Goal: Task Accomplishment & Management: Manage account settings

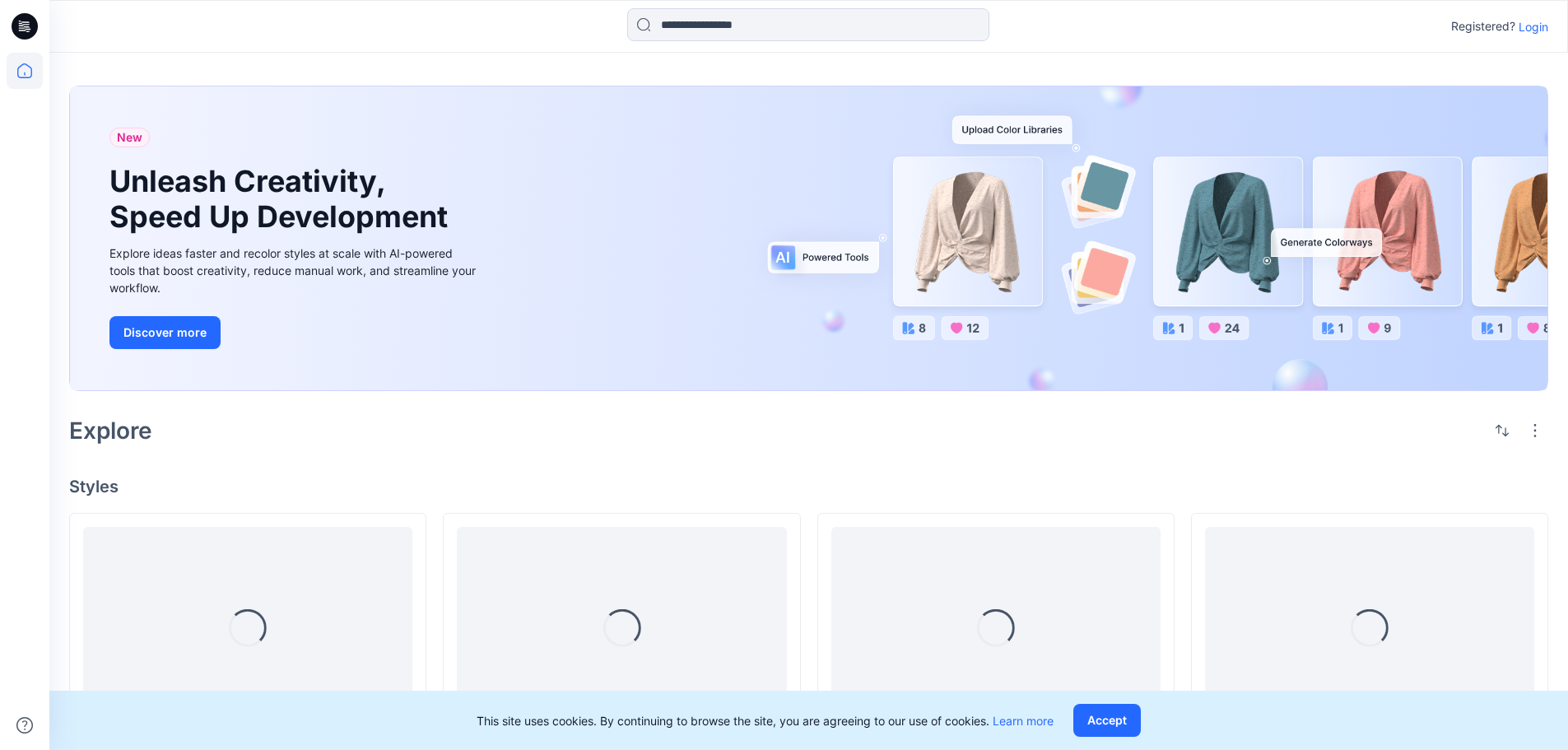
click at [1546, 31] on p "Login" at bounding box center [1533, 26] width 30 height 17
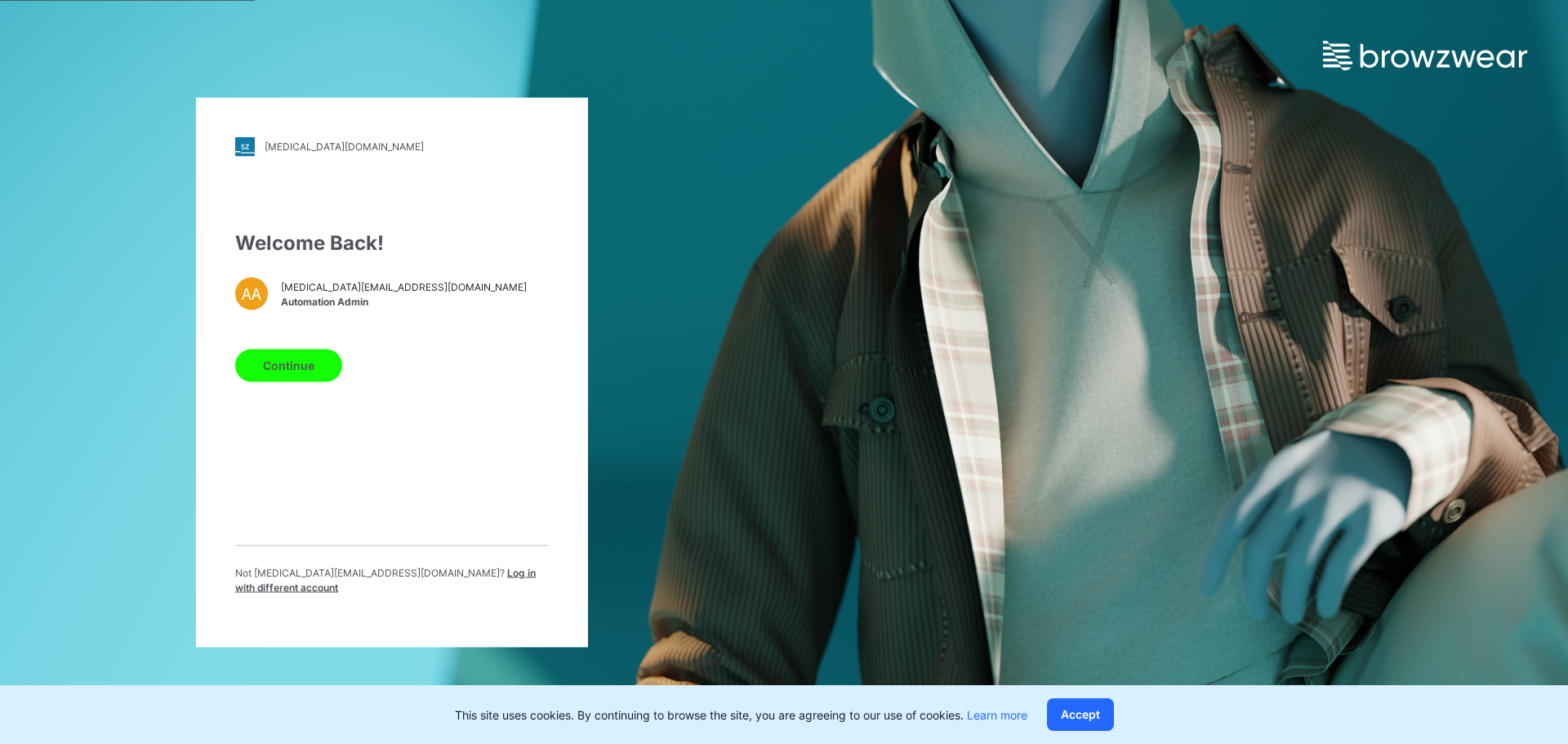
click at [323, 374] on button "Continue" at bounding box center [289, 365] width 107 height 33
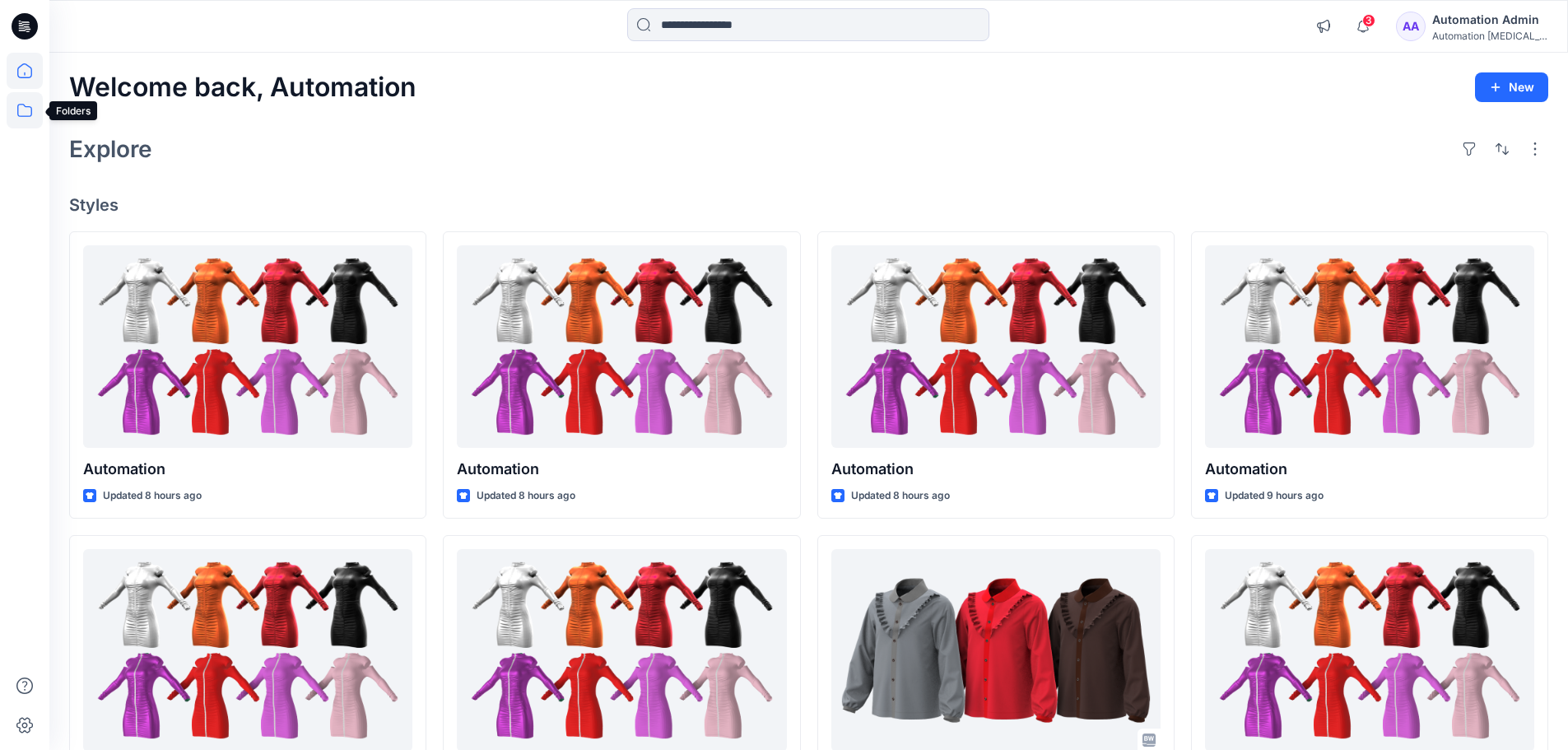
click at [17, 116] on icon at bounding box center [25, 111] width 36 height 36
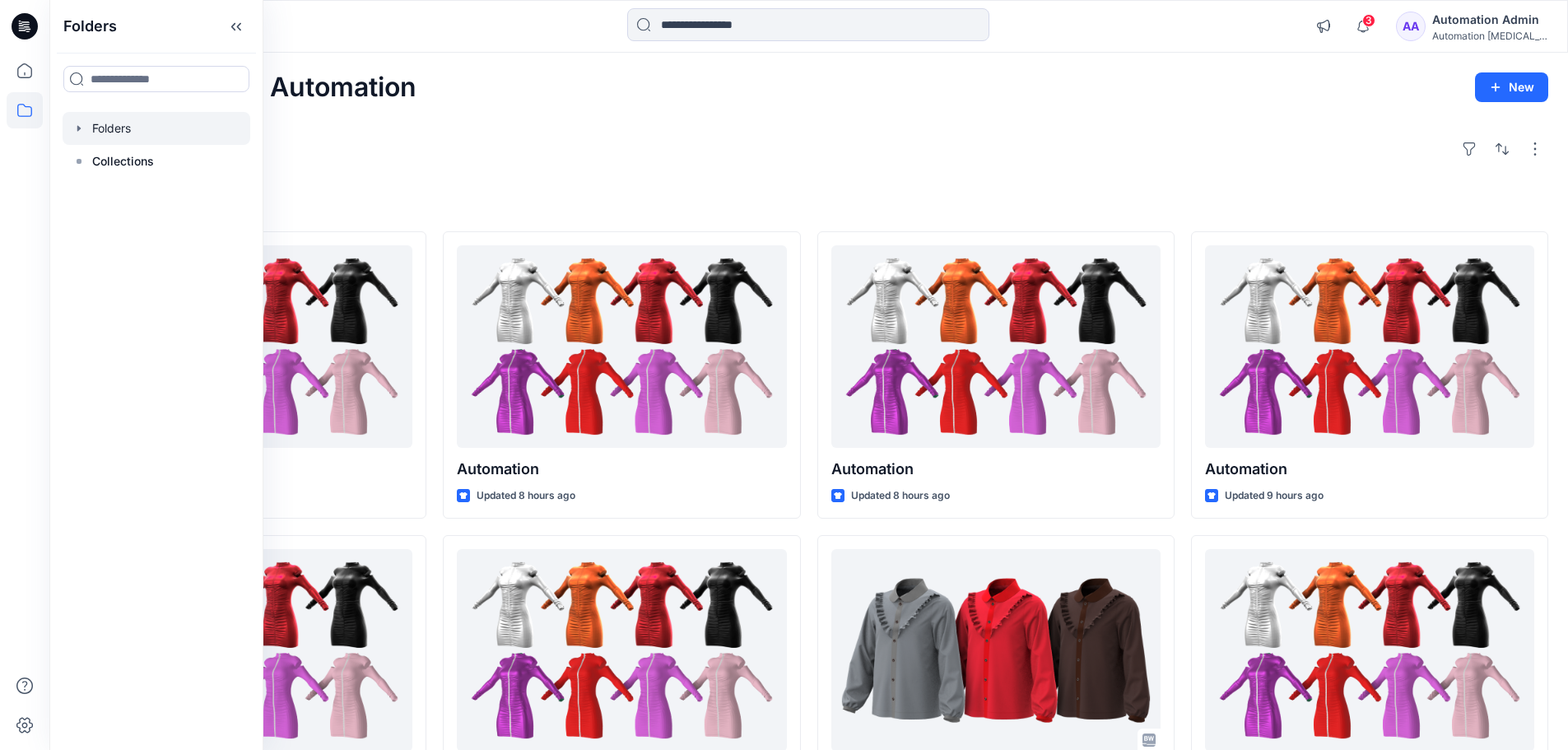
click at [100, 138] on div at bounding box center [156, 127] width 187 height 33
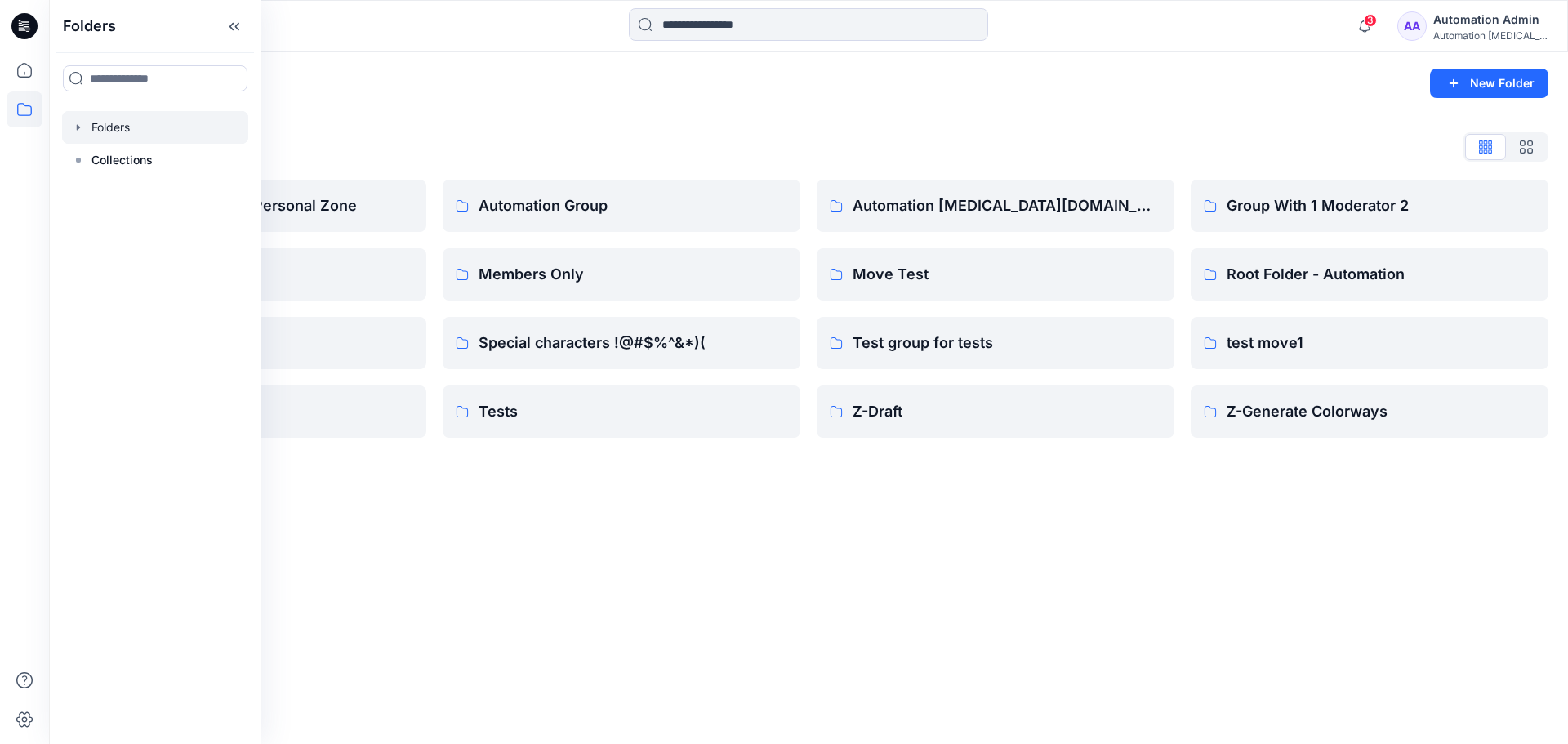
click at [736, 499] on div "Folders New Folder Folders List Automation Admin's Personal Zone member folder …" at bounding box center [809, 398] width 1520 height 692
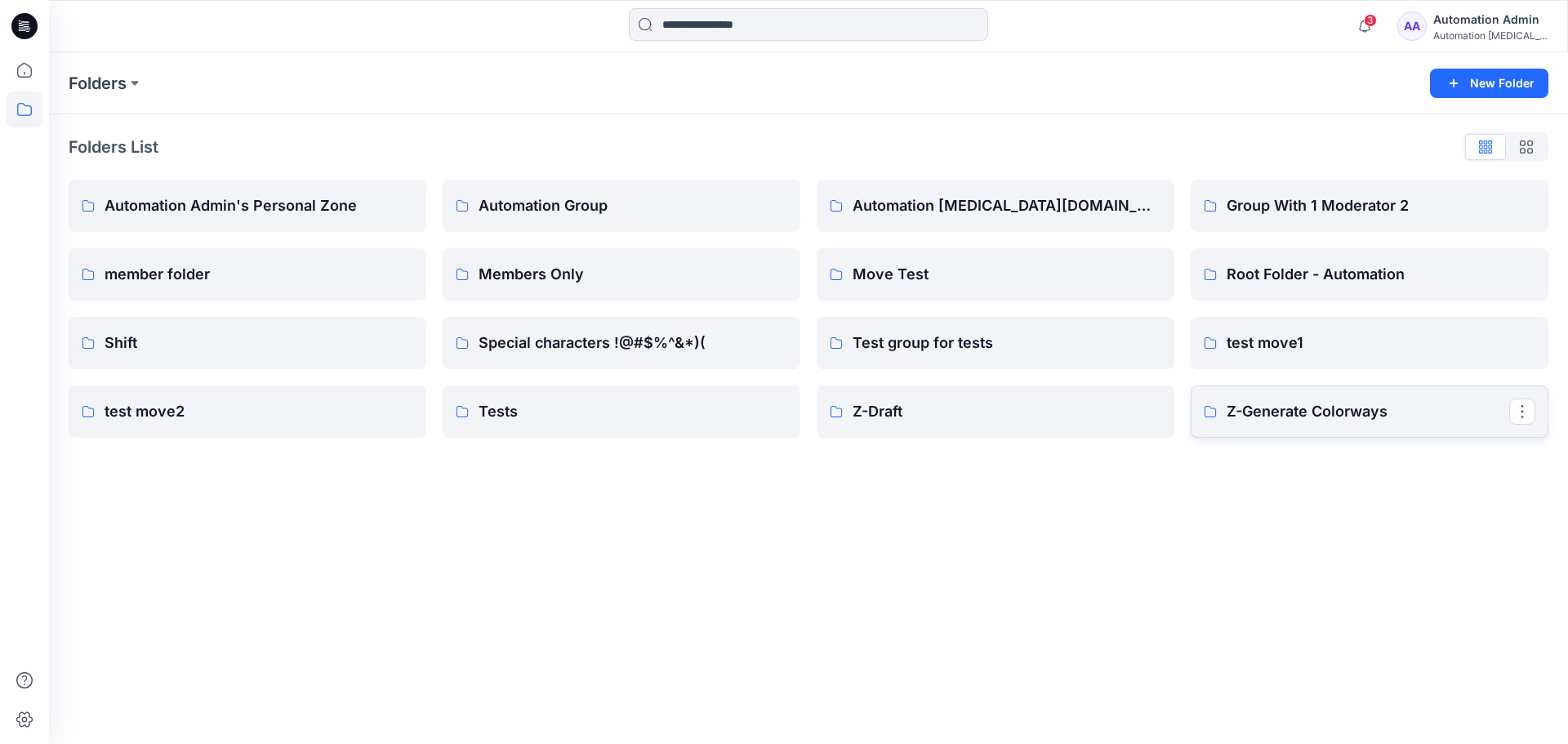
click at [1359, 425] on link "Z-Generate Colorways" at bounding box center [1369, 411] width 358 height 52
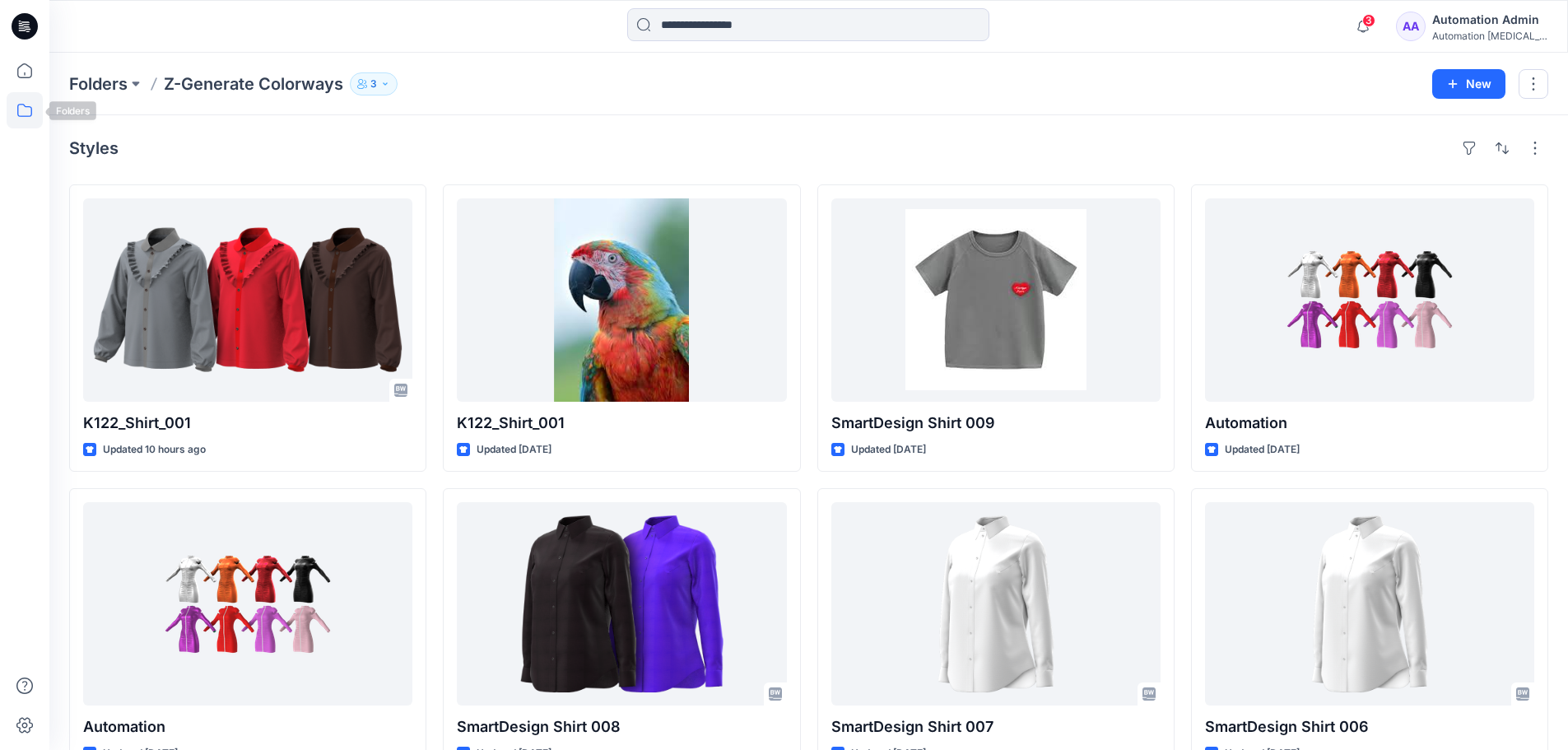
click at [26, 115] on icon at bounding box center [25, 111] width 36 height 36
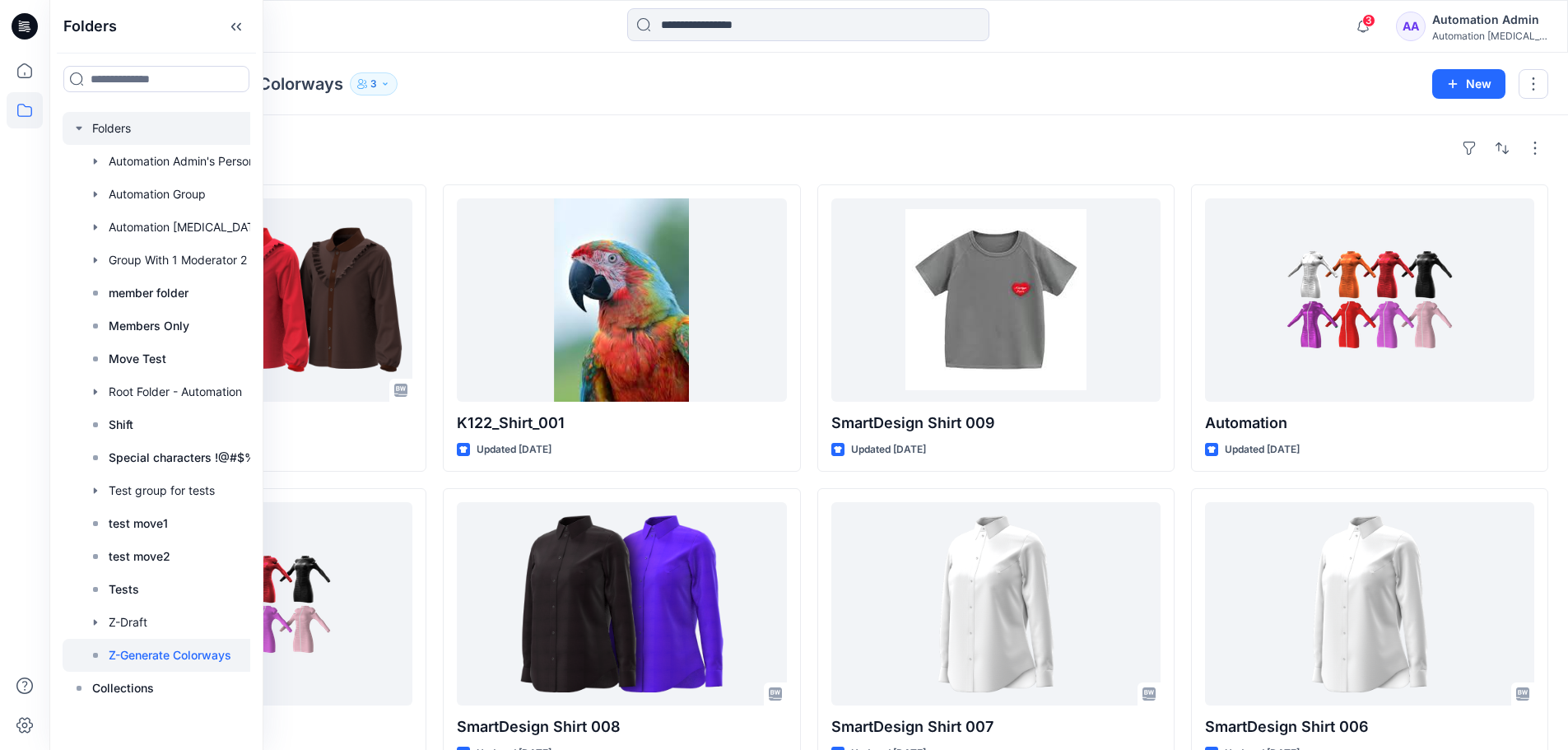
click at [195, 125] on div at bounding box center [177, 127] width 230 height 33
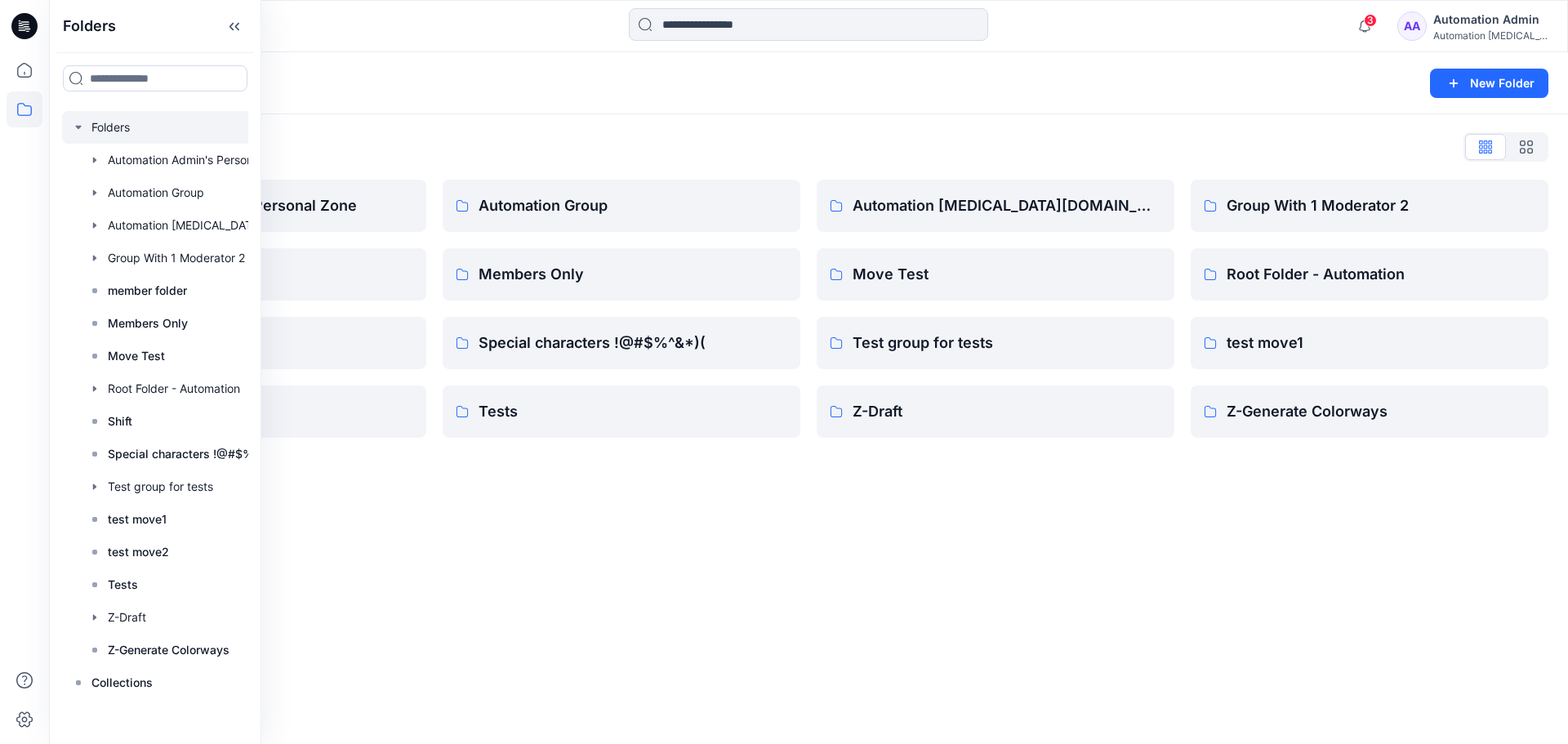
click at [520, 133] on div "Folders List Automation Admin's Personal Zone member folder Shift test move2 Au…" at bounding box center [809, 286] width 1520 height 343
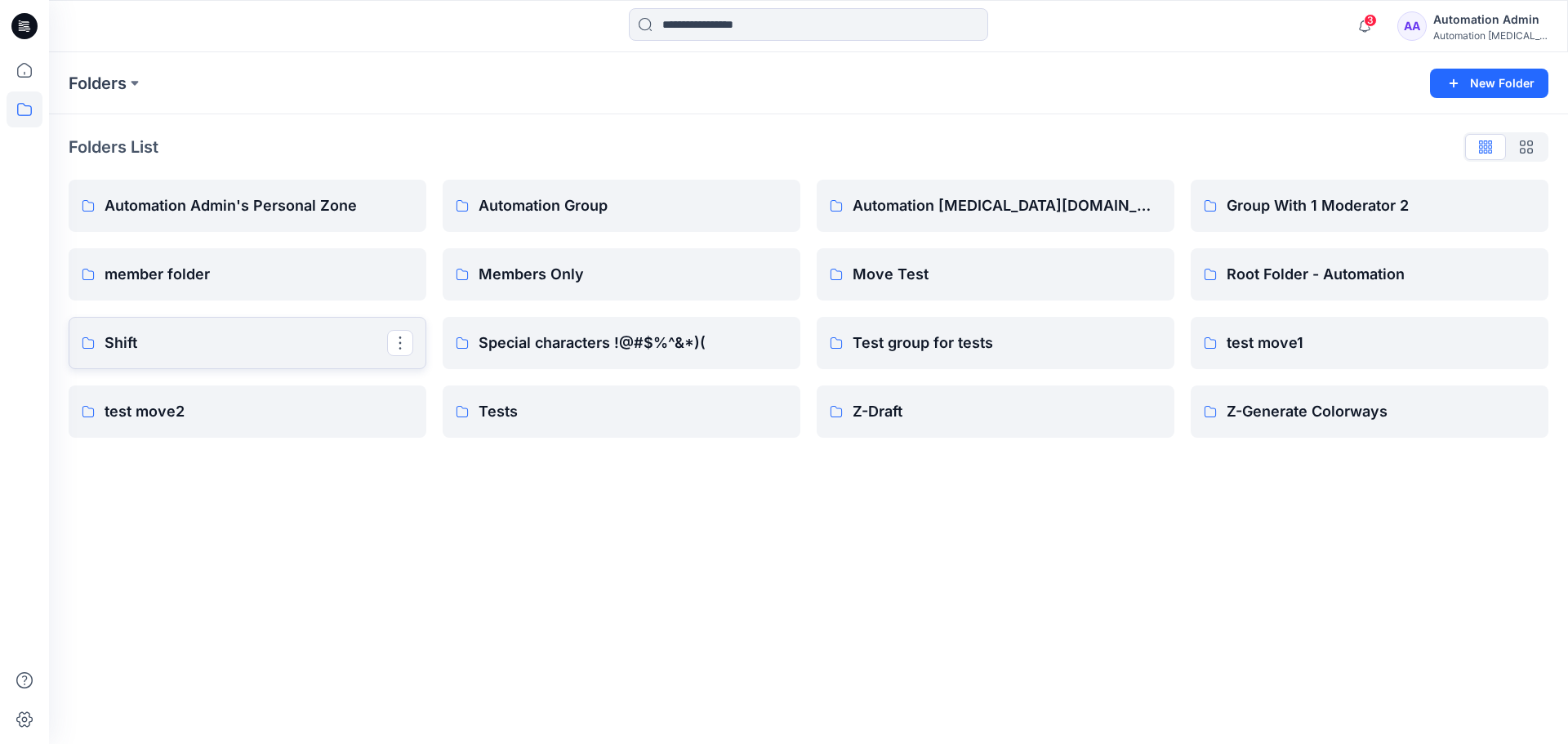
click at [301, 334] on p "Shift" at bounding box center [246, 343] width 283 height 23
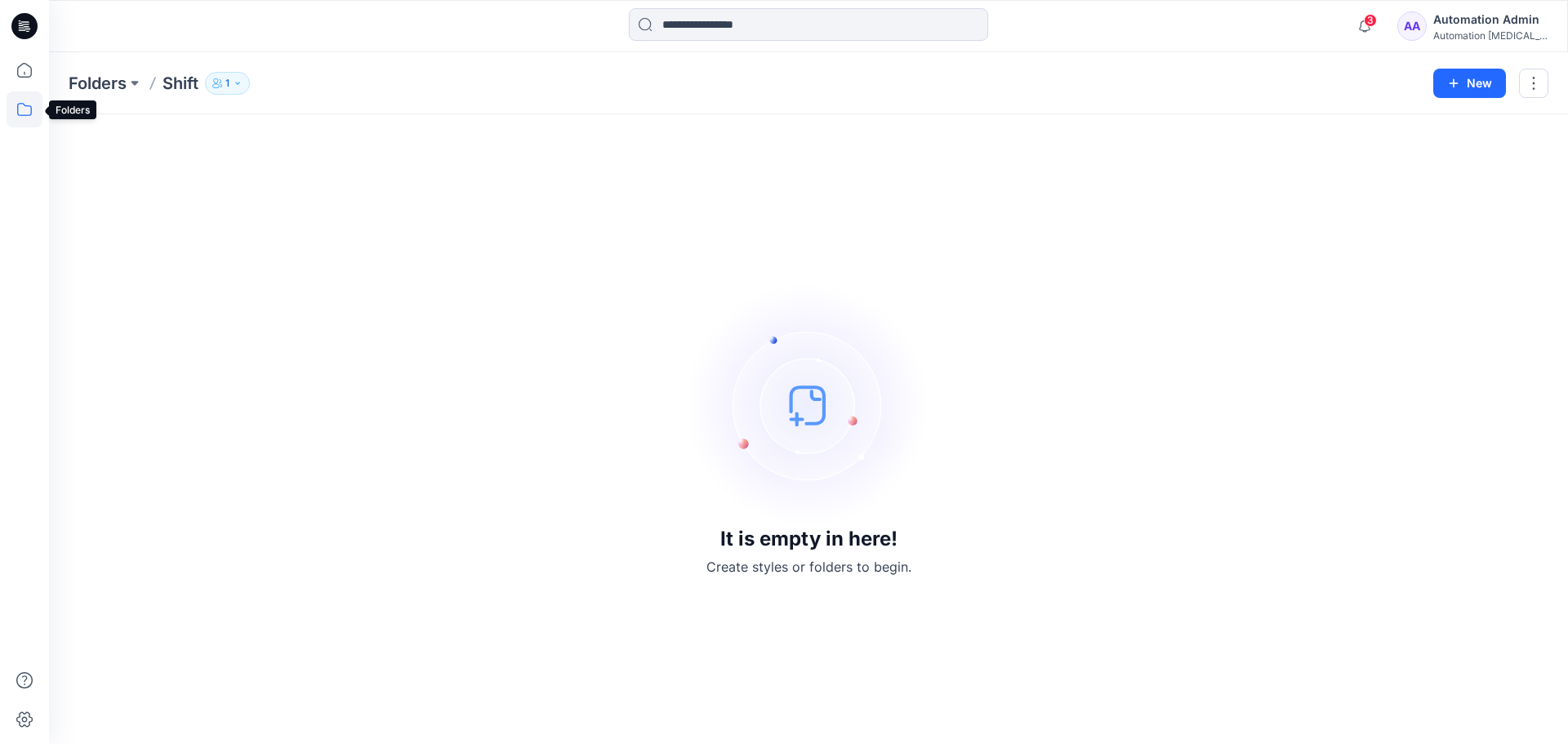
click at [18, 124] on icon at bounding box center [25, 110] width 36 height 36
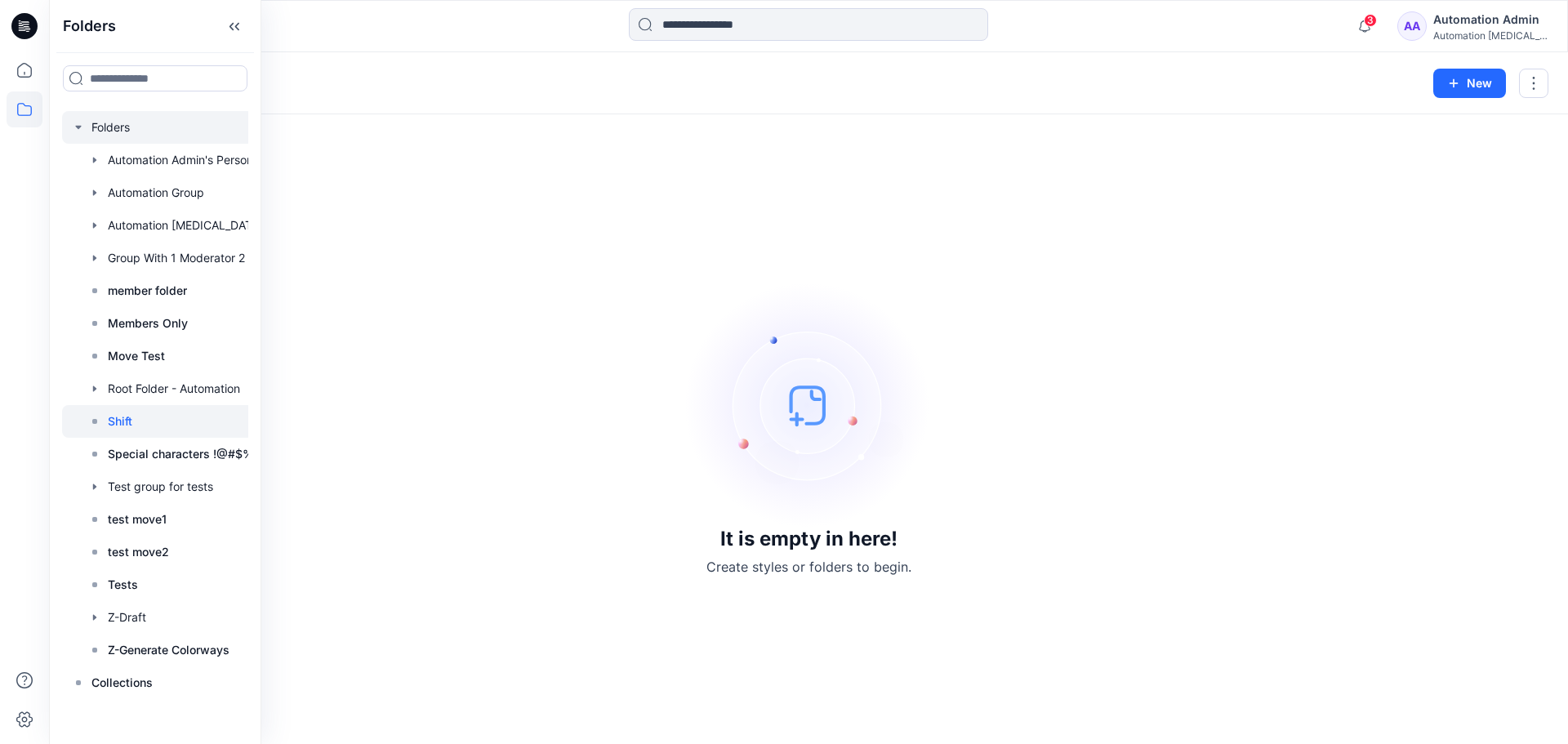
click at [114, 139] on div at bounding box center [176, 126] width 228 height 33
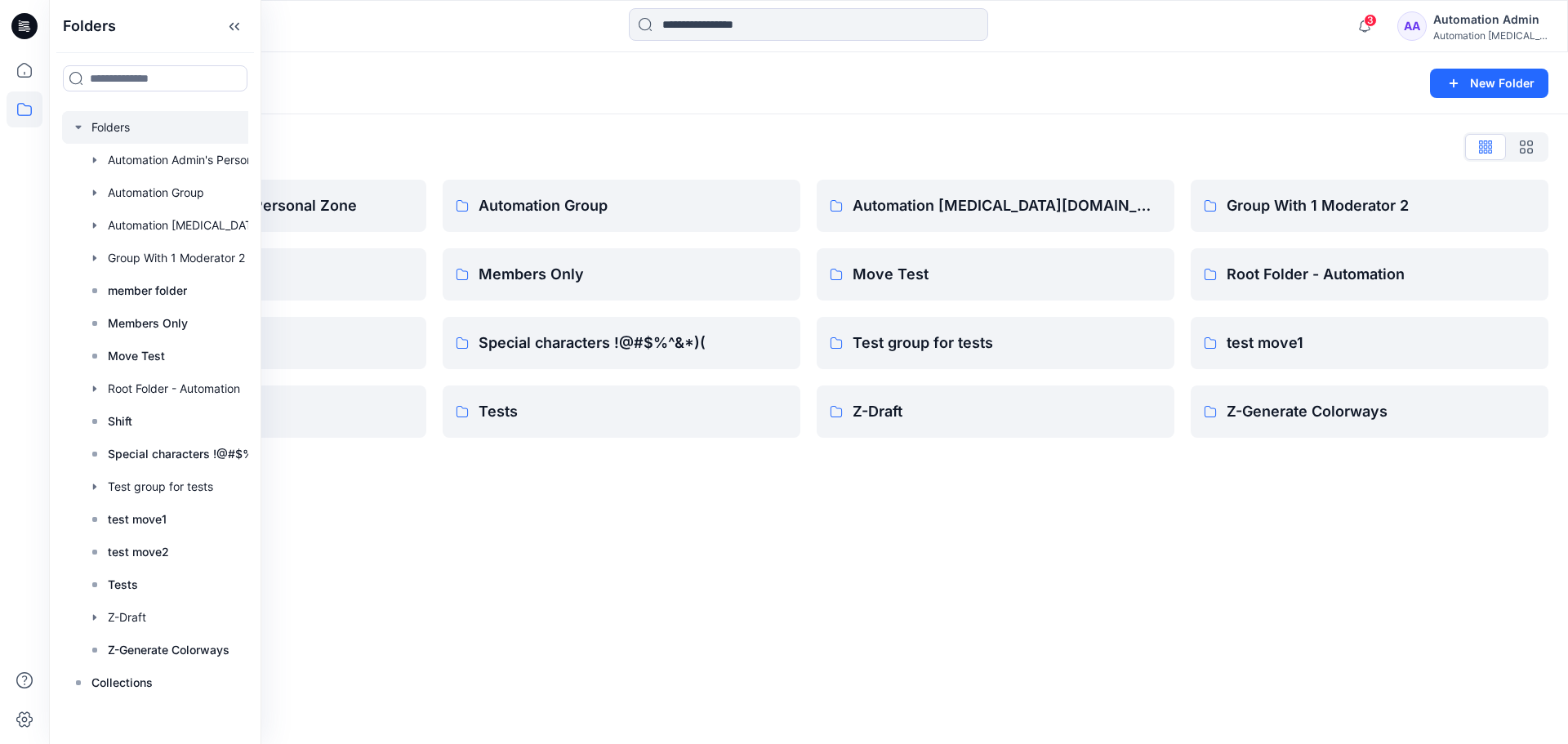
click at [407, 149] on div "Folders List" at bounding box center [808, 147] width 1480 height 26
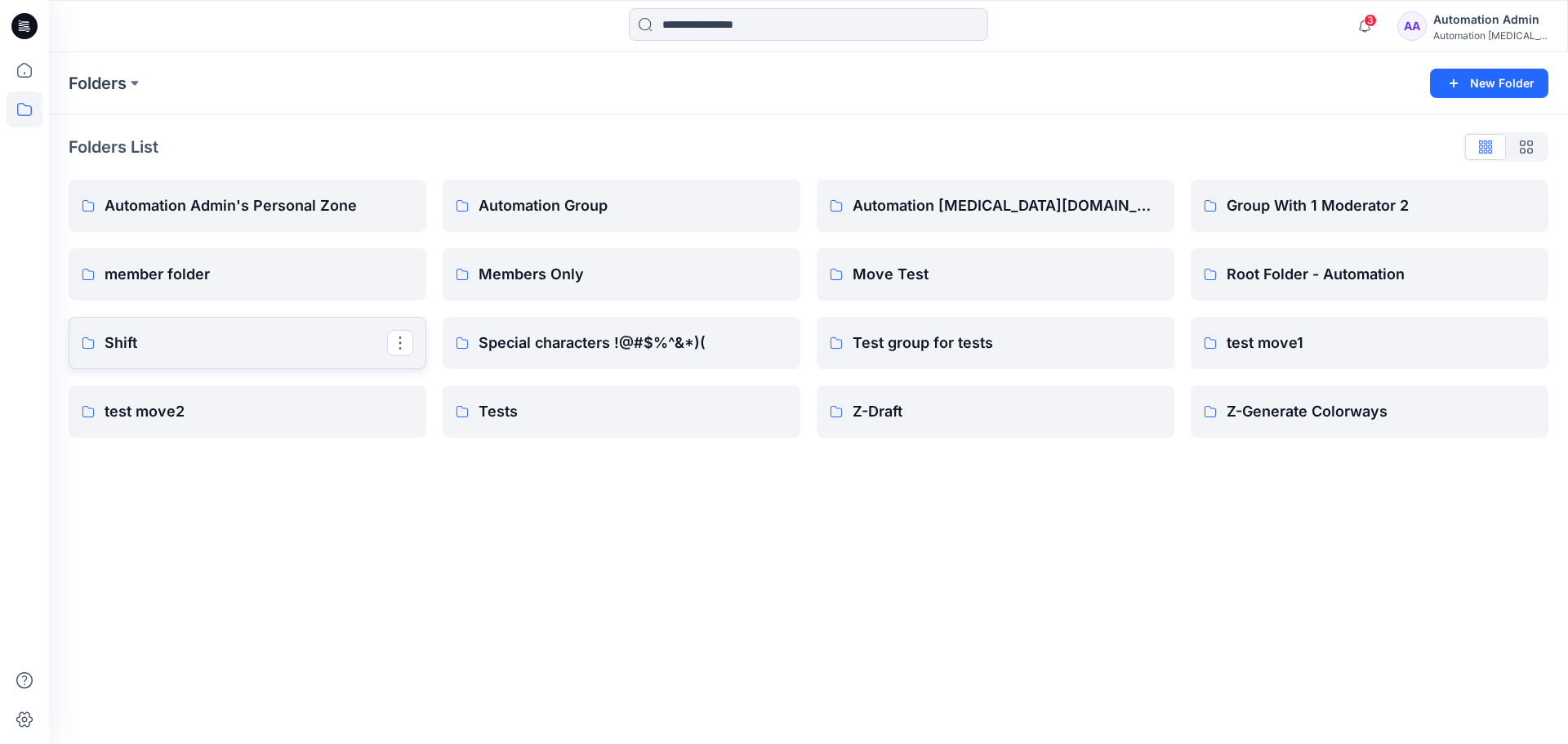
click at [230, 351] on p "Shift" at bounding box center [246, 343] width 283 height 23
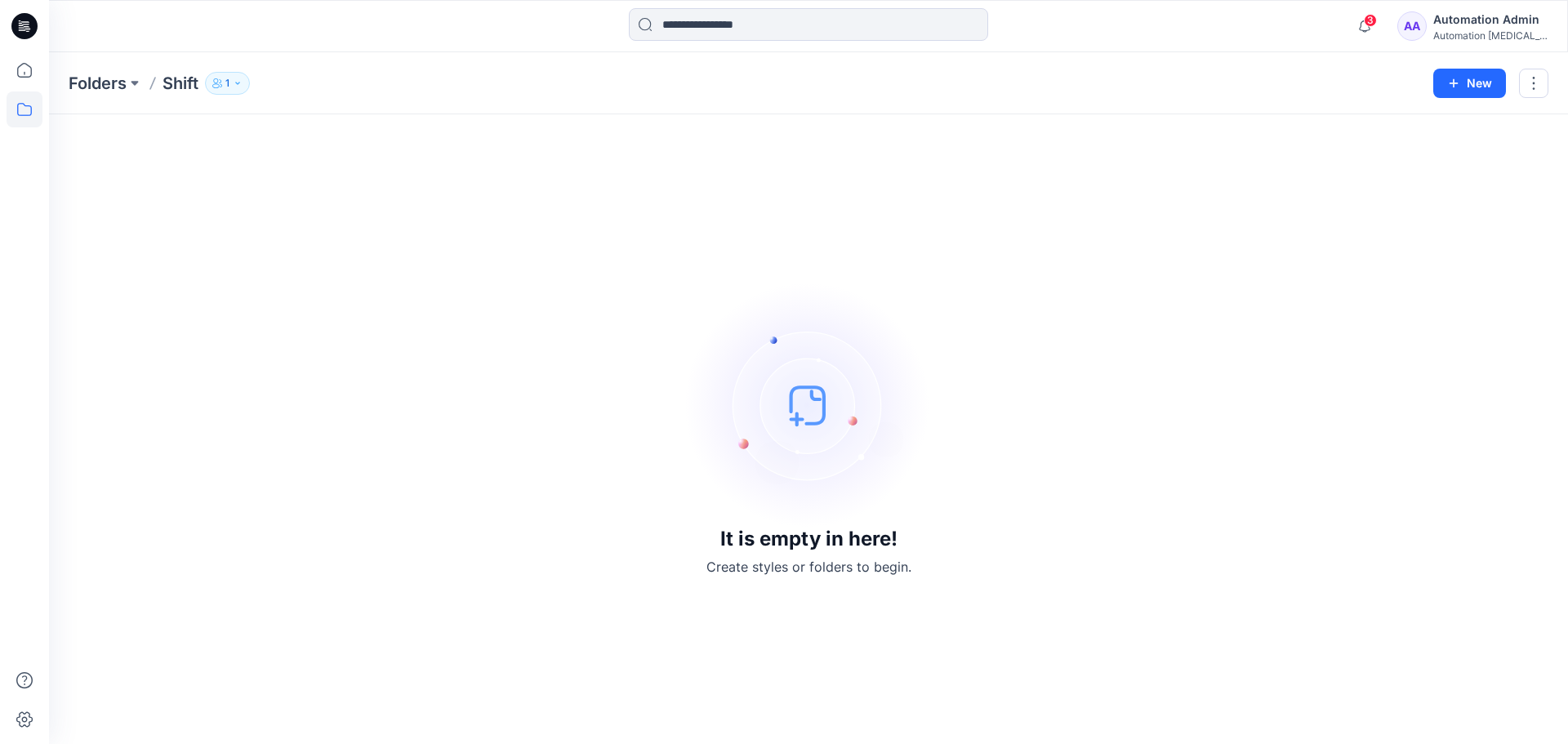
click at [219, 91] on button "1" at bounding box center [226, 83] width 44 height 23
click at [289, 186] on p "Automation Admin" at bounding box center [271, 179] width 97 height 17
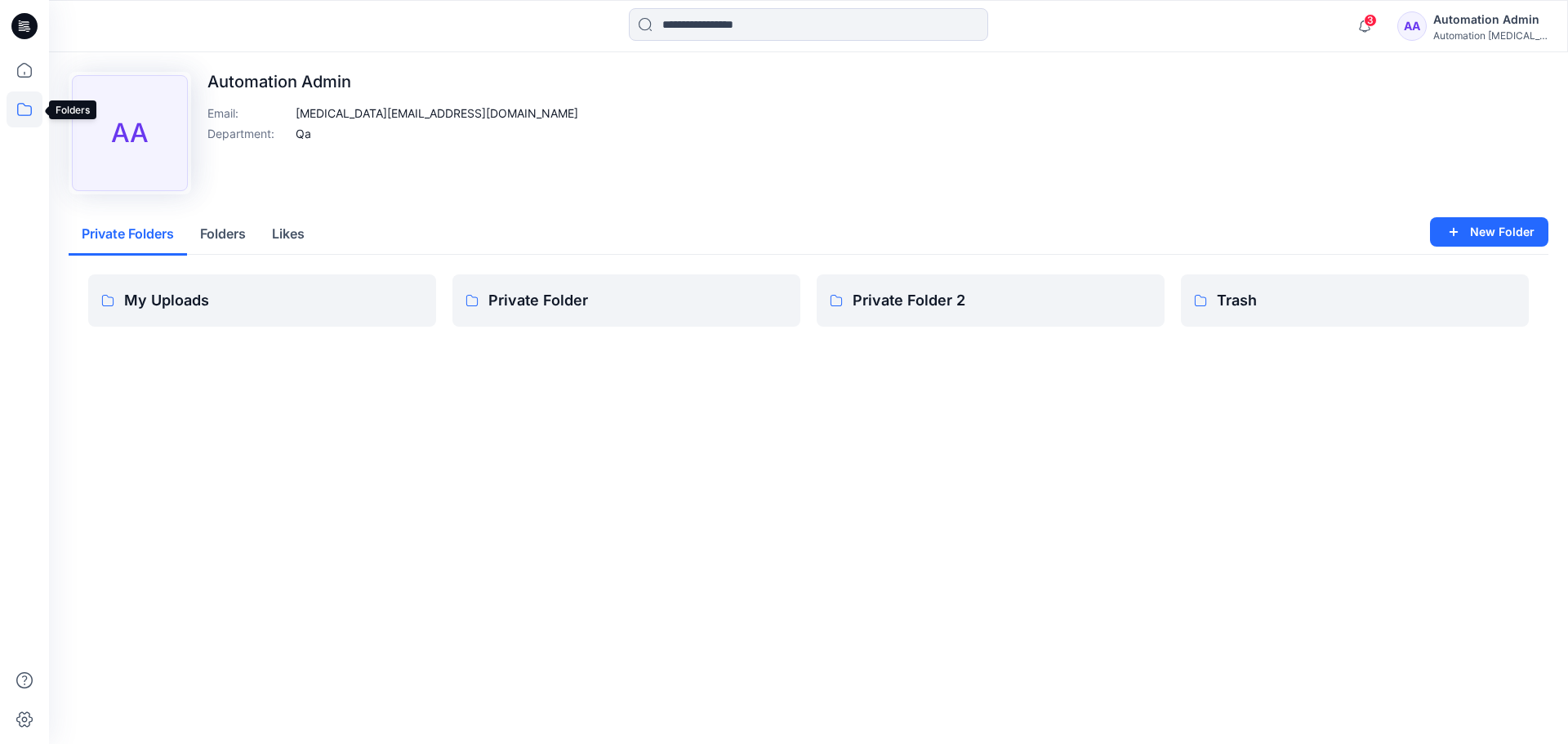
click at [26, 113] on icon at bounding box center [25, 110] width 36 height 36
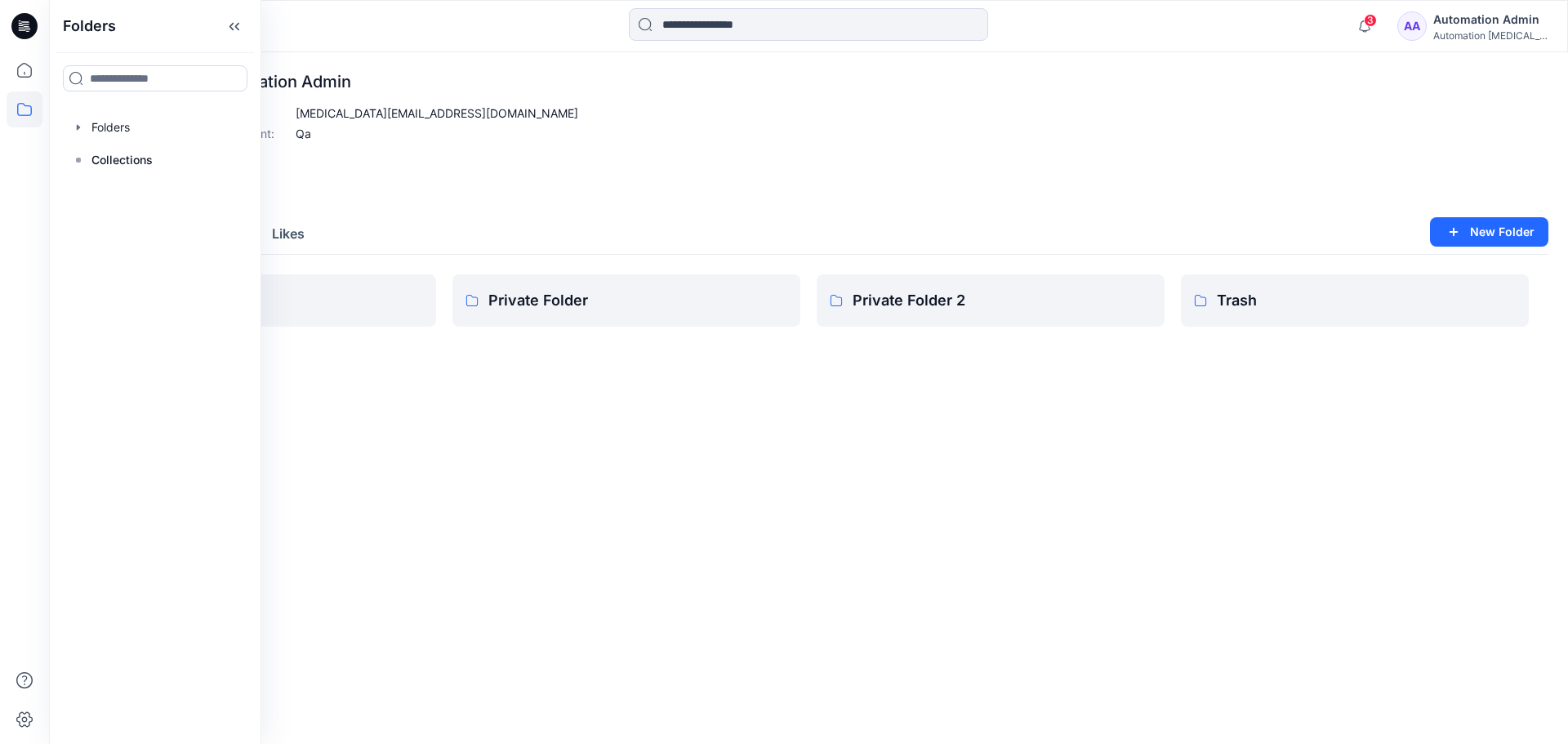
click at [431, 190] on div "Upload Image AA Automation Admin Email : testim@browzwear.com Department : Qa" at bounding box center [808, 133] width 1480 height 123
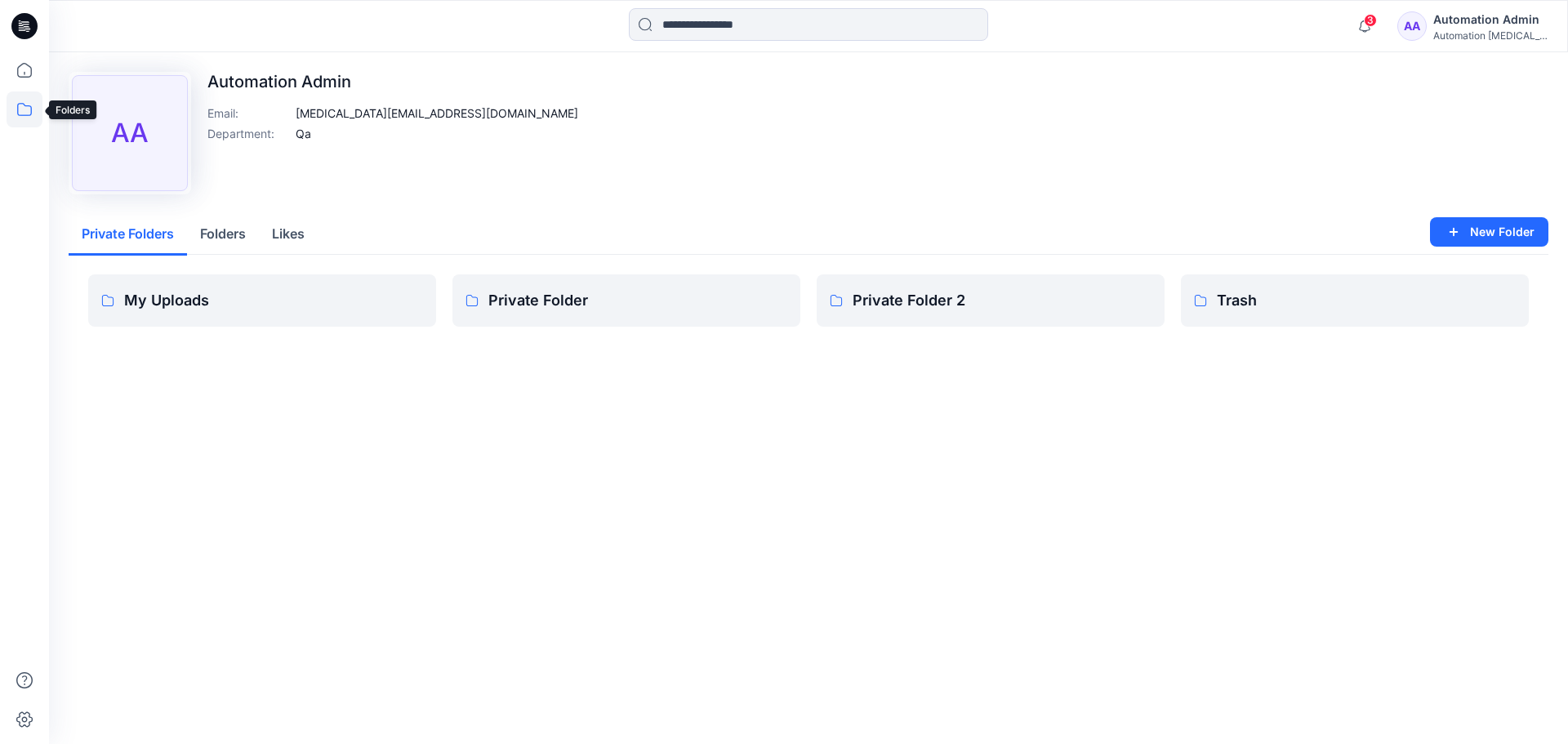
click at [30, 117] on icon at bounding box center [25, 110] width 36 height 36
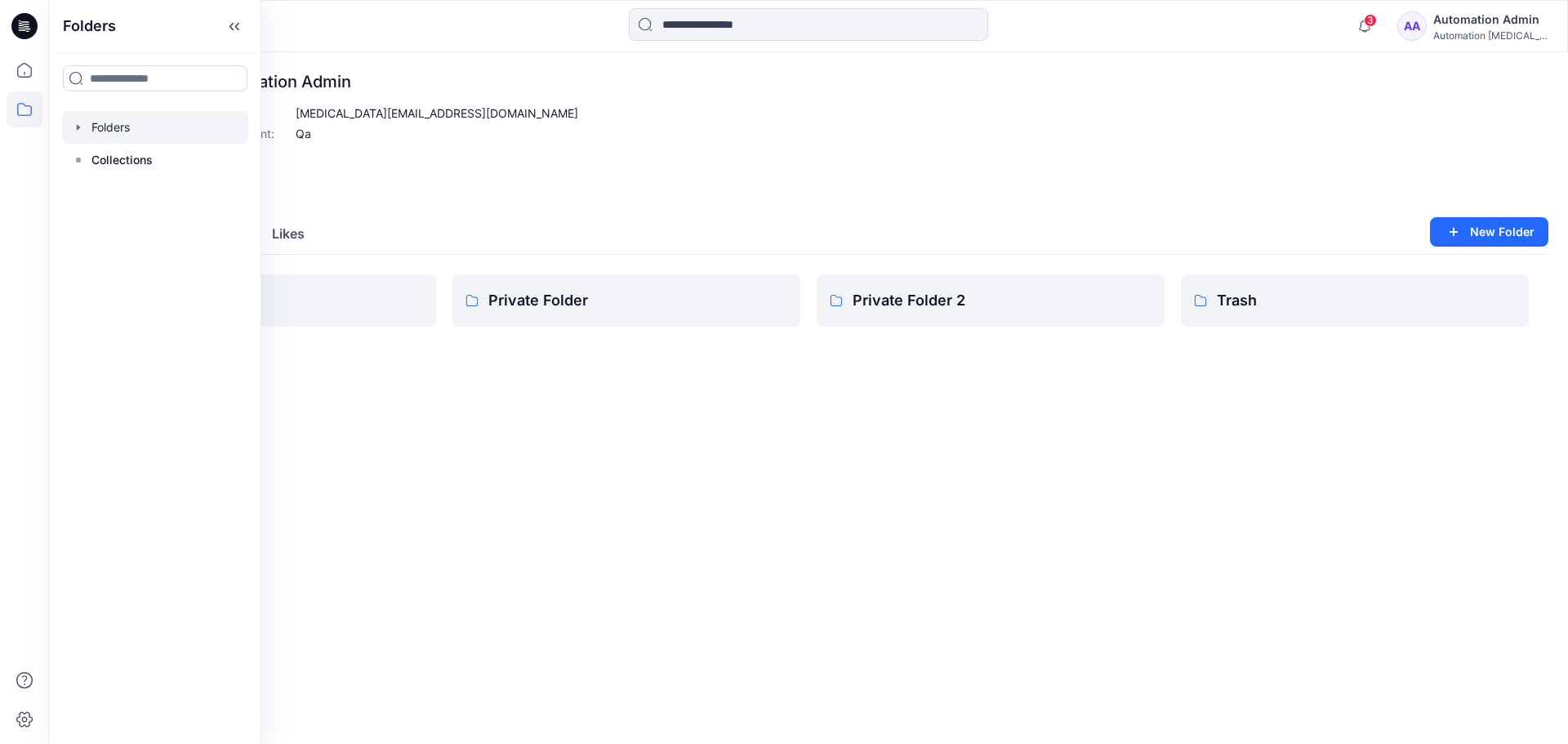
click at [129, 131] on div at bounding box center [155, 126] width 186 height 33
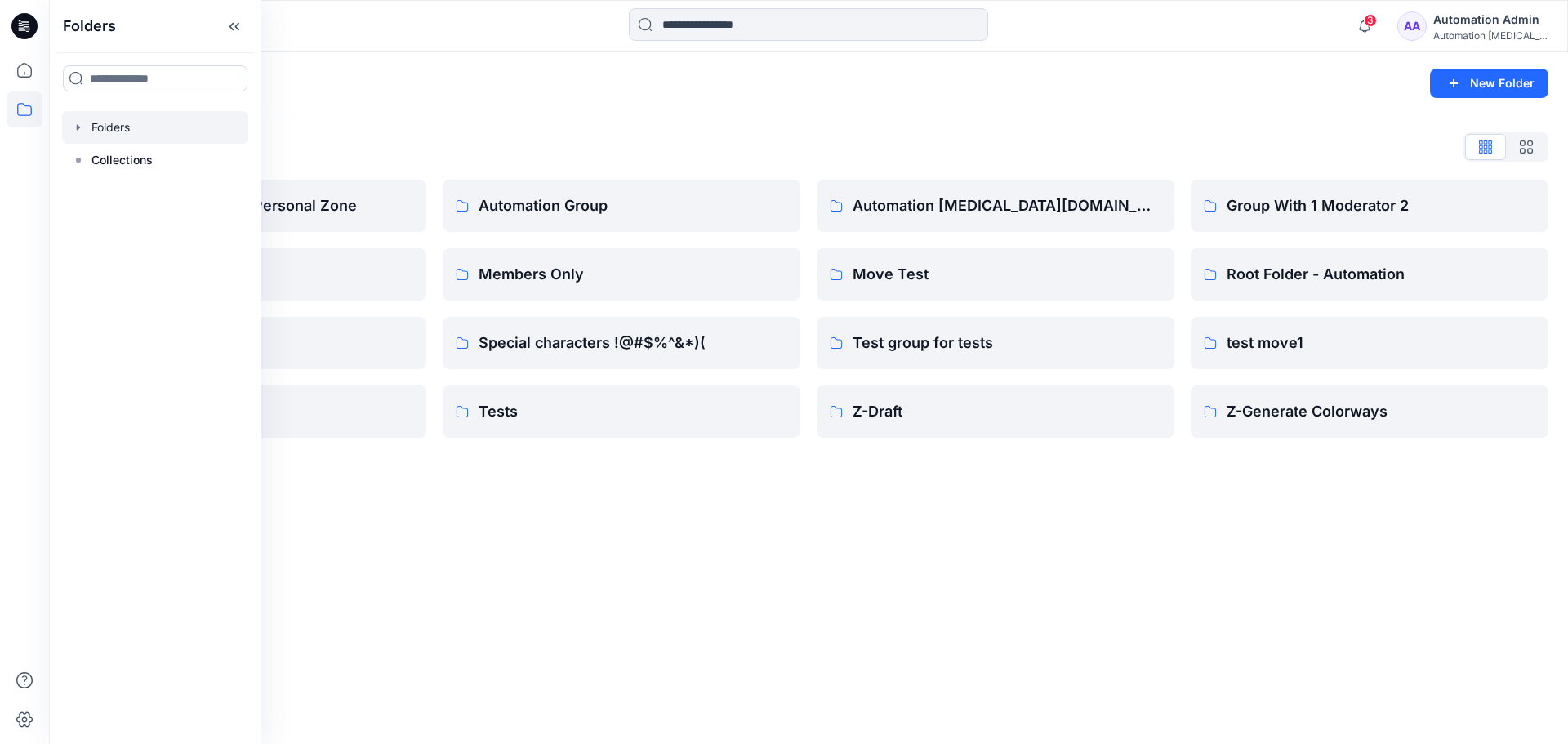
click at [771, 518] on div "Folders New Folder Folders List Automation Admin's Personal Zone member folder …" at bounding box center [809, 398] width 1520 height 692
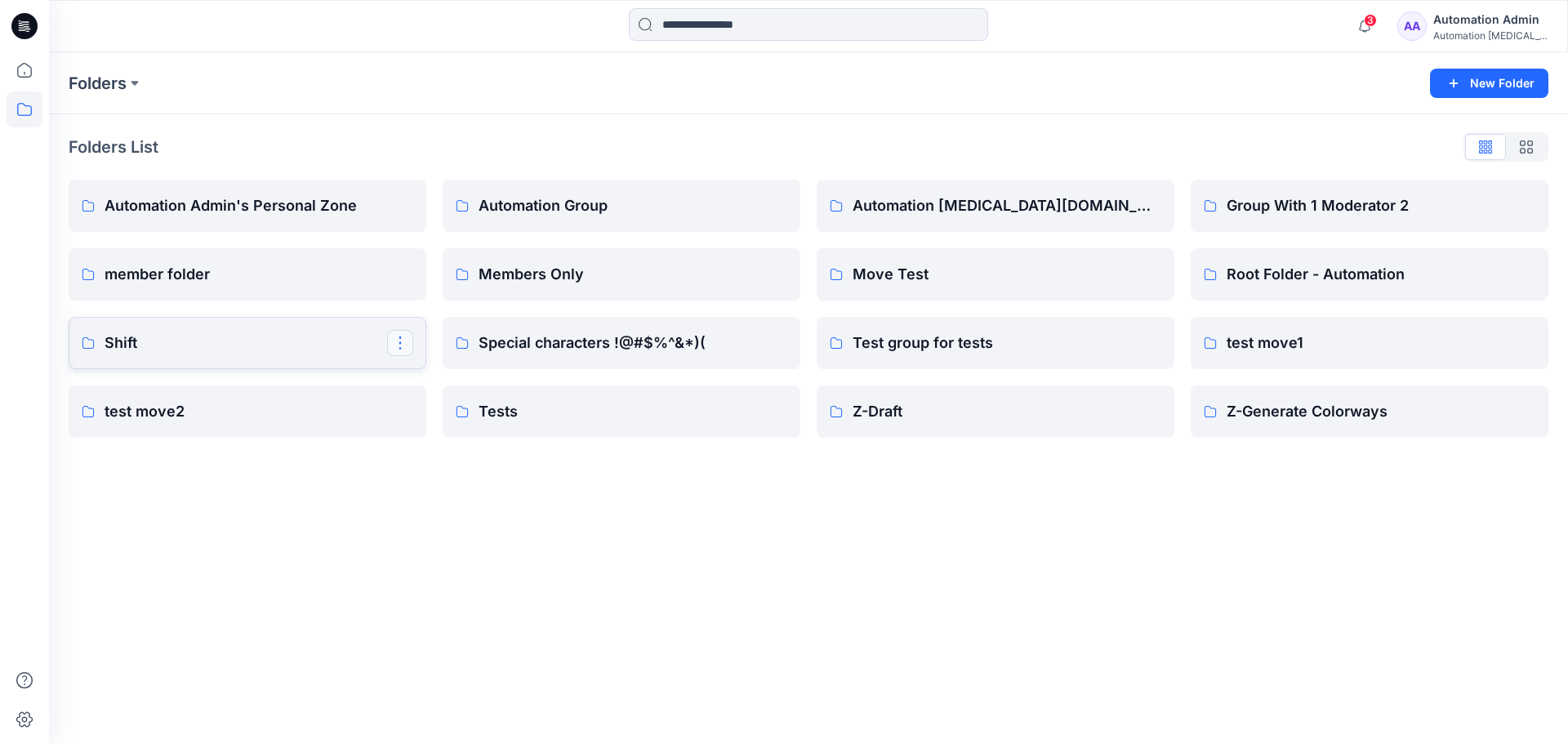
click at [396, 345] on button "button" at bounding box center [400, 343] width 26 height 26
click at [423, 477] on p "Delete Folder" at bounding box center [465, 478] width 92 height 17
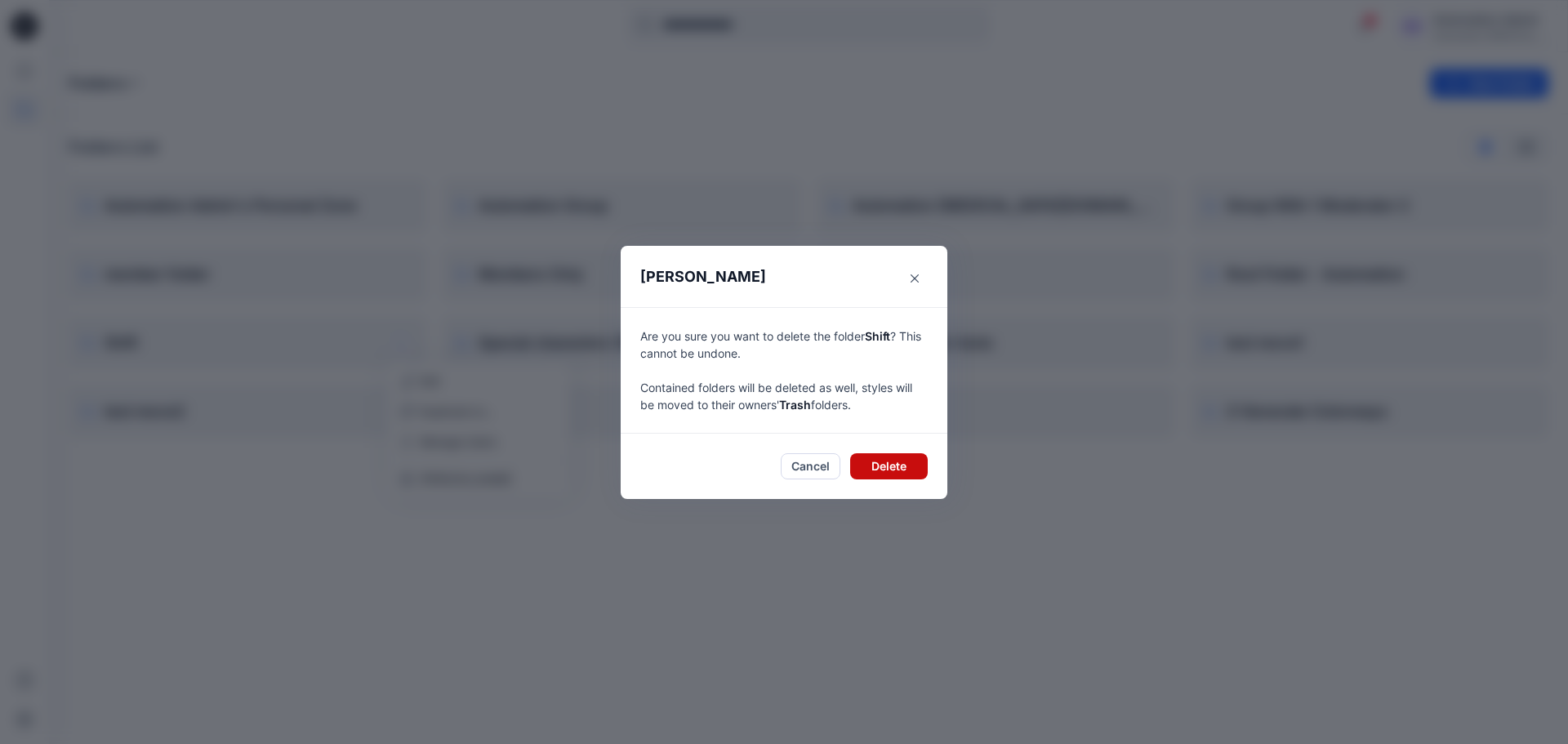
click at [899, 469] on button "Delete" at bounding box center [889, 466] width 78 height 26
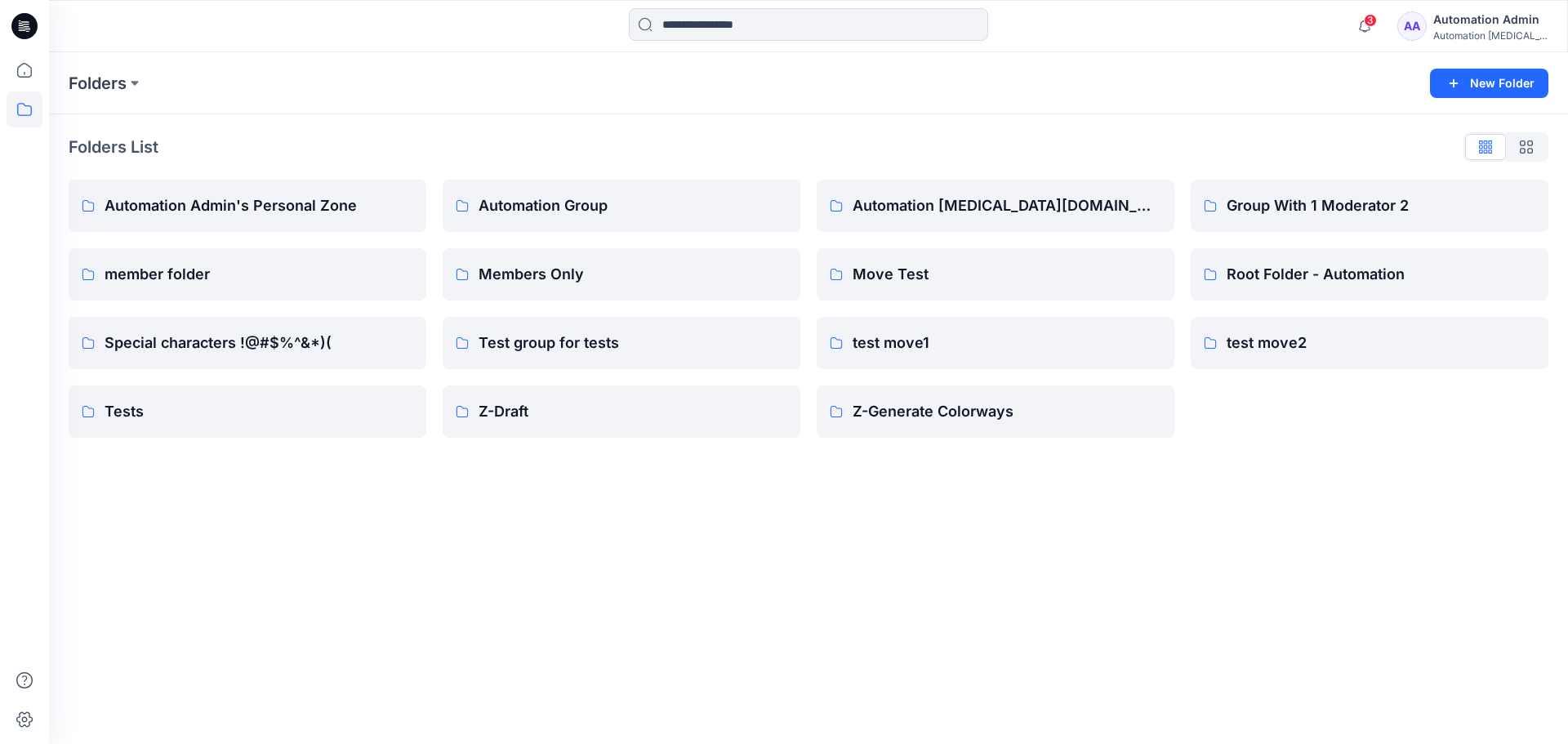
click at [1499, 23] on div "Automation Admin" at bounding box center [1491, 20] width 115 height 20
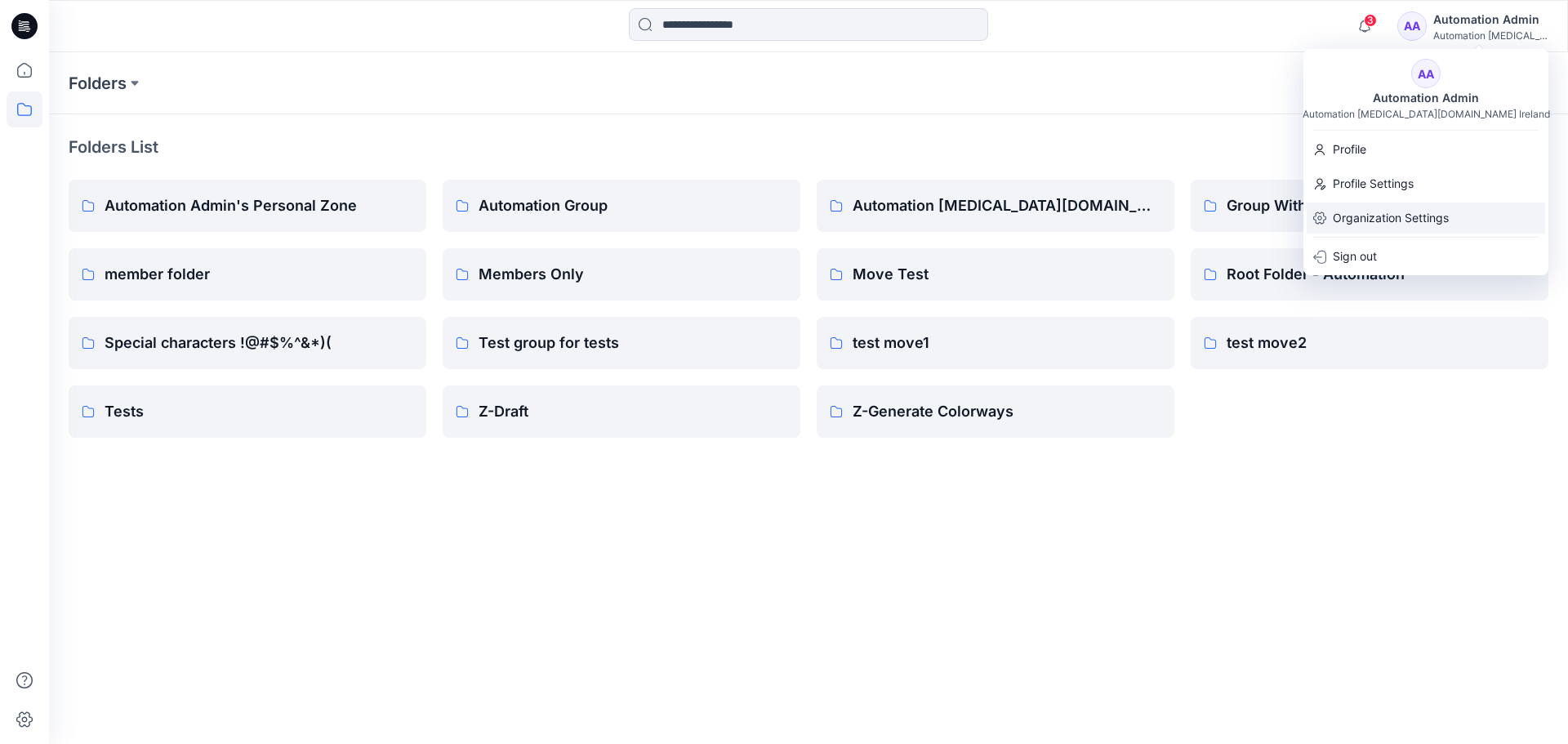
click at [1383, 215] on p "Organization Settings" at bounding box center [1390, 217] width 116 height 31
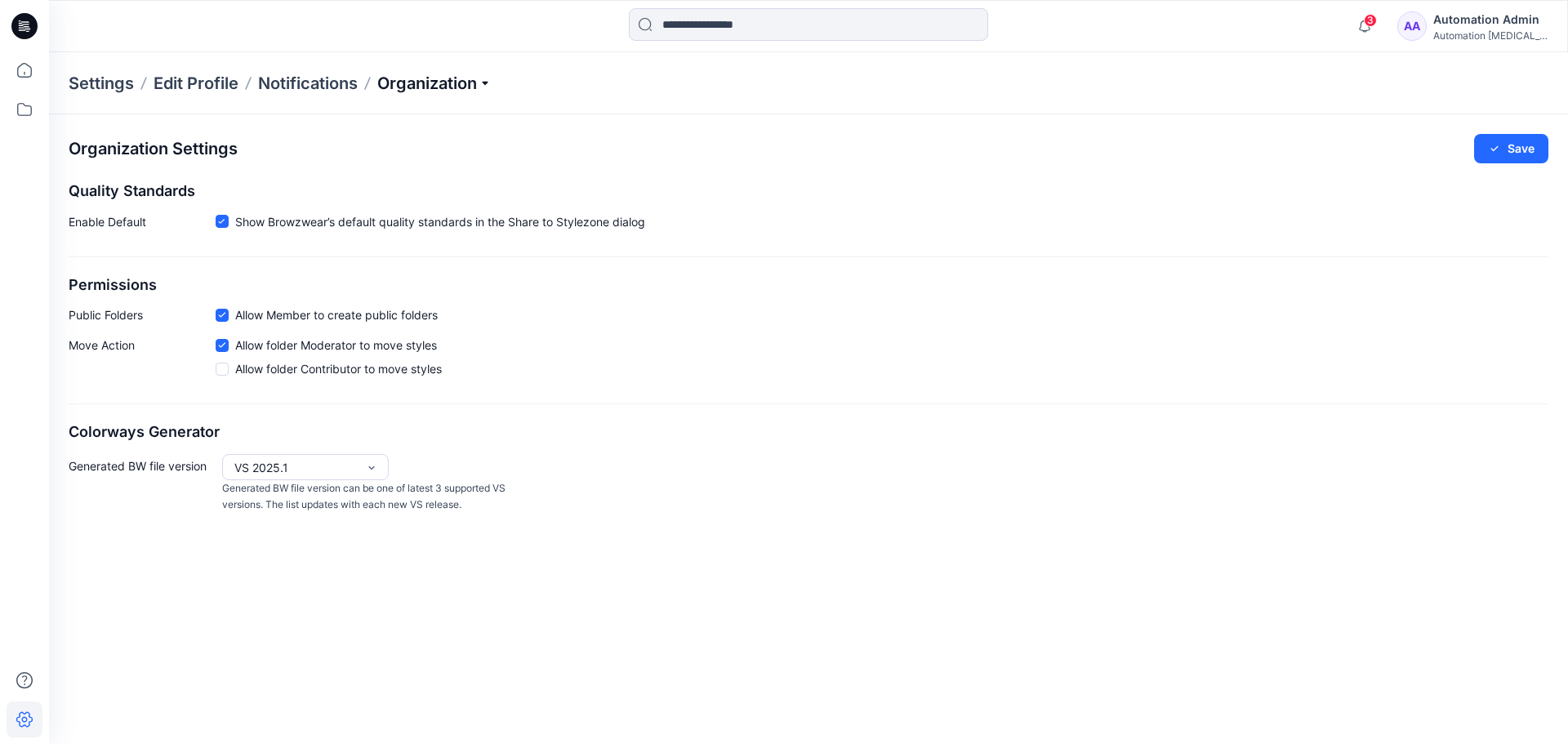
click at [454, 92] on p "Organization" at bounding box center [435, 83] width 115 height 23
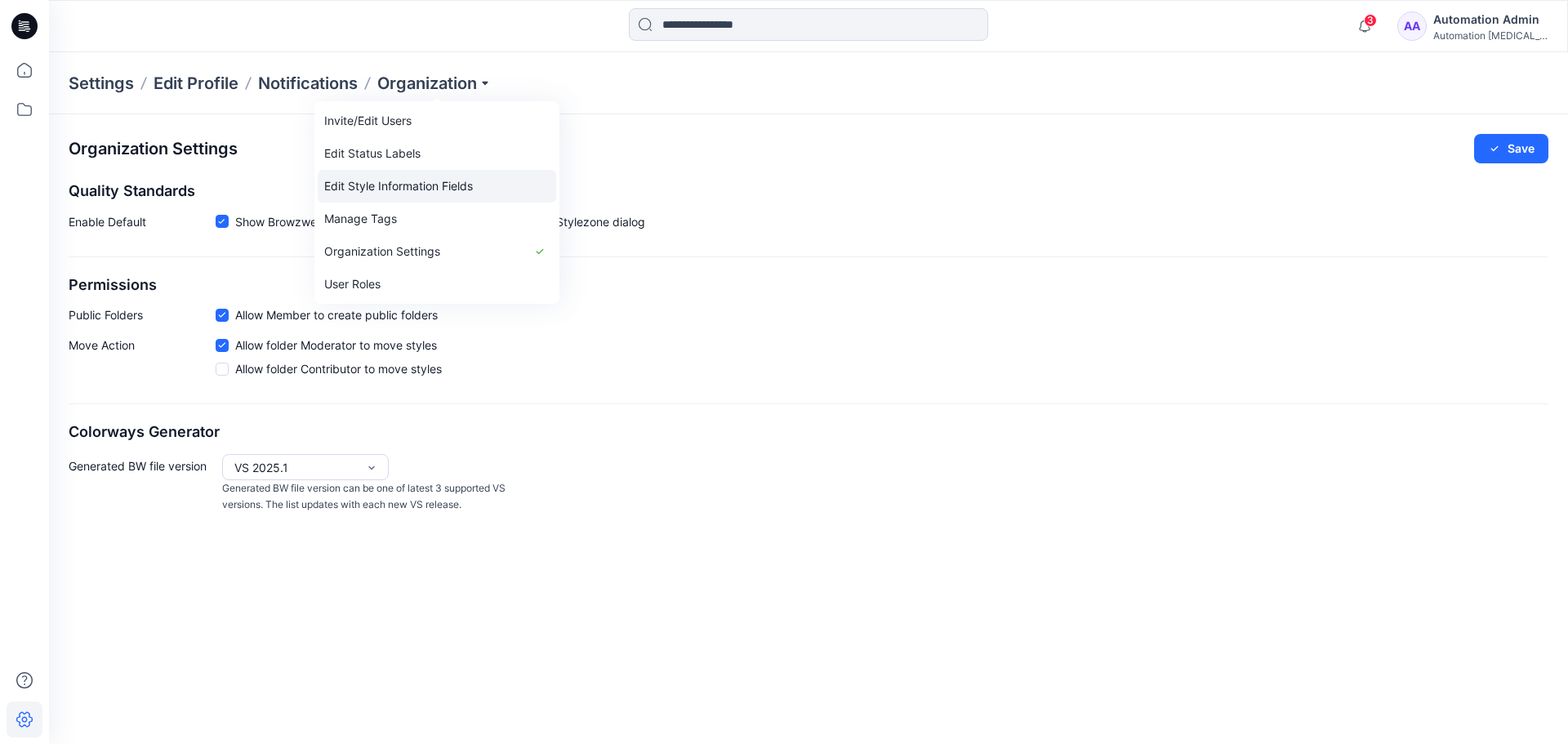
click at [427, 181] on link "Edit Style Information Fields" at bounding box center [437, 186] width 238 height 33
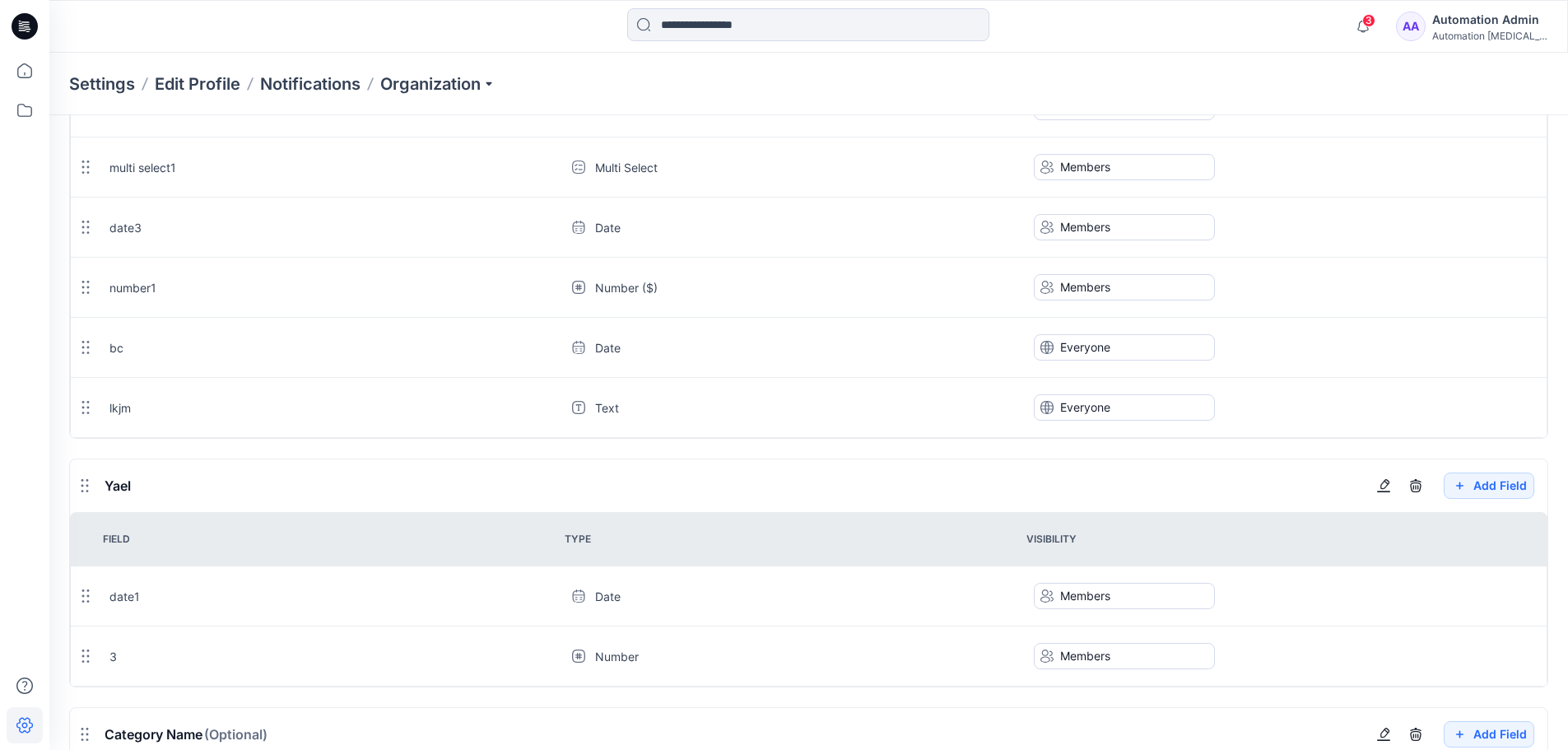
scroll to position [1137, 0]
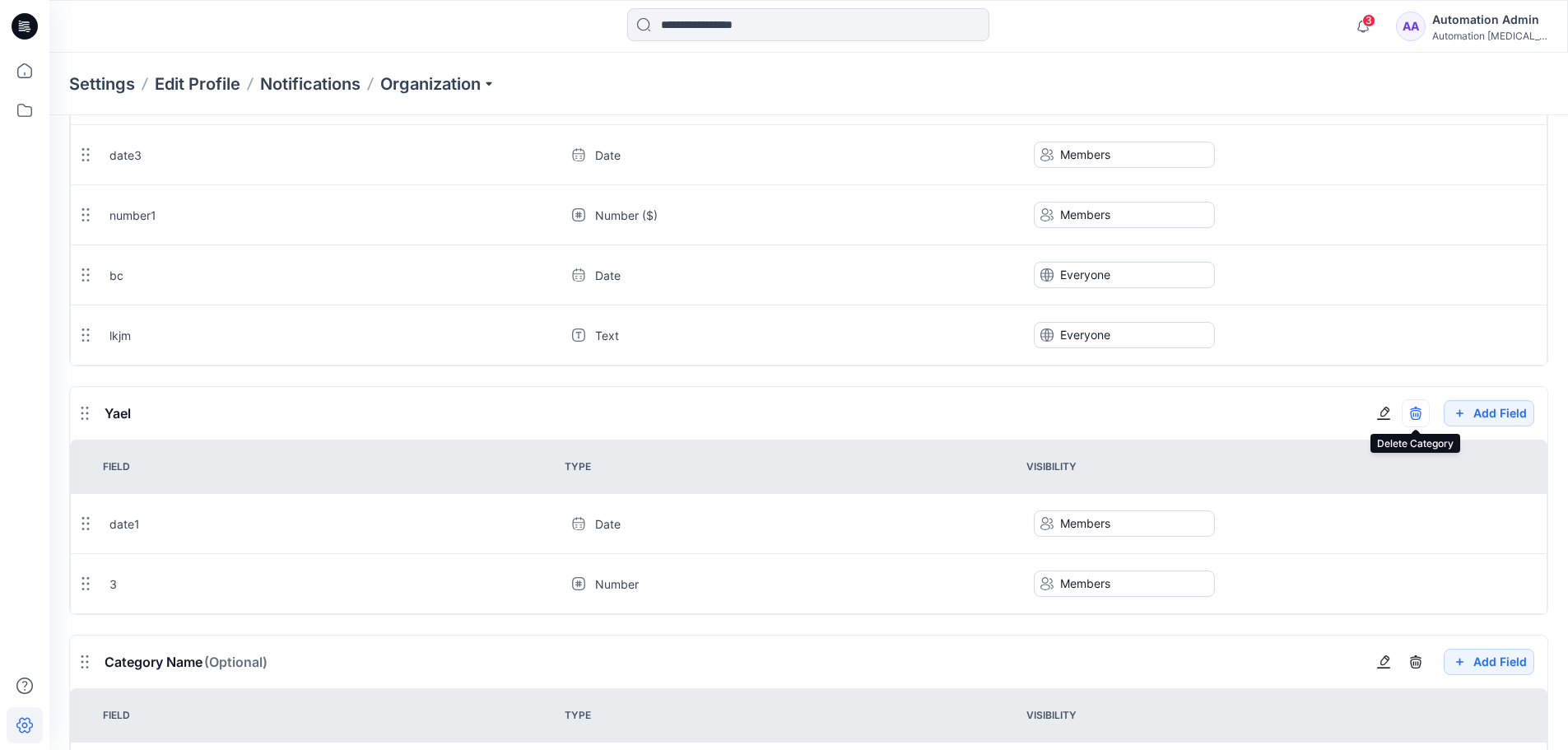
click at [1419, 417] on icon "button" at bounding box center [1415, 412] width 13 height 13
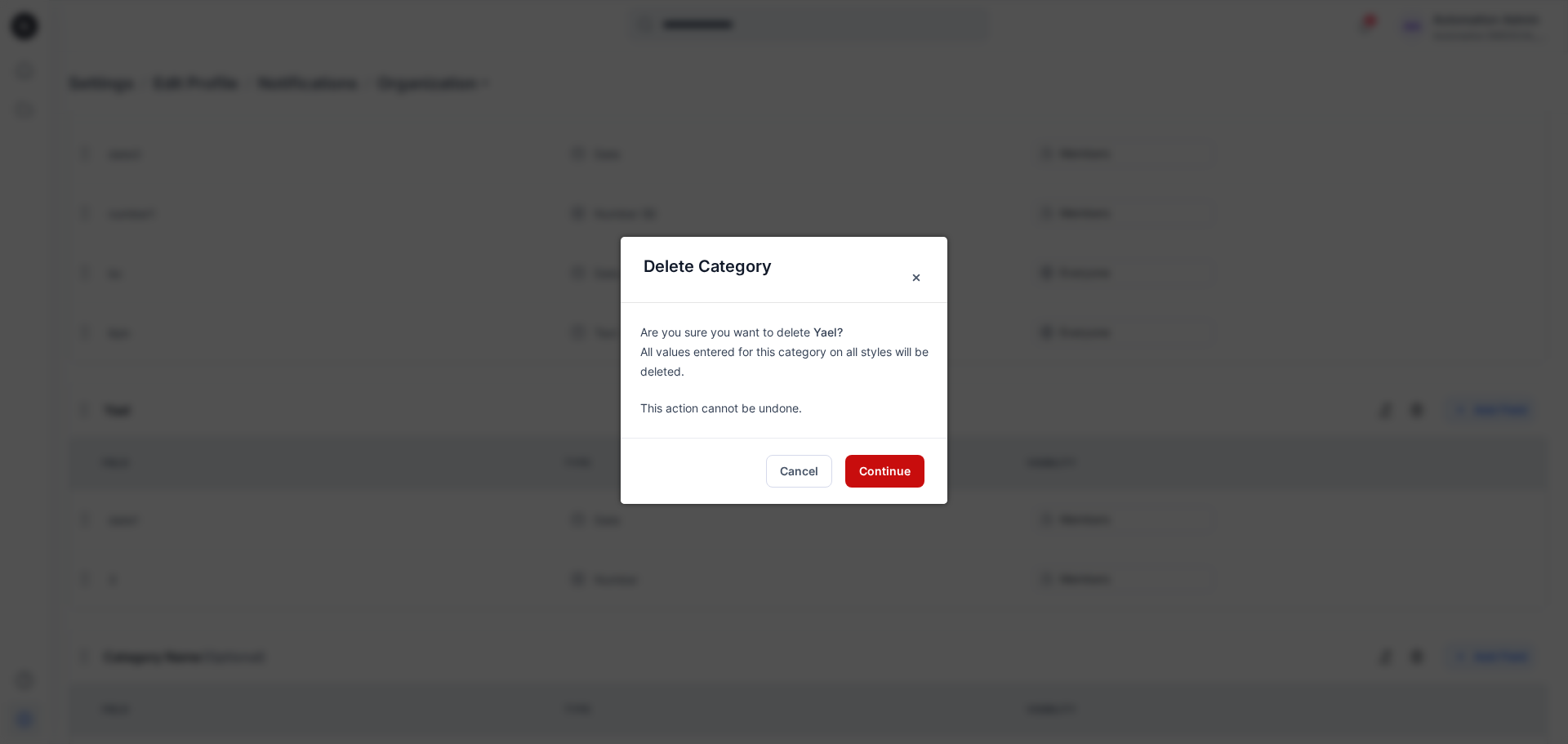
click at [905, 470] on button "Continue" at bounding box center [885, 470] width 79 height 33
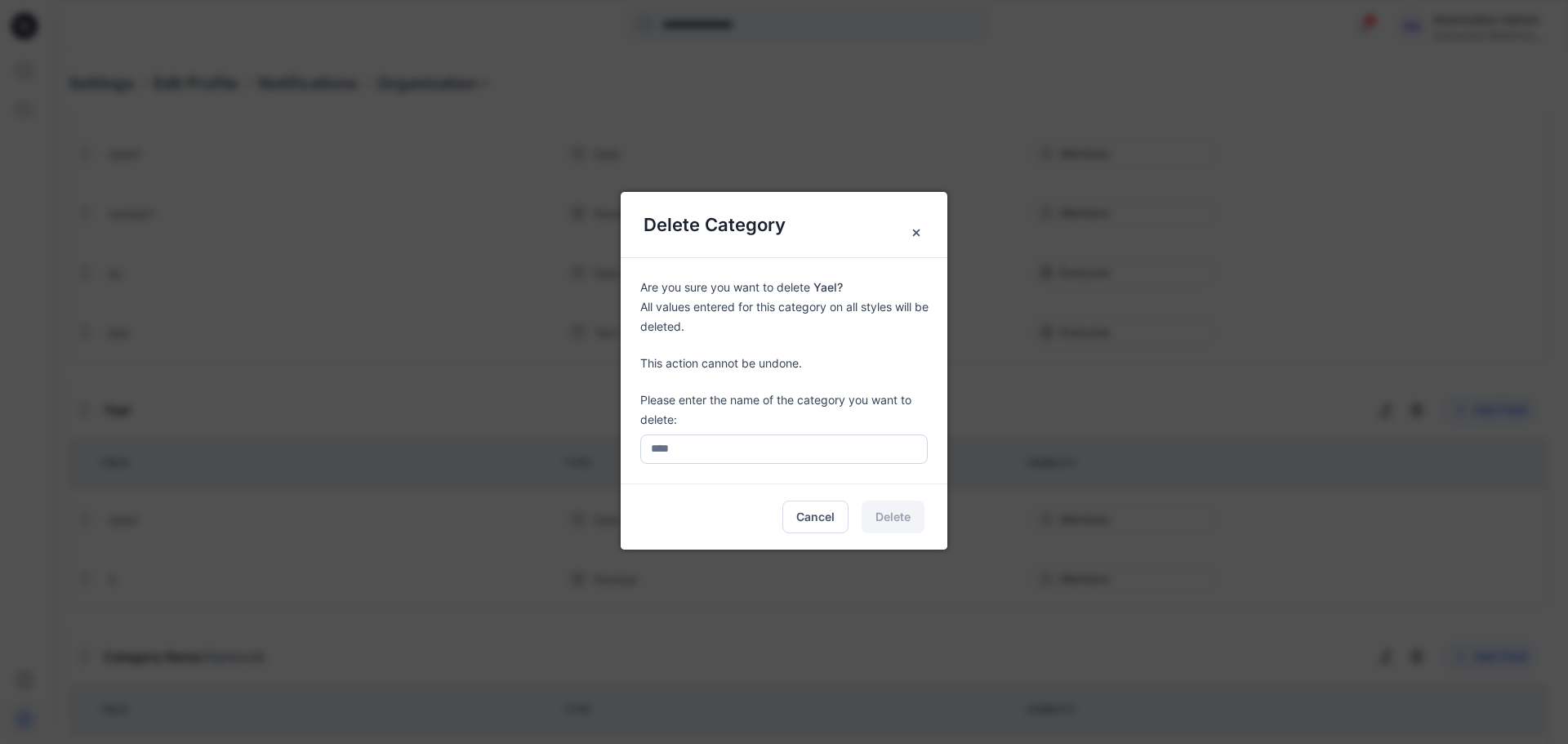
click at [747, 453] on input "text" at bounding box center [784, 450] width 288 height 30
type input "****"
click at [902, 518] on button "Delete" at bounding box center [893, 517] width 63 height 33
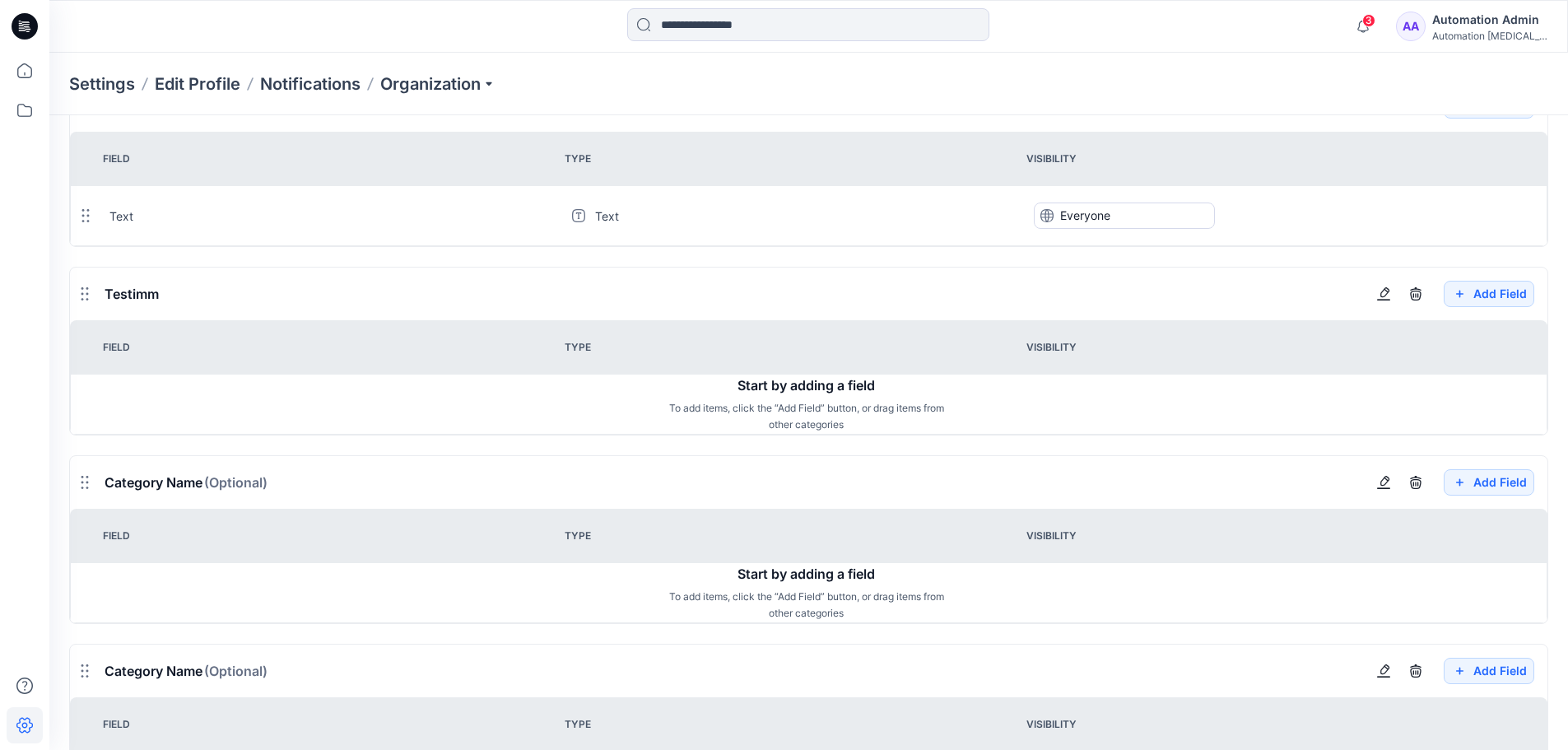
scroll to position [1466, 0]
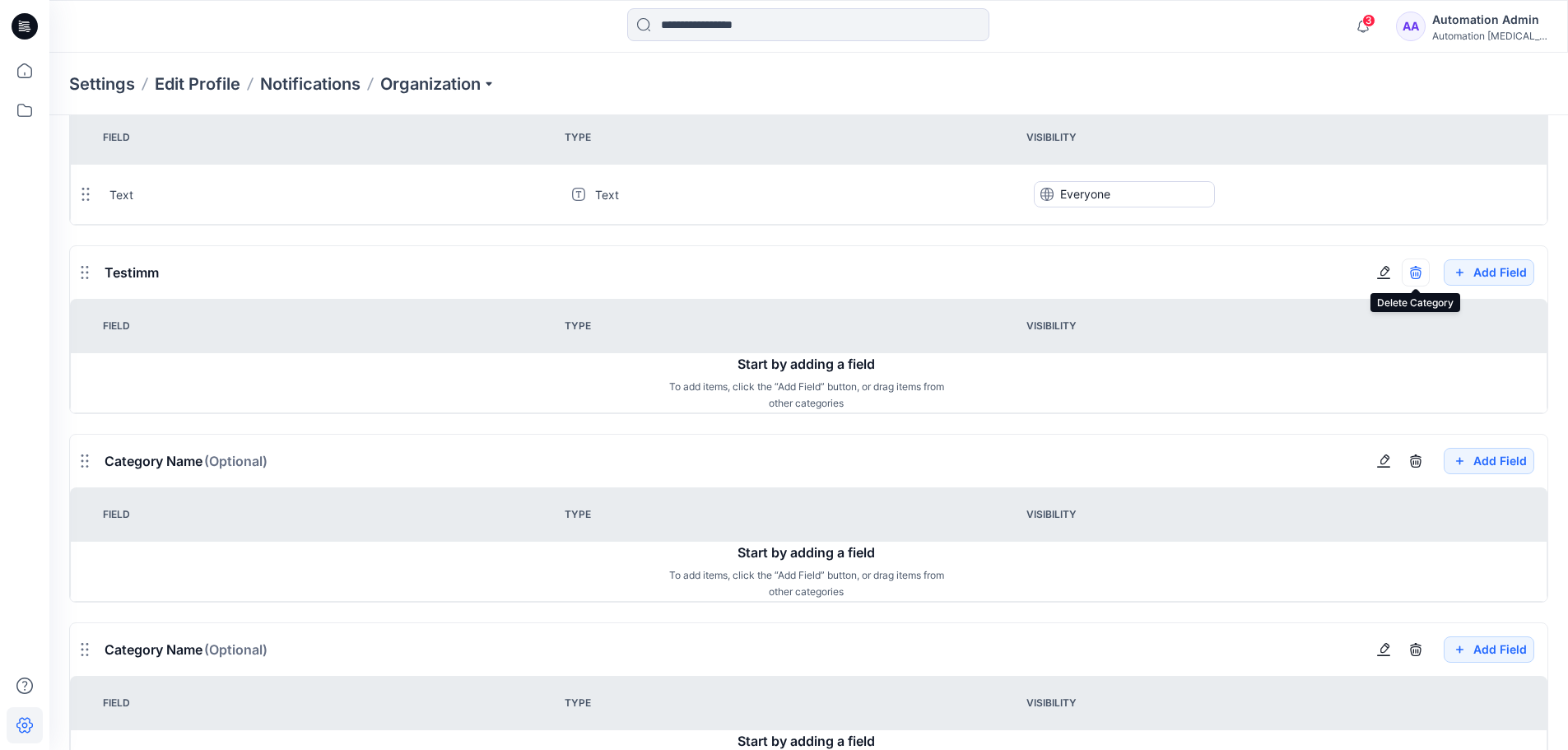
click at [1419, 275] on icon "button" at bounding box center [1415, 272] width 13 height 13
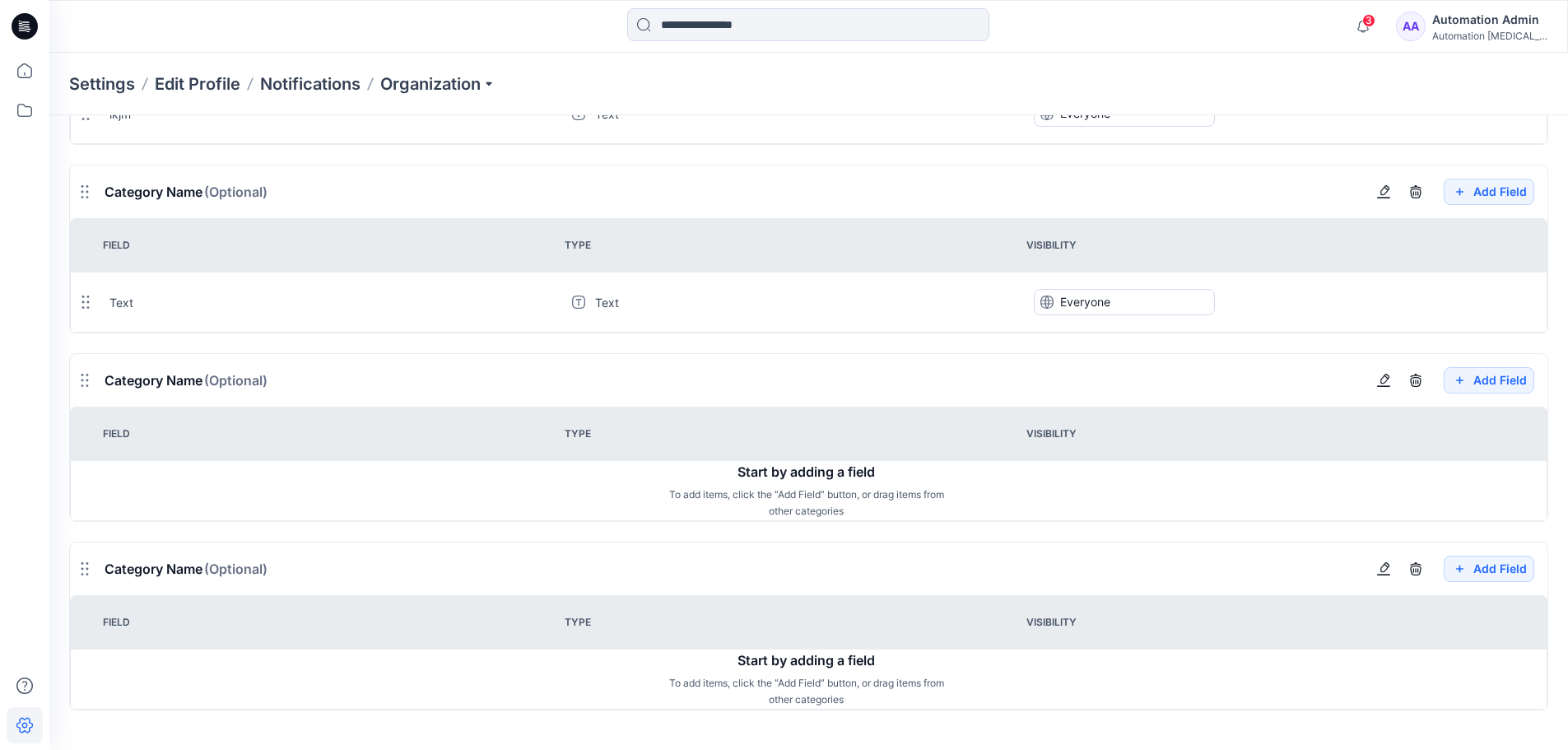
scroll to position [947, 0]
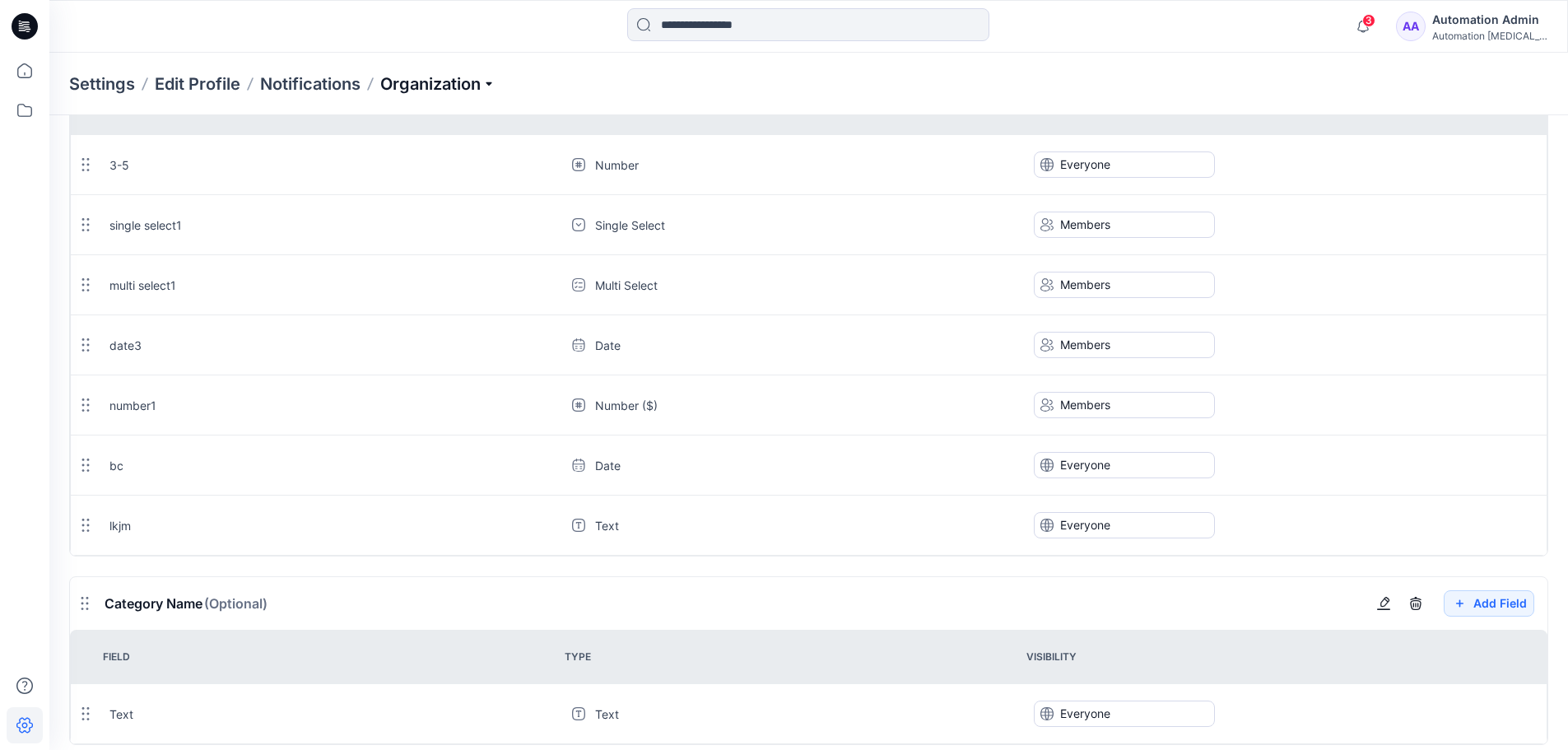
click at [439, 94] on p "Organization" at bounding box center [438, 84] width 115 height 23
click at [430, 151] on link "Edit Status Labels" at bounding box center [440, 154] width 240 height 33
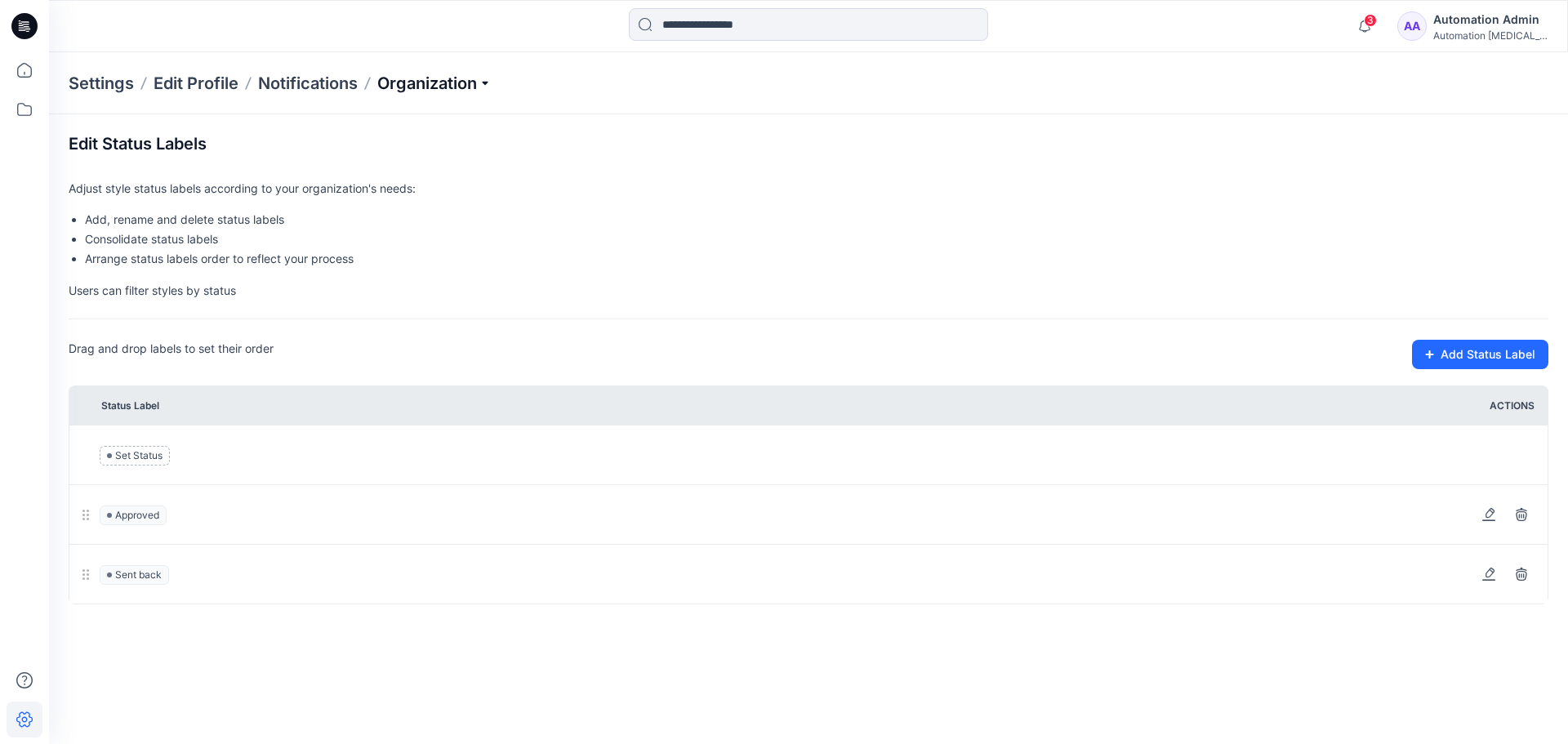
click at [452, 87] on p "Organization" at bounding box center [435, 83] width 115 height 23
click at [422, 225] on link "Manage Tags" at bounding box center [437, 218] width 238 height 33
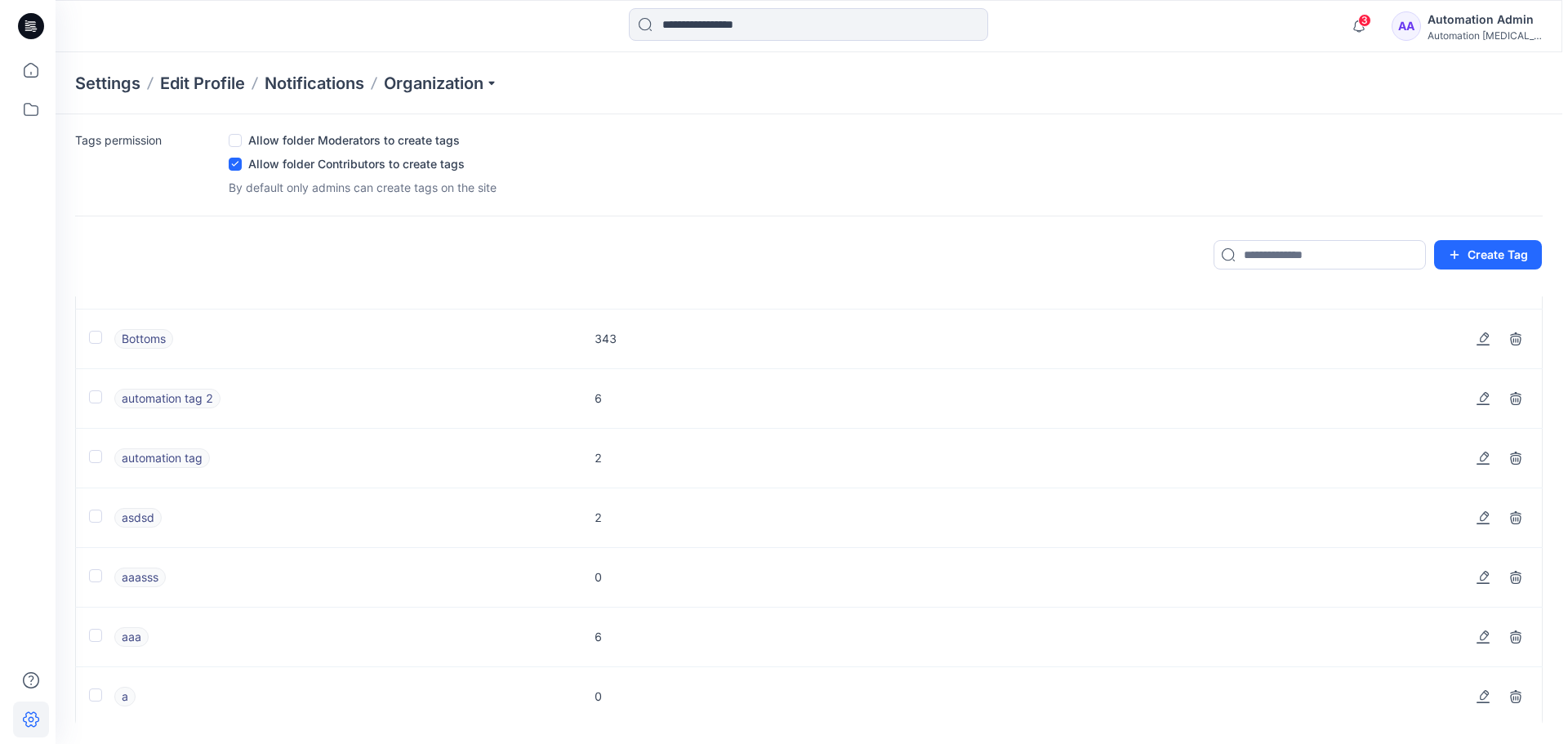
scroll to position [1281, 0]
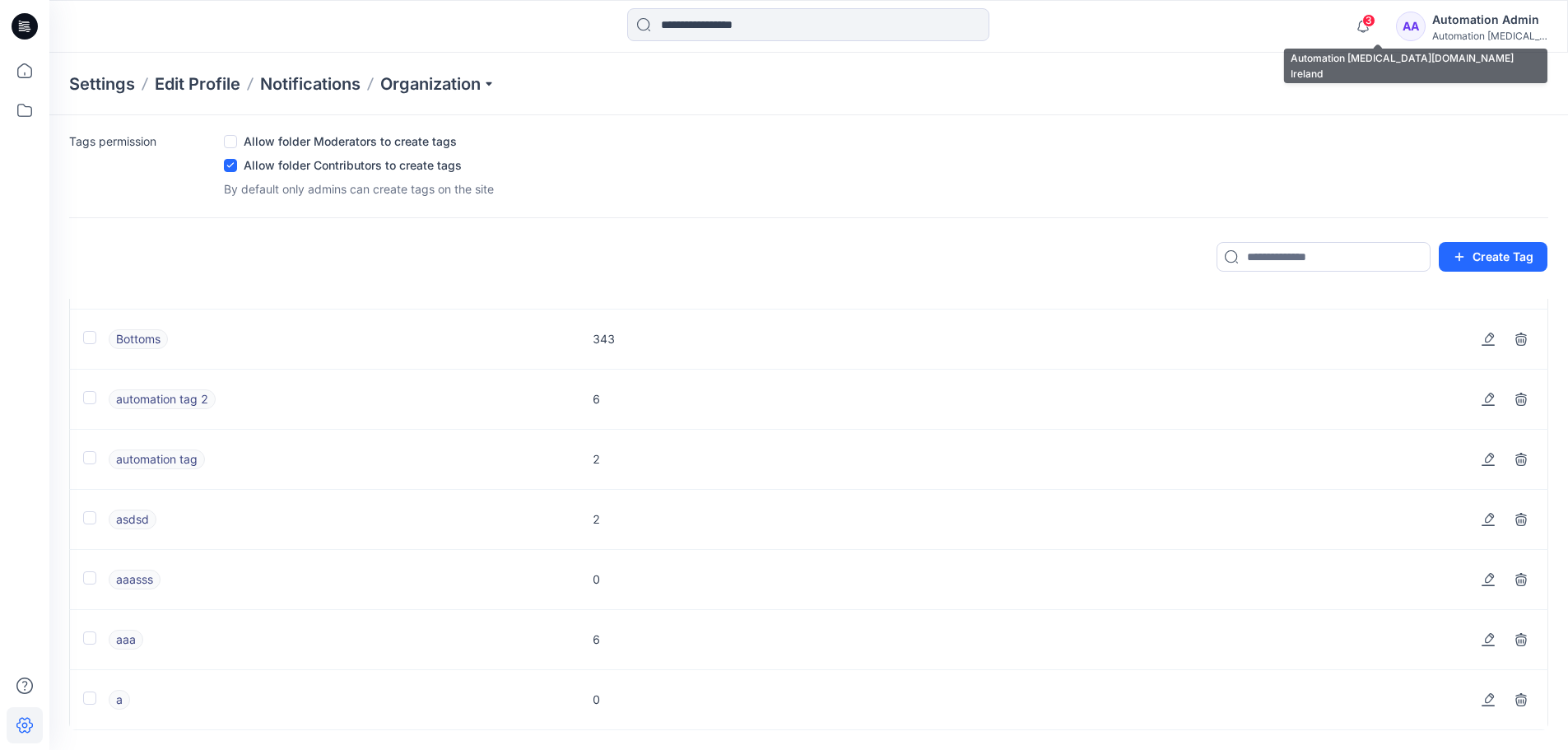
click at [1500, 37] on div "Automation testim..." at bounding box center [1489, 36] width 115 height 12
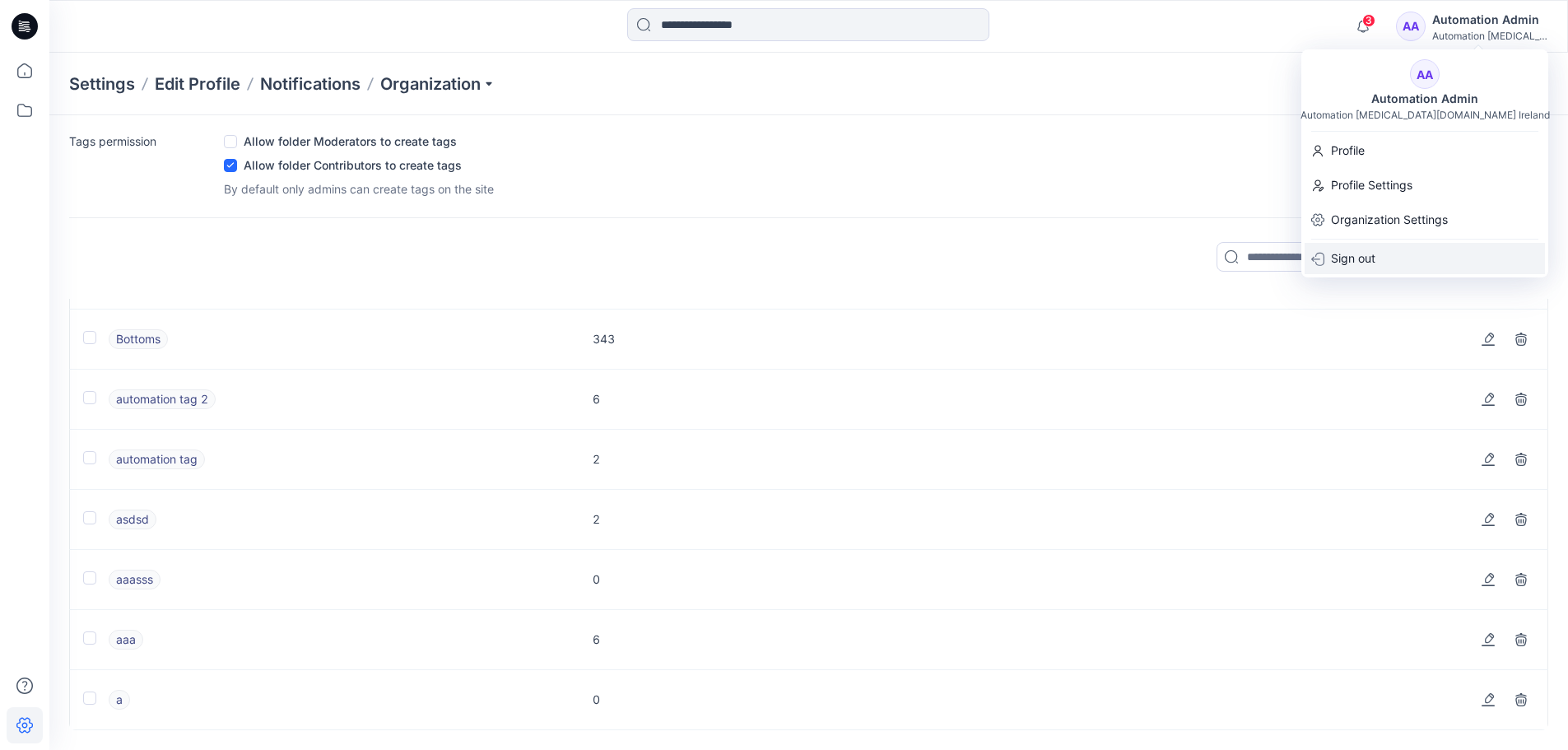
click at [1363, 249] on p "Sign out" at bounding box center [1353, 258] width 45 height 31
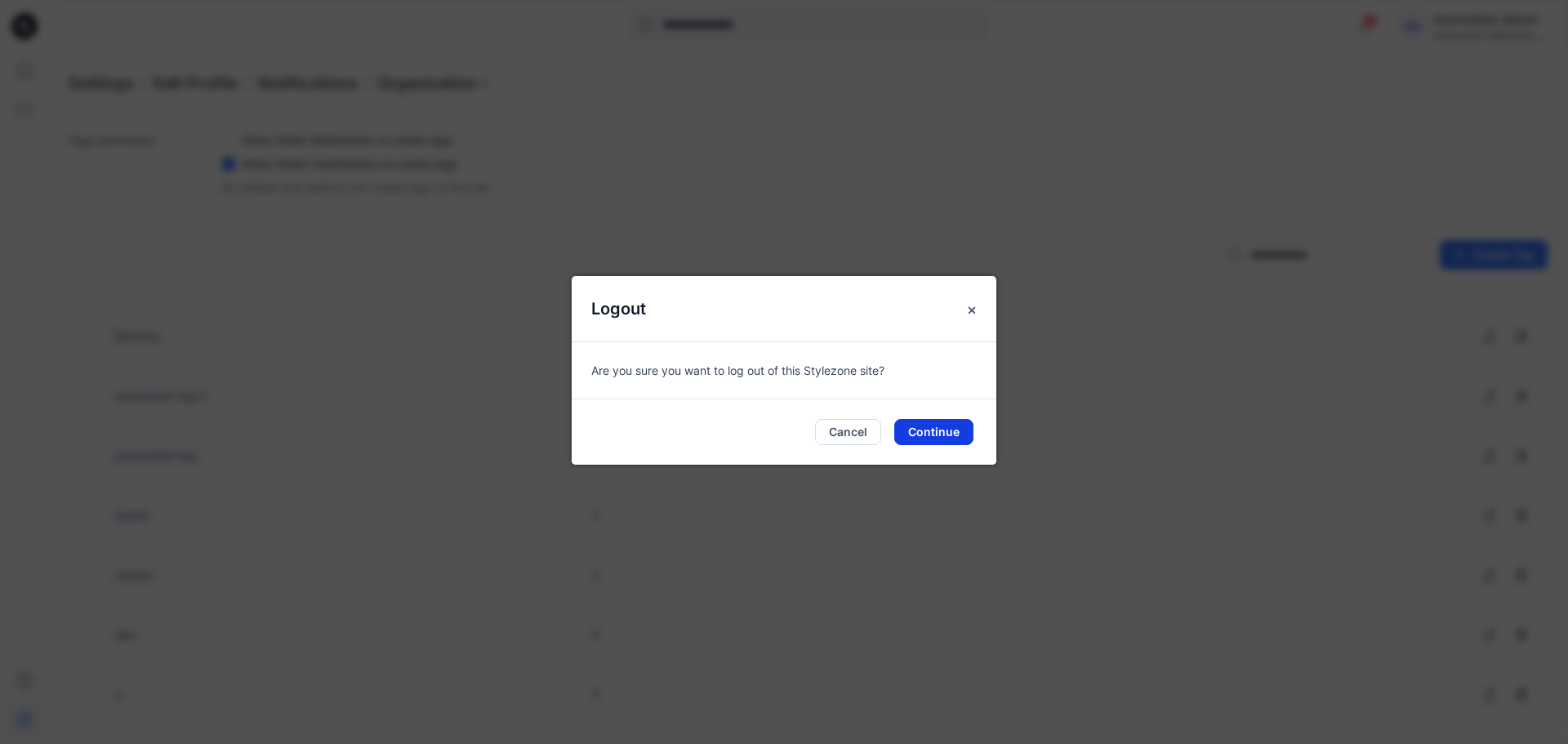
click at [928, 423] on button "Continue" at bounding box center [934, 432] width 79 height 26
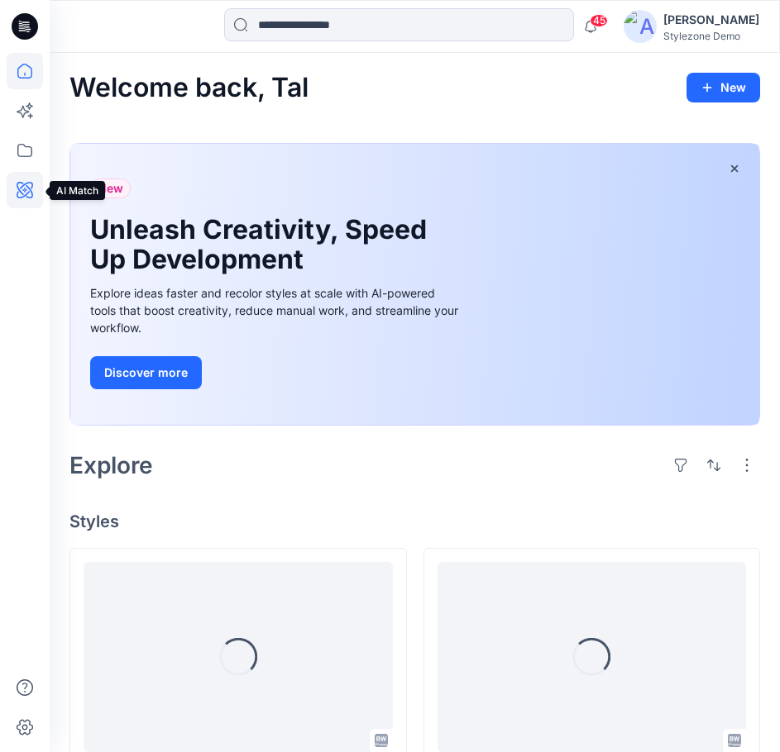
click at [29, 193] on icon at bounding box center [25, 190] width 17 height 17
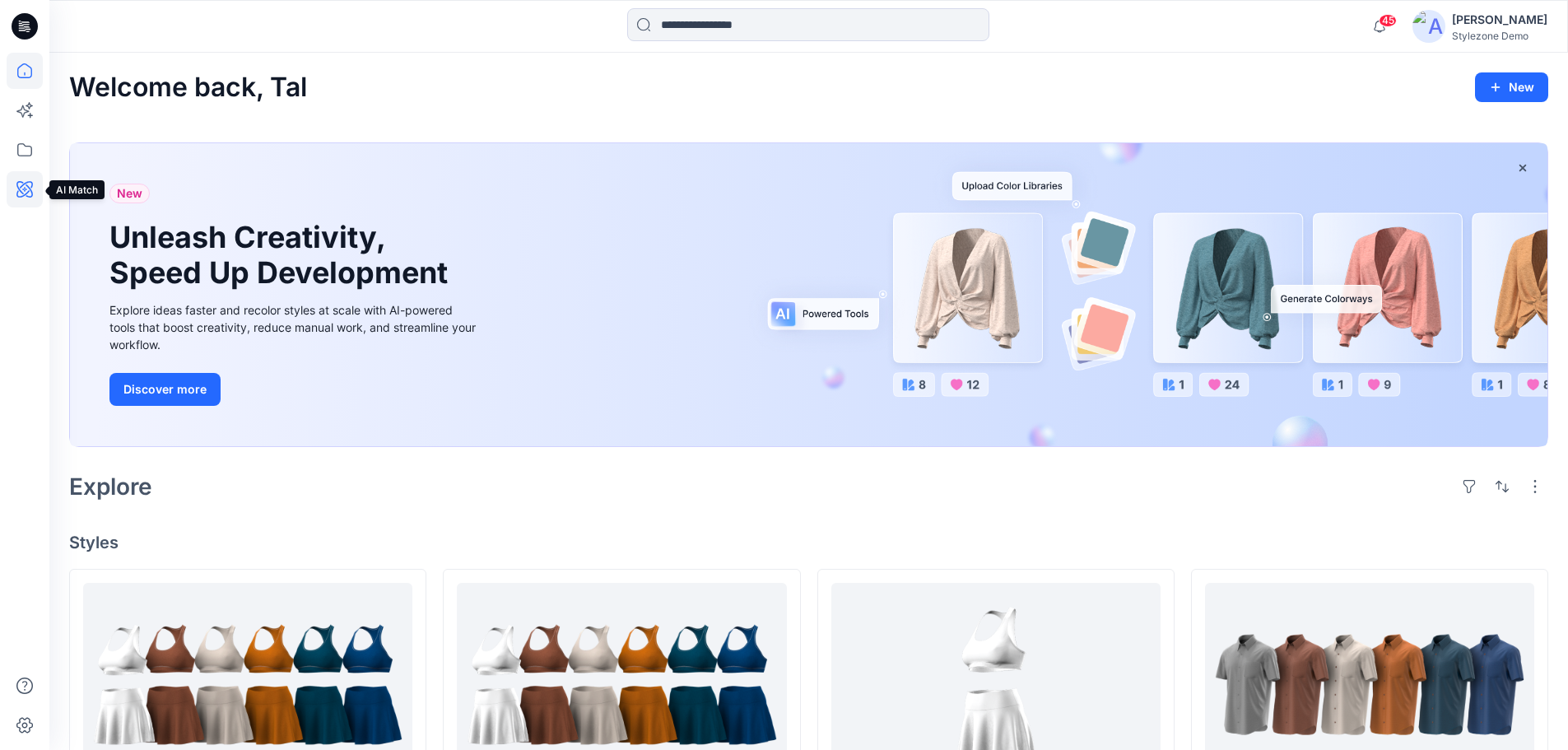
click at [31, 194] on icon at bounding box center [25, 189] width 36 height 36
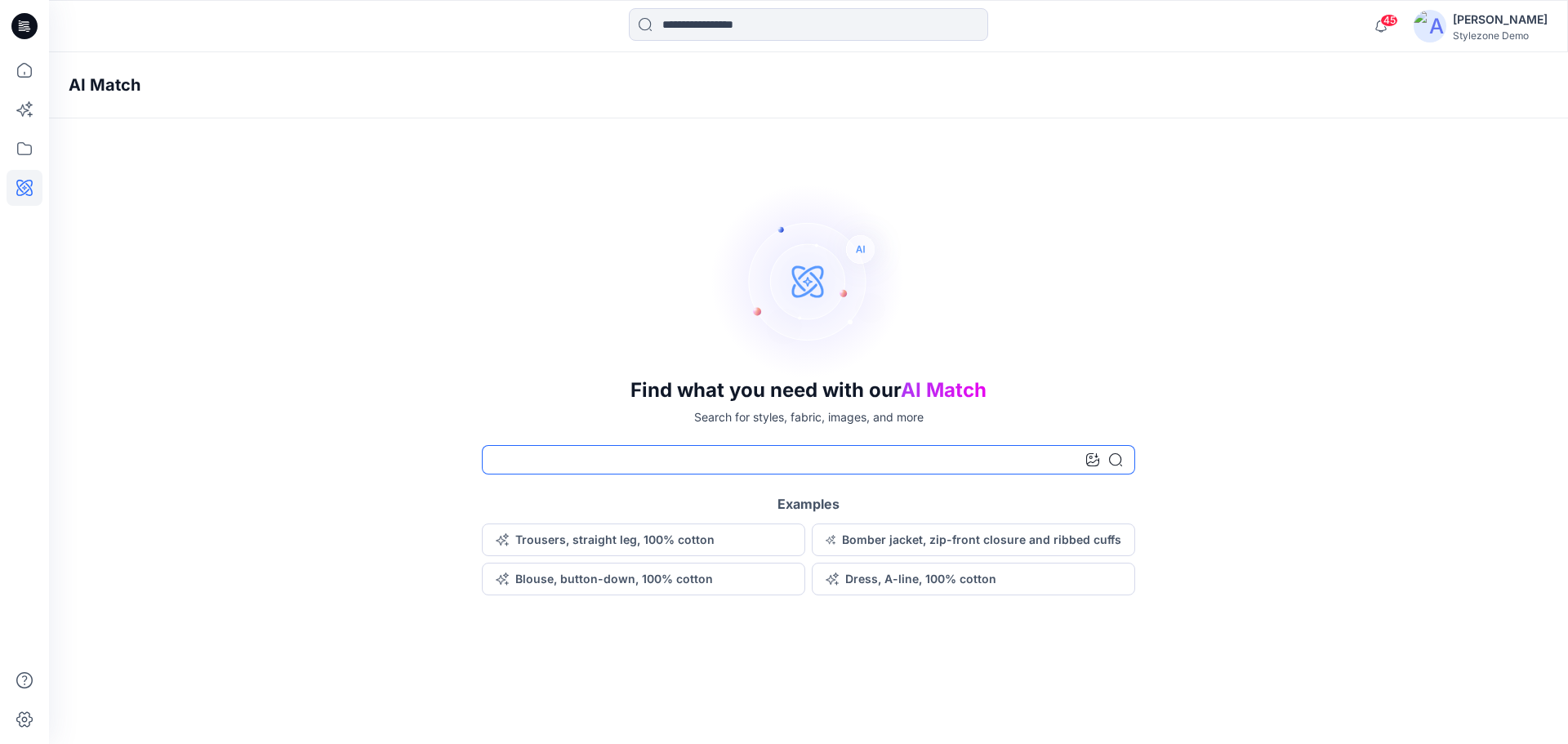
click at [640, 463] on input at bounding box center [808, 460] width 653 height 30
type input "*****"
click at [1119, 457] on icon at bounding box center [1115, 459] width 13 height 13
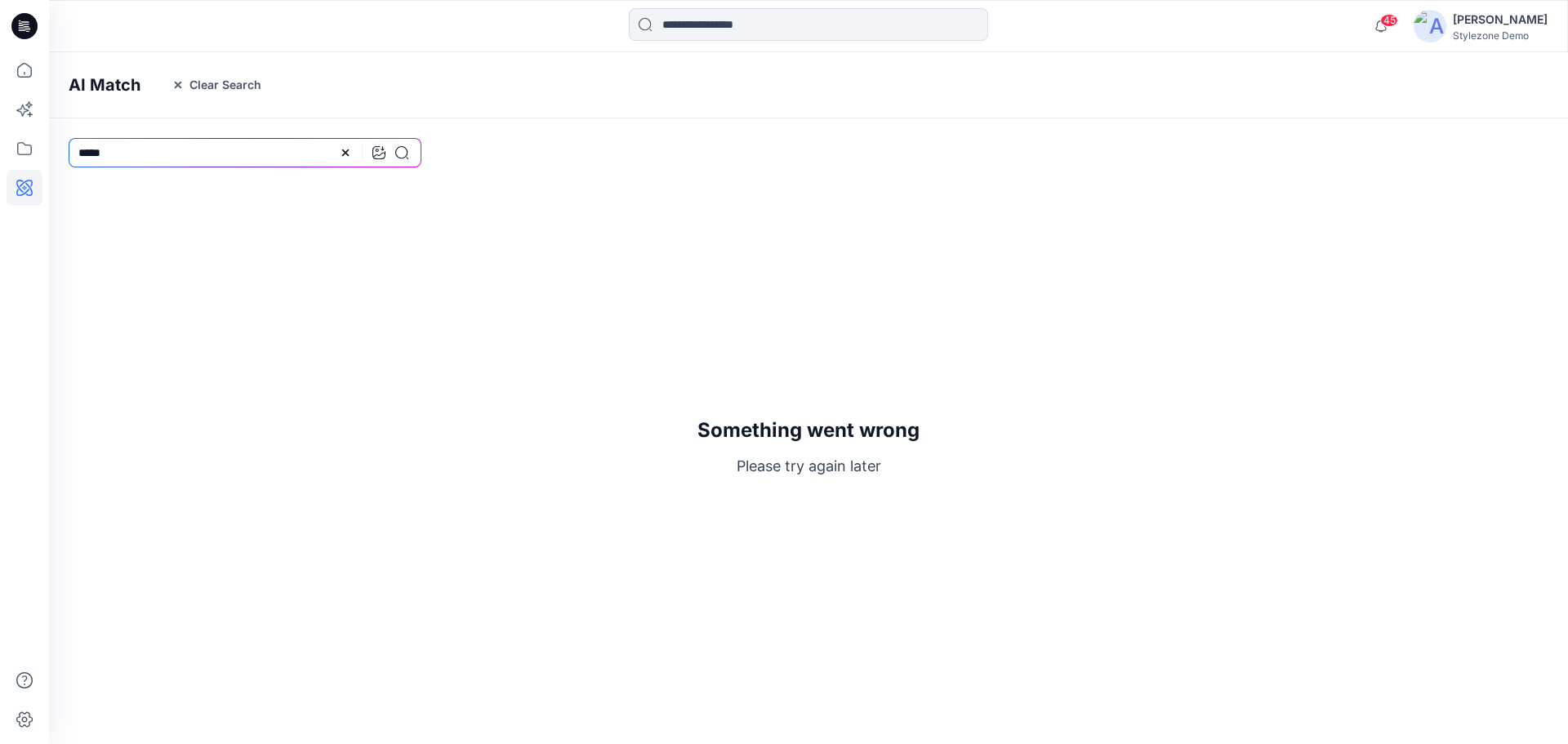
click at [1019, 212] on div "Something went wrong Please try again later" at bounding box center [809, 448] width 1520 height 562
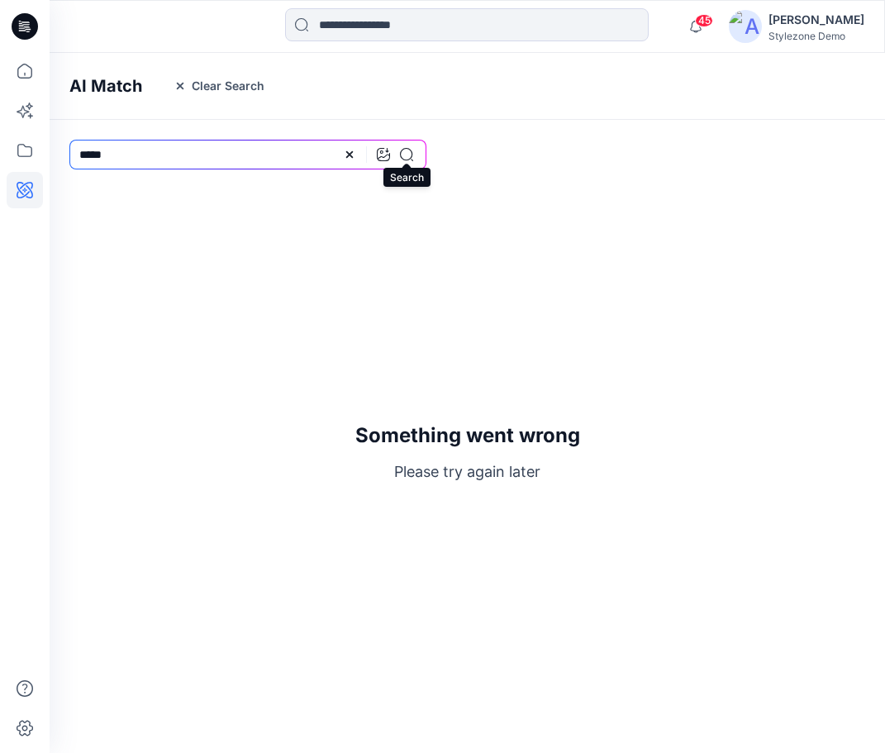
click at [407, 157] on icon at bounding box center [406, 154] width 13 height 13
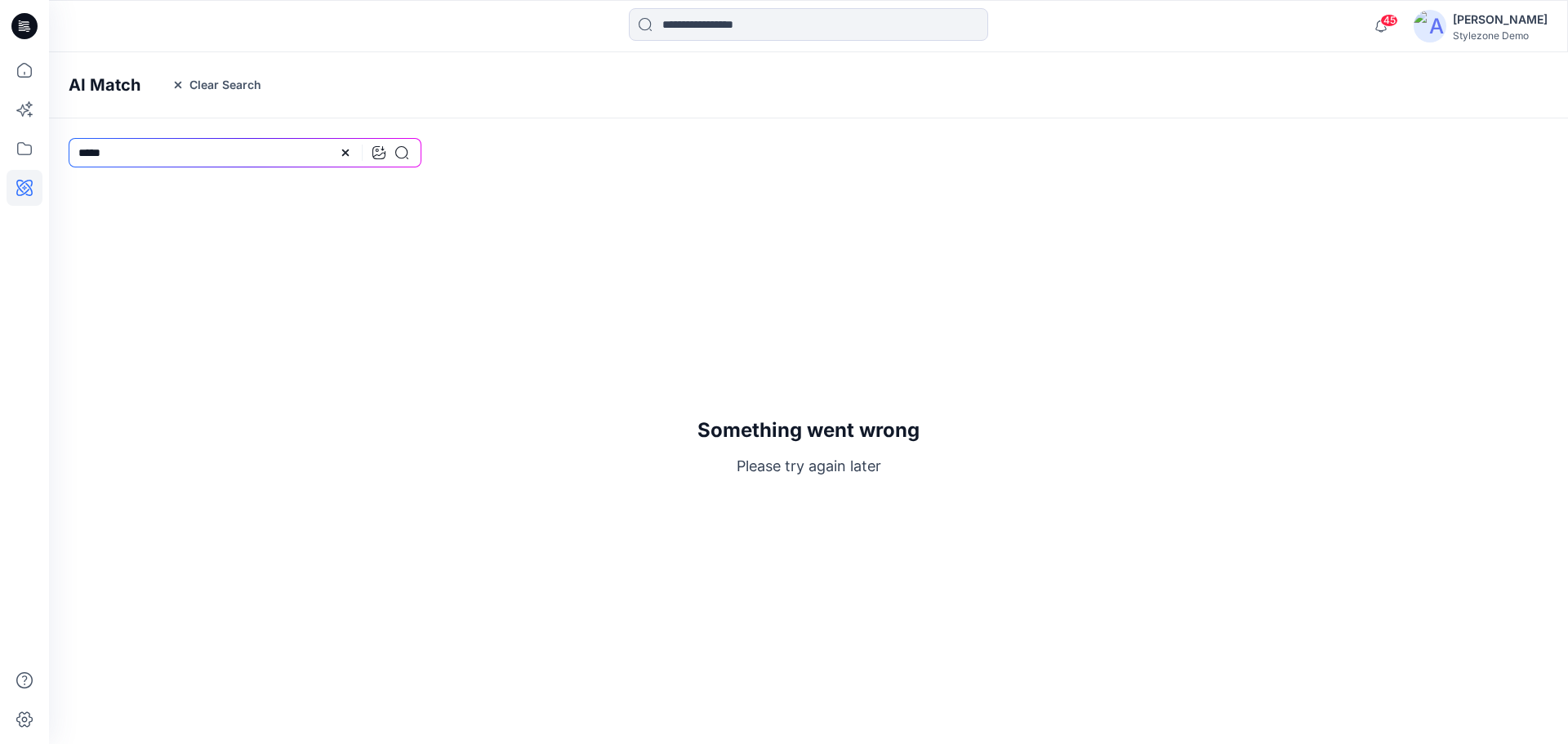
click at [1503, 21] on div "Tal Shoham" at bounding box center [1501, 20] width 95 height 20
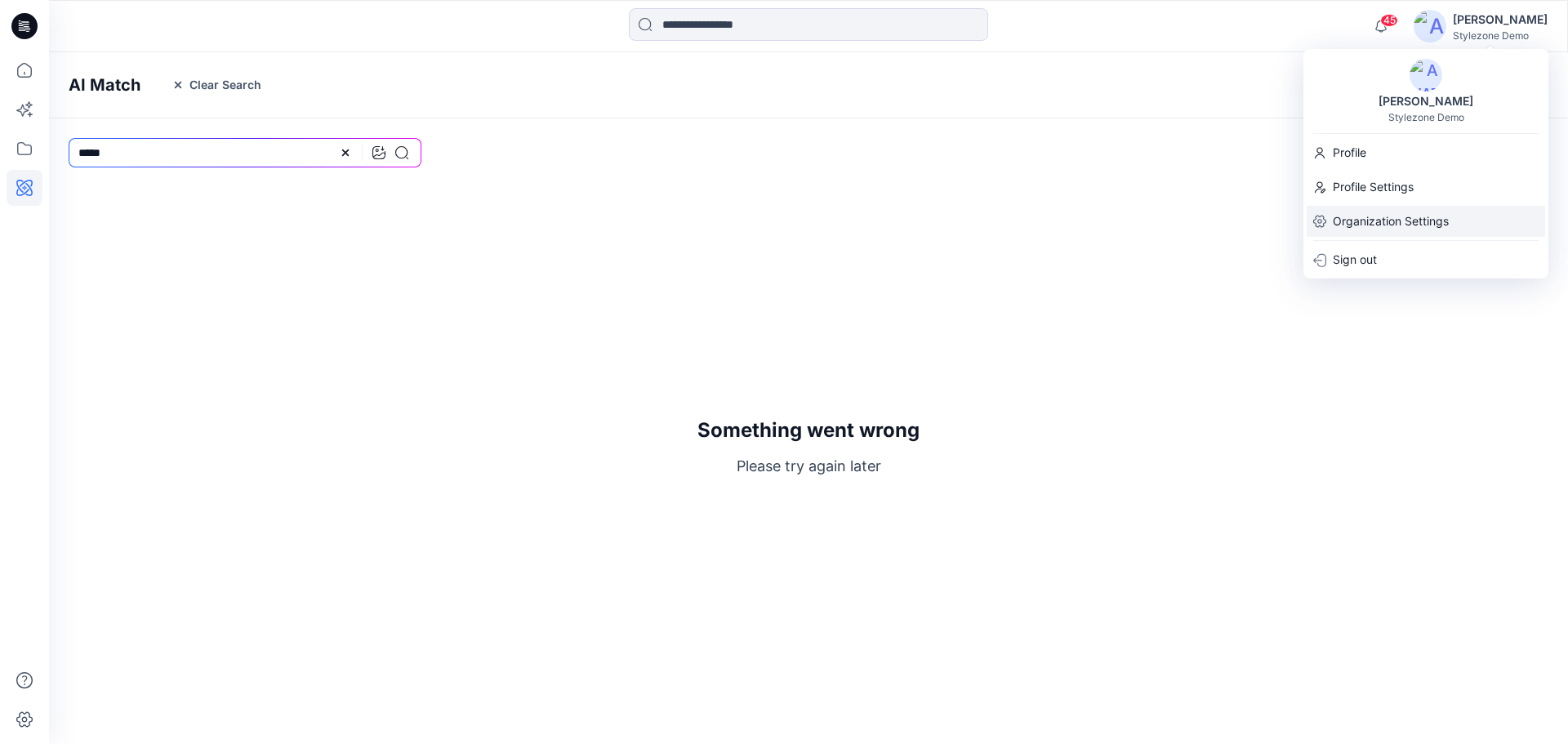
click at [1425, 226] on p "Organization Settings" at bounding box center [1390, 220] width 116 height 31
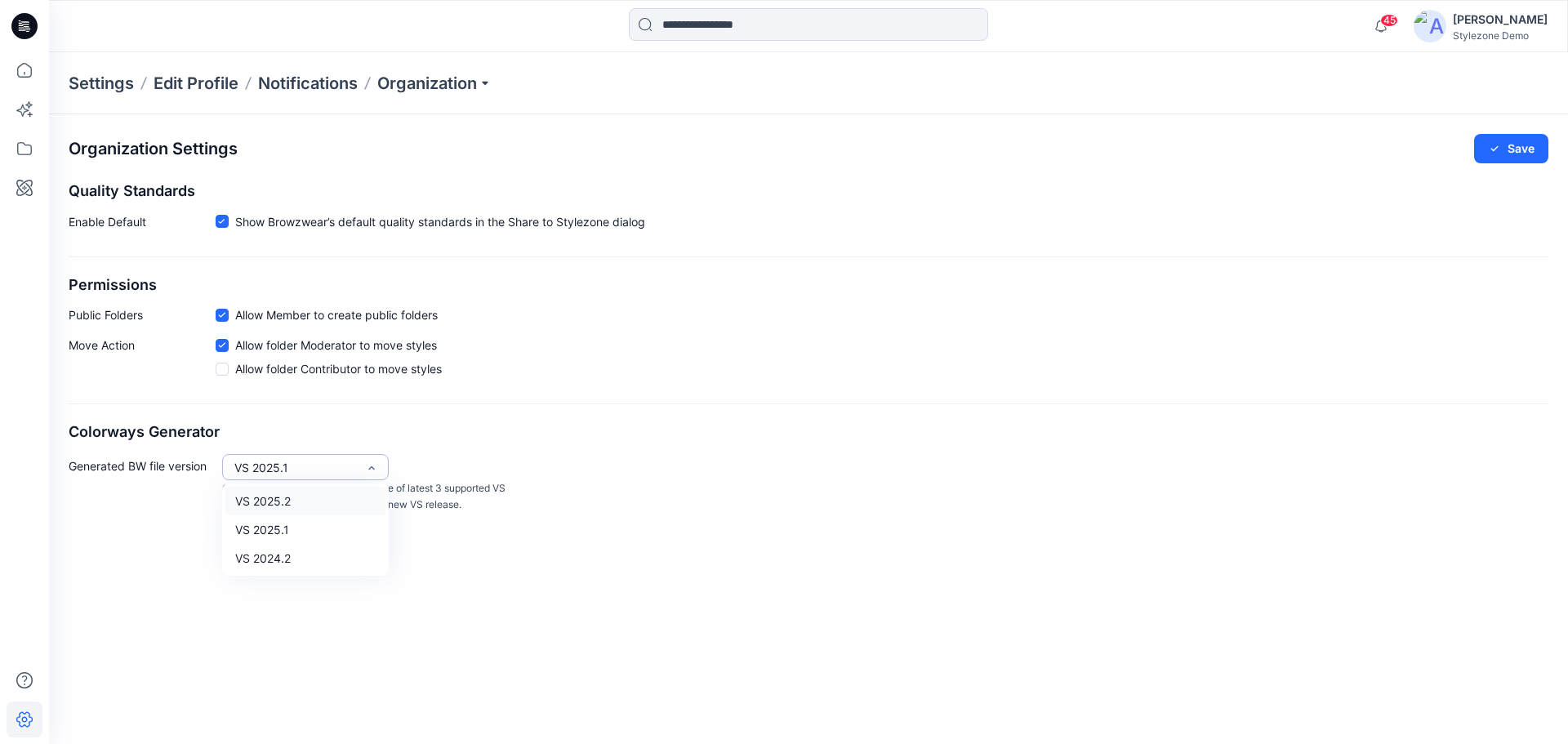
click at [327, 472] on div "VS 2025.1" at bounding box center [295, 467] width 123 height 17
click at [587, 436] on h2 "Colorways Generator" at bounding box center [808, 432] width 1480 height 17
click at [1486, 31] on div "Stylezone Demo" at bounding box center [1501, 36] width 95 height 12
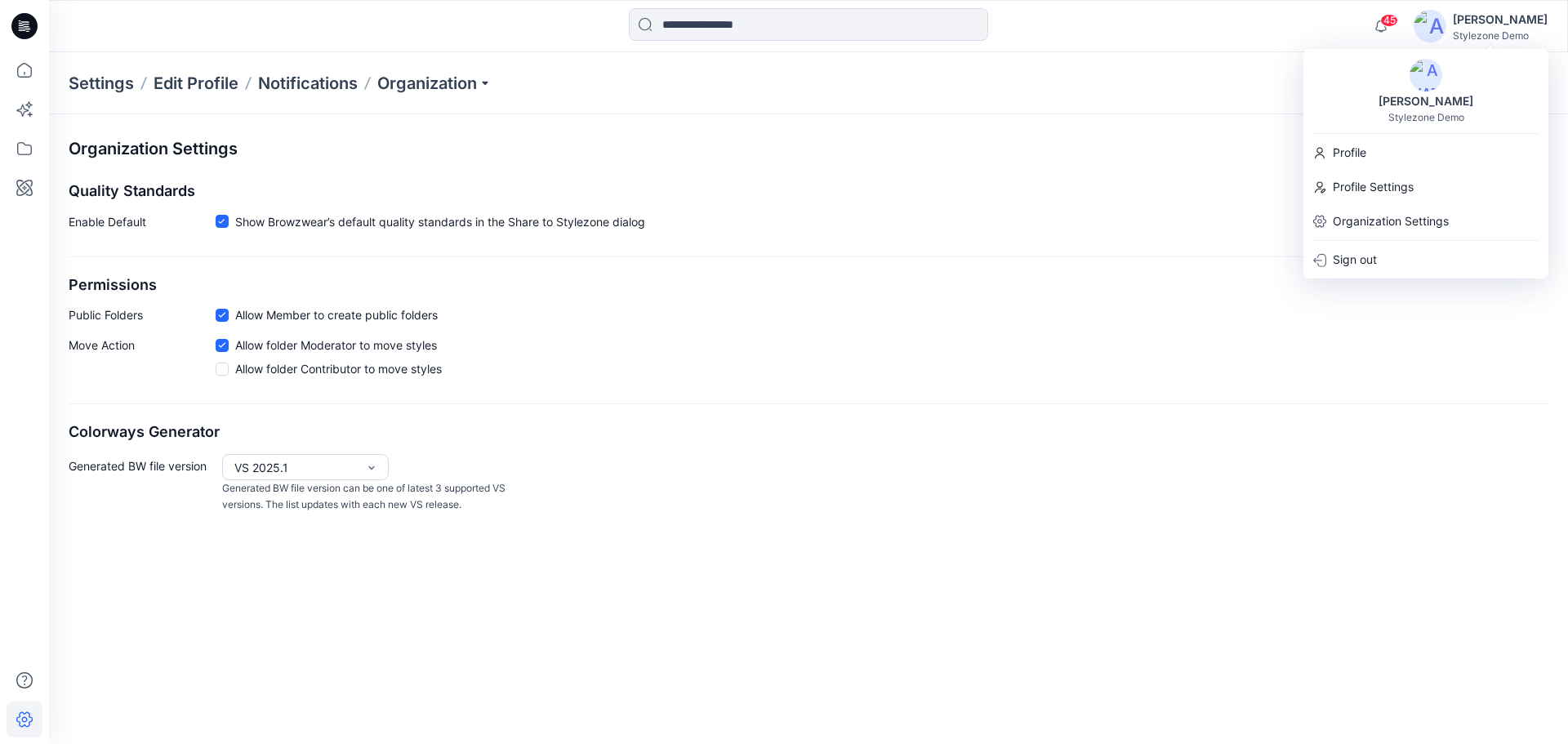
click at [1084, 127] on div "Organization Settings Save Quality Standards Enable Default Show Browzwear’s de…" at bounding box center [809, 324] width 1520 height 419
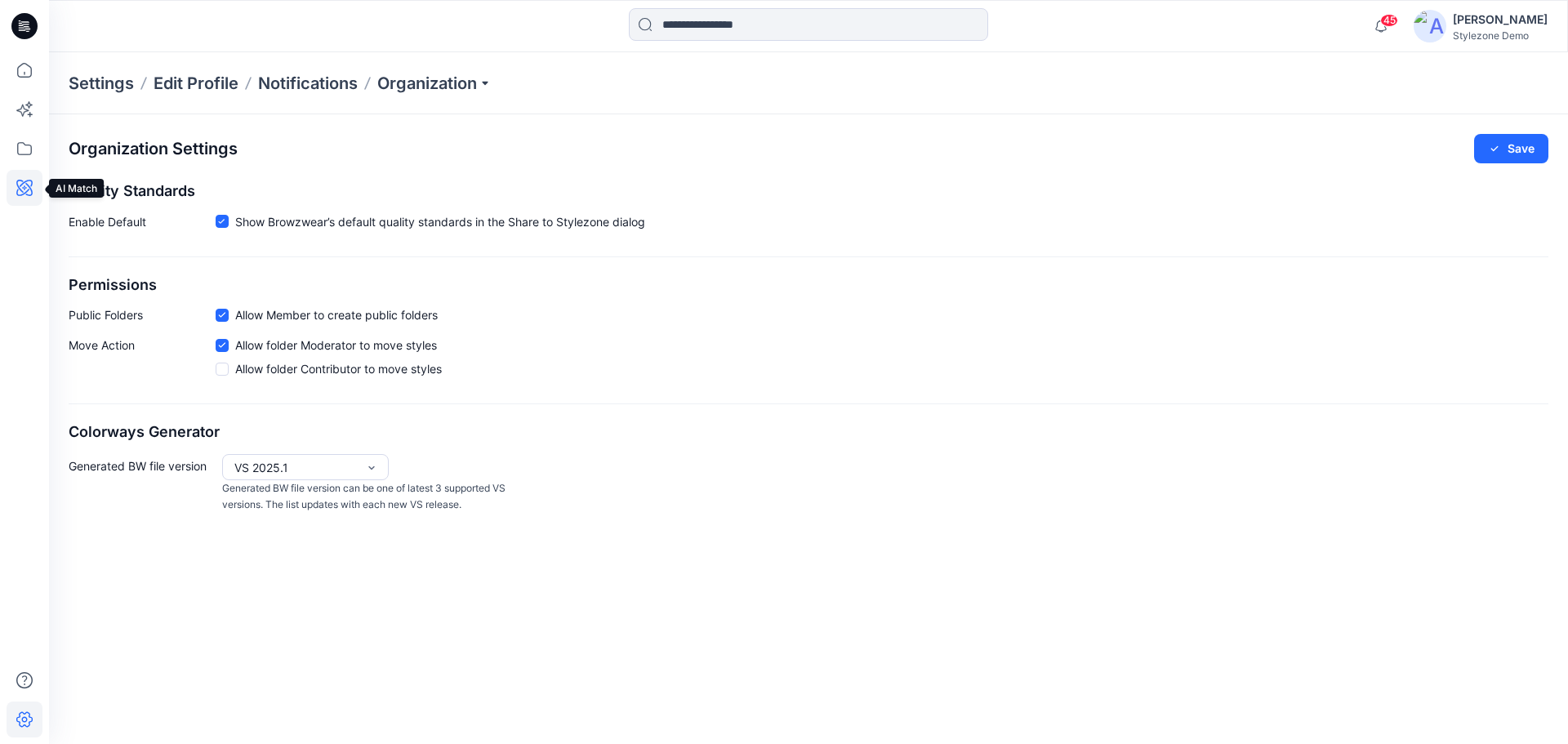
click at [21, 197] on icon at bounding box center [25, 188] width 36 height 36
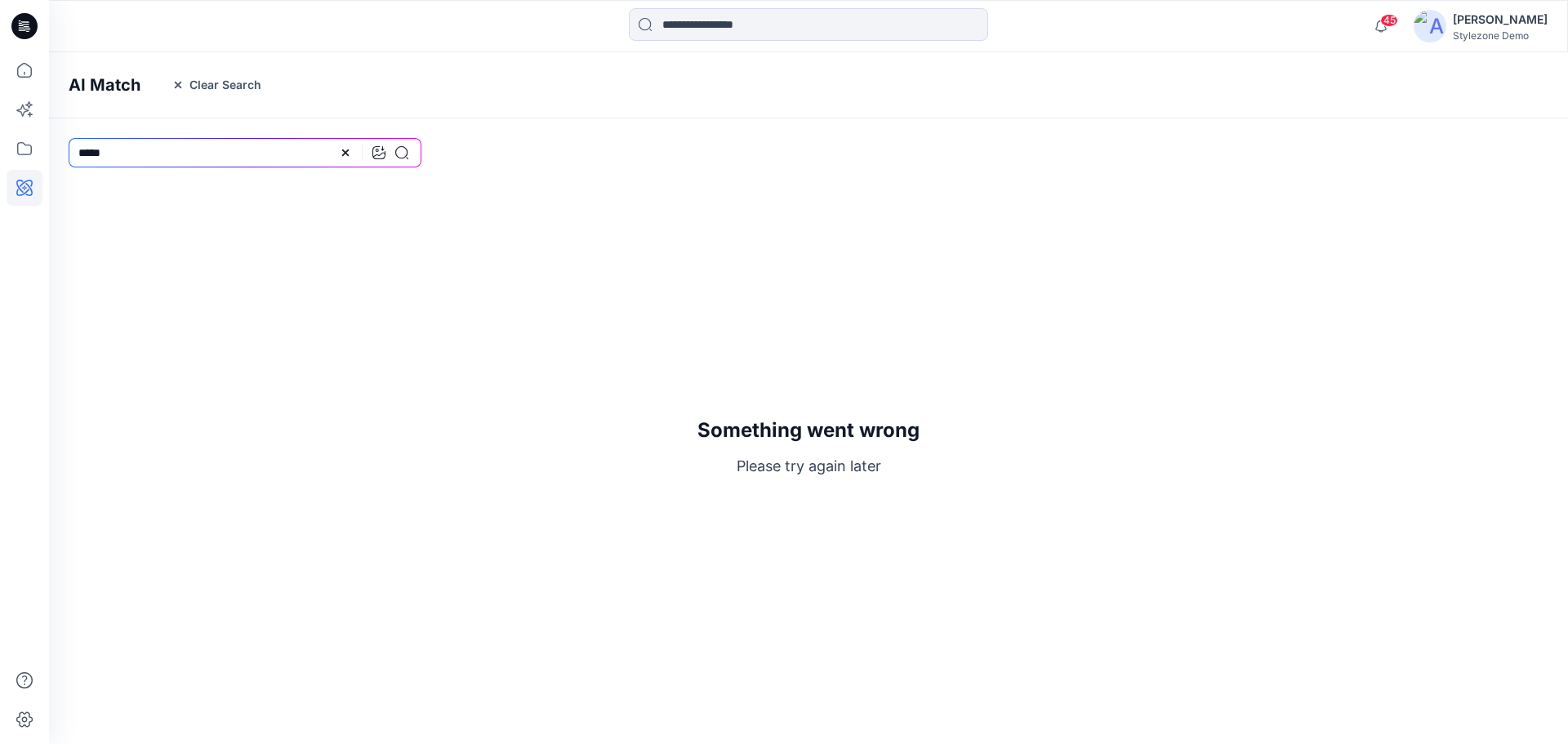
click at [402, 145] on div at bounding box center [373, 153] width 69 height 30
click at [404, 158] on div at bounding box center [373, 153] width 69 height 30
click at [406, 160] on div at bounding box center [373, 153] width 69 height 30
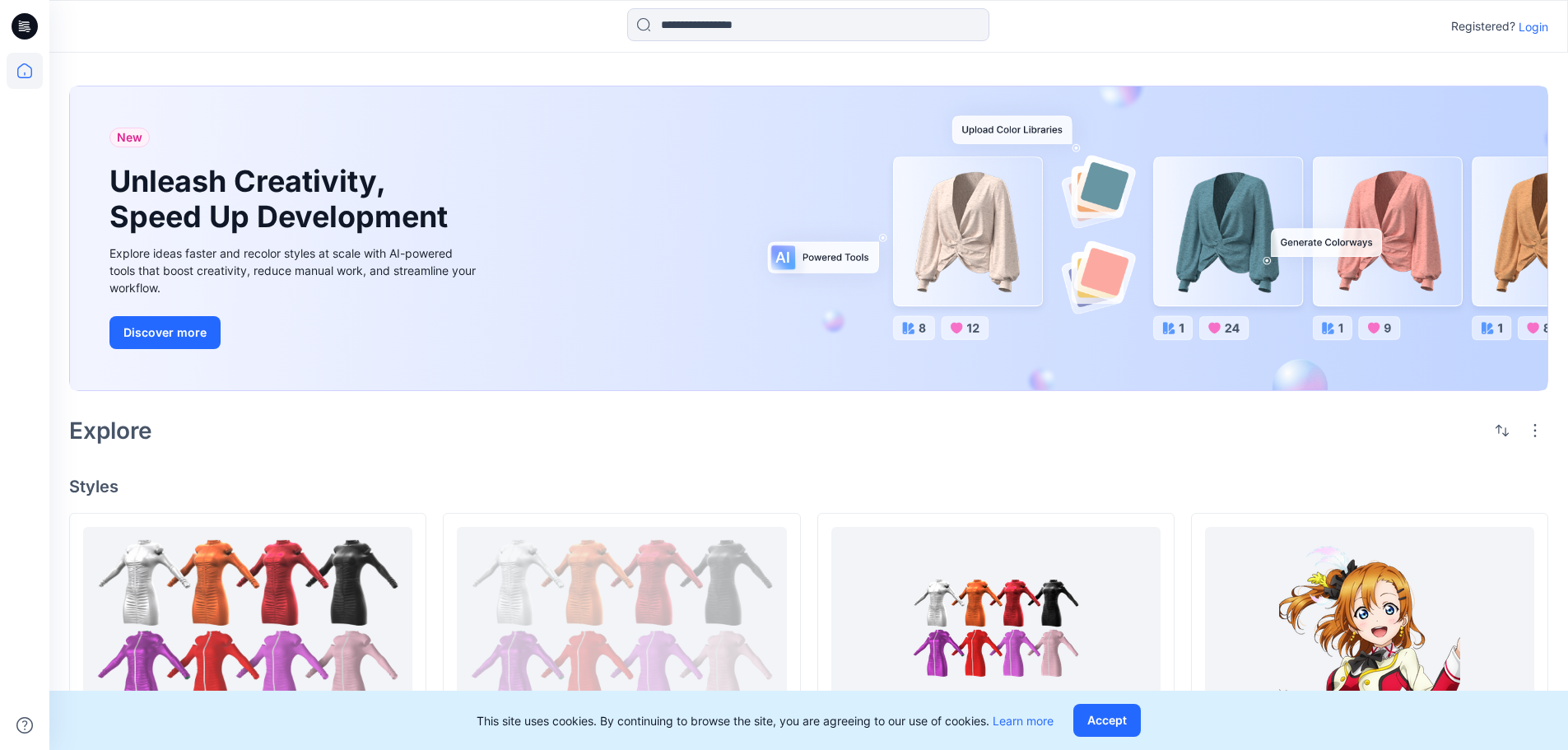
click at [1538, 29] on p "Login" at bounding box center [1533, 26] width 30 height 17
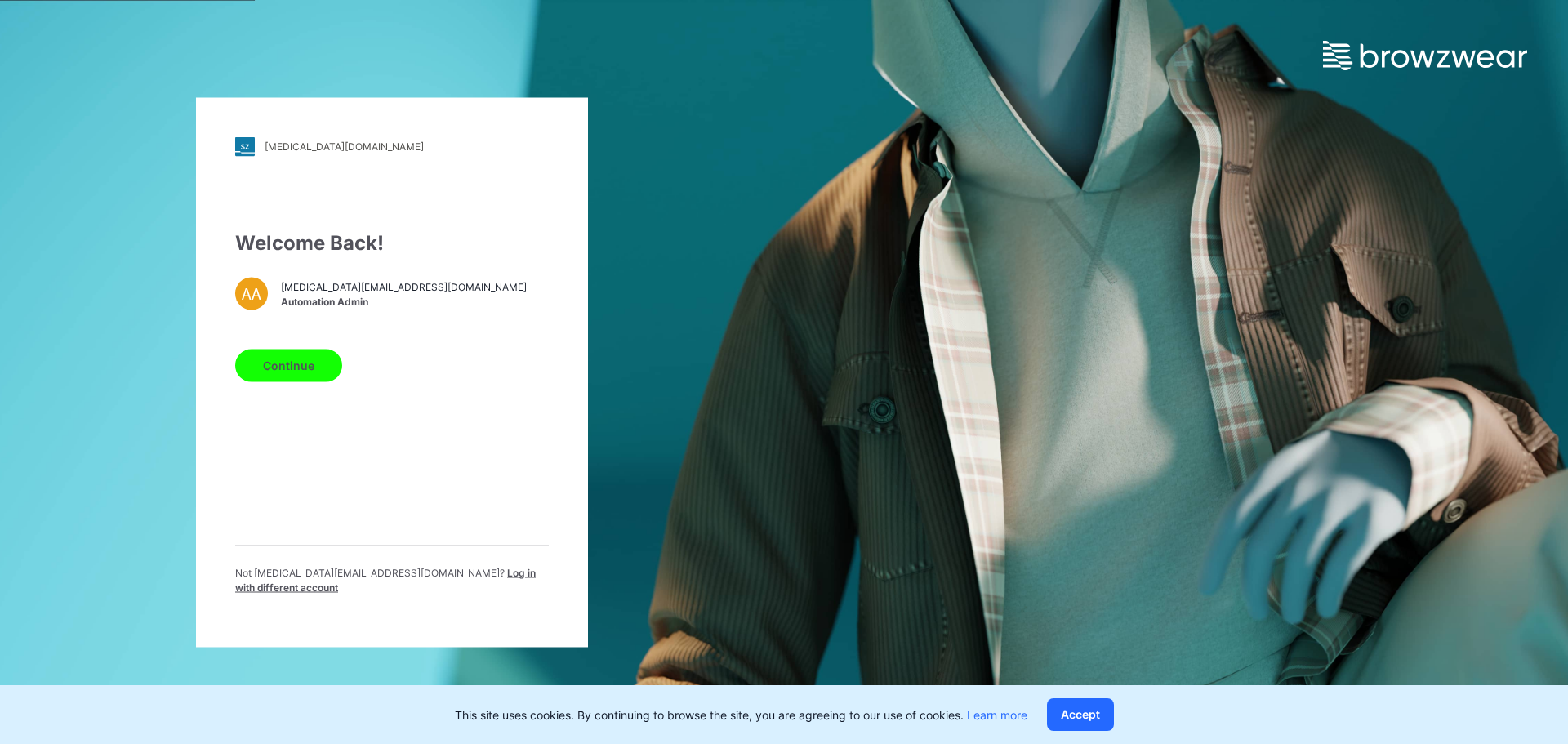
click at [310, 374] on button "Continue" at bounding box center [289, 365] width 107 height 33
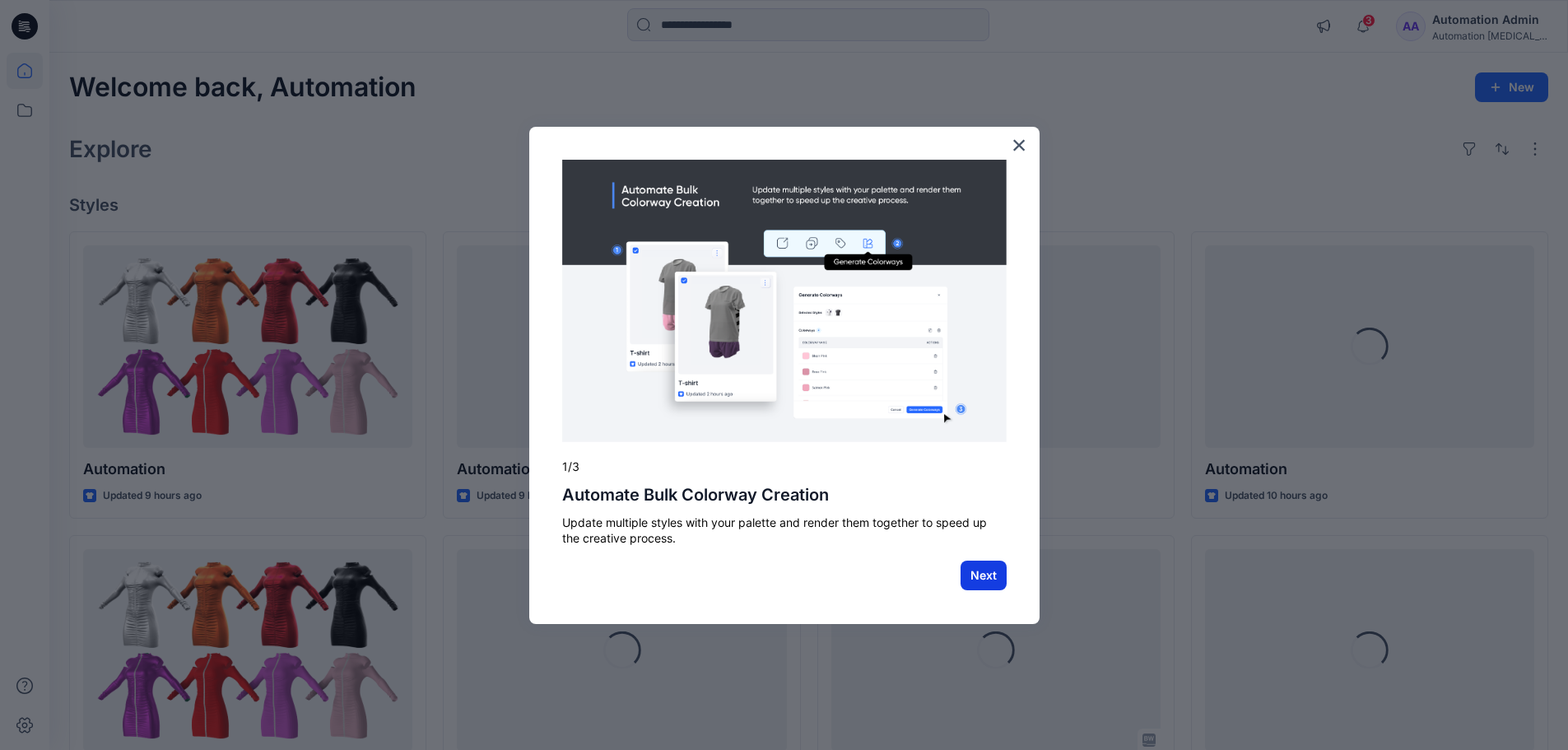
click at [991, 569] on button "Next" at bounding box center [984, 576] width 46 height 30
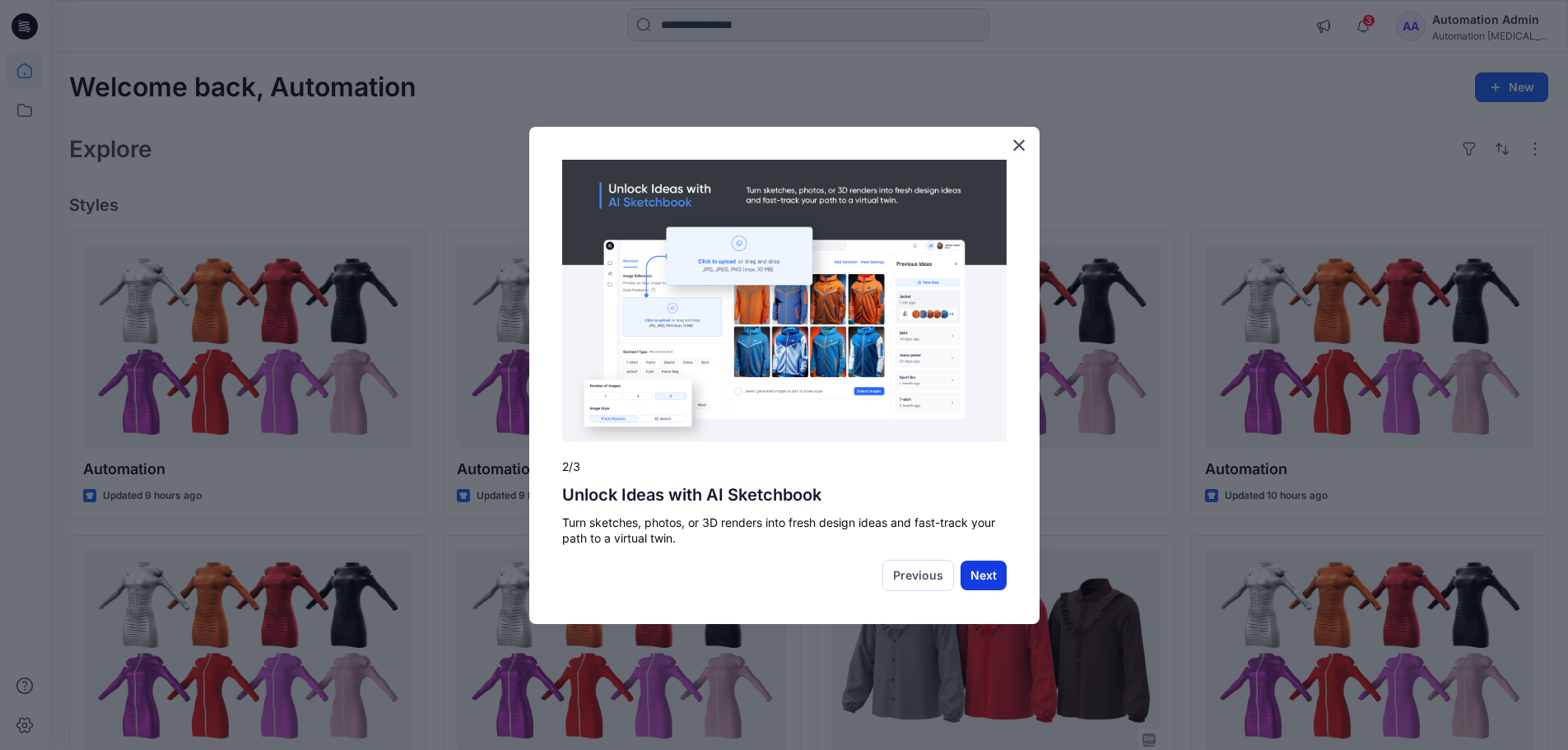
click at [995, 577] on button "Next" at bounding box center [984, 576] width 46 height 30
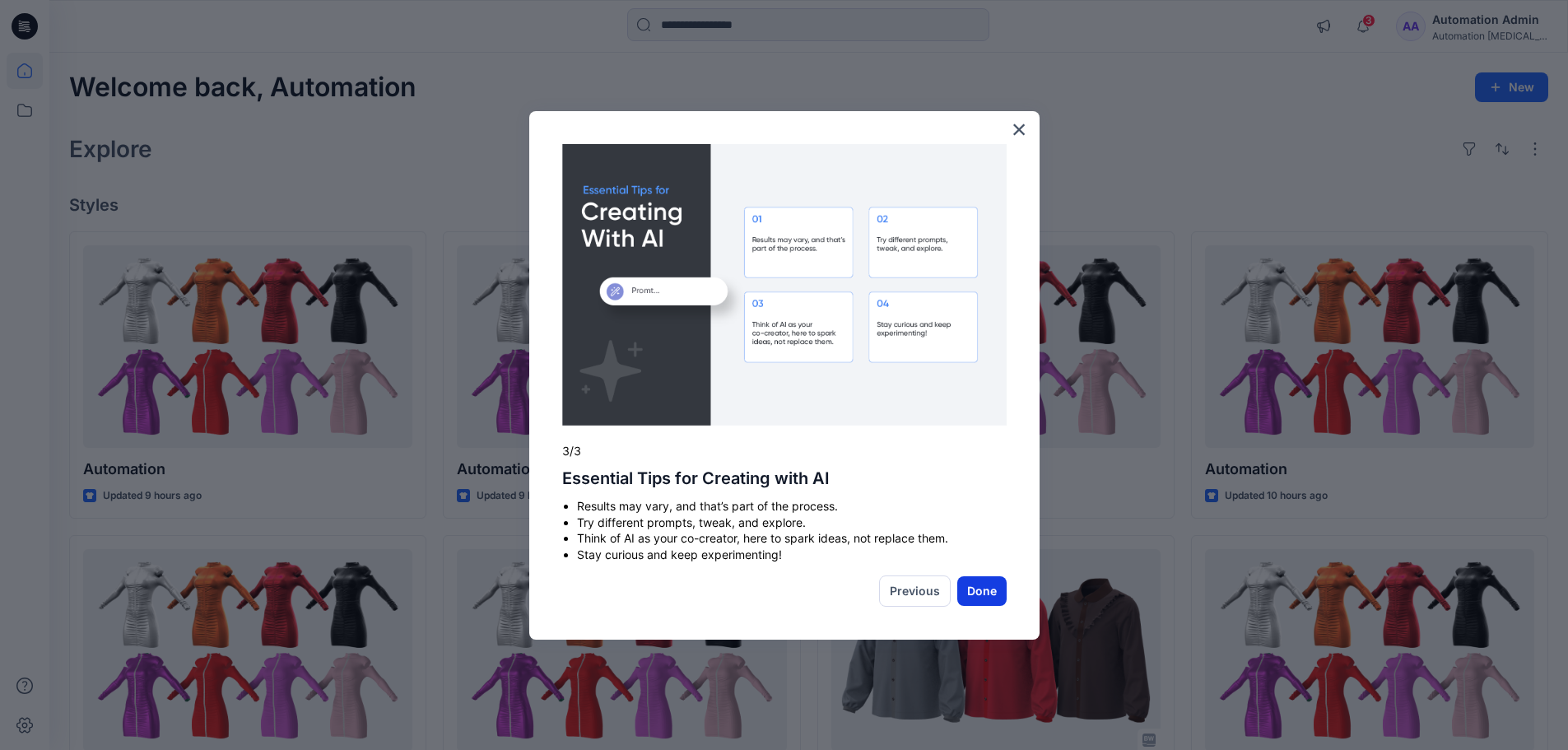
click at [993, 591] on button "Done" at bounding box center [982, 592] width 50 height 30
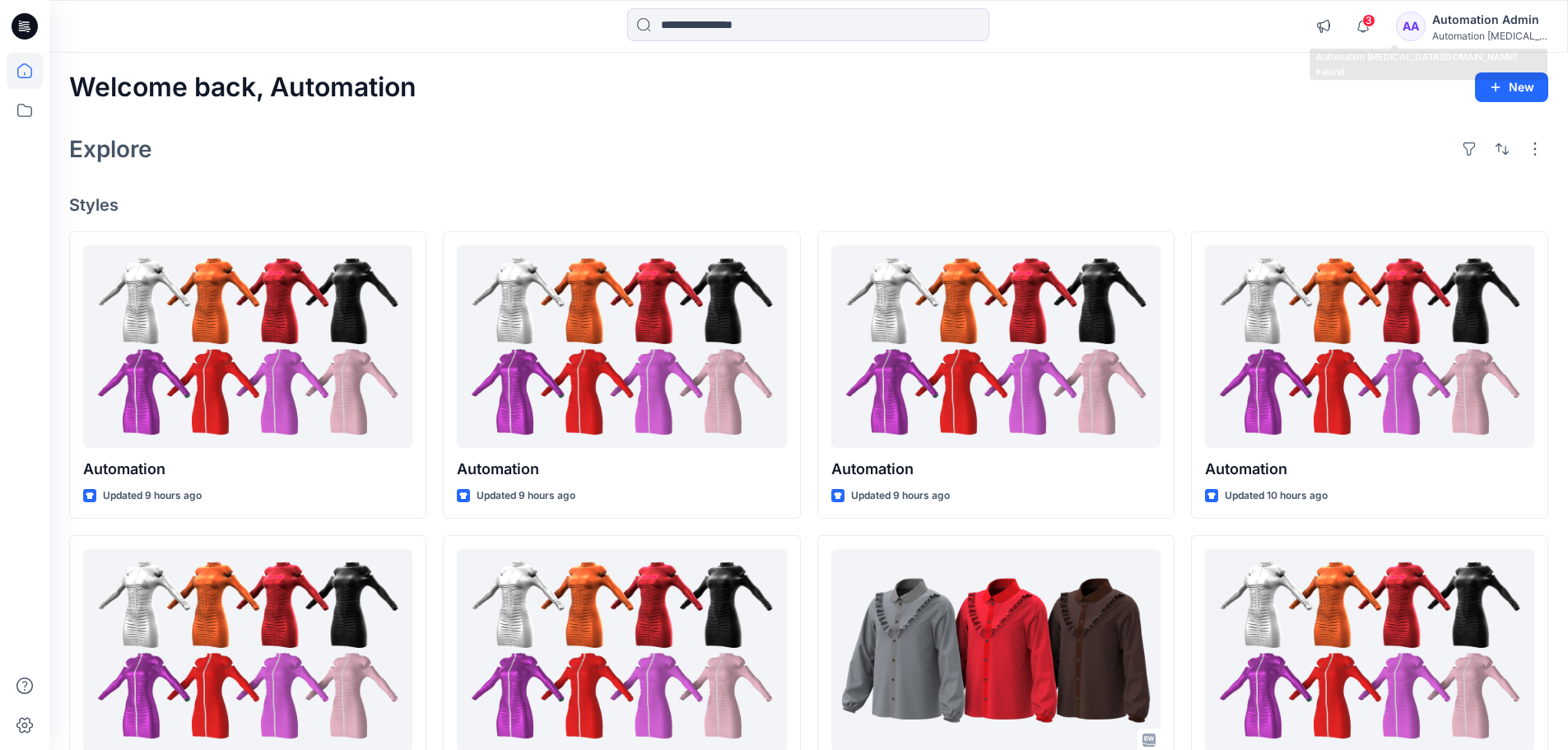
click at [1504, 26] on div "Automation Admin" at bounding box center [1489, 20] width 115 height 20
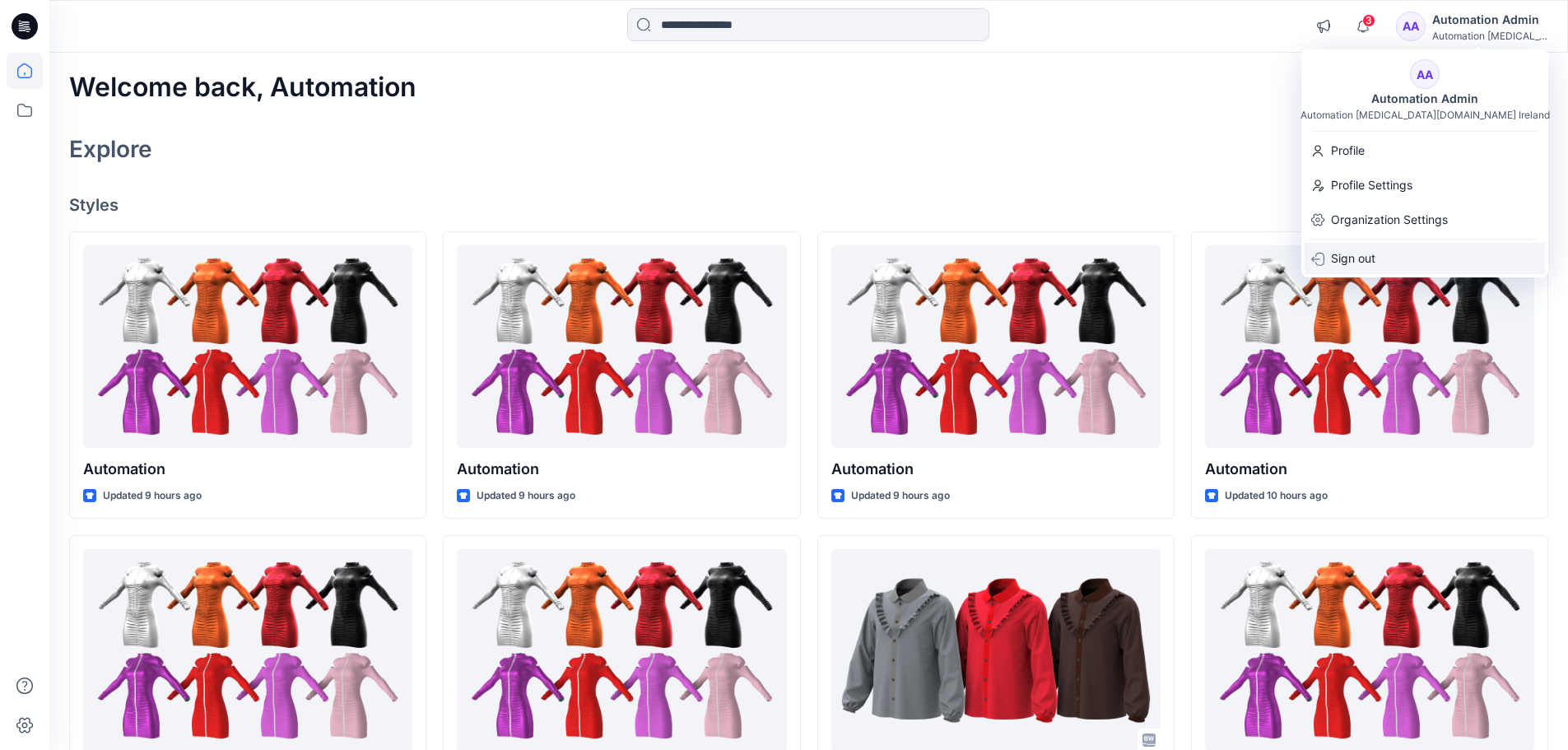
click at [1380, 259] on div "Sign out" at bounding box center [1424, 258] width 240 height 31
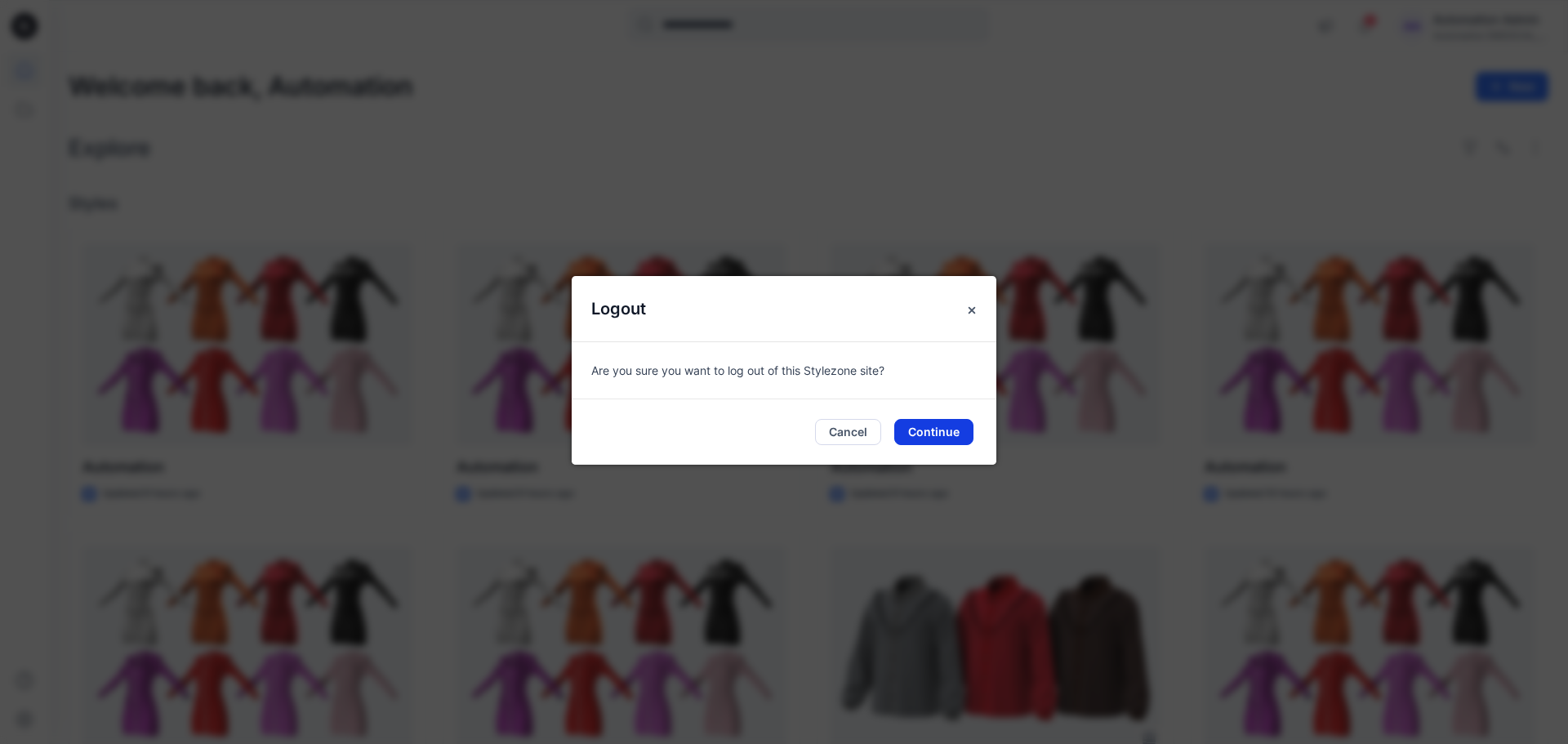
click at [919, 430] on button "Continue" at bounding box center [934, 432] width 79 height 26
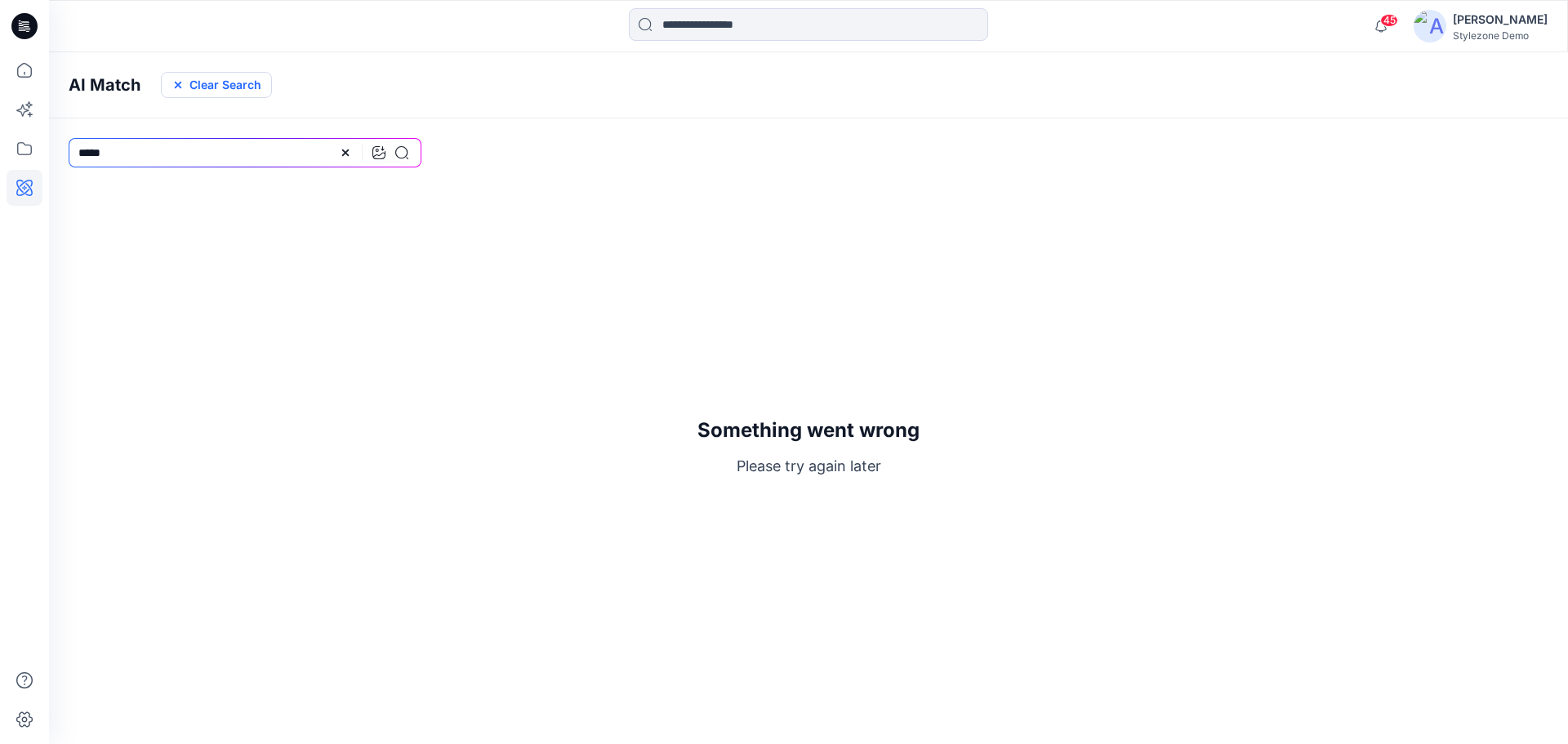
click at [252, 86] on button "Clear Search" at bounding box center [216, 85] width 111 height 26
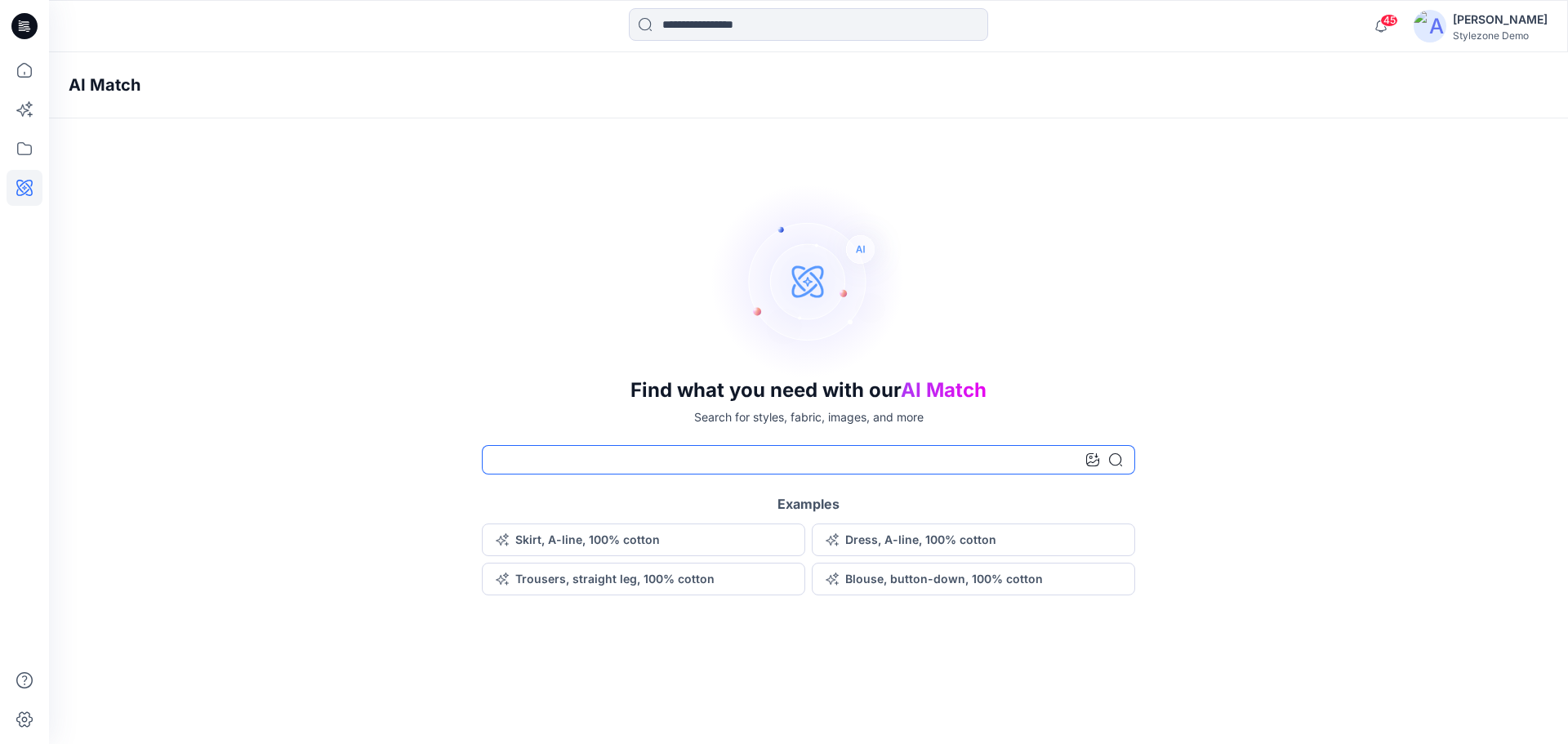
click at [626, 450] on input at bounding box center [808, 460] width 653 height 30
type input "****"
click at [1115, 463] on icon at bounding box center [1115, 459] width 13 height 13
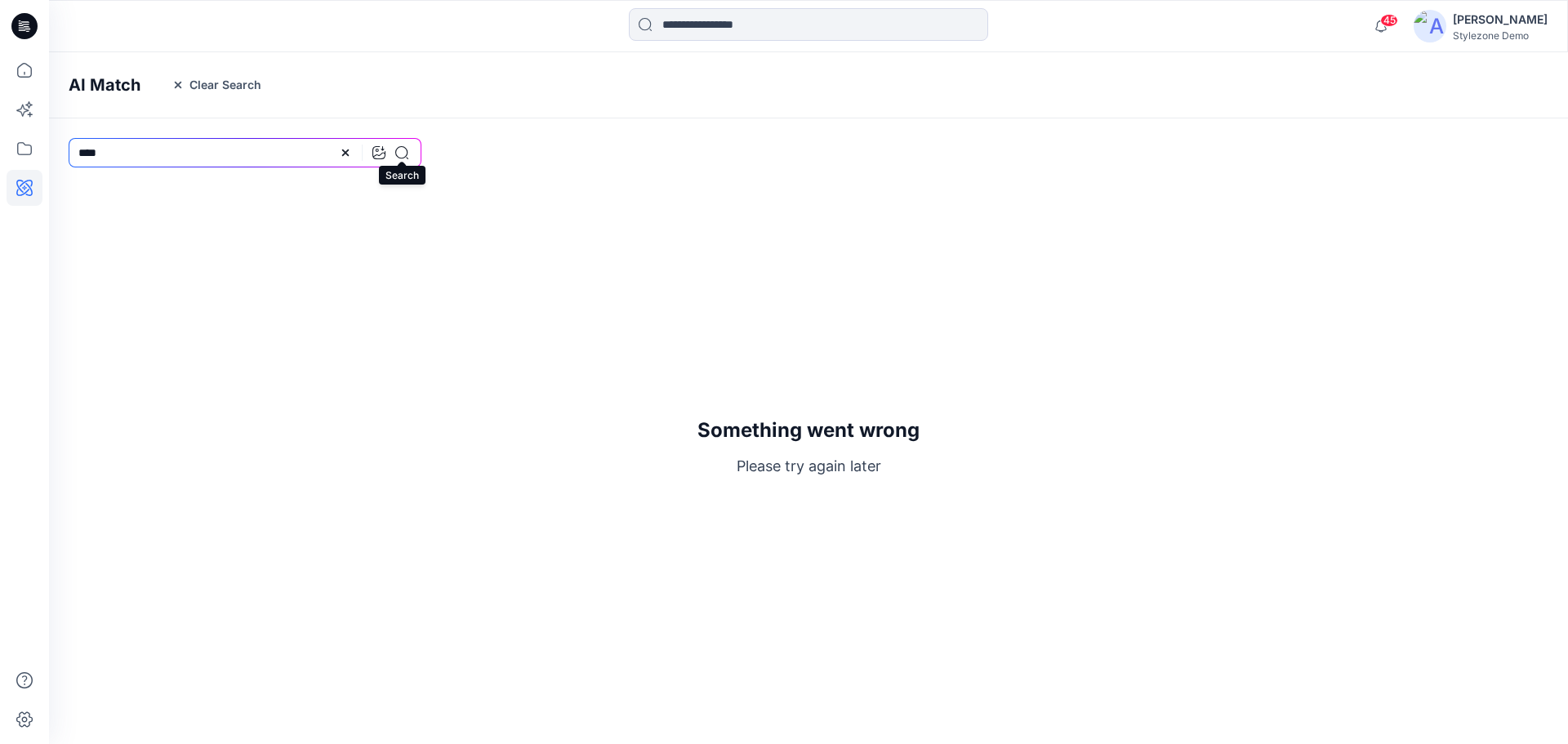
click at [398, 154] on icon at bounding box center [401, 152] width 13 height 13
drag, startPoint x: 182, startPoint y: 160, endPoint x: 31, endPoint y: 161, distance: 151.0
click at [31, 161] on div "45 Notifications Savio Thomas created 5 new colorways for 1 style. Thursday, Au…" at bounding box center [784, 372] width 1568 height 744
click at [398, 157] on icon at bounding box center [401, 152] width 13 height 13
click at [400, 159] on div at bounding box center [373, 153] width 69 height 30
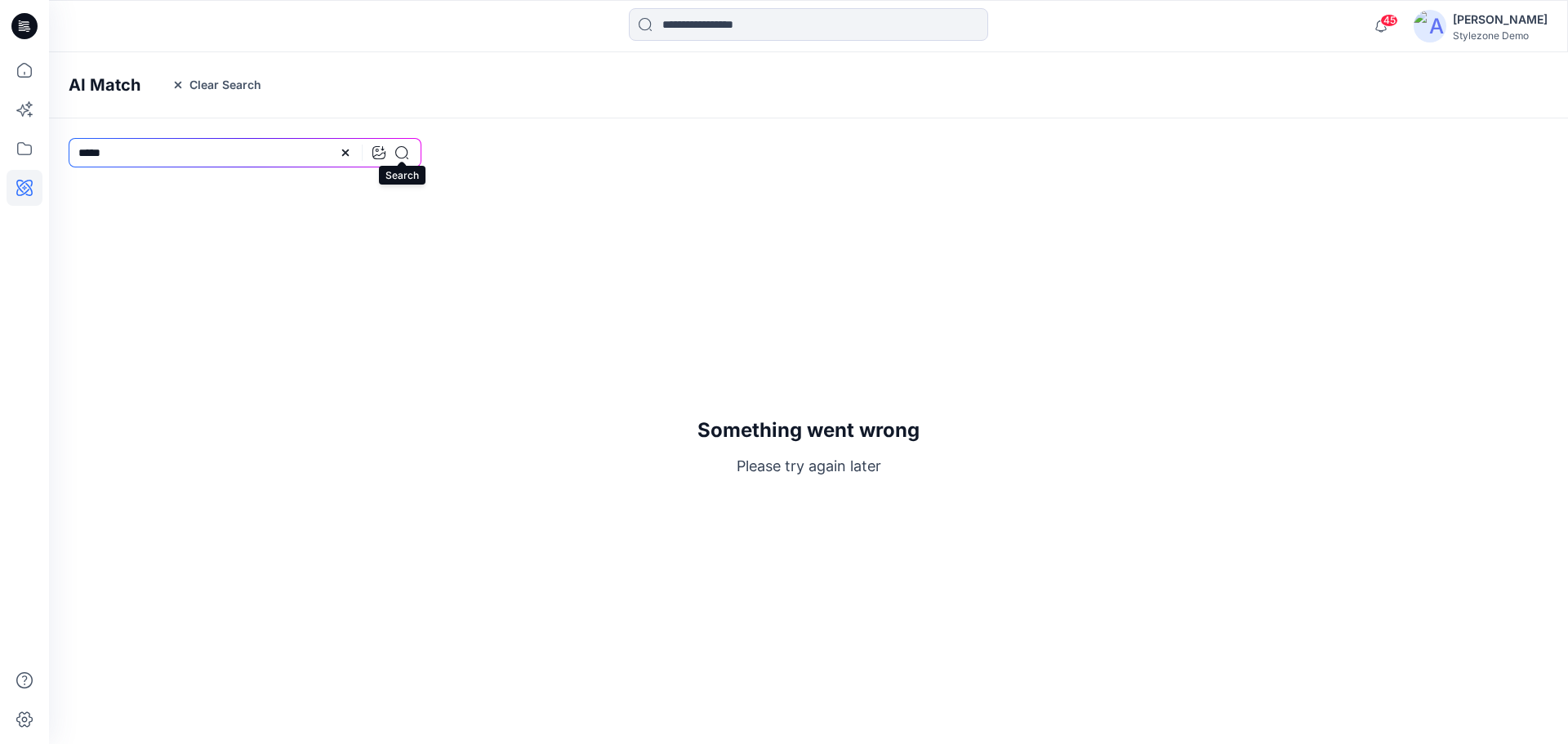
click at [398, 151] on icon at bounding box center [401, 152] width 13 height 13
click at [401, 157] on icon at bounding box center [401, 152] width 13 height 13
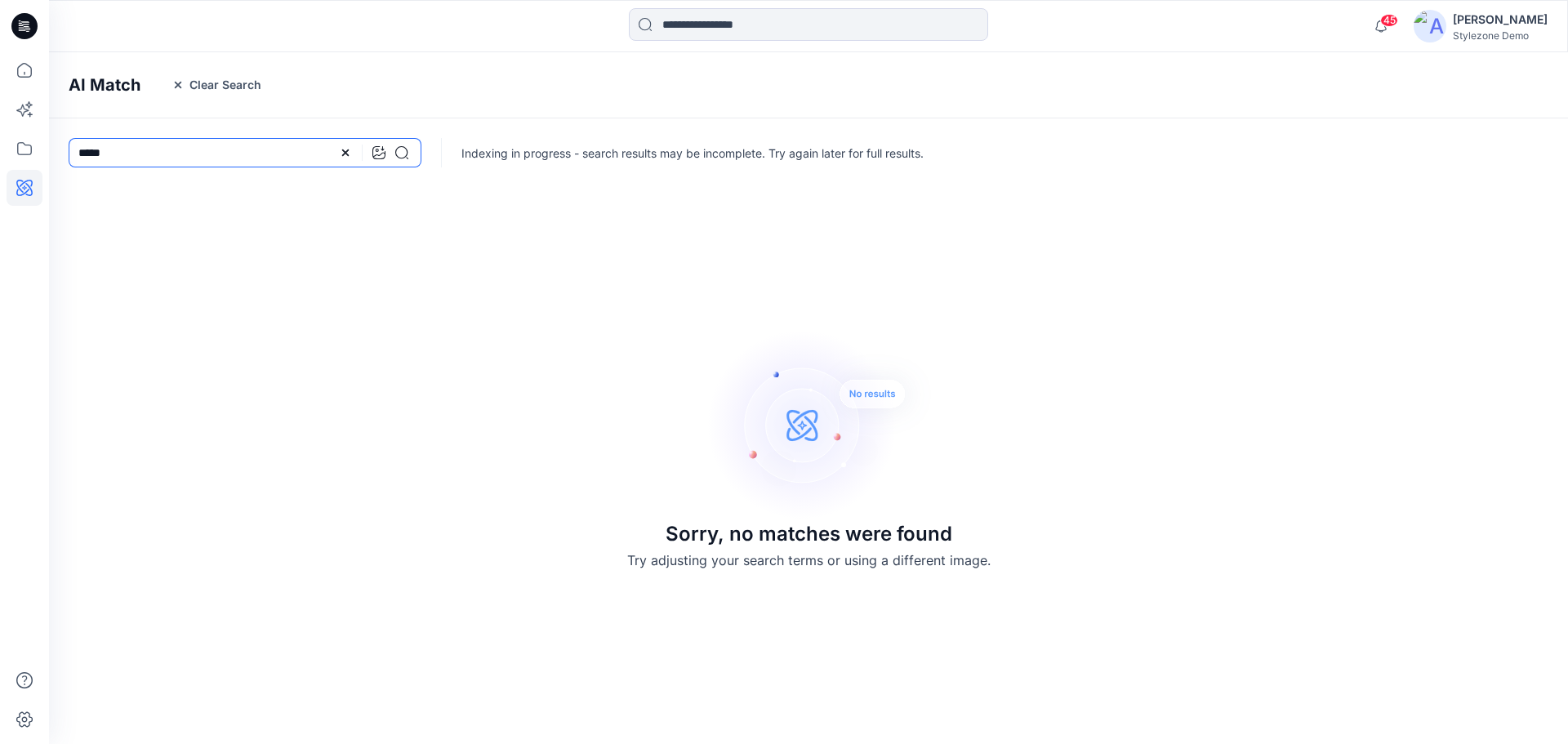
click at [223, 163] on input "*****" at bounding box center [244, 153] width 353 height 30
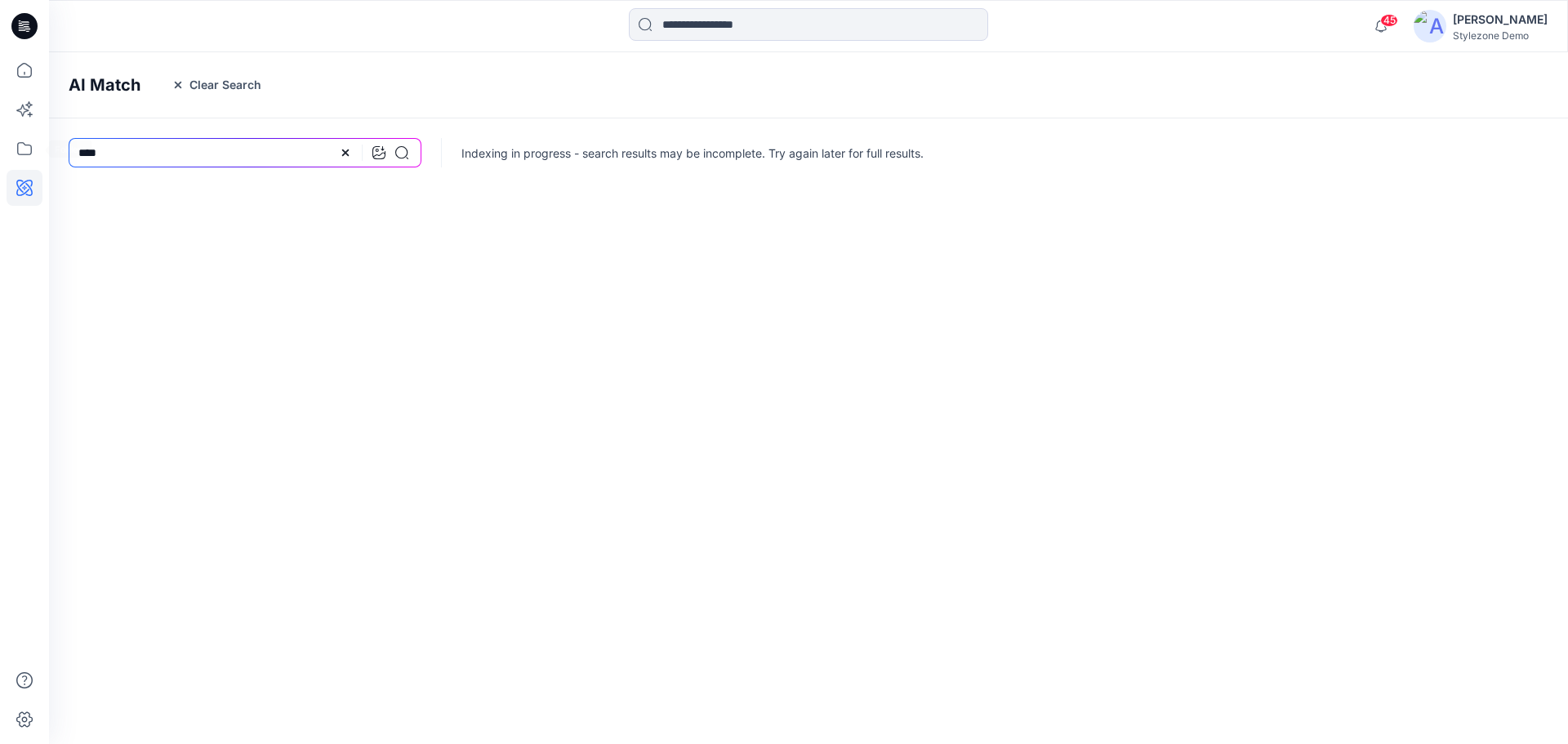
drag, startPoint x: 177, startPoint y: 150, endPoint x: -24, endPoint y: 149, distance: 201.0
click at [0, 149] on html "45 Notifications Savio Thomas created 5 new colorways for 1 style. Thursday, Au…" at bounding box center [784, 372] width 1568 height 744
type input "****"
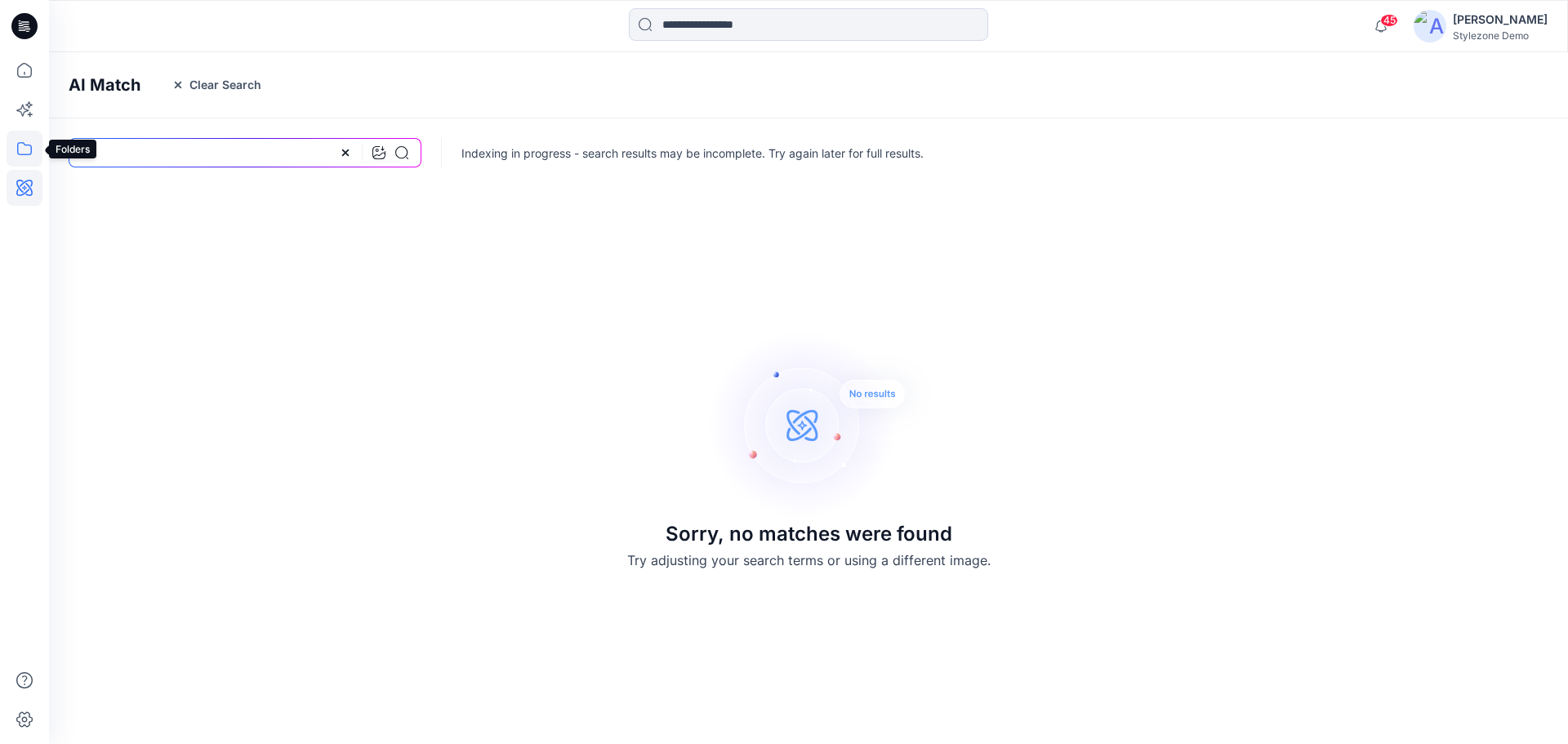
click at [26, 141] on icon at bounding box center [25, 148] width 36 height 36
click at [94, 129] on div at bounding box center [155, 126] width 186 height 33
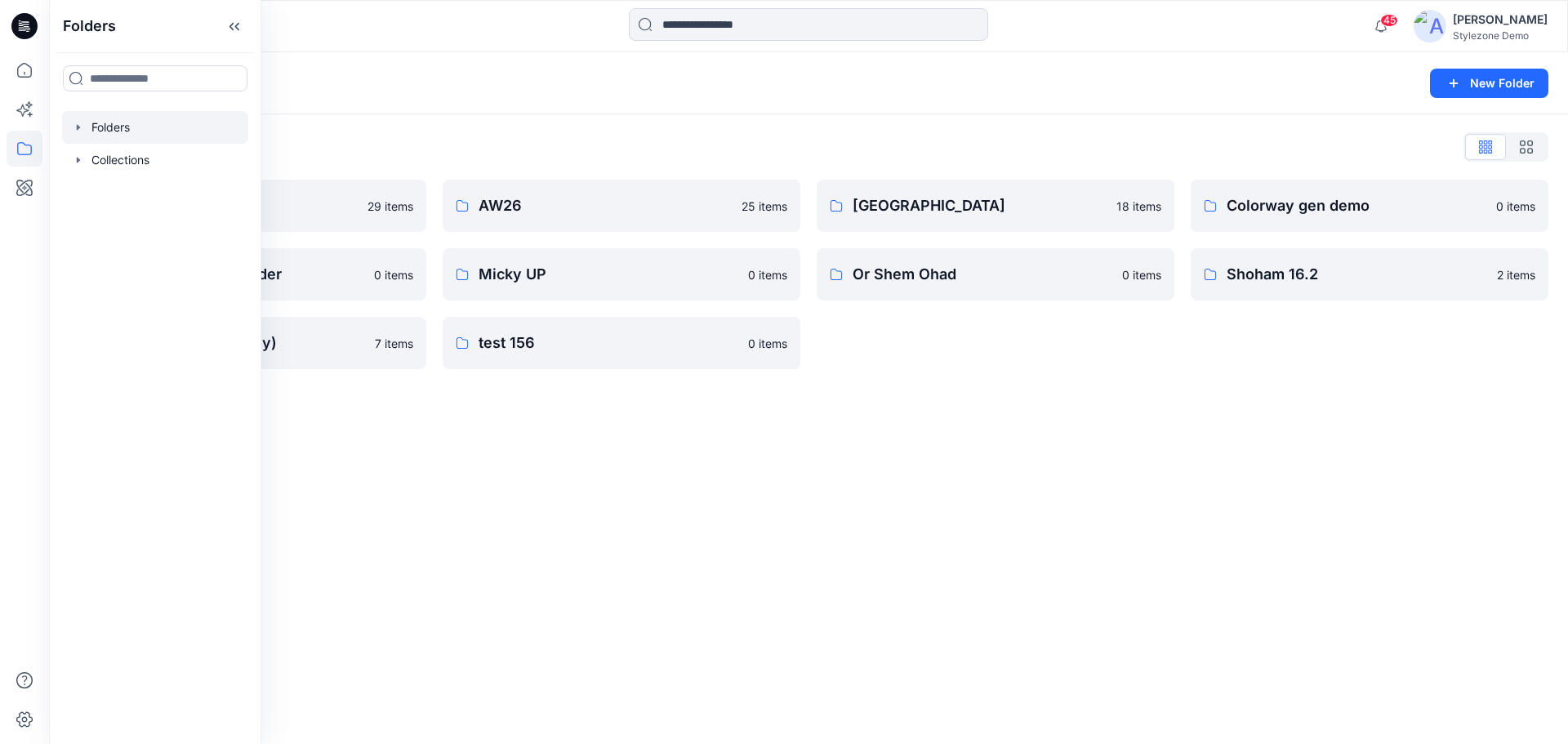
click at [73, 129] on icon "button" at bounding box center [78, 126] width 13 height 13
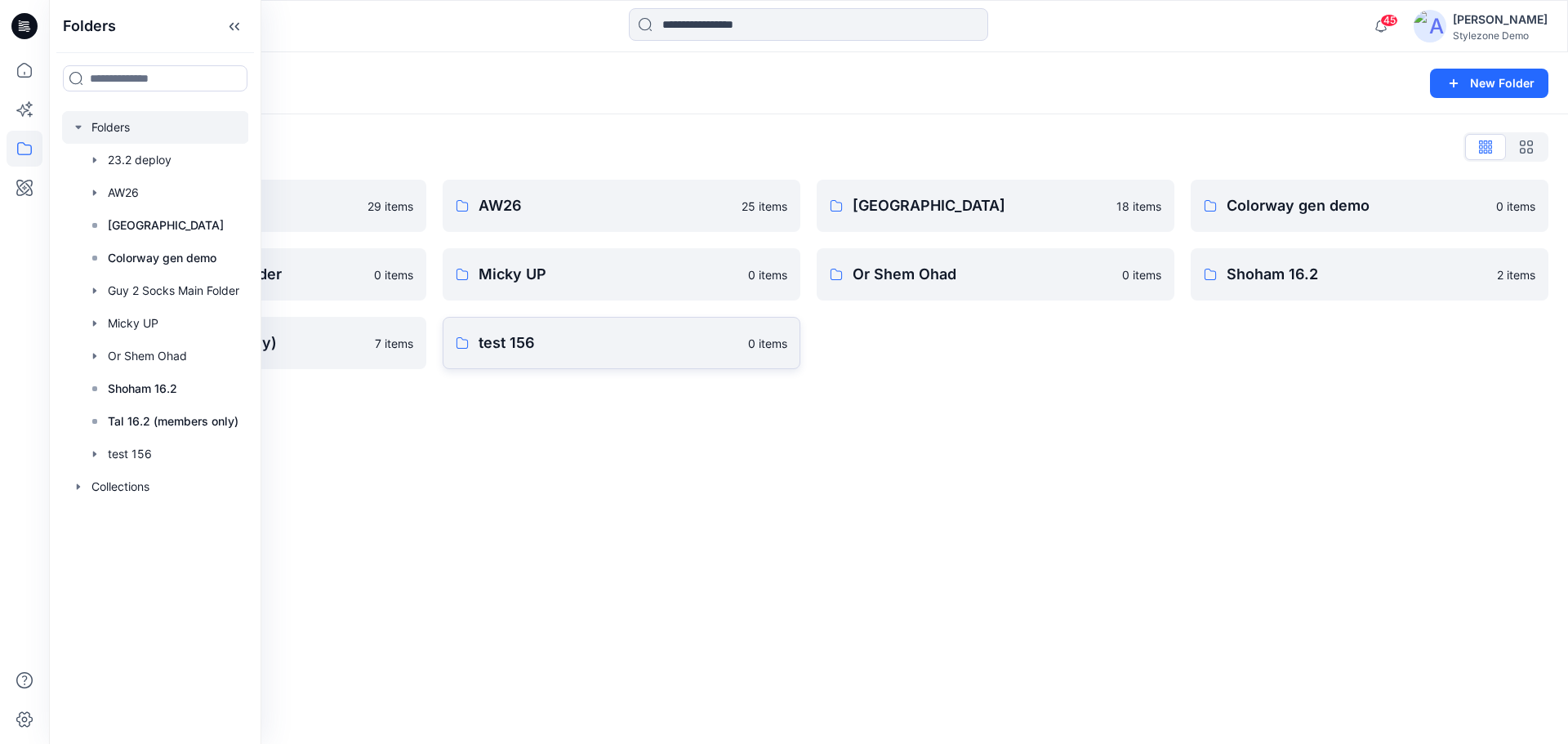
click at [511, 354] on p "test 156" at bounding box center [608, 343] width 260 height 23
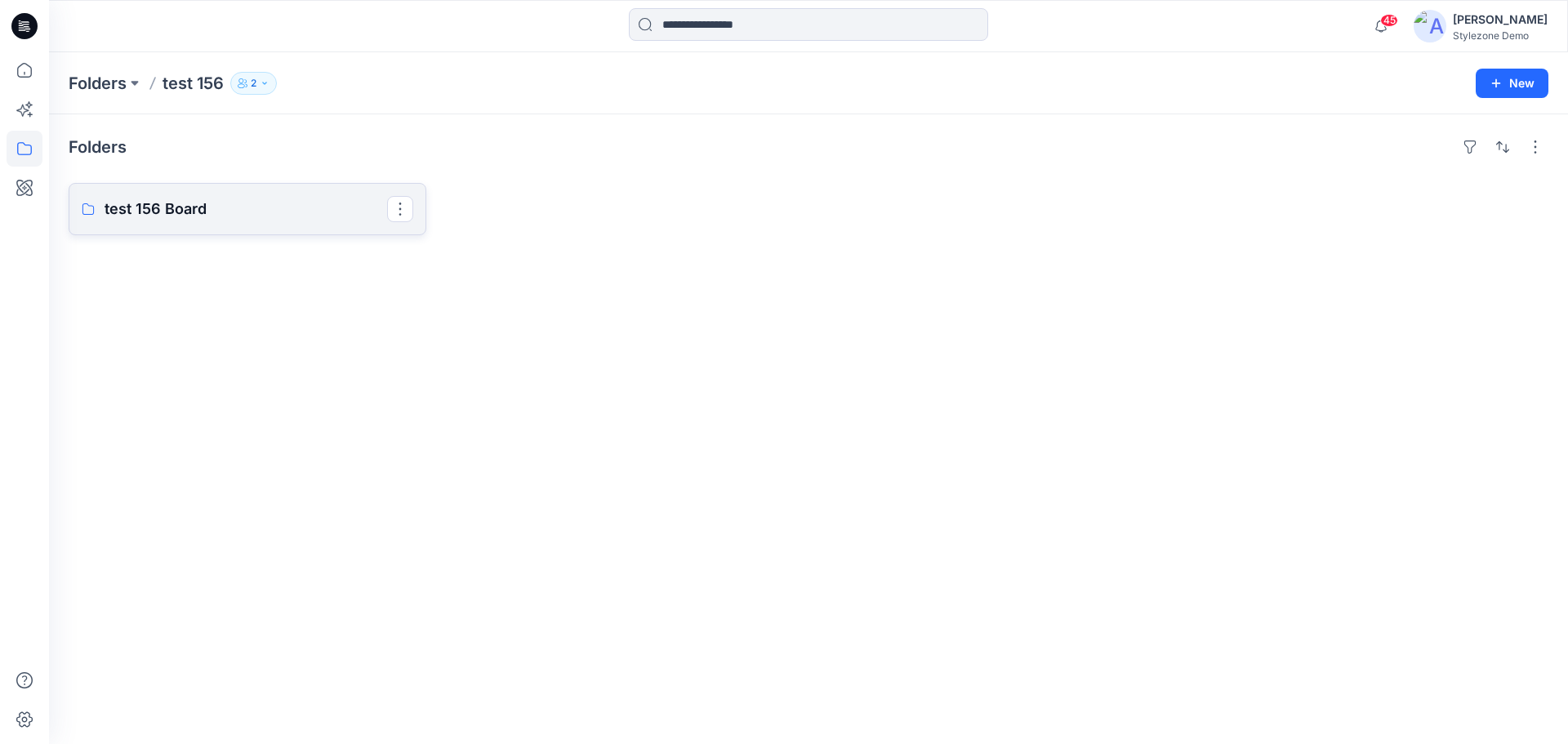
click at [276, 227] on link "test 156 Board" at bounding box center [247, 208] width 358 height 52
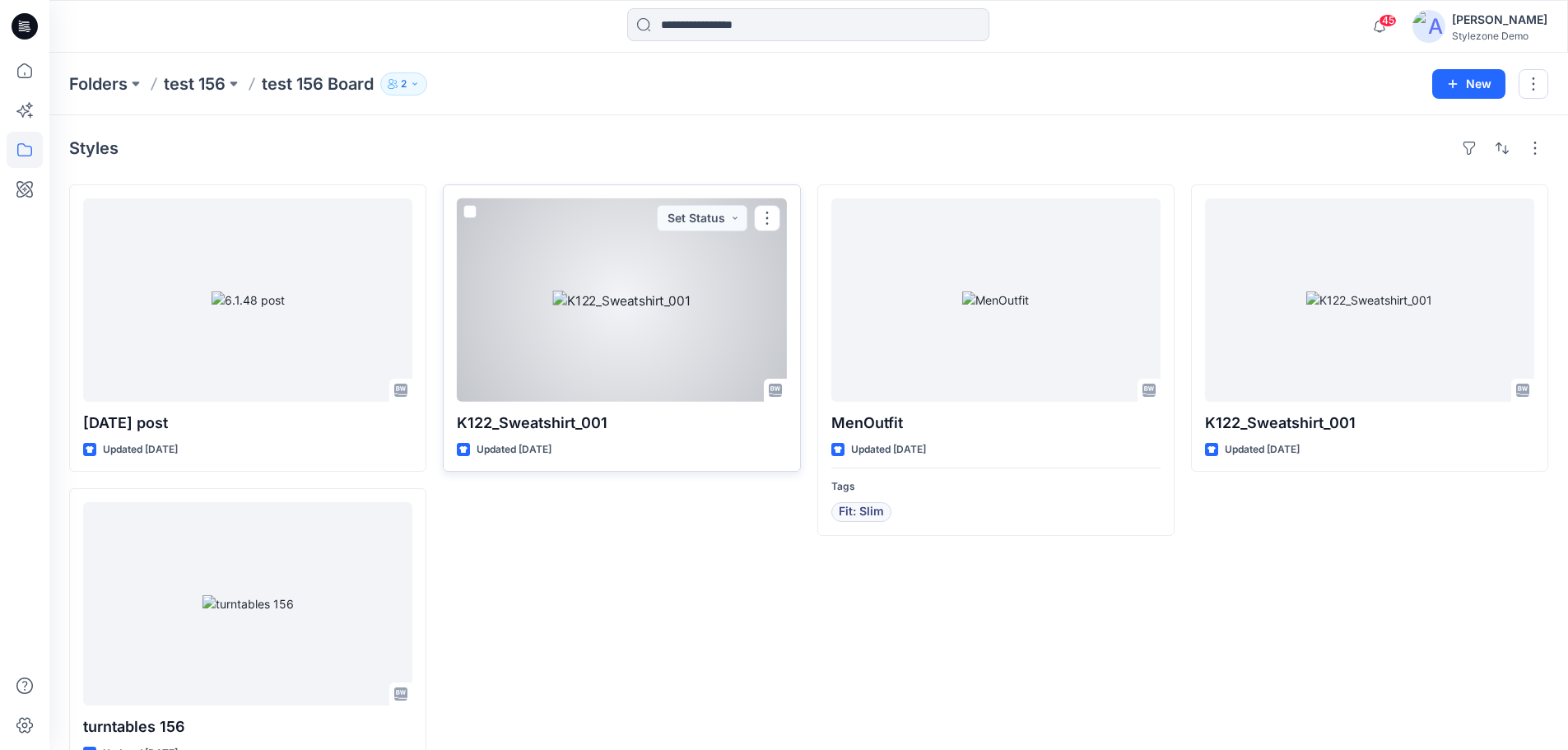
click at [549, 426] on p "K122_Sweatshirt_001" at bounding box center [621, 422] width 330 height 23
drag, startPoint x: 574, startPoint y: 428, endPoint x: 504, endPoint y: 427, distance: 70.0
click at [504, 427] on p "K122_Sweatshirt_001" at bounding box center [621, 422] width 330 height 23
copy p "Sweatshirt"
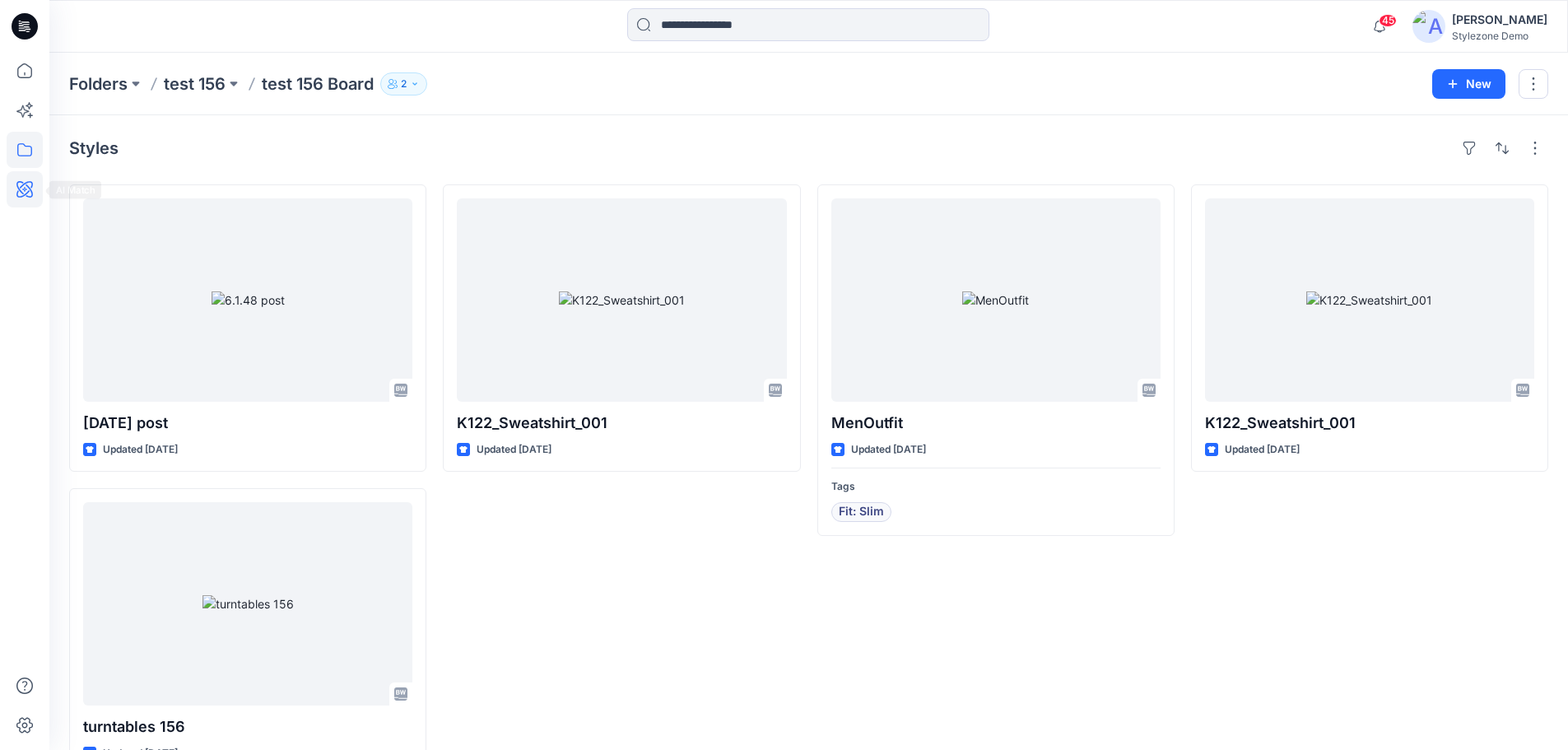
click at [31, 194] on icon at bounding box center [25, 189] width 36 height 36
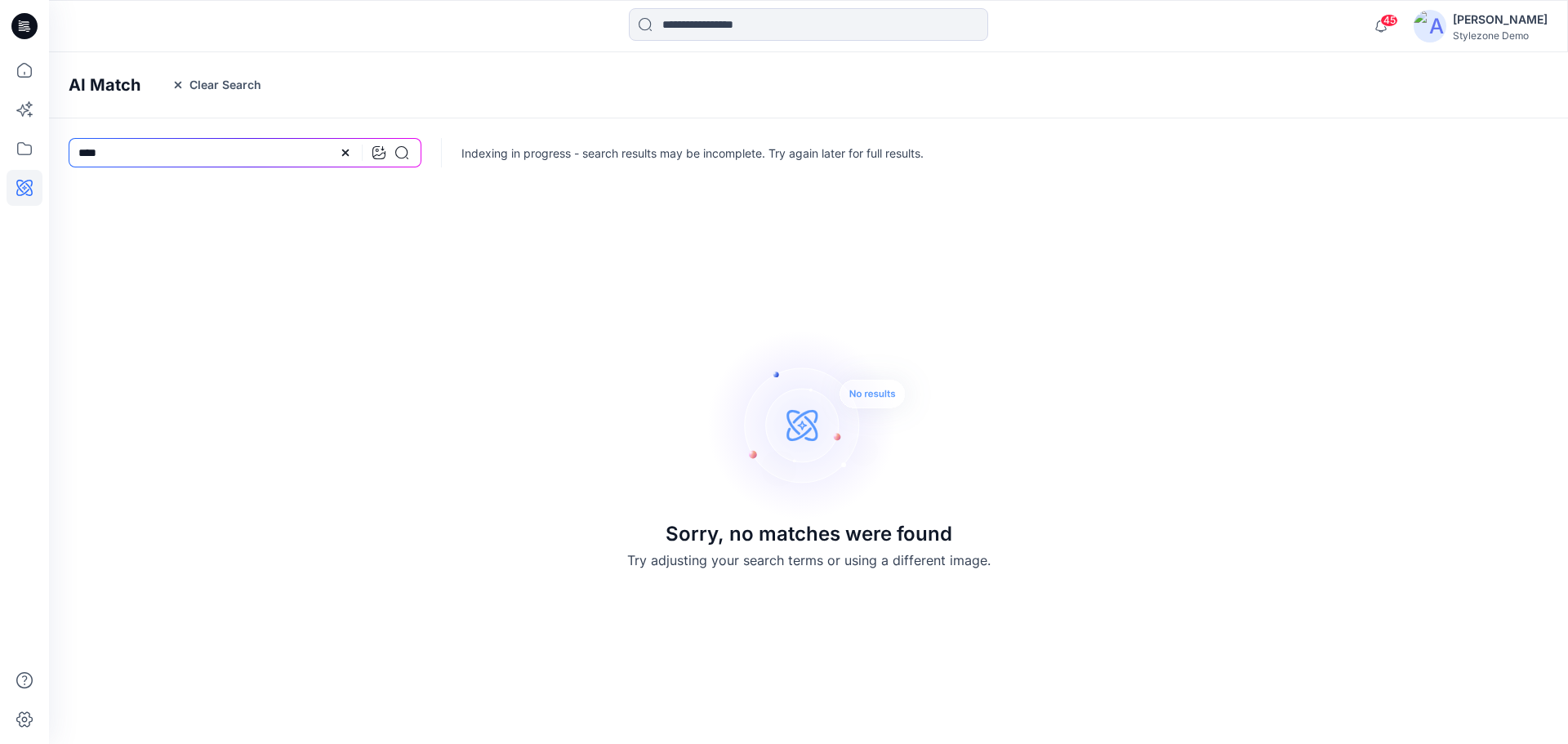
drag, startPoint x: 245, startPoint y: 154, endPoint x: 52, endPoint y: 159, distance: 193.1
click at [52, 159] on div "****" at bounding box center [245, 152] width 392 height 68
paste input "******"
type input "**********"
click at [399, 154] on icon at bounding box center [401, 152] width 13 height 13
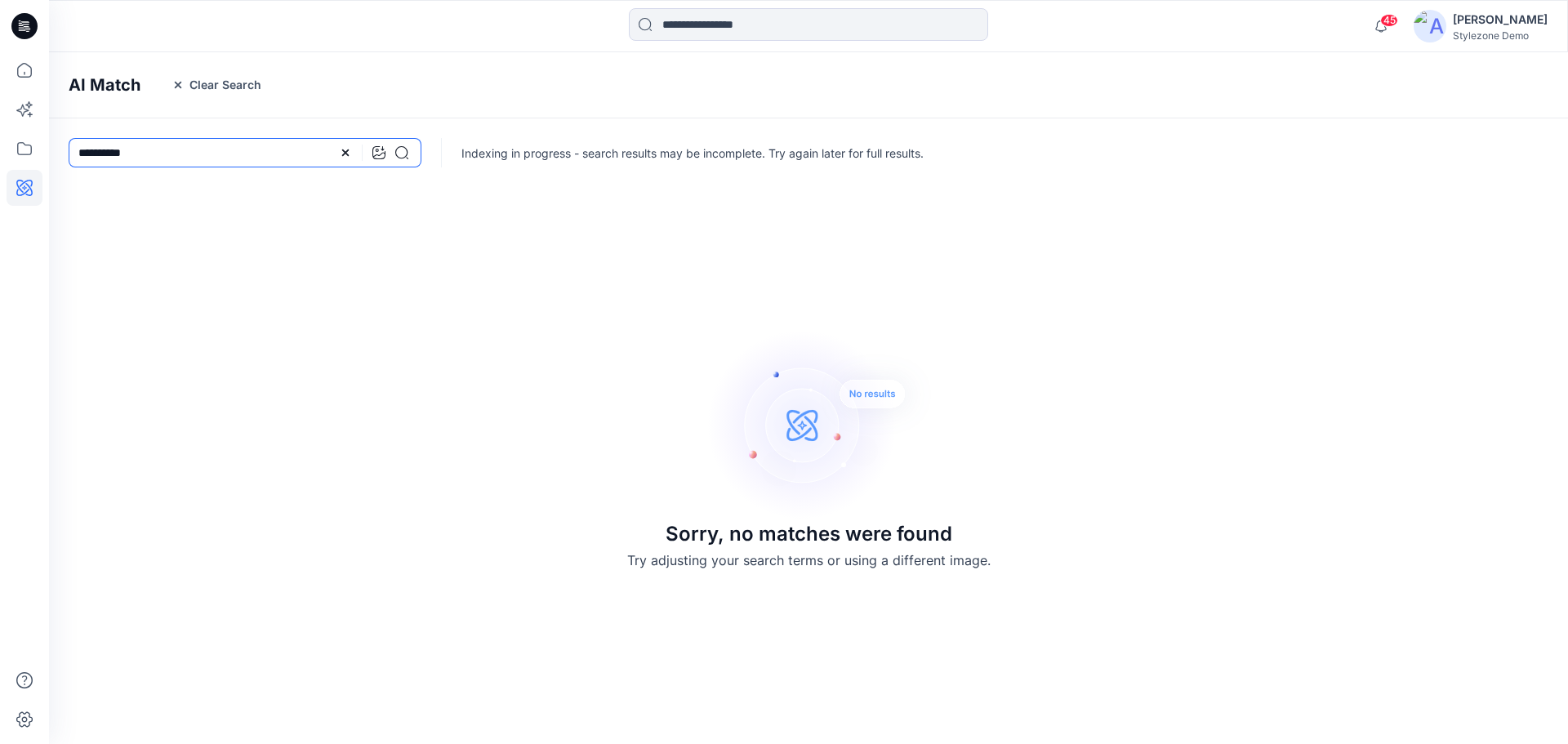
click at [199, 155] on input "**********" at bounding box center [244, 153] width 353 height 30
drag, startPoint x: 199, startPoint y: 155, endPoint x: 68, endPoint y: 158, distance: 131.0
click at [68, 158] on div "**********" at bounding box center [245, 152] width 392 height 68
click at [223, 81] on button "Clear Search" at bounding box center [216, 85] width 111 height 26
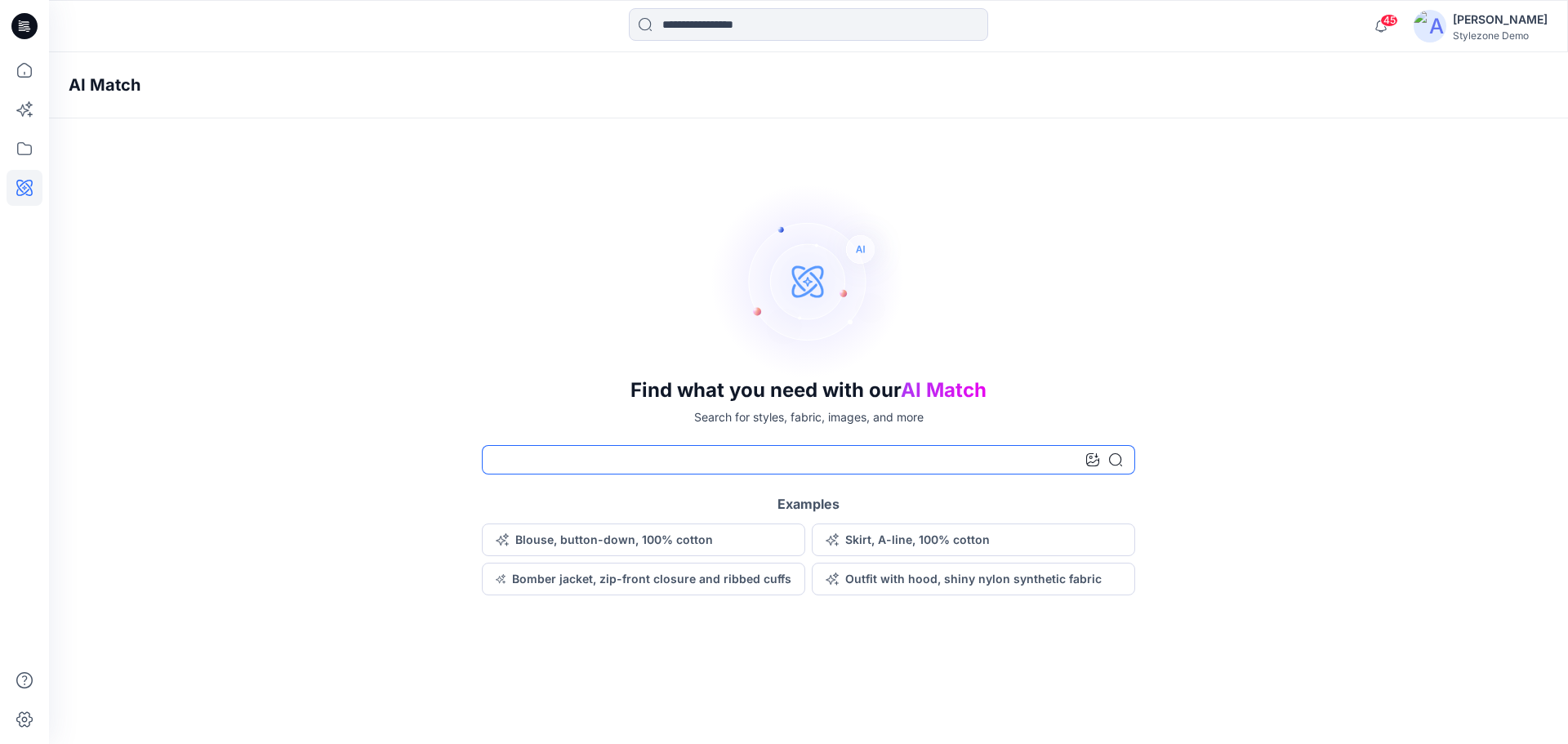
click at [658, 459] on input at bounding box center [808, 460] width 653 height 30
paste input "**********"
type input "**********"
click at [1119, 464] on icon at bounding box center [1115, 459] width 13 height 13
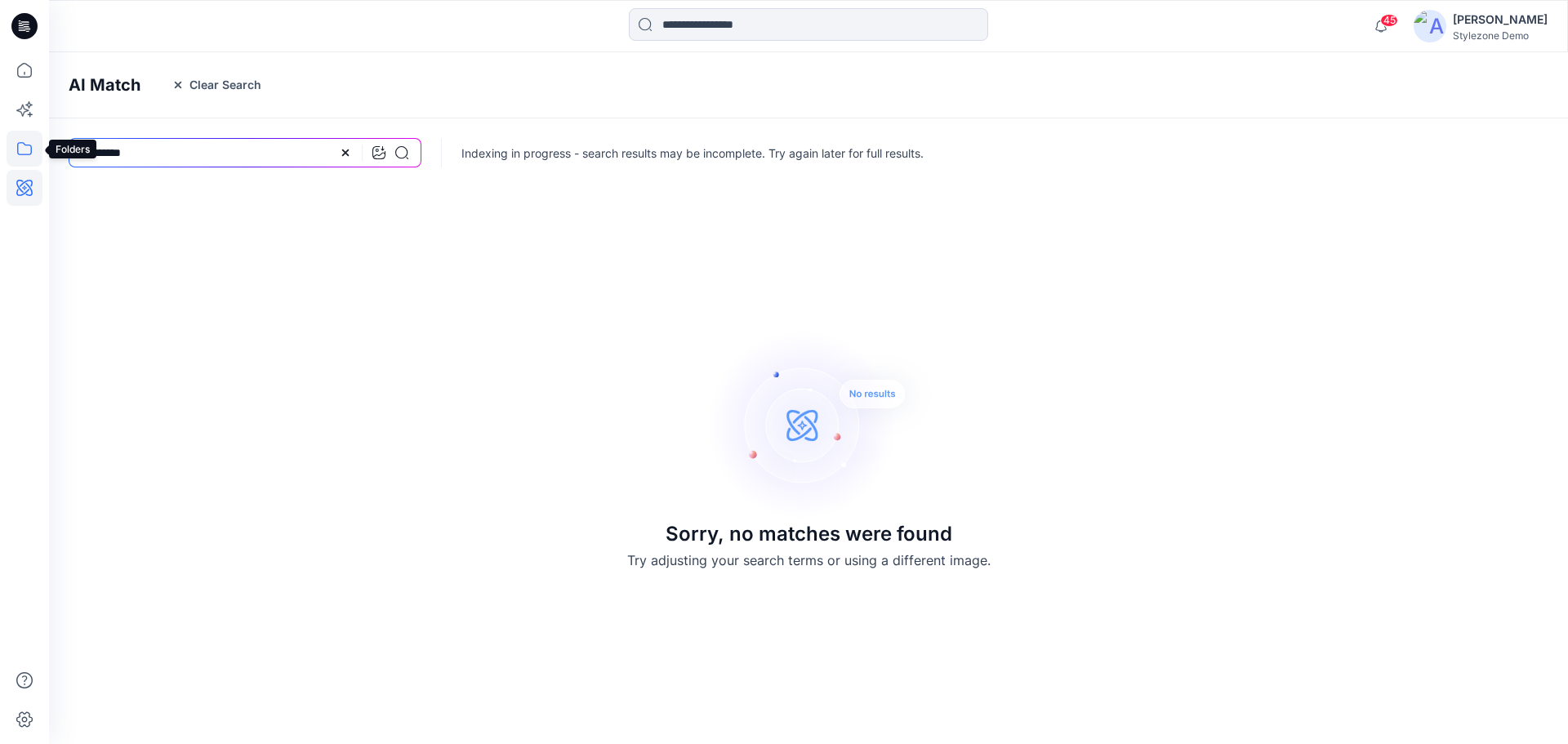
click at [25, 153] on icon at bounding box center [25, 148] width 36 height 36
click at [80, 129] on icon "button" at bounding box center [78, 126] width 13 height 13
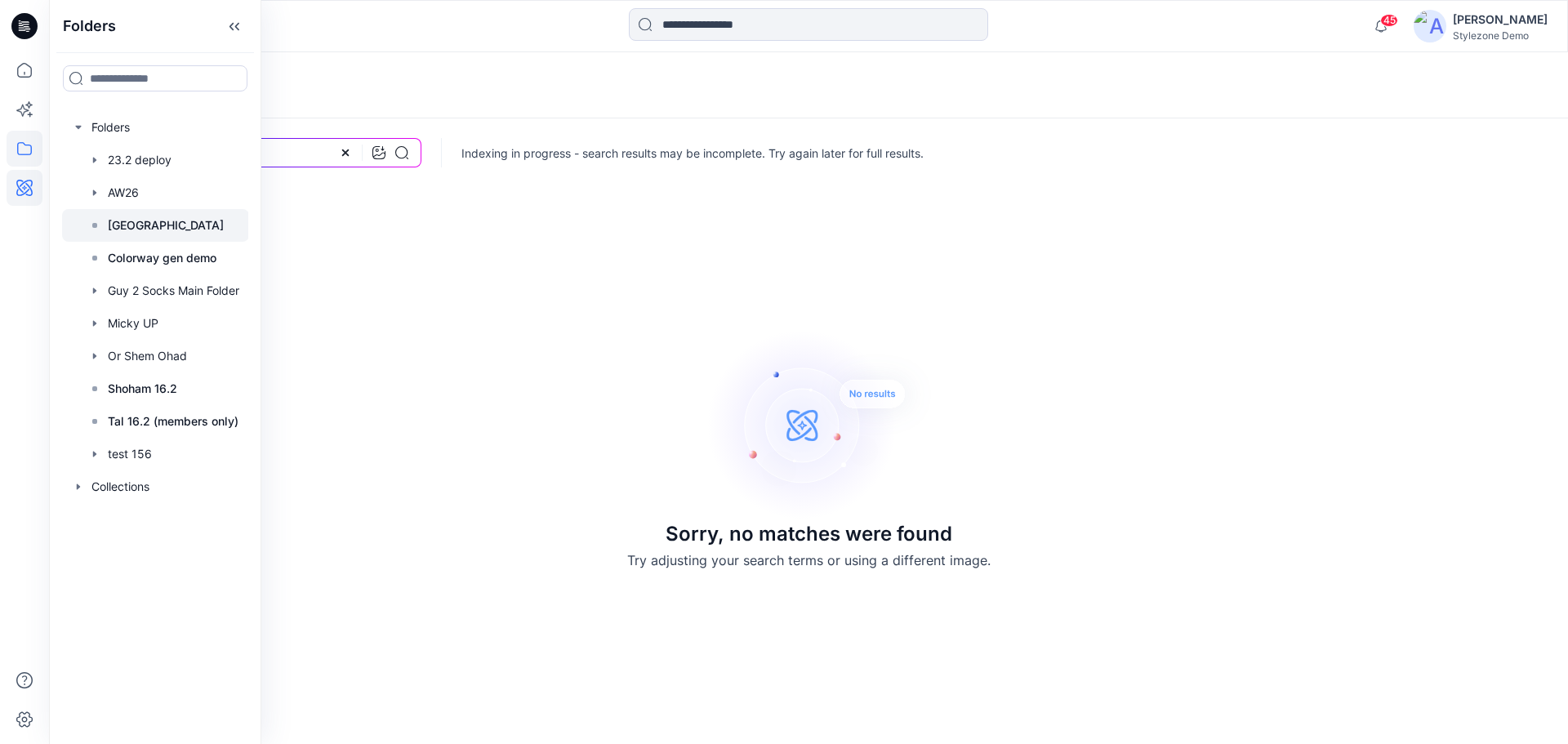
click at [130, 228] on p "Block Library" at bounding box center [165, 225] width 116 height 20
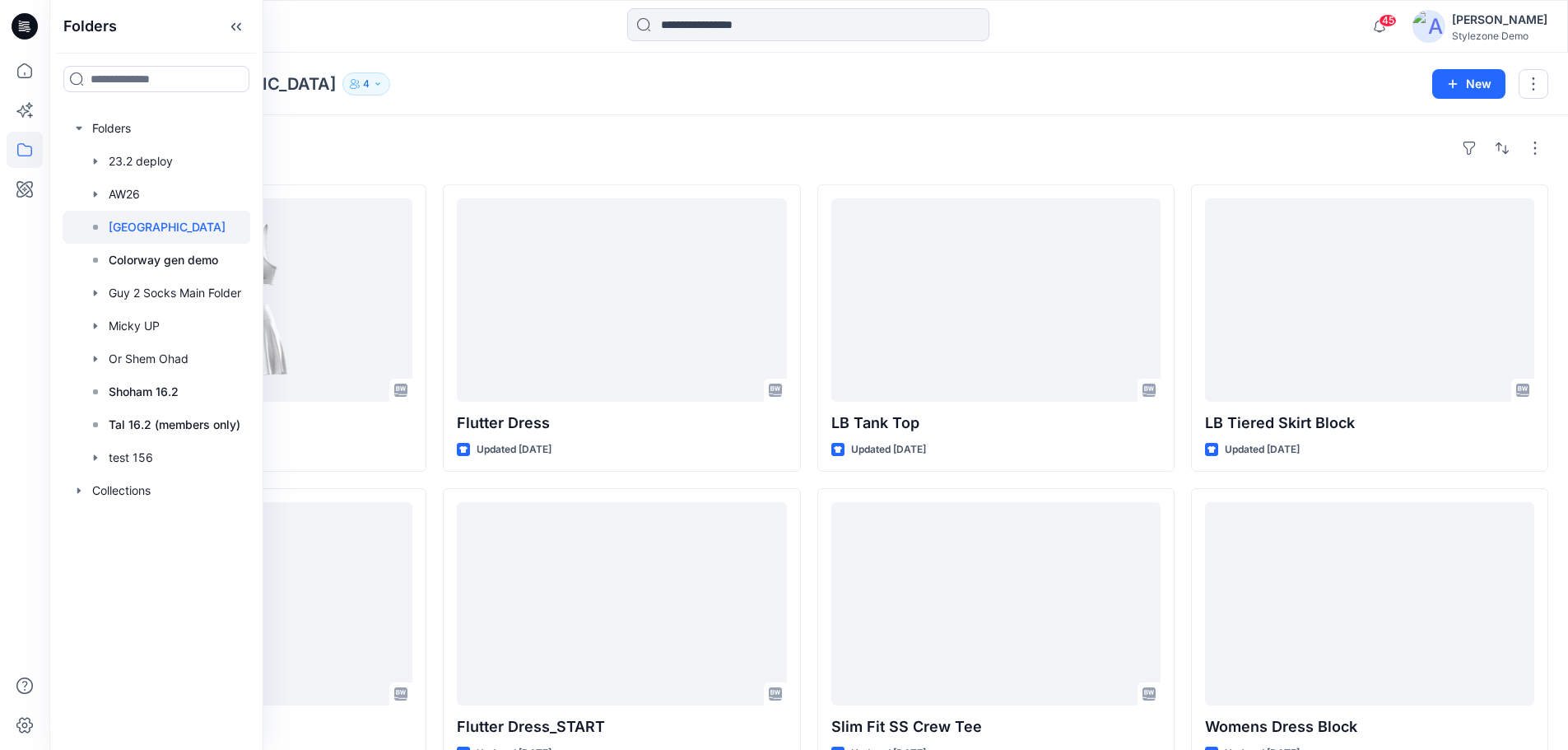
click at [315, 124] on div "Styles Sports Bra Updated 4 days ago Trunk Boxer_Block Updated 2 months ago Puf…" at bounding box center [808, 637] width 1518 height 1044
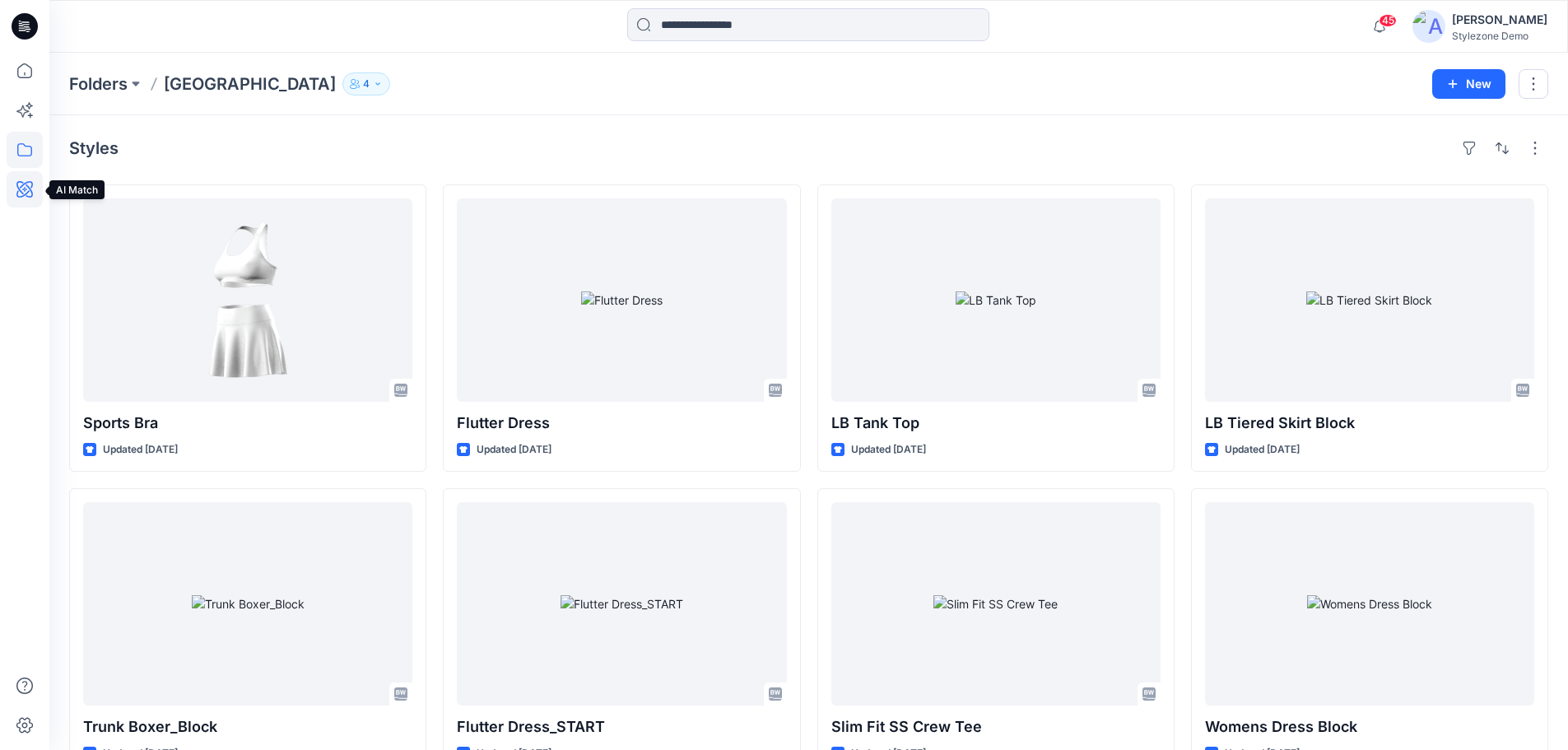
click at [18, 196] on icon at bounding box center [25, 189] width 17 height 17
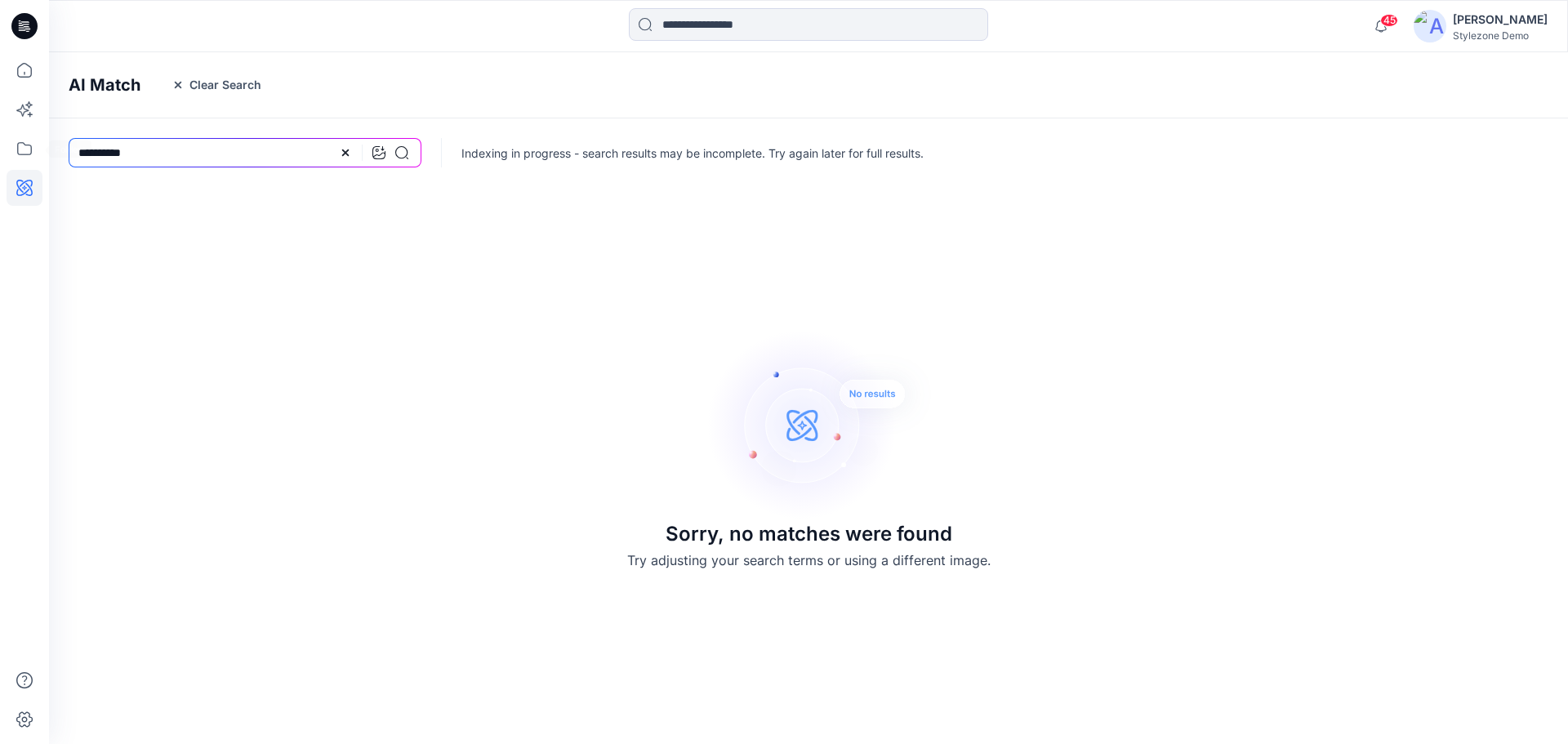
drag, startPoint x: 166, startPoint y: 158, endPoint x: -31, endPoint y: 153, distance: 197.1
click at [0, 153] on html "45 Notifications Savio Thomas created 5 new colorways for 1 style. Thursday, Au…" at bounding box center [784, 372] width 1568 height 744
click at [408, 154] on input "*****" at bounding box center [244, 153] width 353 height 30
click at [403, 155] on icon at bounding box center [401, 152] width 13 height 13
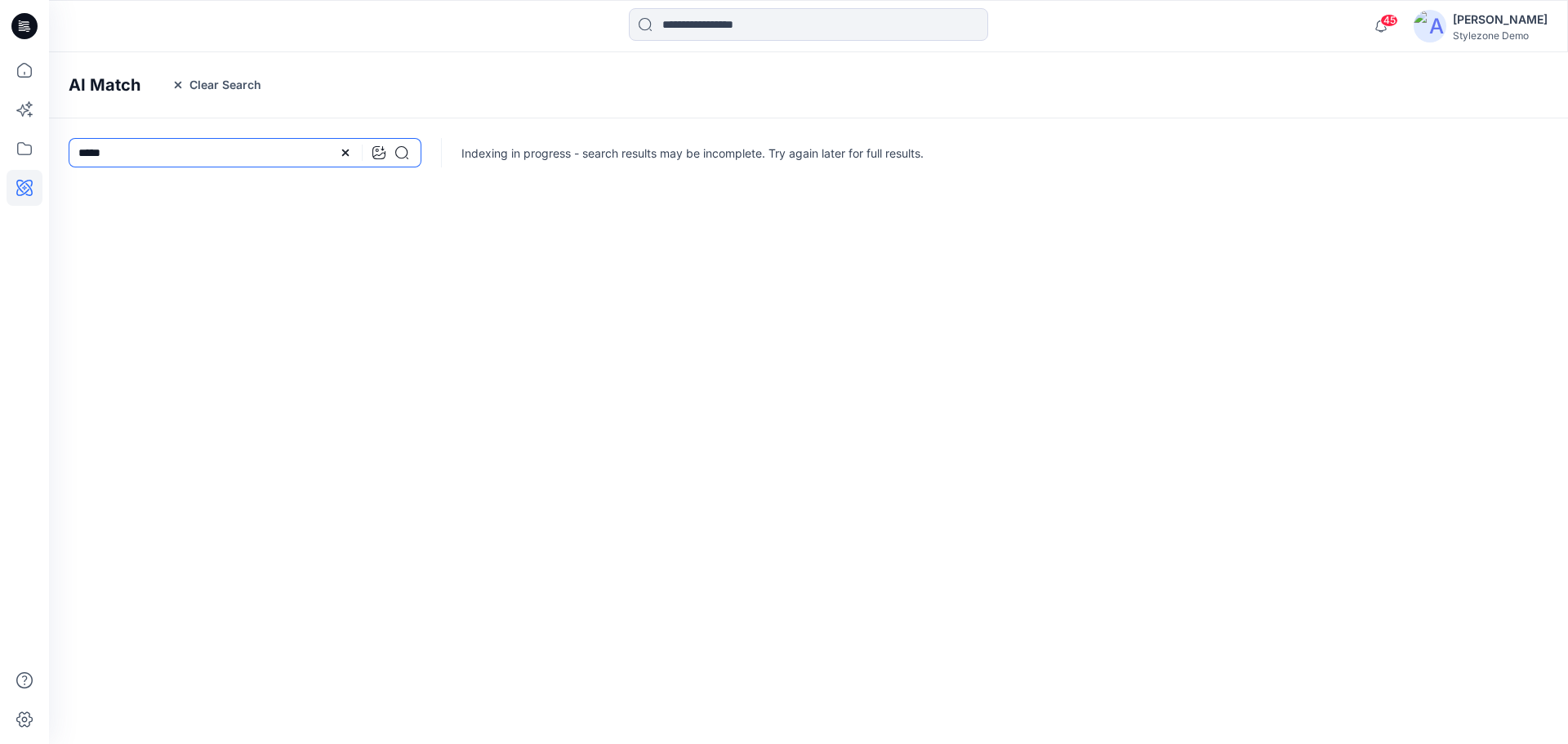
click at [97, 152] on input "*****" at bounding box center [244, 153] width 353 height 30
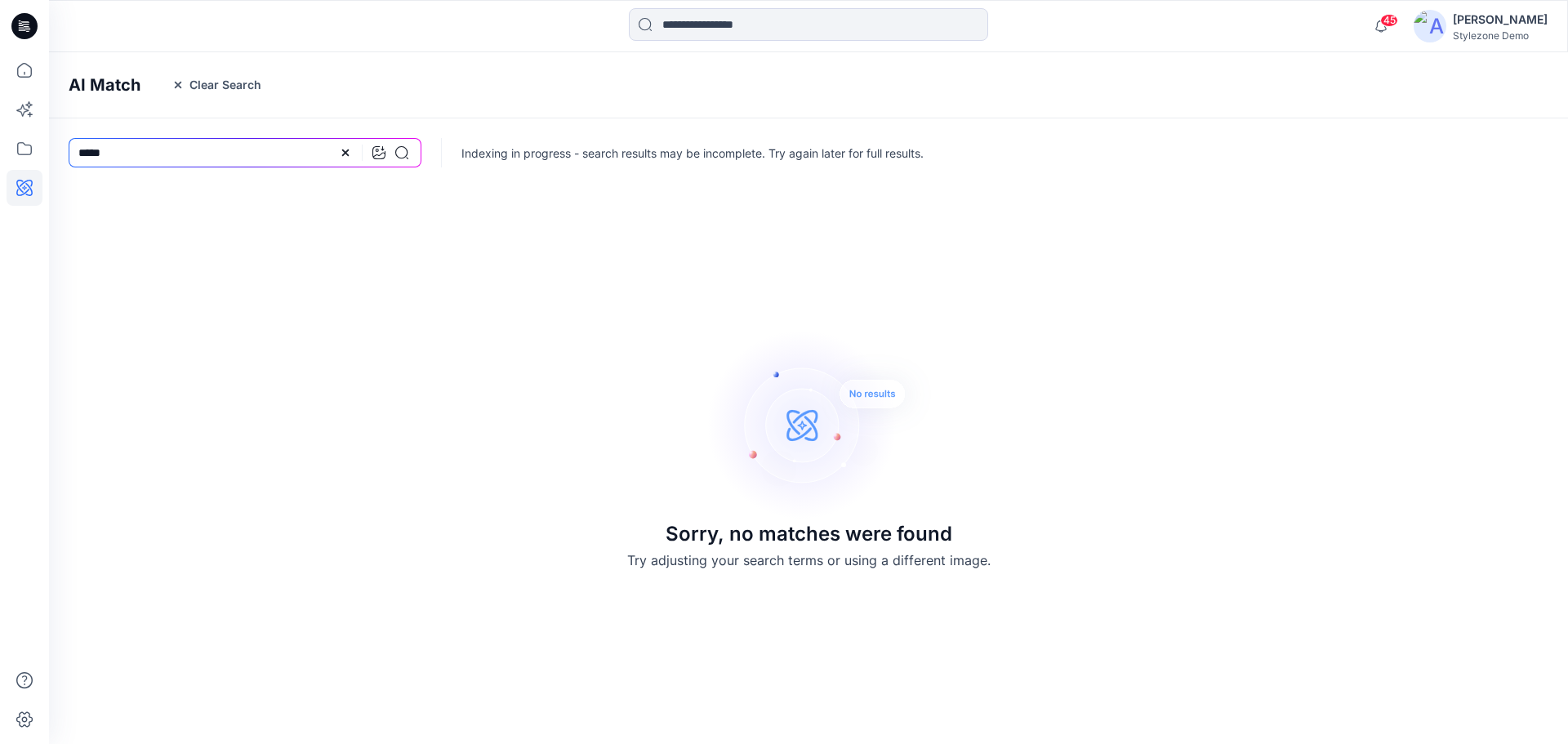
type input "*****"
click at [398, 153] on icon at bounding box center [401, 152] width 13 height 13
click at [31, 150] on icon at bounding box center [25, 148] width 36 height 36
click at [80, 131] on icon "button" at bounding box center [78, 126] width 13 height 13
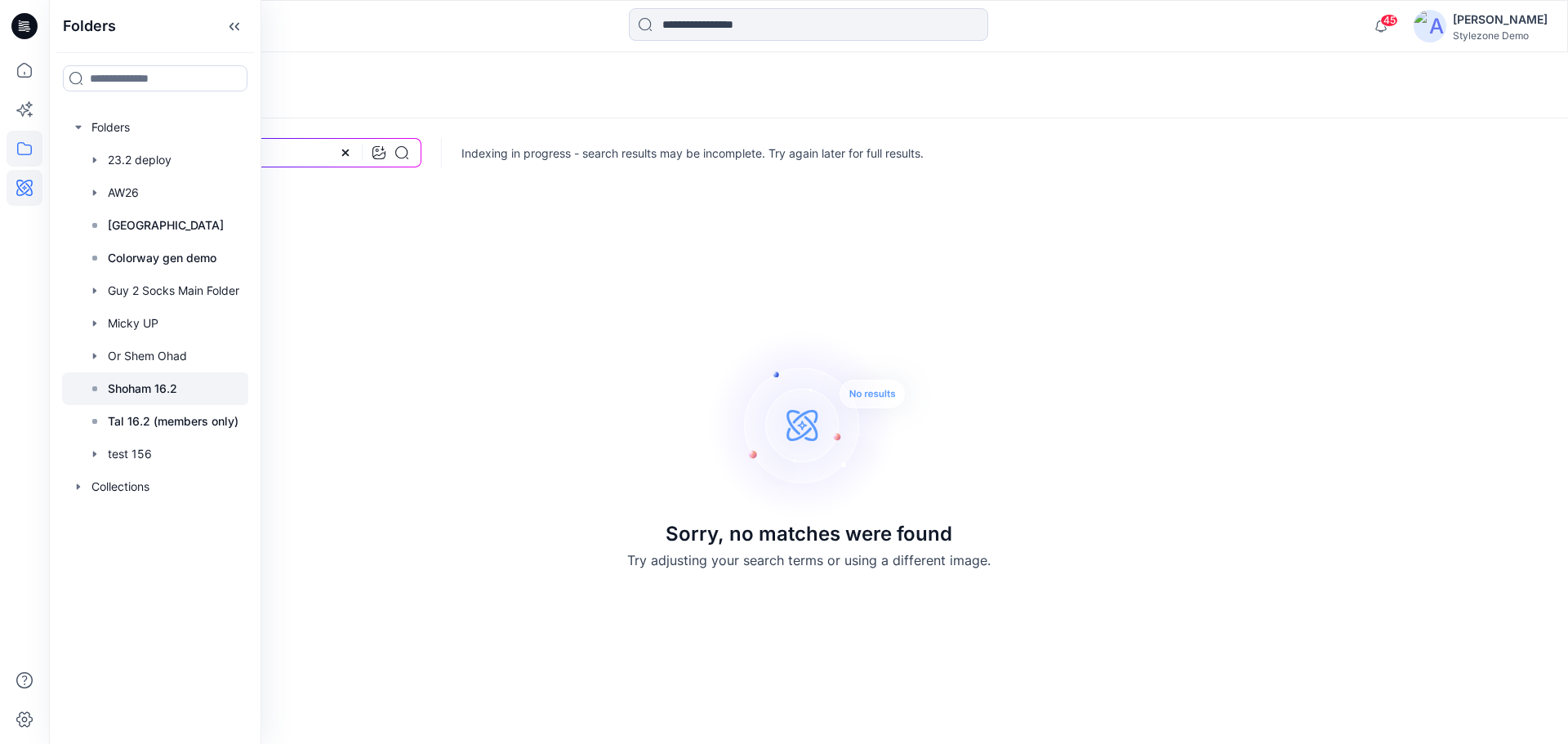
click at [171, 393] on p "Shoham 16.2" at bounding box center [142, 389] width 69 height 20
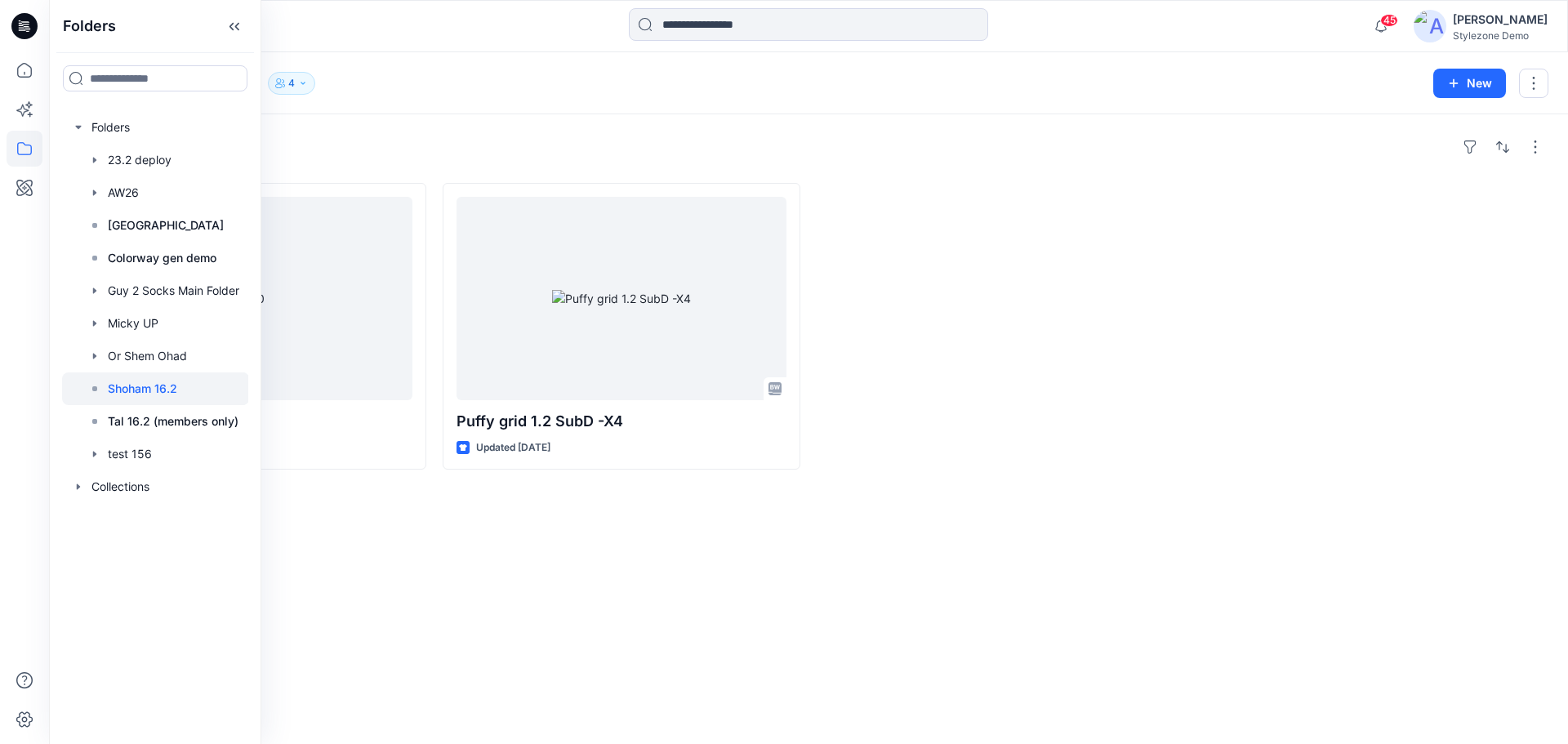
click at [577, 502] on div "Styles 010 Updated 2 months ago Puffy grid 1.2 SubD -X4 Updated 6 months ago" at bounding box center [809, 429] width 1520 height 629
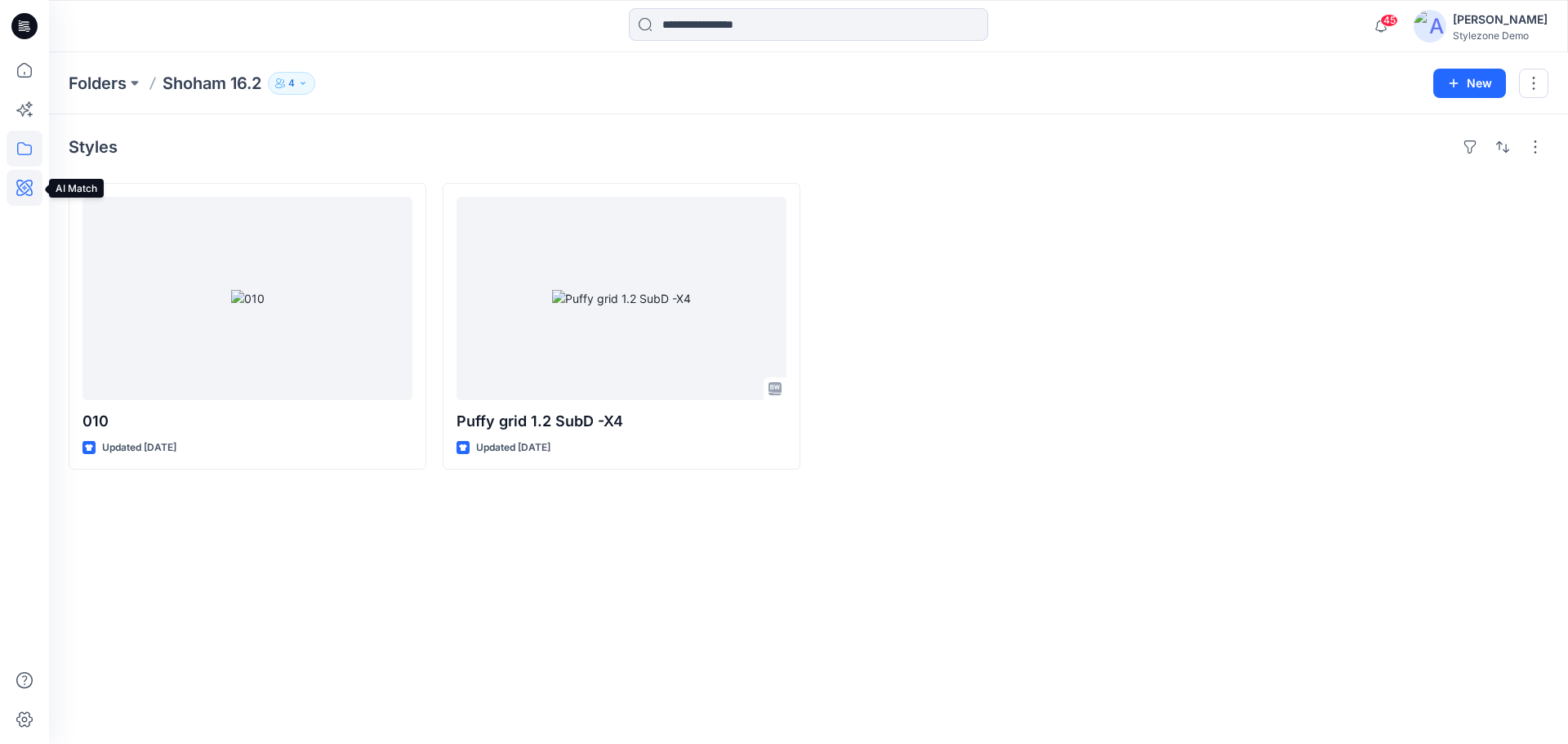
click at [12, 193] on icon at bounding box center [25, 188] width 36 height 36
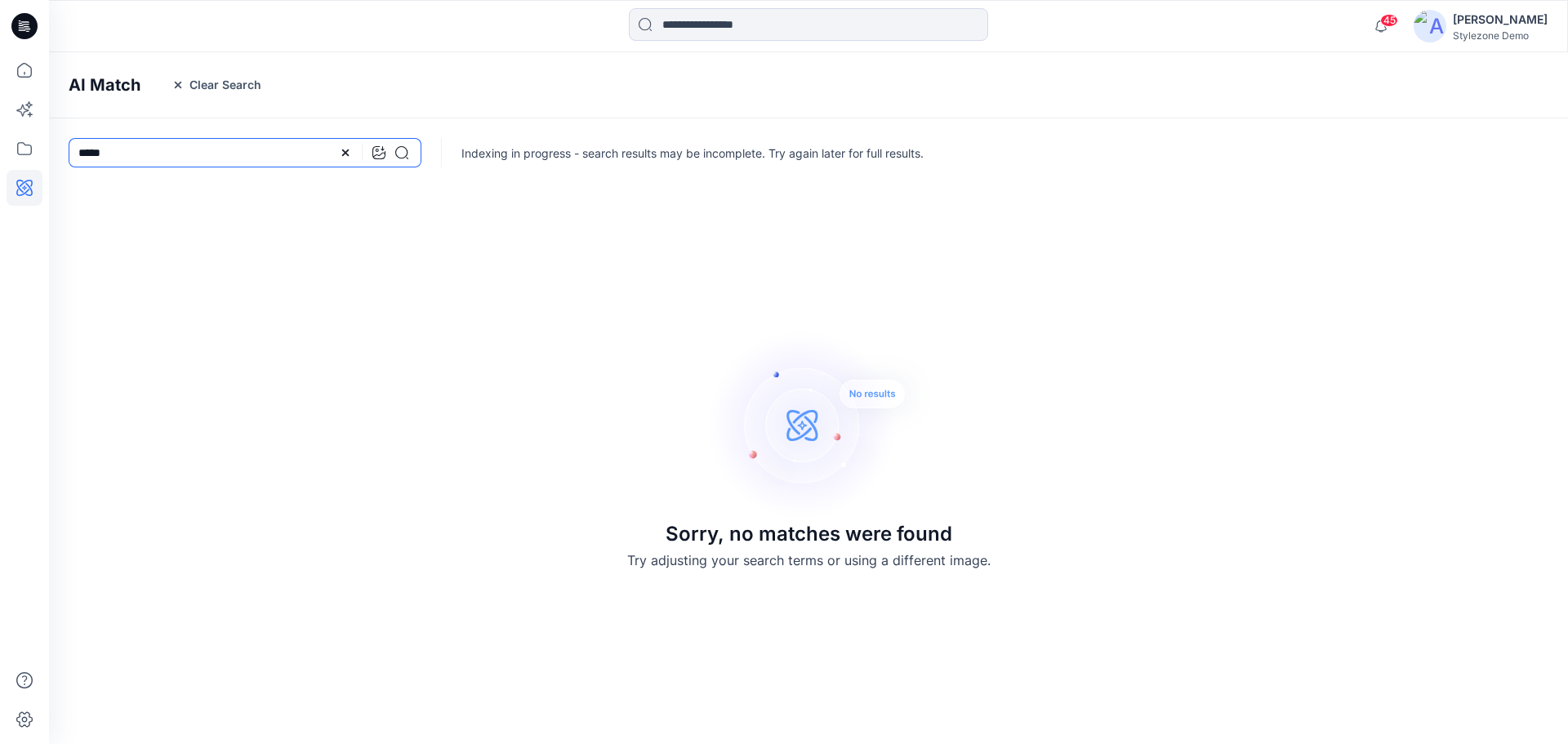
drag, startPoint x: 229, startPoint y: 154, endPoint x: -77, endPoint y: 154, distance: 306.0
click at [0, 154] on html "45 Notifications Savio Thomas created 5 new colorways for 1 style. Thursday, Au…" at bounding box center [784, 372] width 1568 height 744
type input "*****"
click at [398, 153] on icon at bounding box center [401, 152] width 13 height 13
click at [396, 156] on icon at bounding box center [401, 152] width 13 height 13
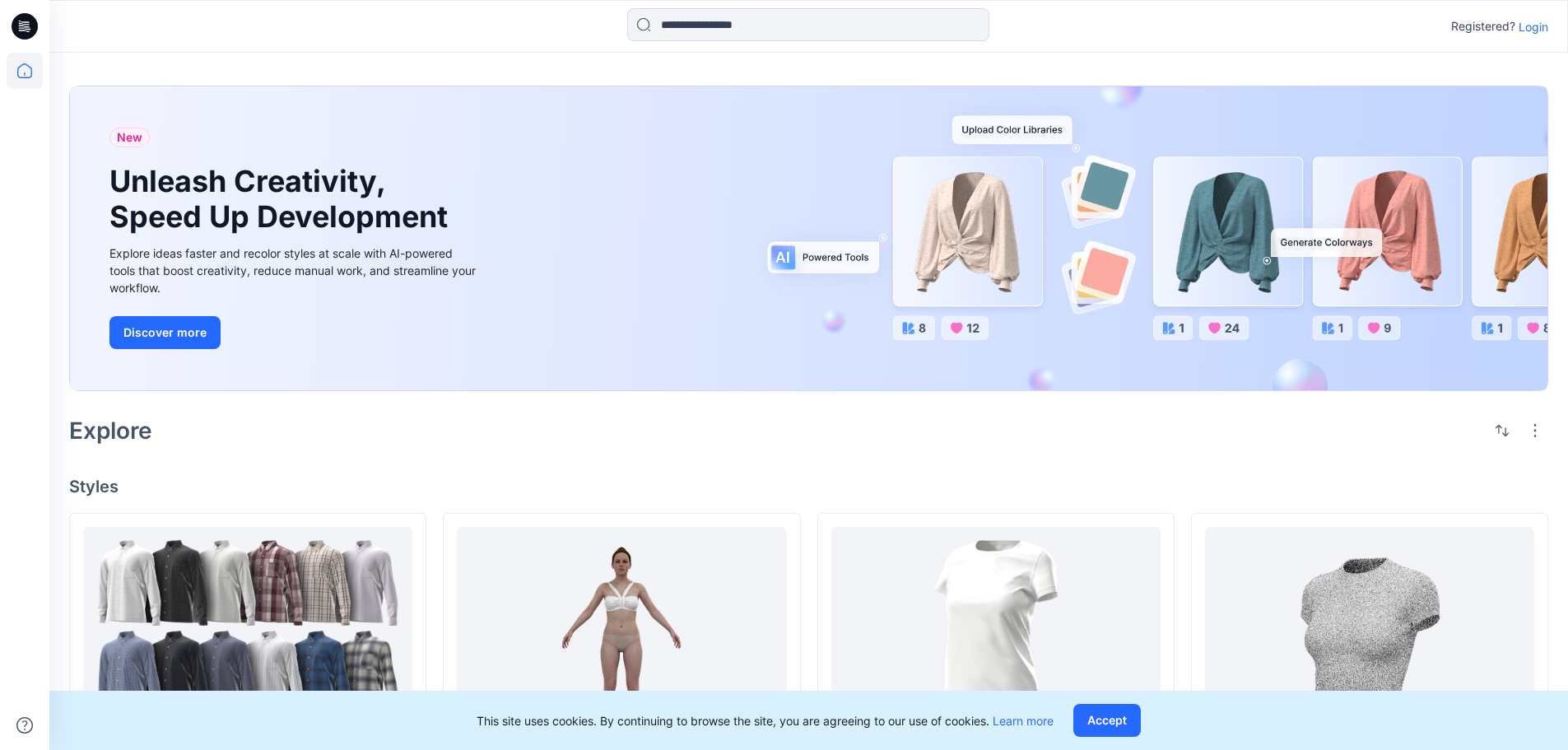
click at [1529, 34] on p "Login" at bounding box center [1533, 26] width 30 height 17
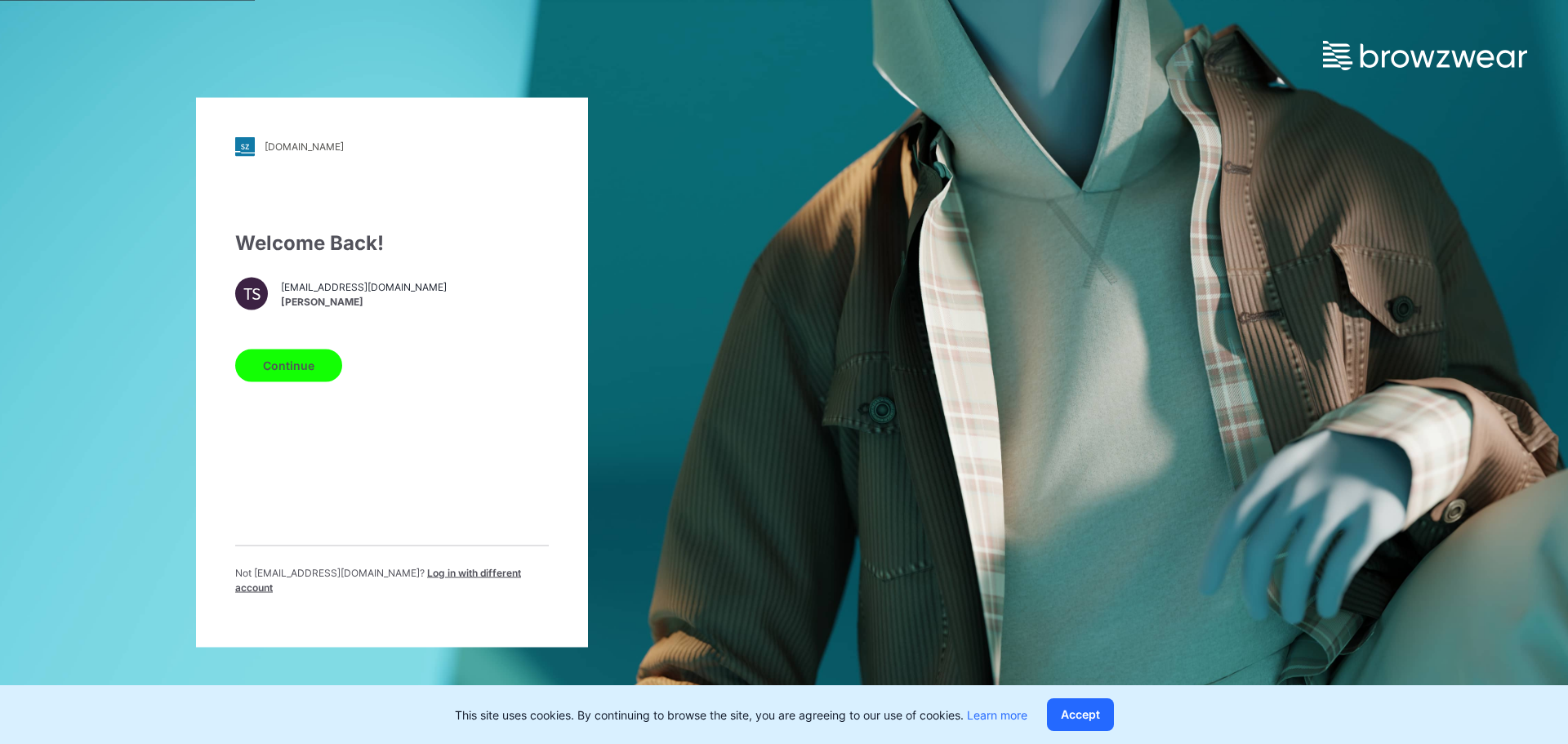
click at [302, 367] on button "Continue" at bounding box center [289, 365] width 107 height 33
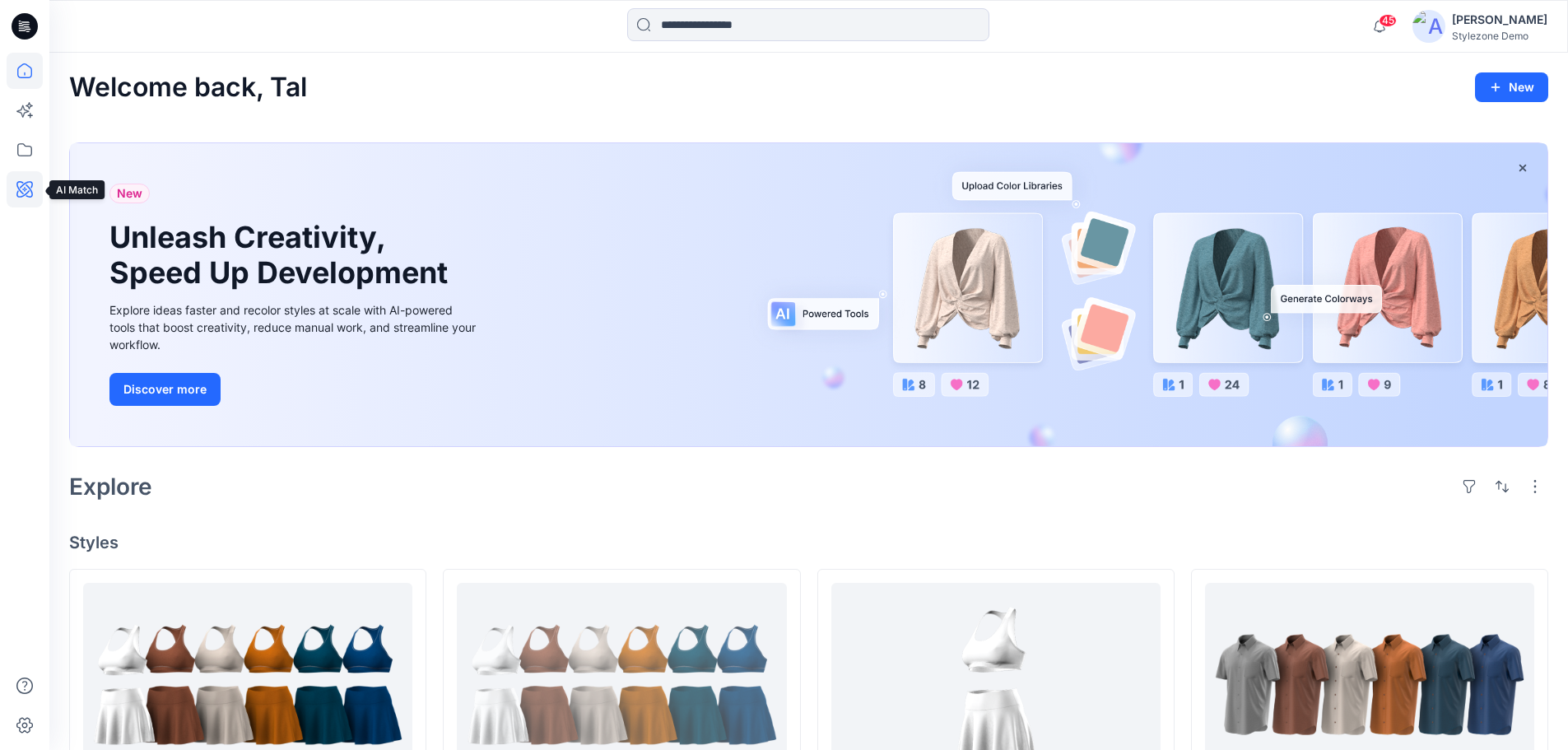
click at [28, 195] on icon at bounding box center [25, 189] width 36 height 36
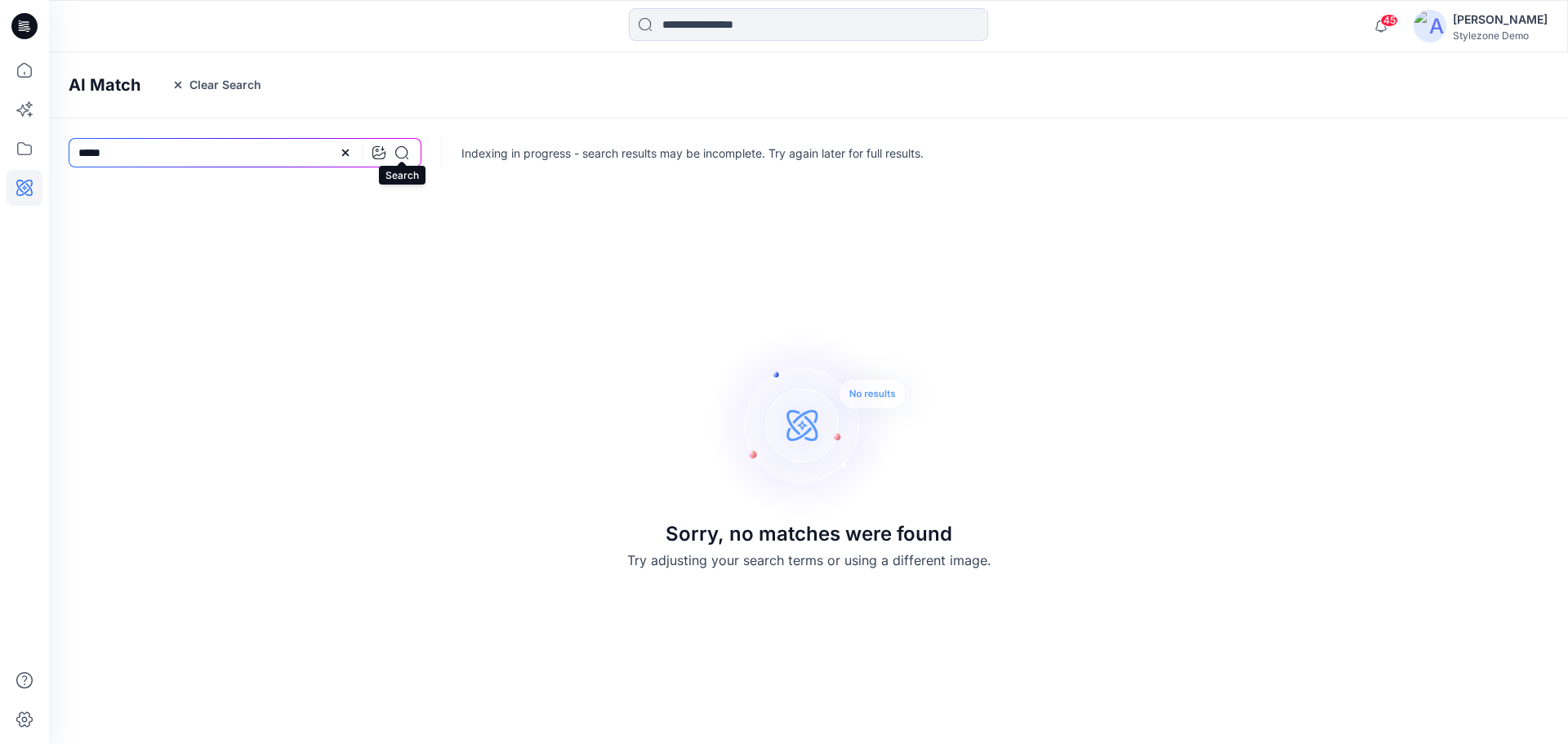
click at [403, 158] on icon at bounding box center [401, 152] width 13 height 13
drag, startPoint x: 185, startPoint y: 160, endPoint x: 68, endPoint y: 154, distance: 117.2
click at [68, 154] on input "*****" at bounding box center [244, 153] width 353 height 30
drag, startPoint x: 185, startPoint y: 144, endPoint x: 51, endPoint y: 146, distance: 134.0
click at [51, 146] on div "*****" at bounding box center [245, 152] width 392 height 68
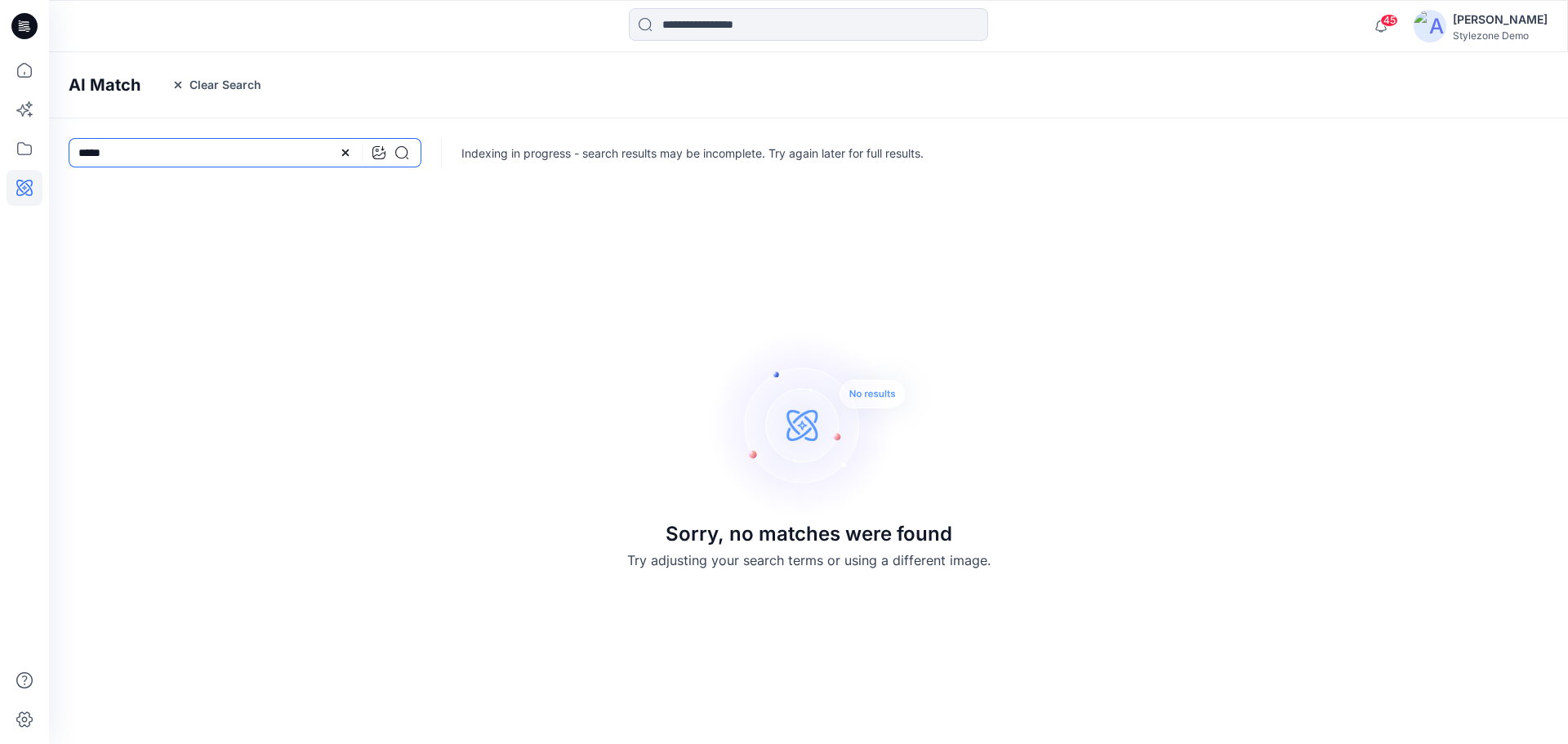
drag, startPoint x: 101, startPoint y: 147, endPoint x: 68, endPoint y: 145, distance: 33.1
click at [68, 145] on div "*****" at bounding box center [245, 152] width 392 height 68
type input "**********"
click at [18, 34] on icon at bounding box center [25, 26] width 26 height 26
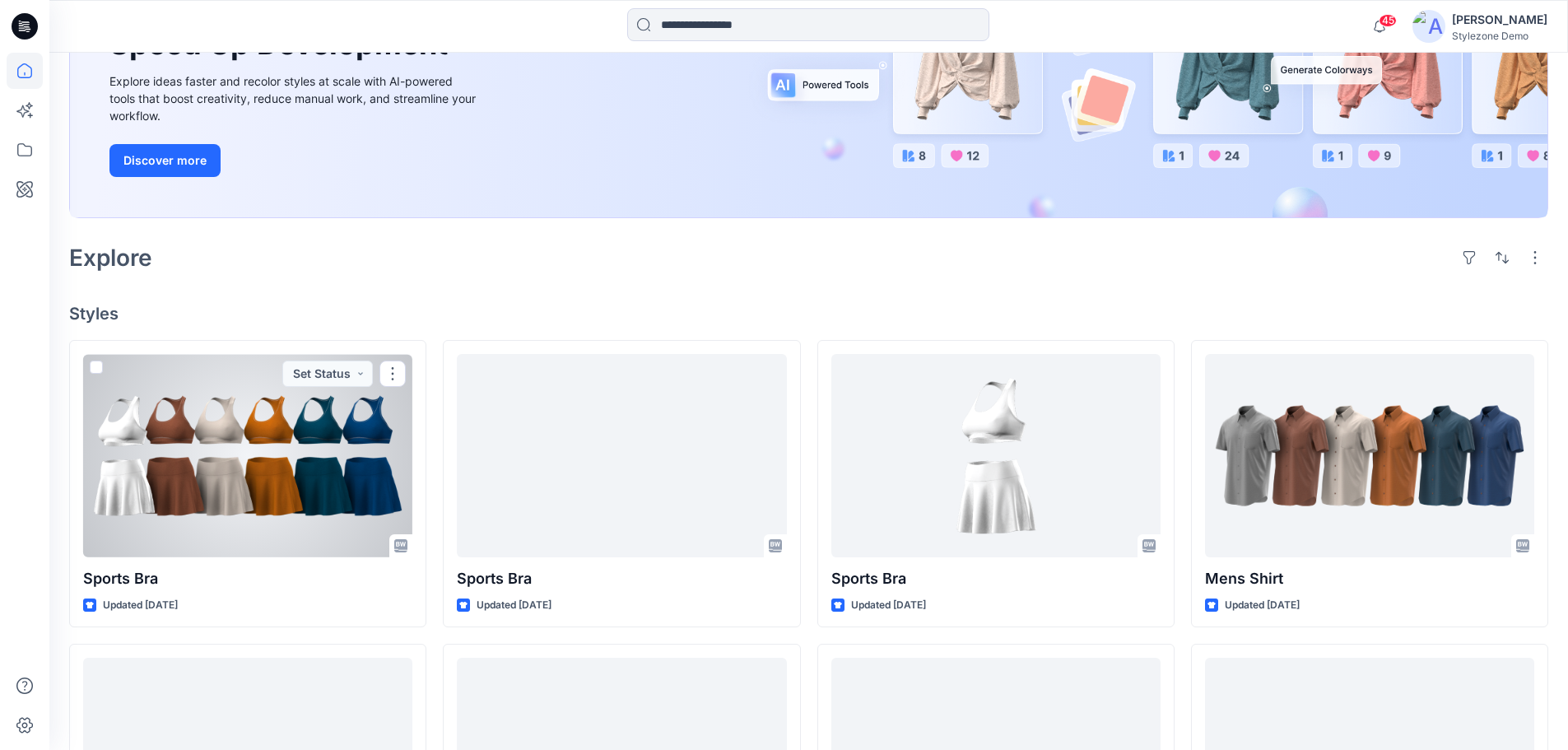
scroll to position [247, 0]
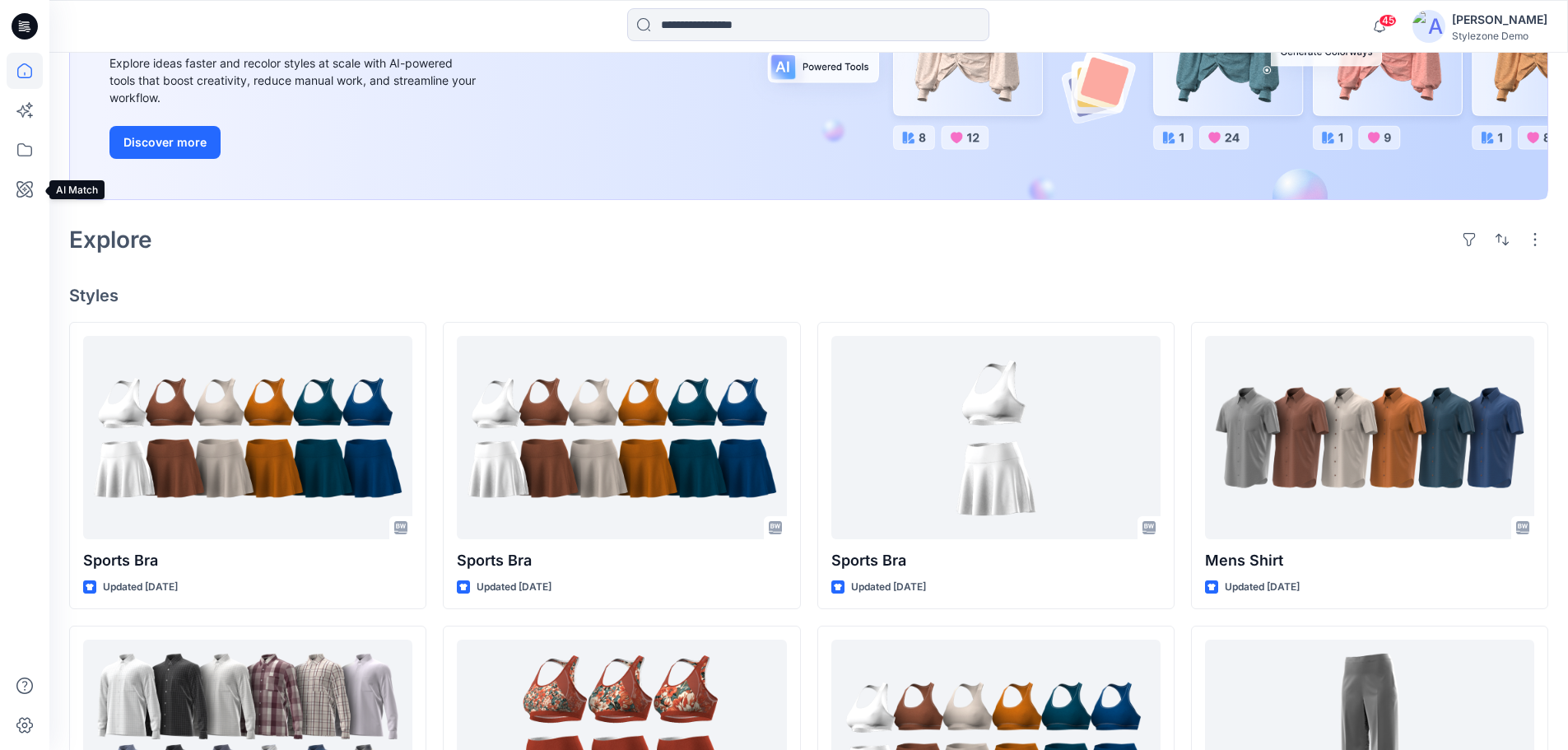
drag, startPoint x: 16, startPoint y: 199, endPoint x: 35, endPoint y: 215, distance: 24.8
click at [16, 198] on icon at bounding box center [25, 189] width 36 height 36
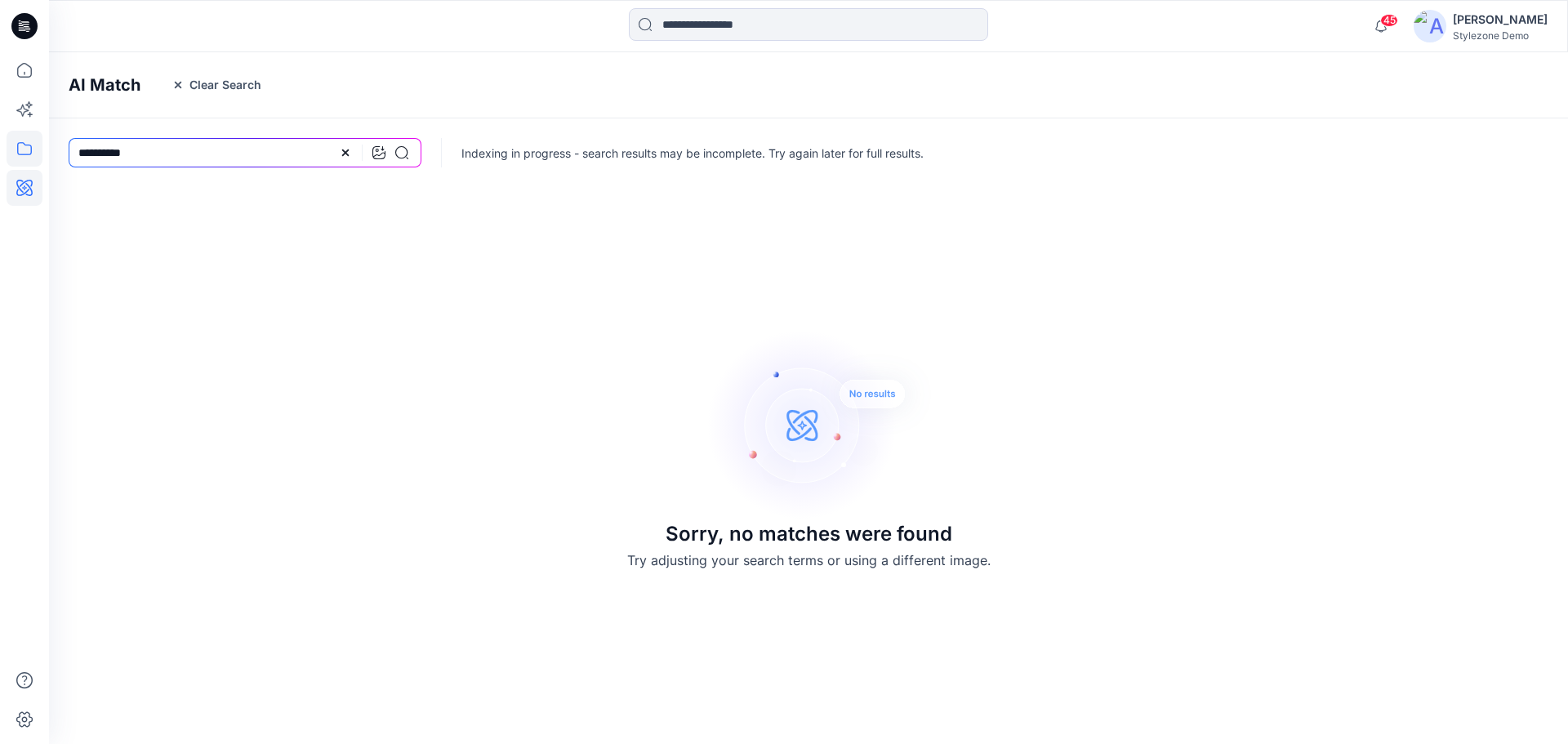
drag, startPoint x: 152, startPoint y: 155, endPoint x: 26, endPoint y: 150, distance: 126.1
click at [26, 150] on div "45 Notifications [PERSON_NAME] created 5 new colorways for 1 style. [DATE] 16:3…" at bounding box center [784, 372] width 1568 height 744
type input "***"
click at [400, 156] on icon at bounding box center [401, 152] width 13 height 13
click at [401, 153] on icon at bounding box center [401, 152] width 13 height 13
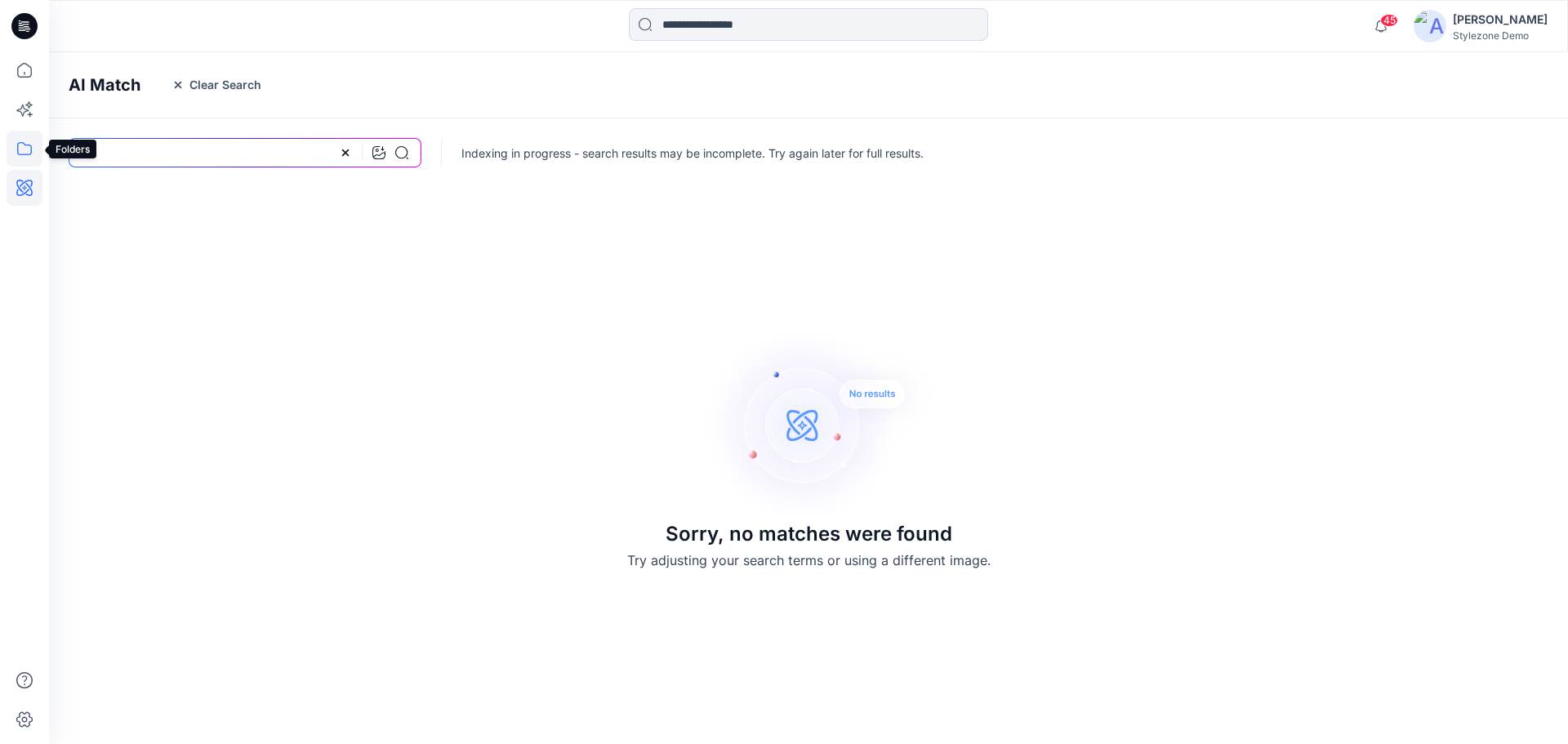
click at [21, 143] on icon at bounding box center [24, 148] width 15 height 13
click at [125, 131] on div at bounding box center [155, 126] width 186 height 33
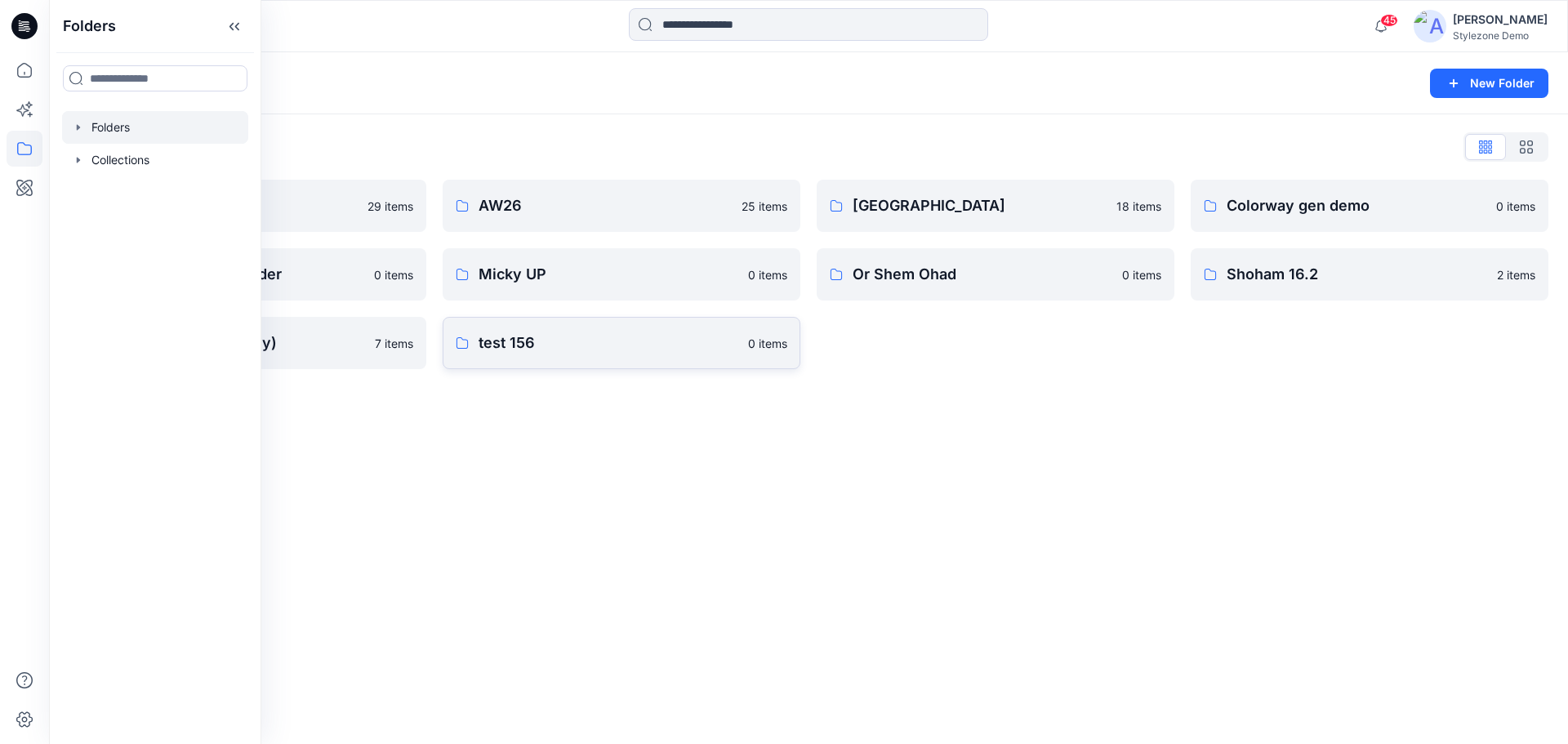
click at [637, 347] on p "test 156" at bounding box center [608, 343] width 260 height 23
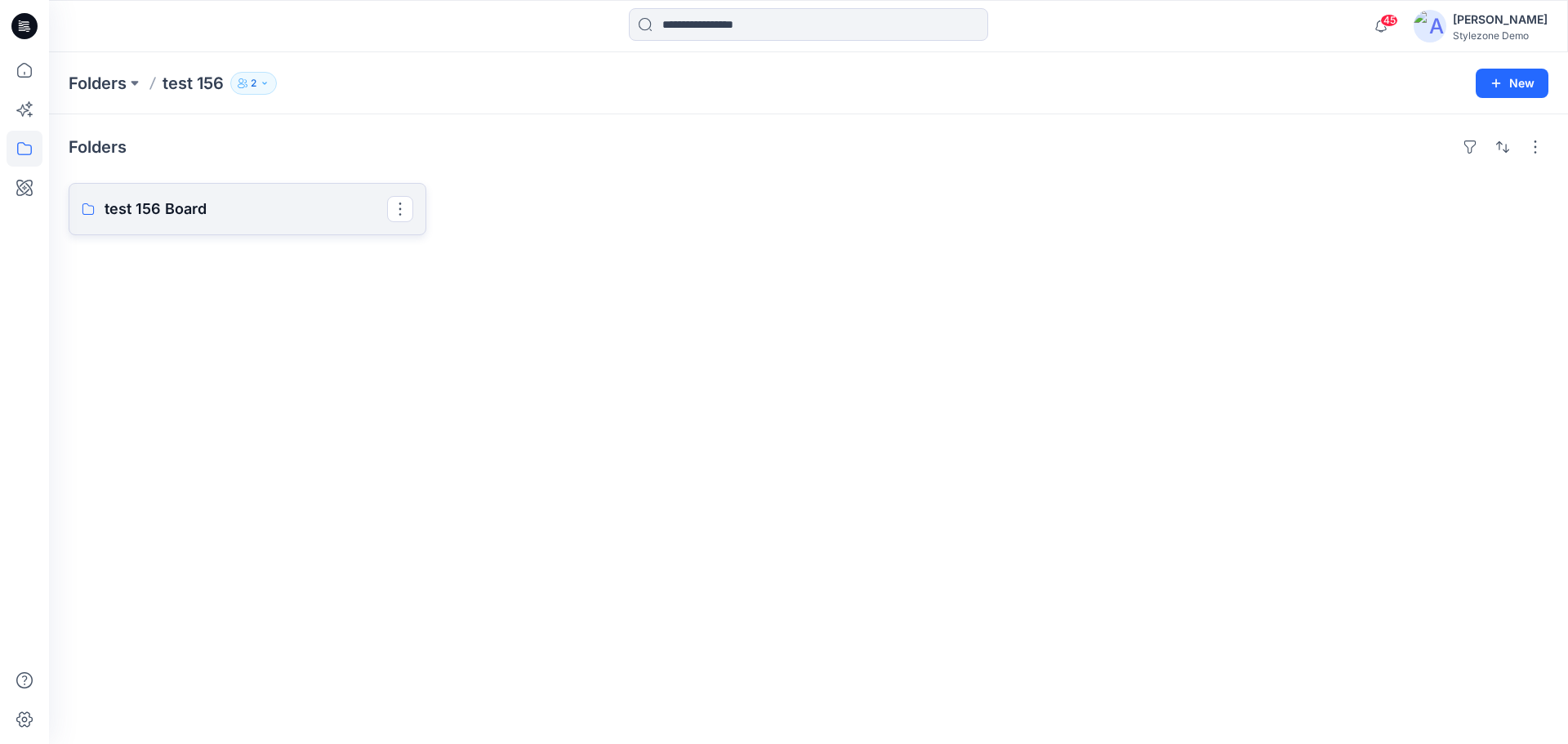
click at [257, 231] on link "test 156 Board" at bounding box center [247, 208] width 358 height 52
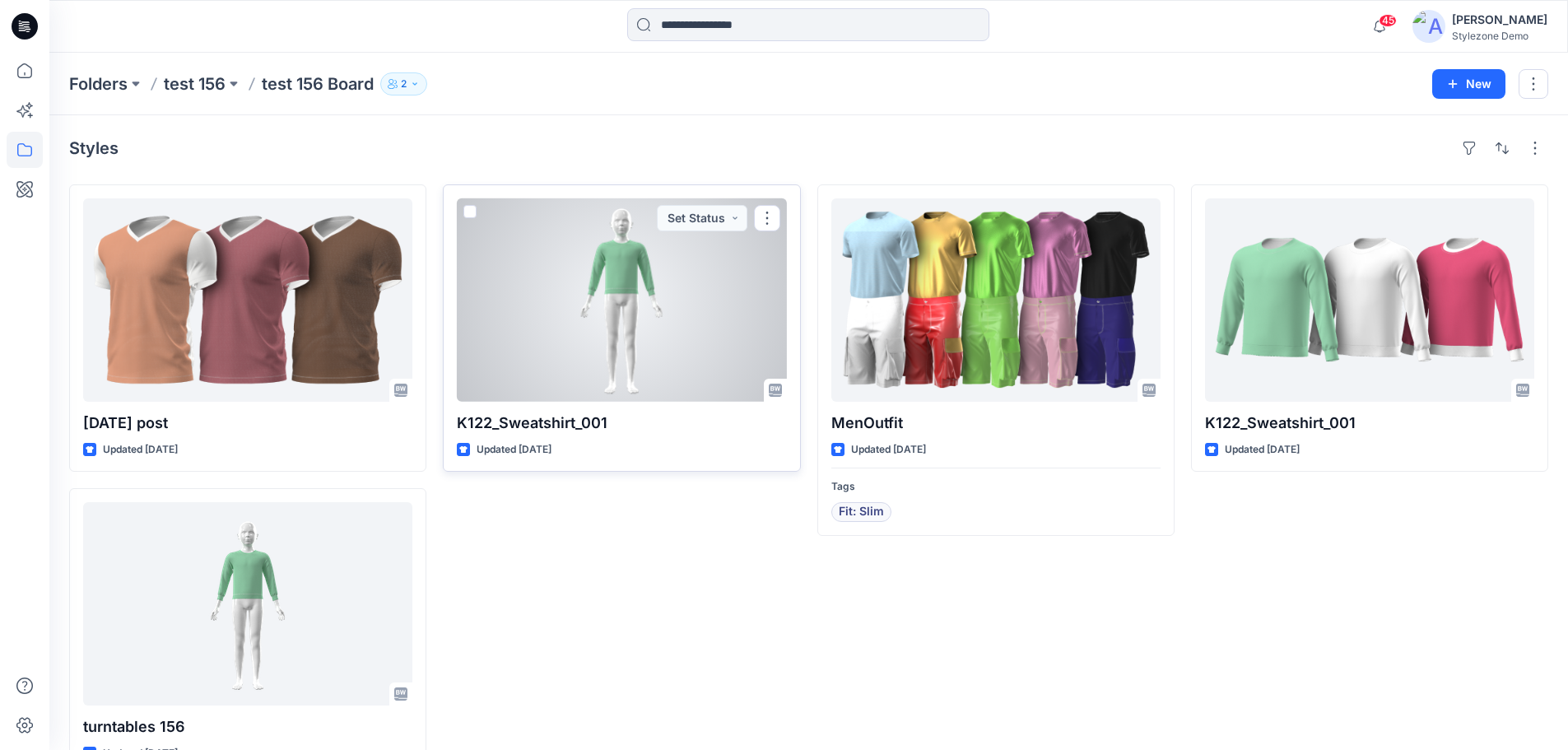
click at [470, 208] on span at bounding box center [469, 211] width 13 height 13
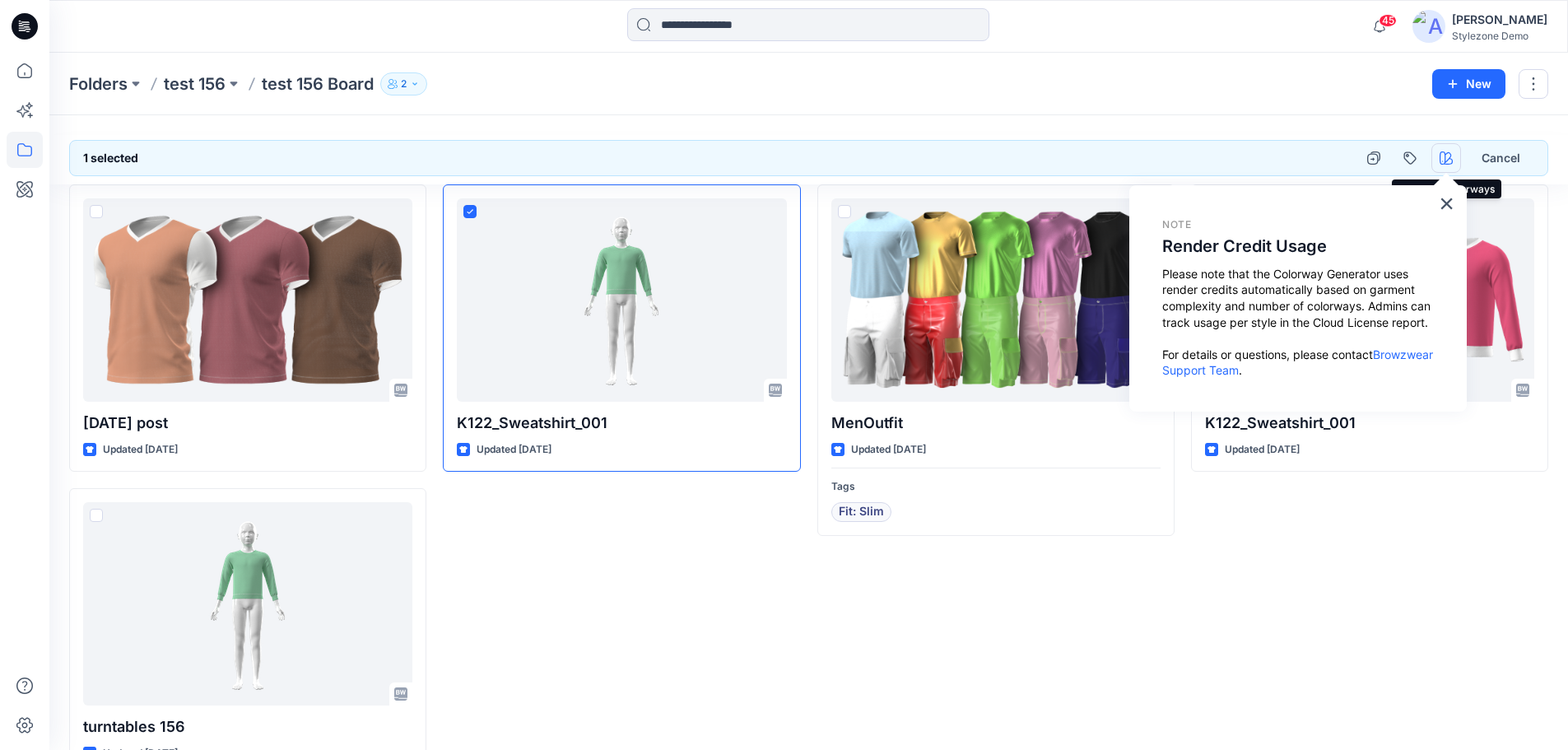
click at [1441, 162] on icon "button" at bounding box center [1446, 157] width 13 height 13
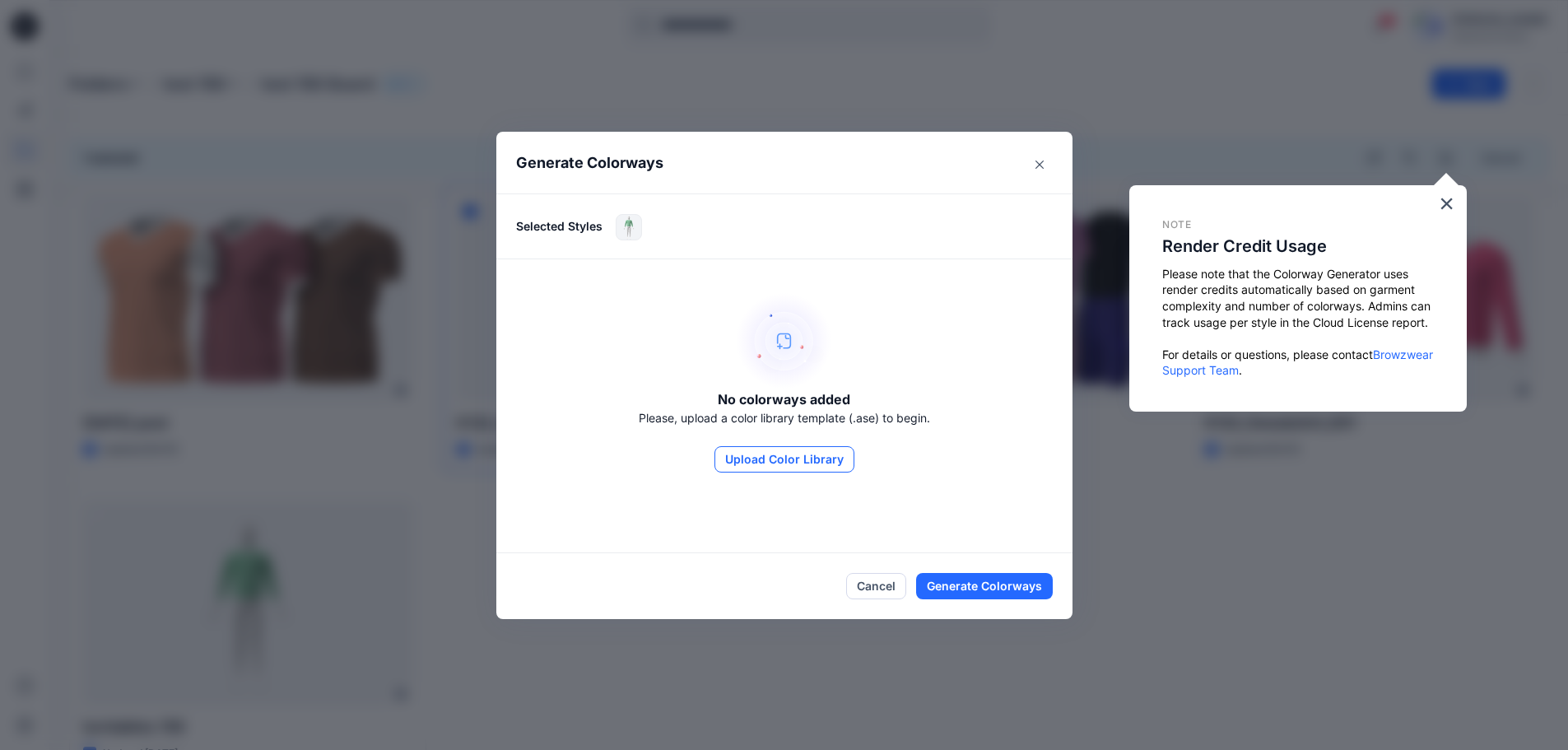
click at [809, 467] on button "Upload Color Library" at bounding box center [784, 459] width 140 height 26
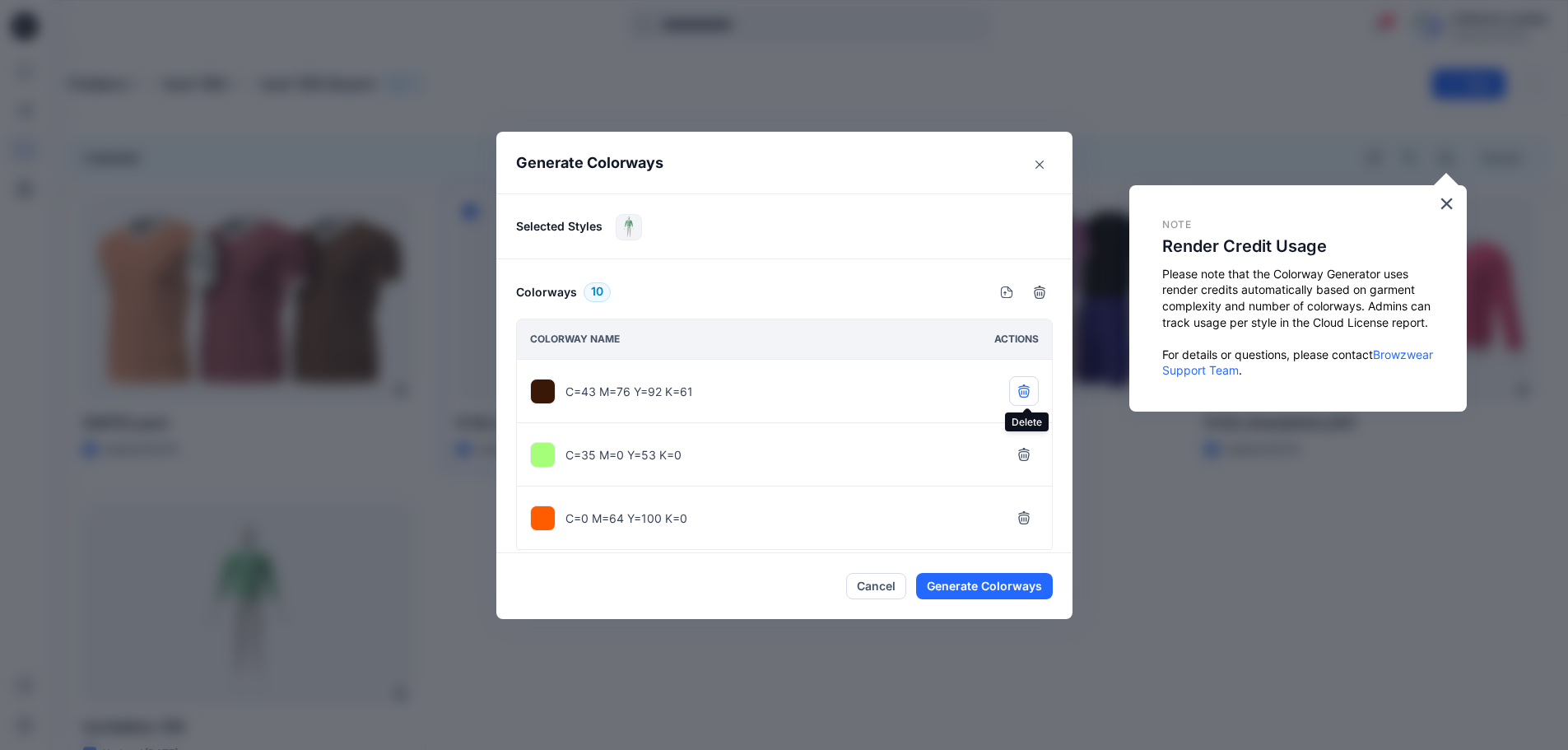
click at [1028, 389] on icon "button" at bounding box center [1023, 392] width 11 height 10
click at [1021, 458] on icon "button" at bounding box center [1023, 454] width 13 height 13
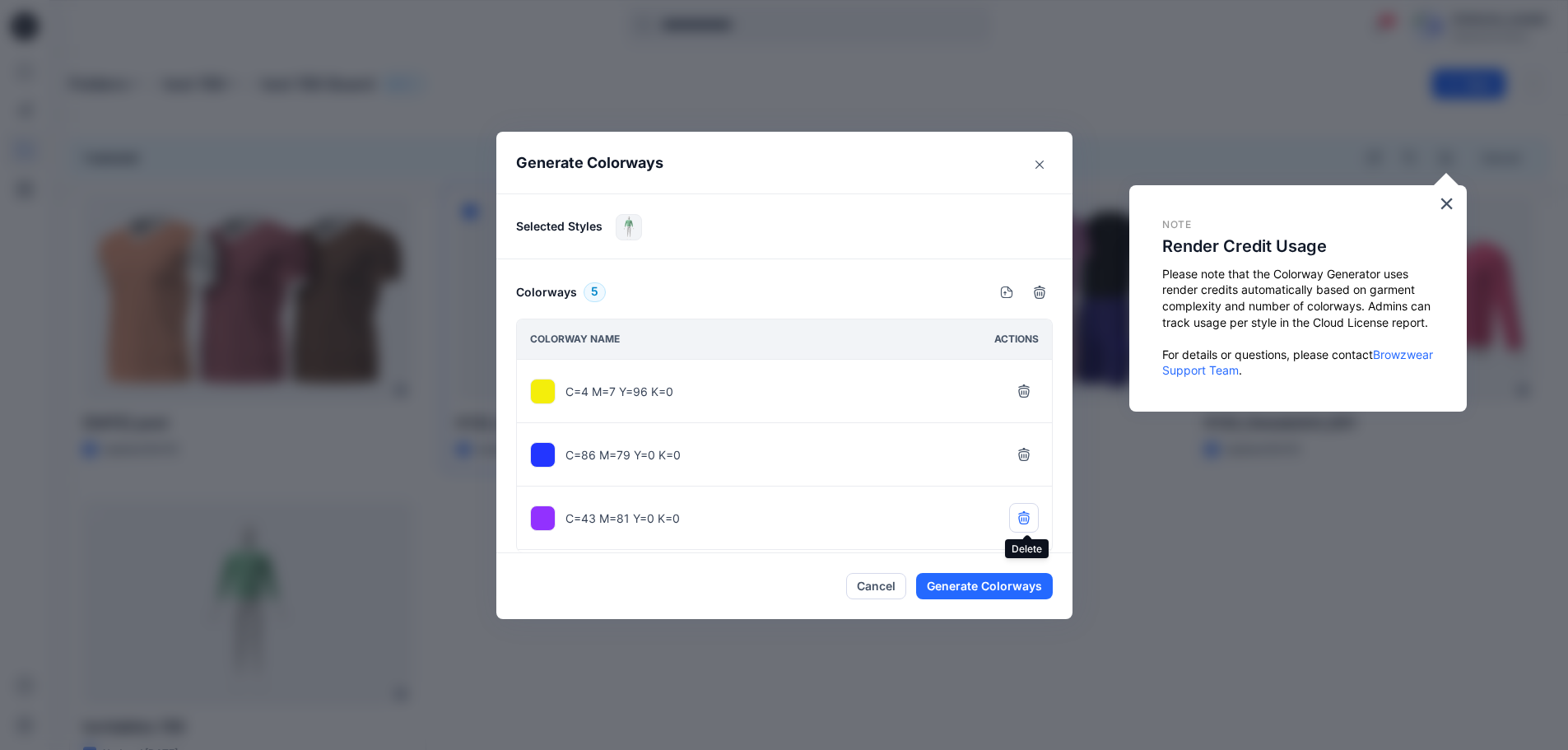
click at [1023, 518] on icon "button" at bounding box center [1023, 517] width 13 height 13
click at [1023, 575] on icon "button" at bounding box center [1023, 581] width 13 height 13
click at [1023, 518] on icon "button" at bounding box center [1023, 517] width 13 height 13
click at [1023, 518] on div "C=4 M=7 Y=96 K=0 C=86 M=79 Y=0 K=0" at bounding box center [784, 455] width 535 height 192
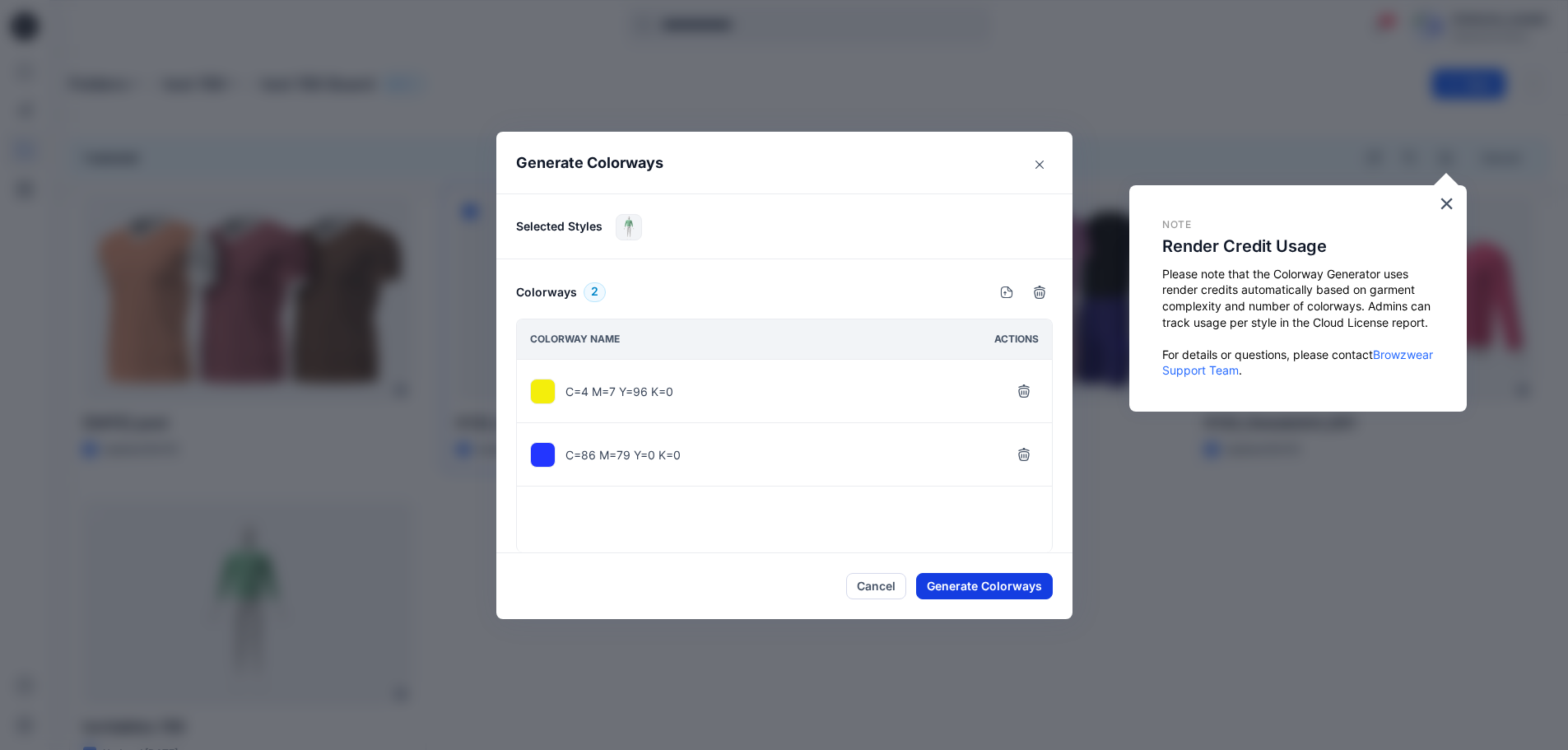
click at [1009, 582] on button "Generate Colorways" at bounding box center [984, 586] width 136 height 26
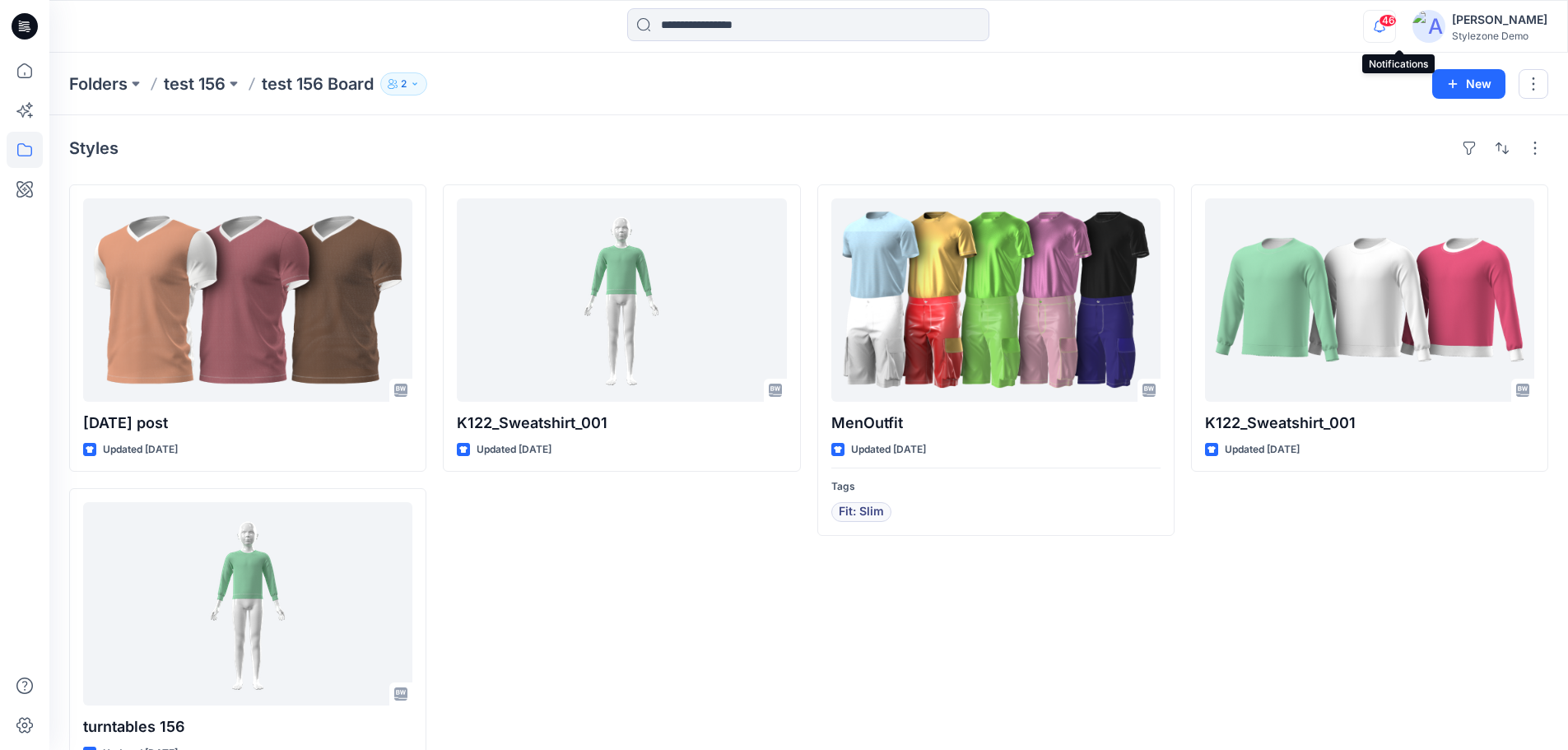
click at [1385, 31] on icon "button" at bounding box center [1380, 26] width 12 height 11
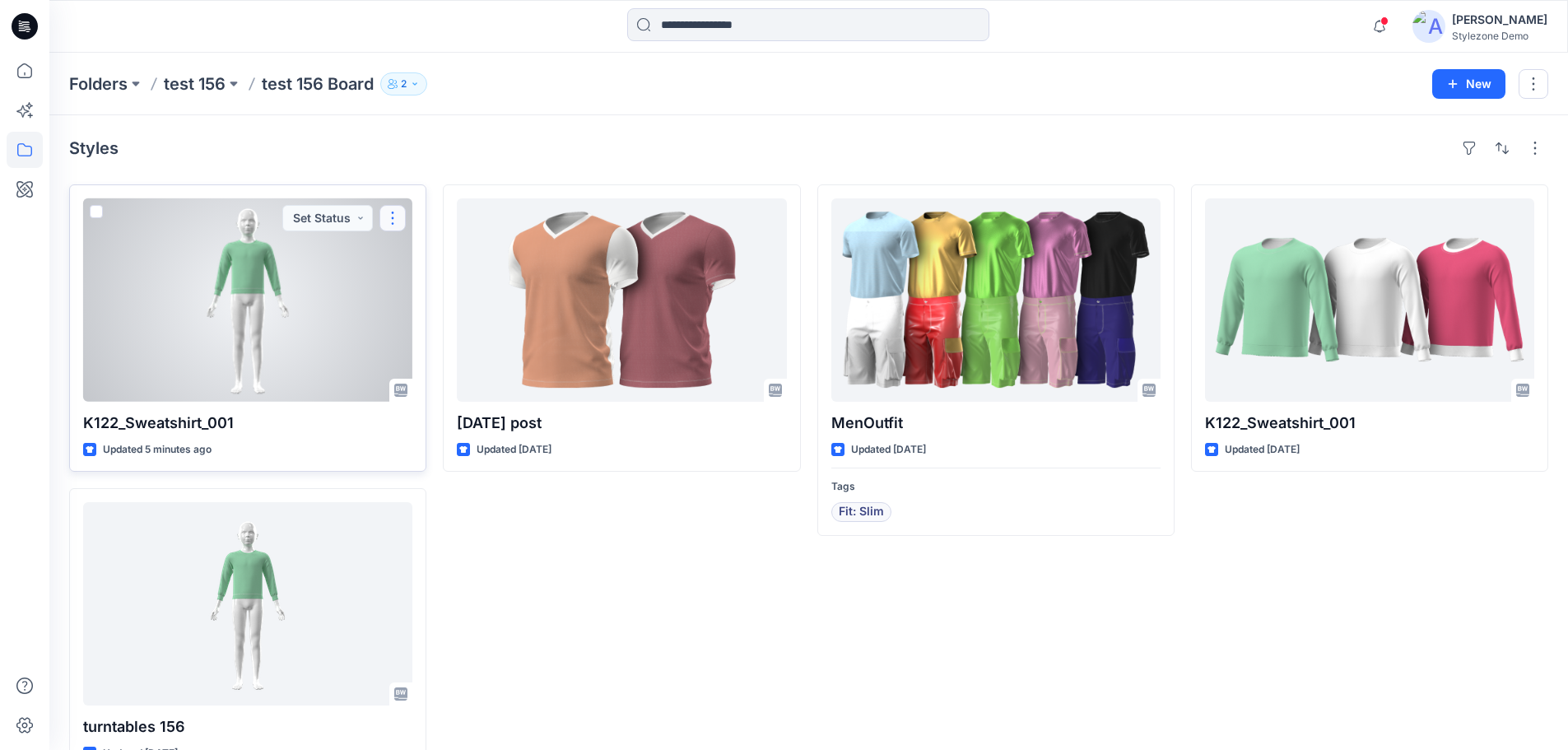
click at [399, 216] on button "button" at bounding box center [392, 218] width 26 height 26
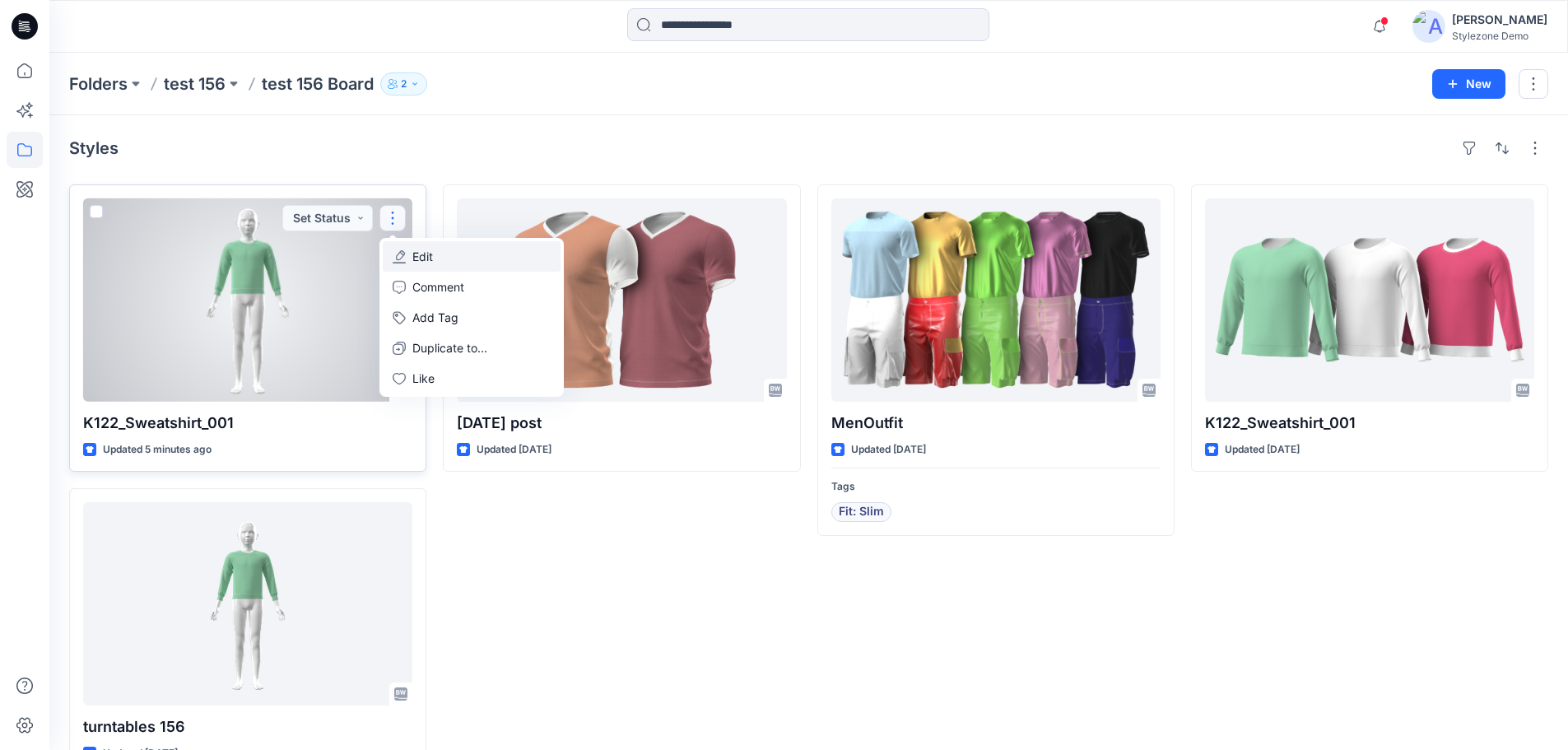
click at [415, 255] on p "Edit" at bounding box center [422, 256] width 21 height 17
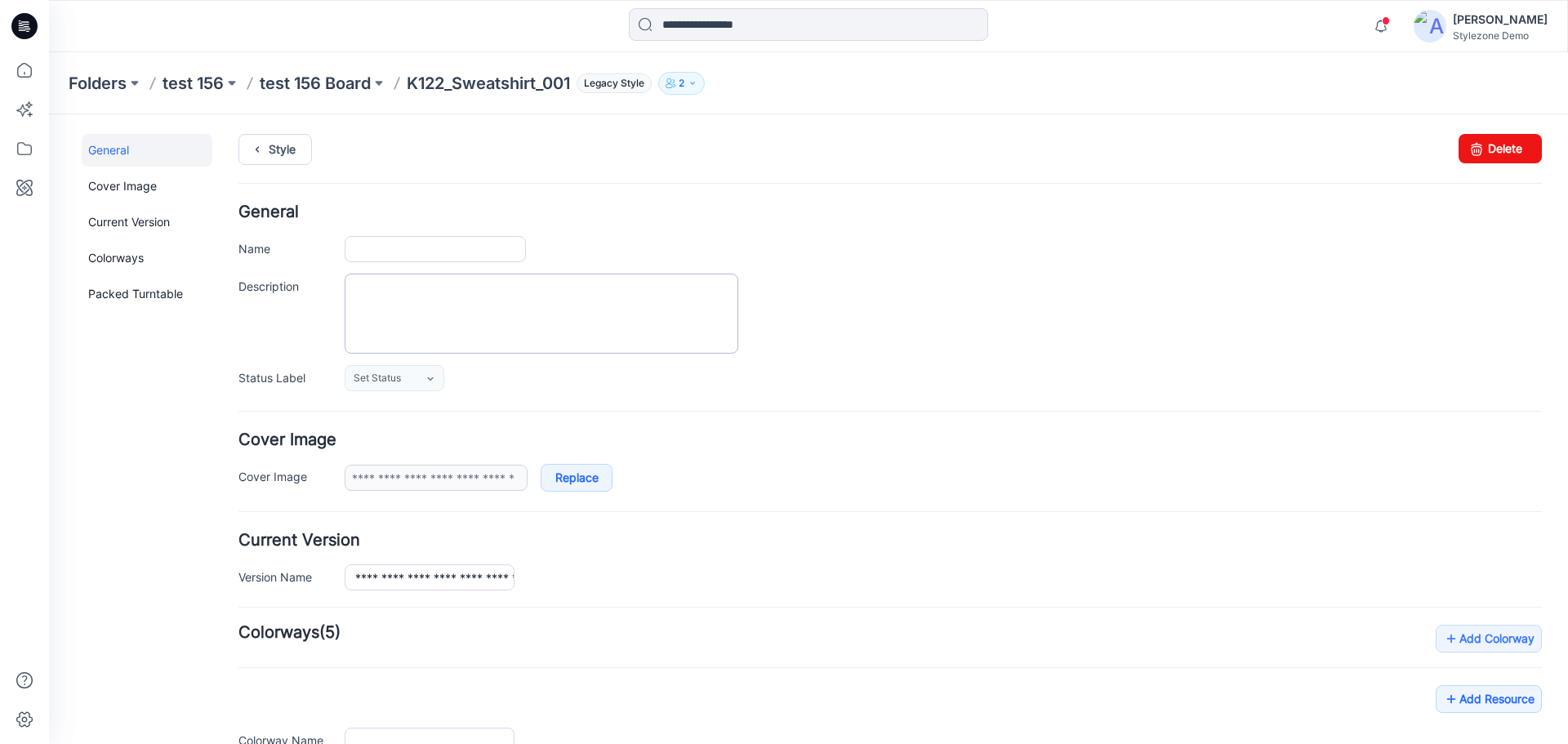
type input "**********"
click at [318, 88] on p "test 156 Board" at bounding box center [315, 83] width 111 height 23
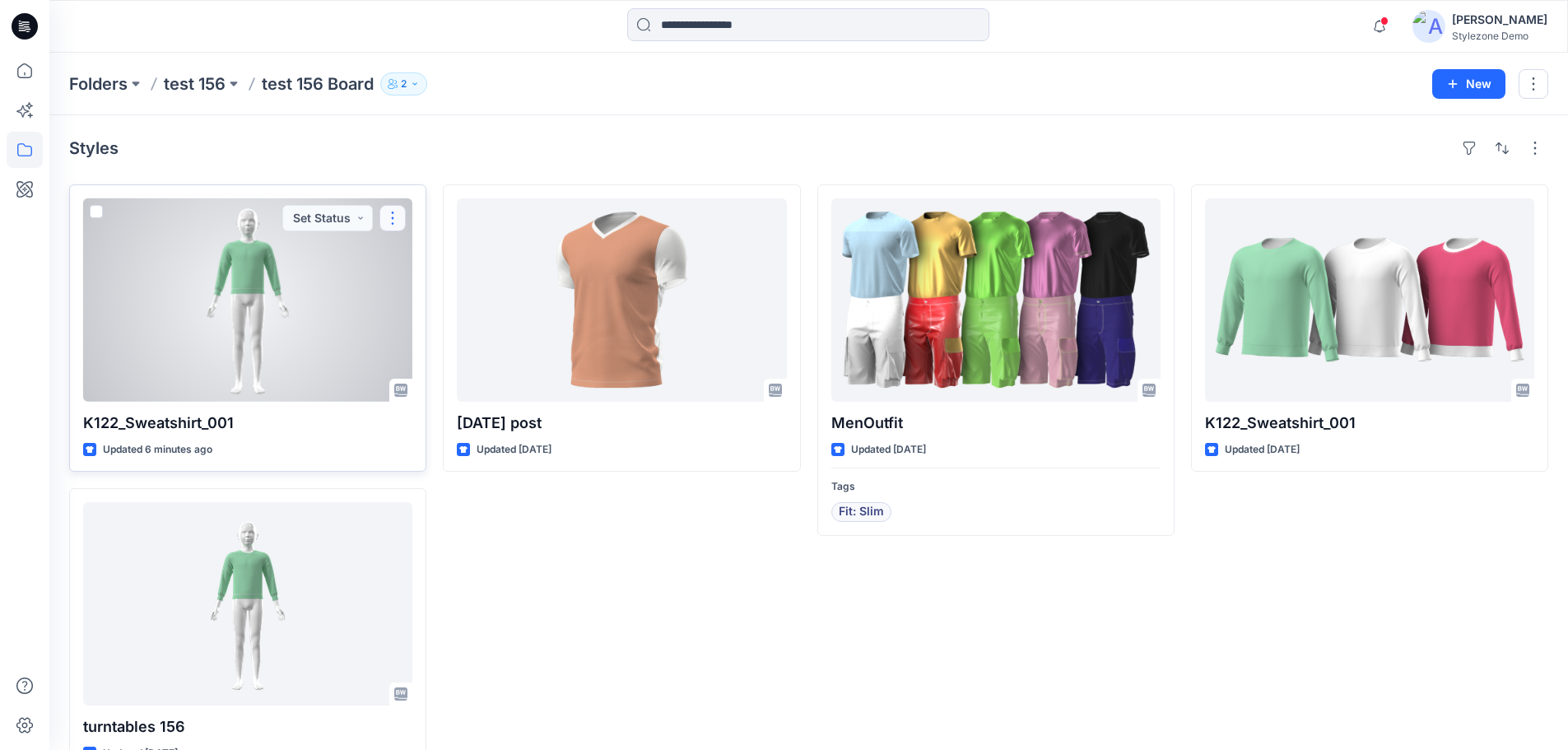
click at [394, 212] on button "button" at bounding box center [392, 218] width 26 height 26
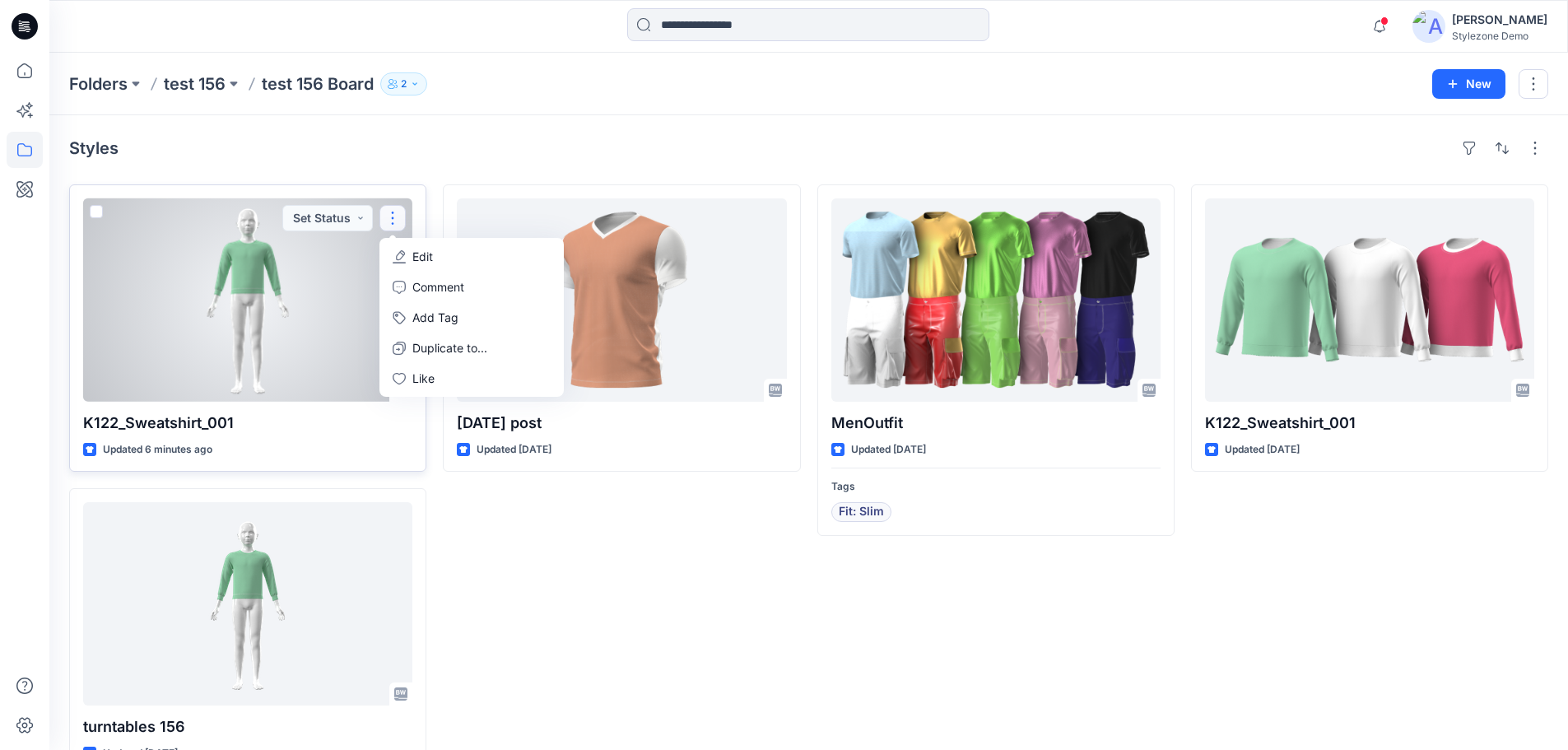
click at [407, 264] on button "Edit" at bounding box center [471, 256] width 178 height 31
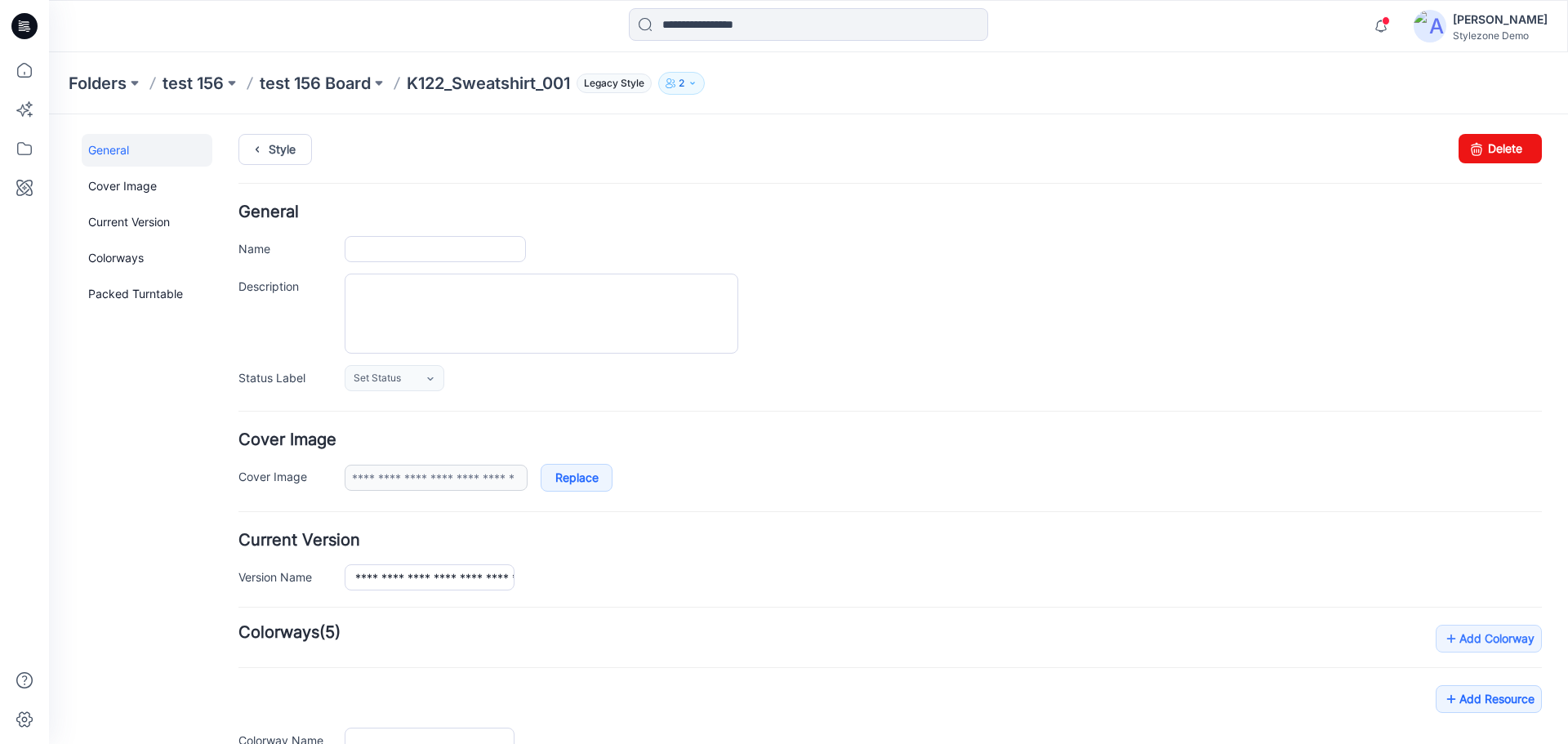
type input "**********"
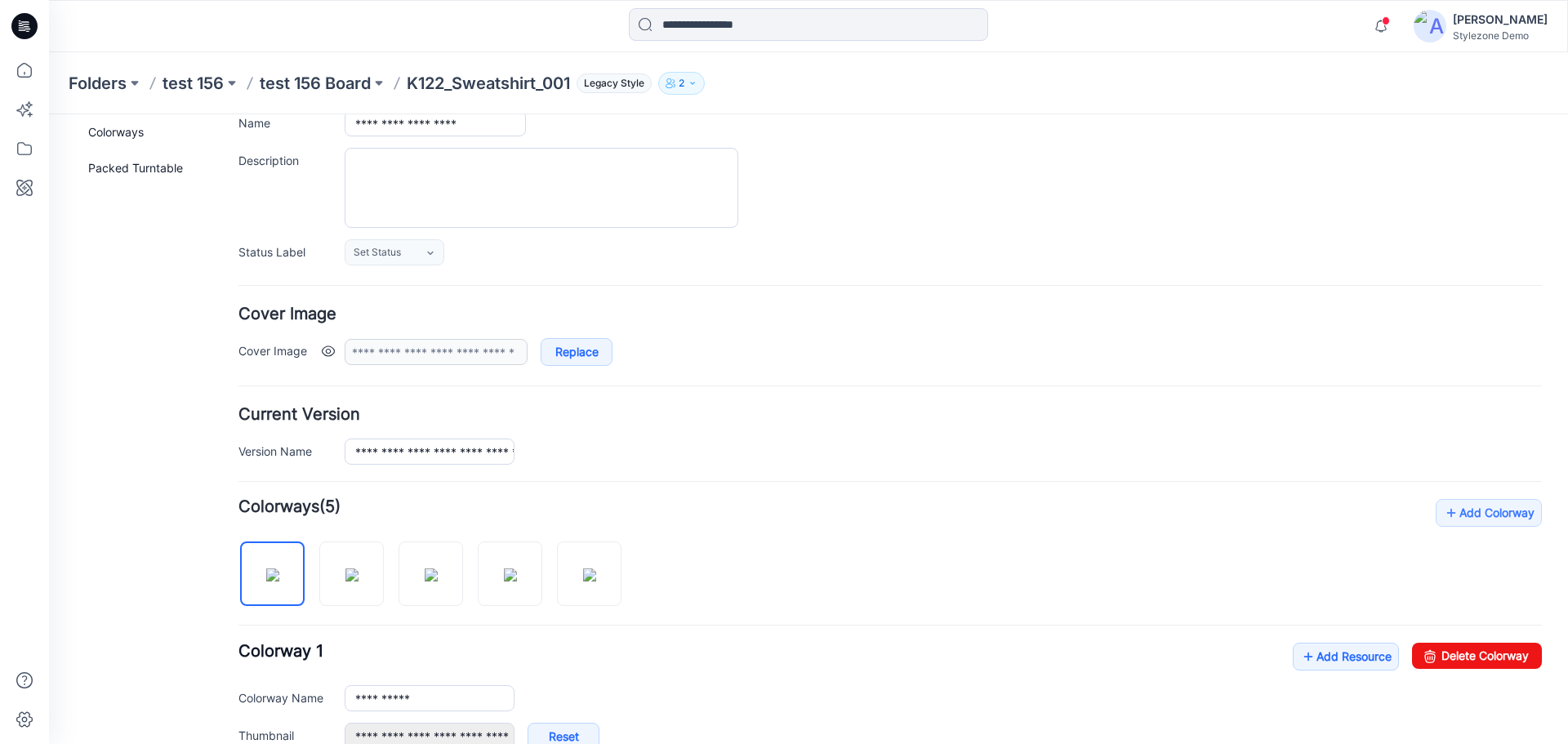
scroll to position [163, 0]
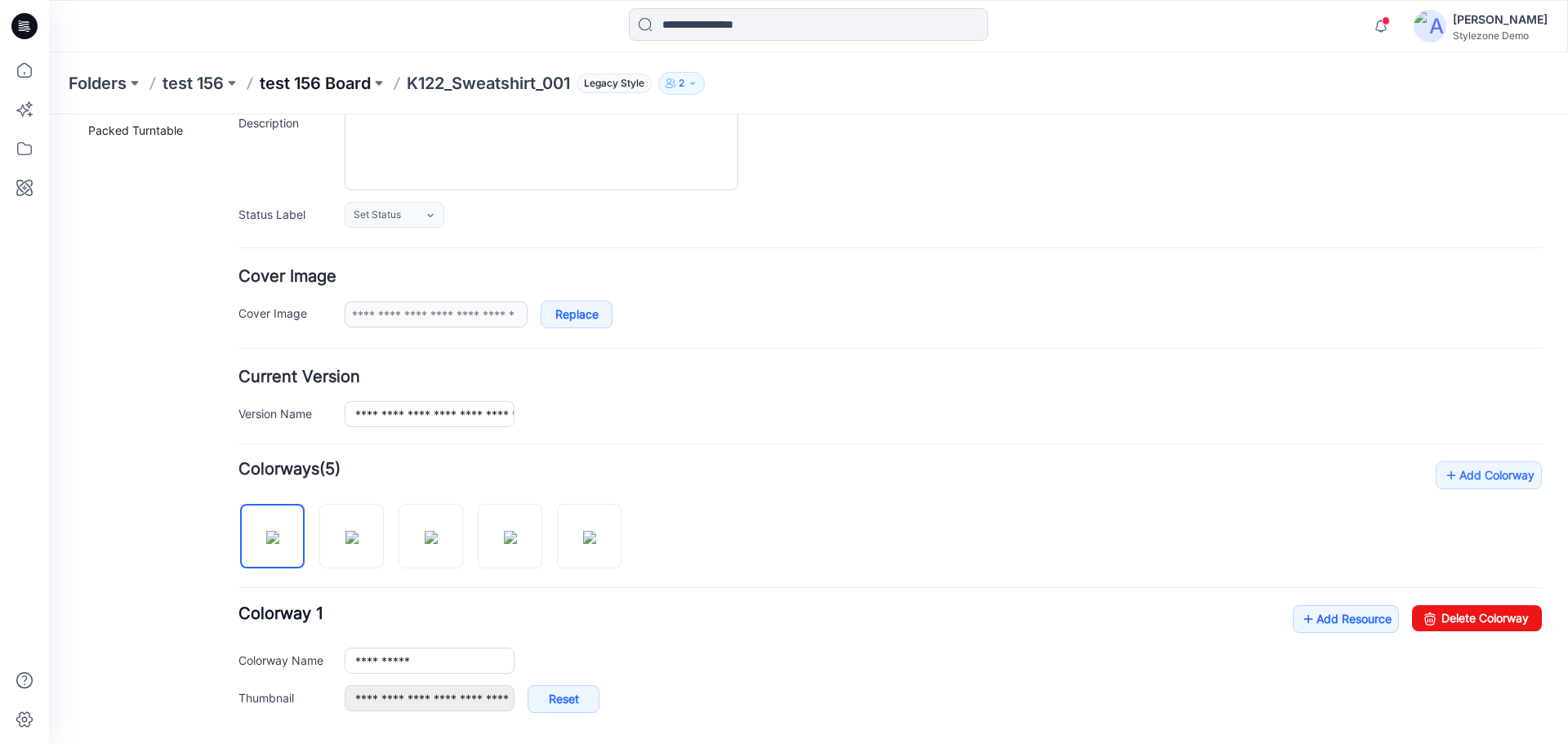
click at [326, 76] on p "test 156 Board" at bounding box center [315, 83] width 111 height 23
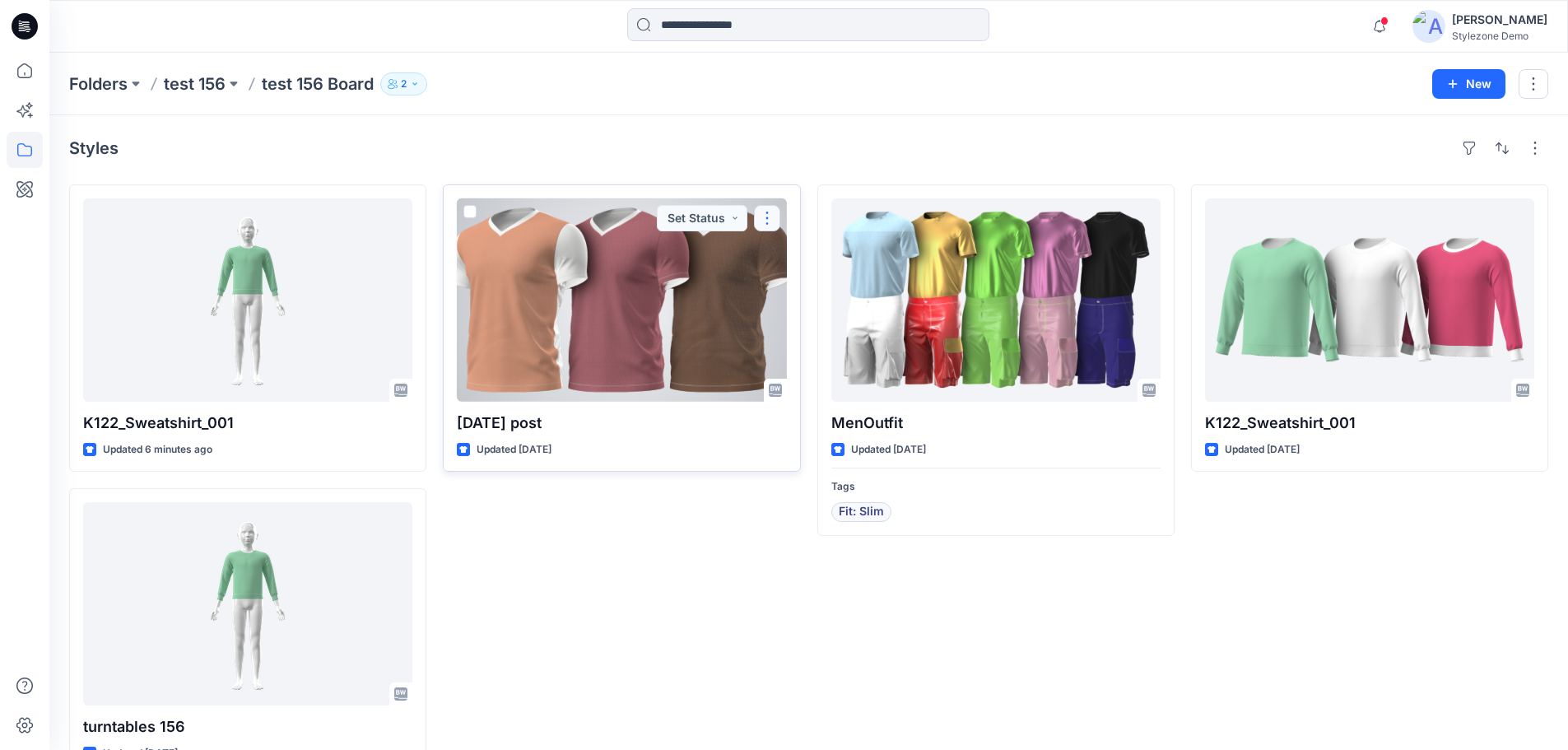
click at [765, 223] on button "button" at bounding box center [767, 218] width 26 height 26
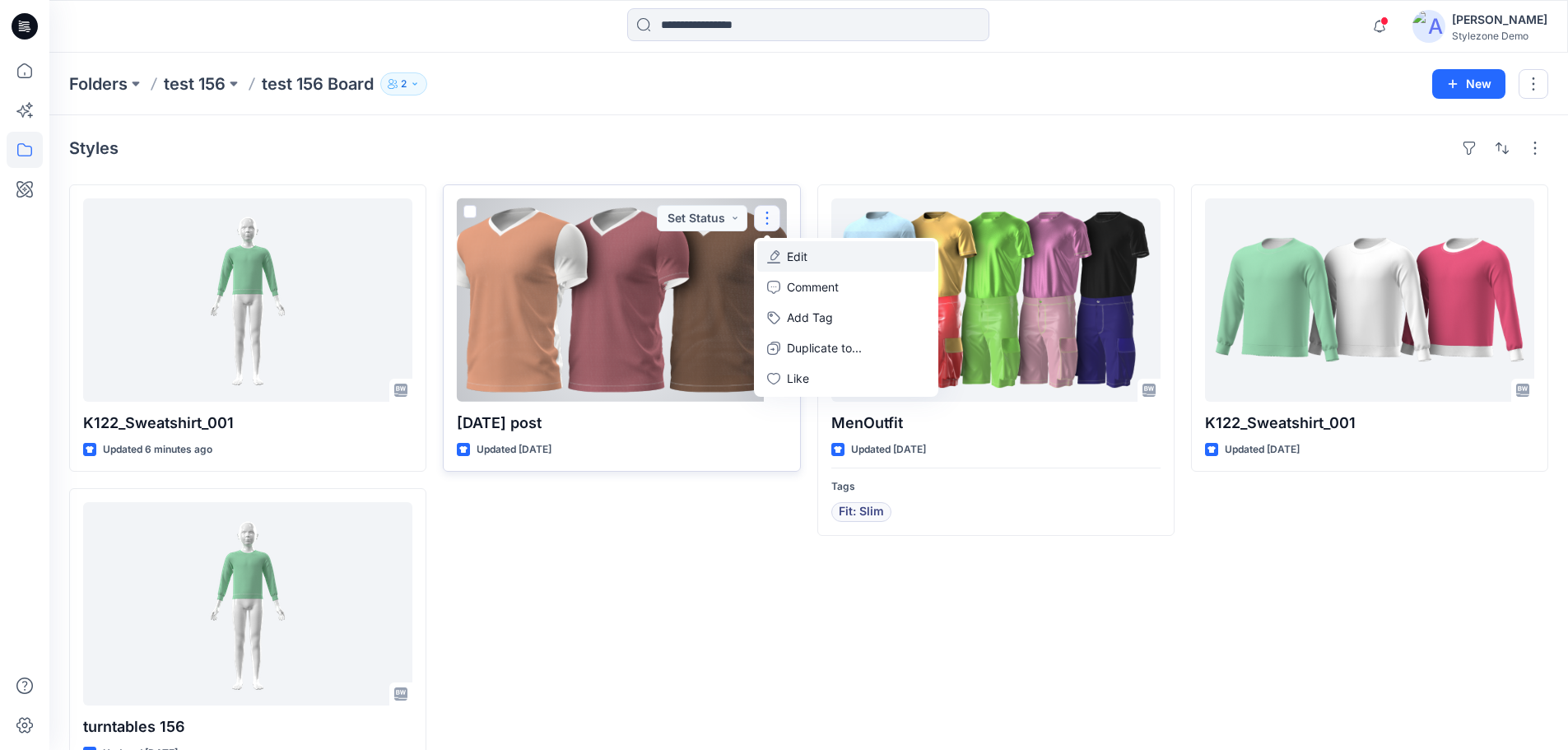
click at [811, 245] on button "Edit" at bounding box center [846, 256] width 178 height 31
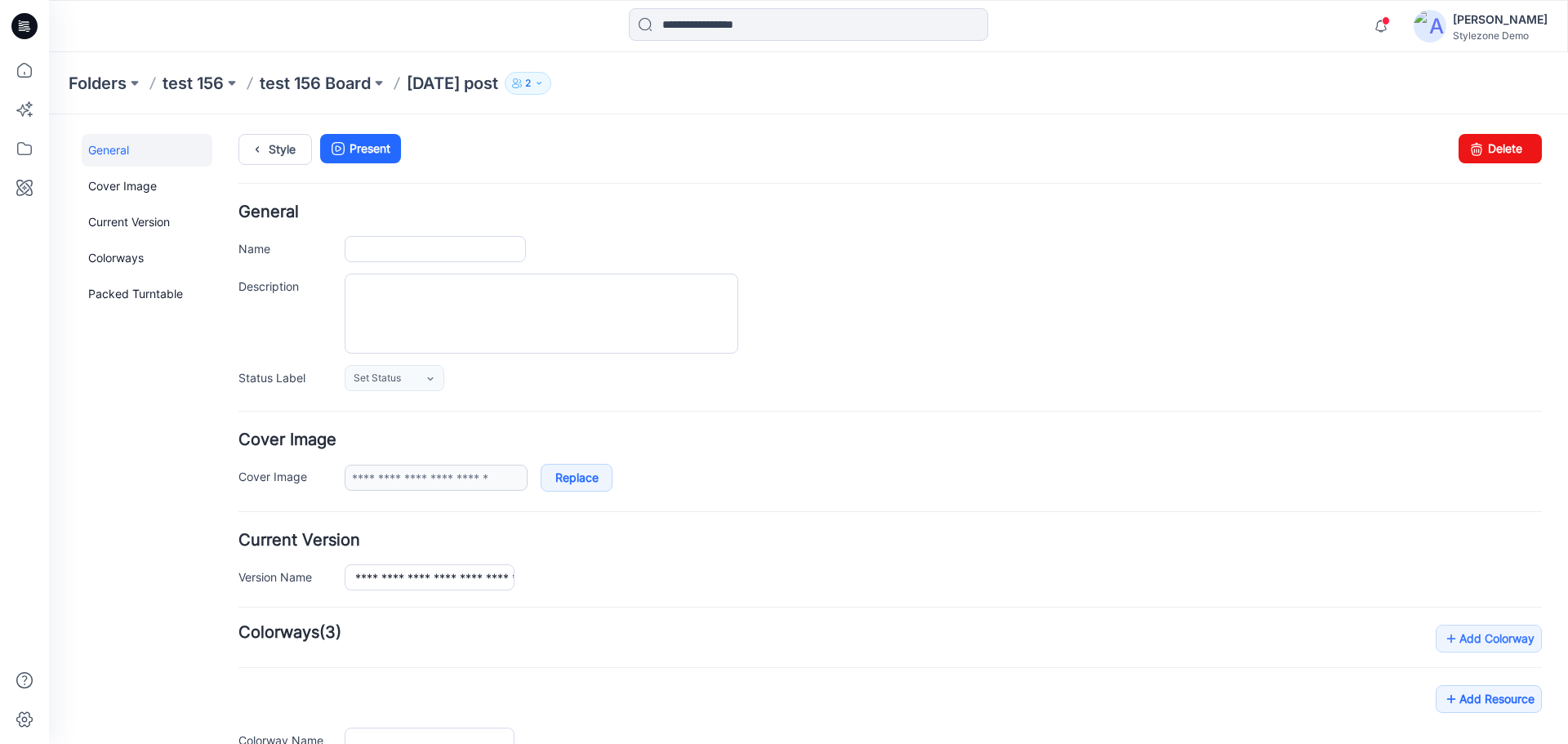
type input "**********"
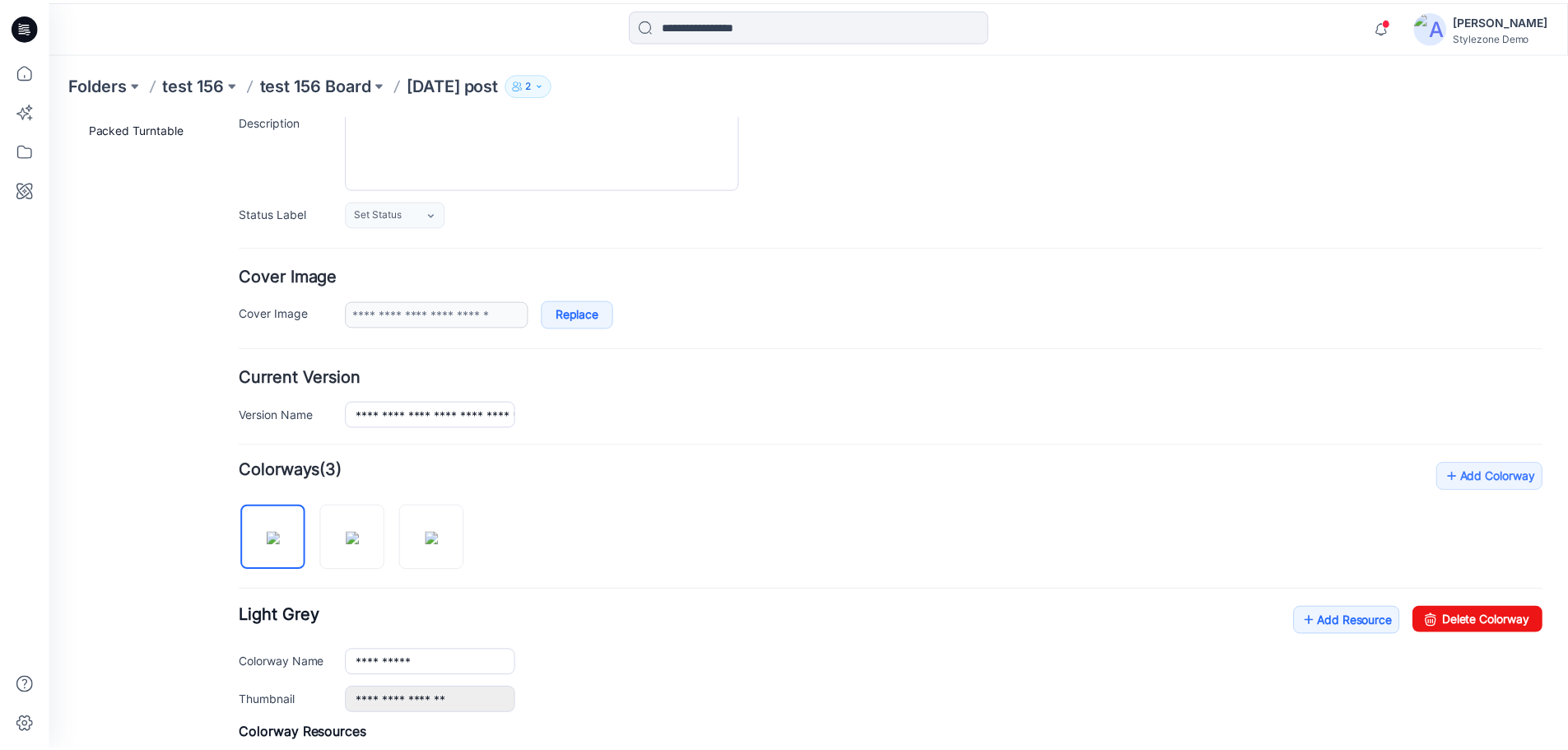
scroll to position [247, 0]
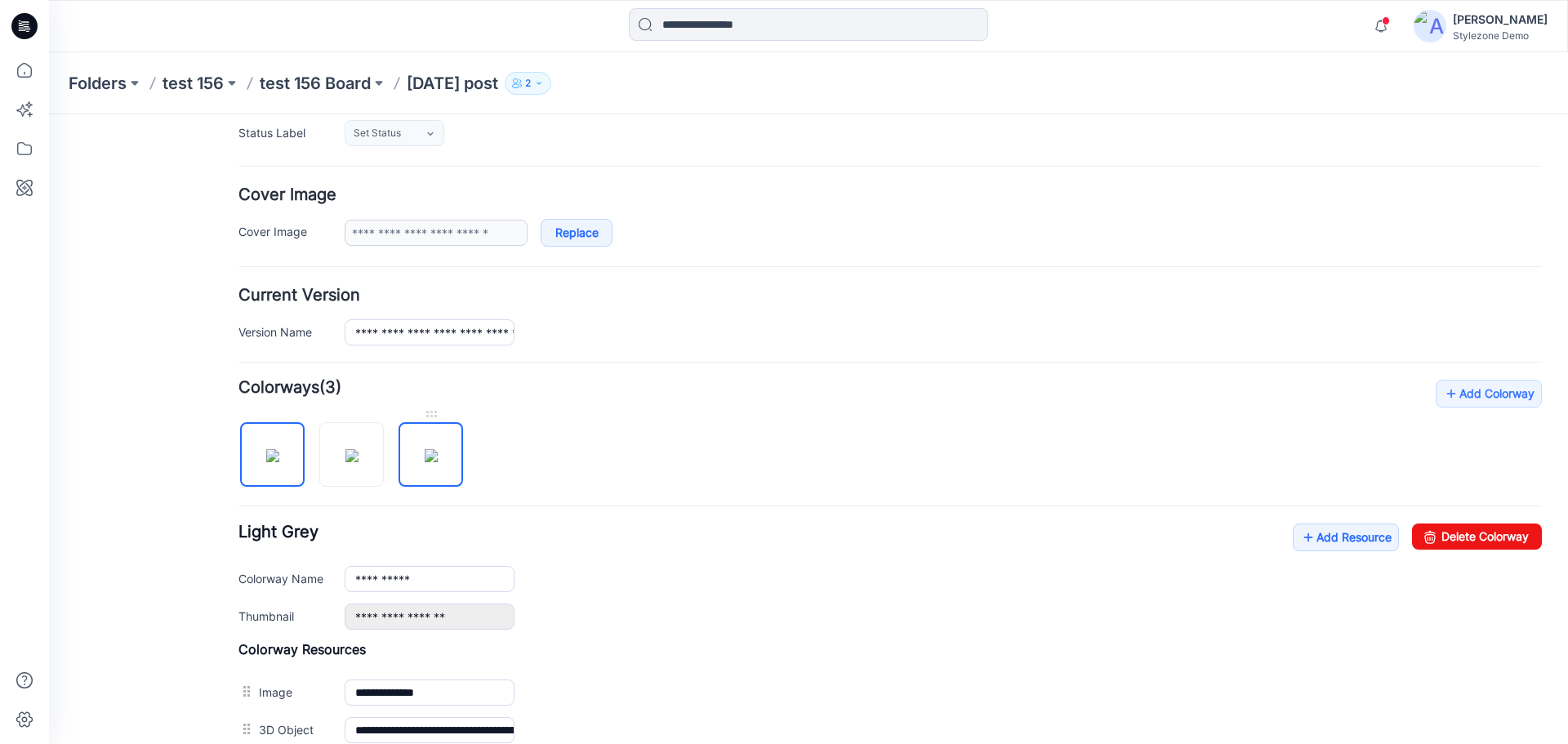
click at [438, 451] on img at bounding box center [431, 455] width 13 height 13
drag, startPoint x: 1456, startPoint y: 539, endPoint x: 900, endPoint y: 174, distance: 665.1
click at [1456, 539] on link "Delete Colorway" at bounding box center [1476, 537] width 129 height 26
click at [388, 455] on div at bounding box center [317, 446] width 158 height 84
click at [359, 462] on img at bounding box center [352, 455] width 13 height 13
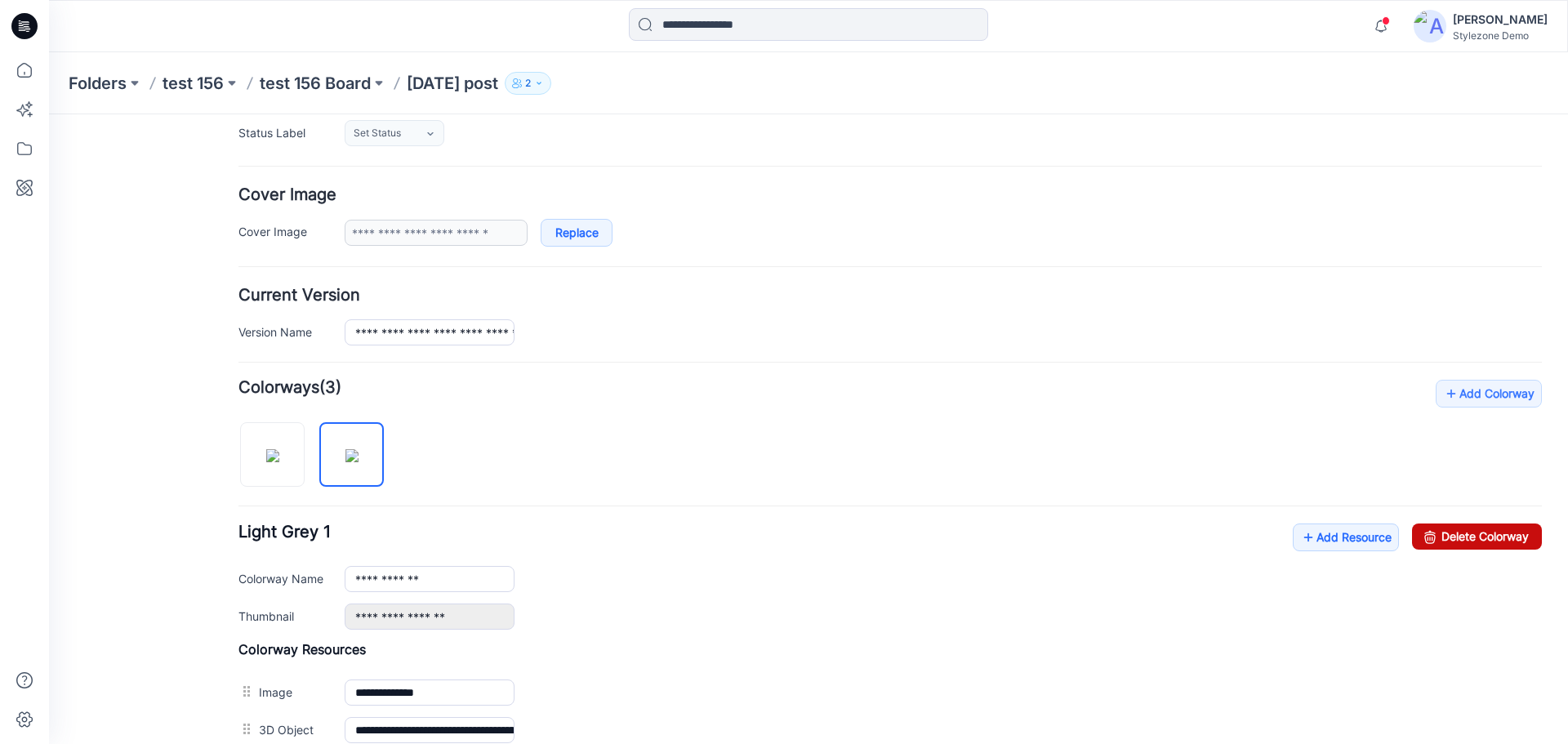
click at [1455, 532] on link "Delete Colorway" at bounding box center [1476, 537] width 129 height 26
type input "**********"
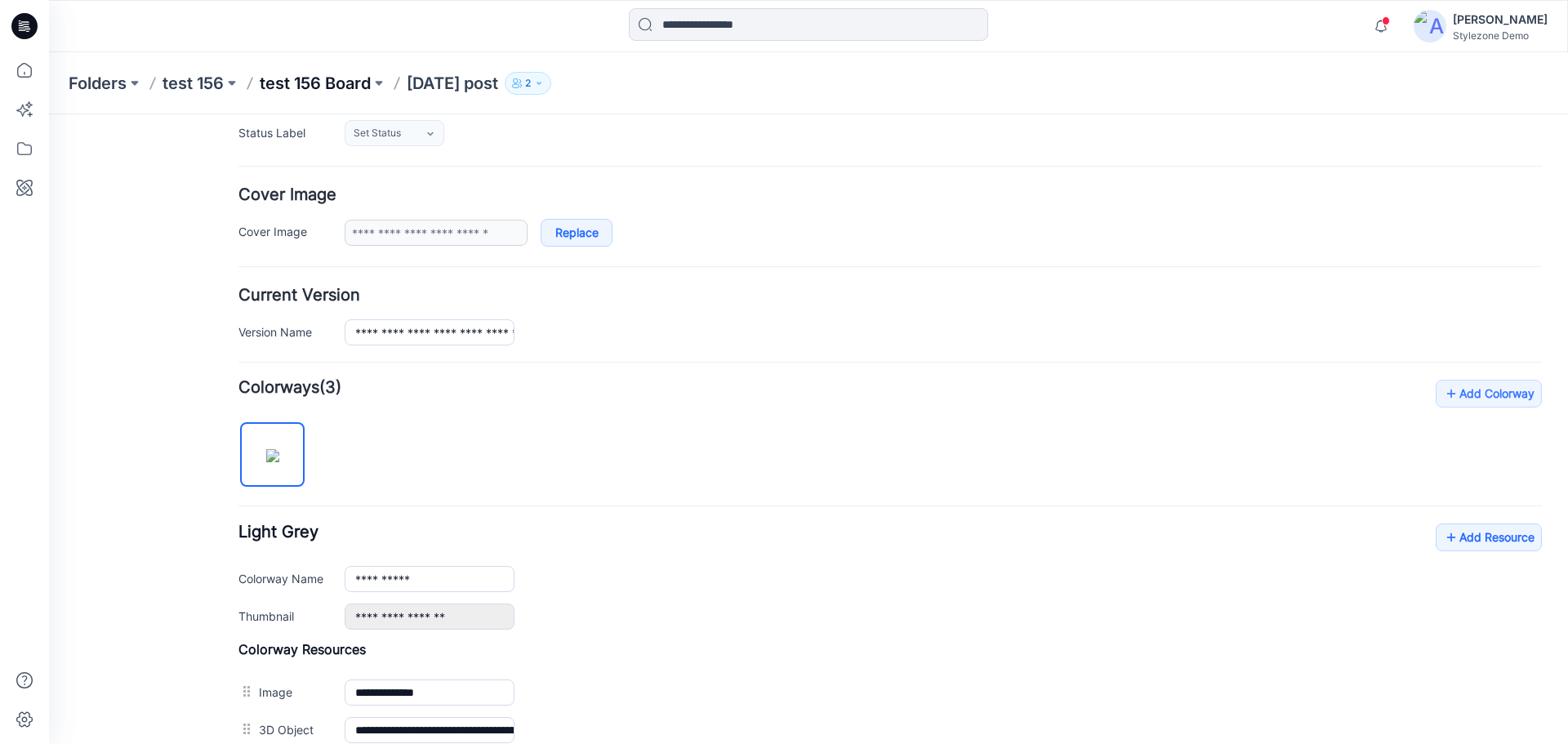
click at [351, 87] on p "test 156 Board" at bounding box center [315, 83] width 111 height 23
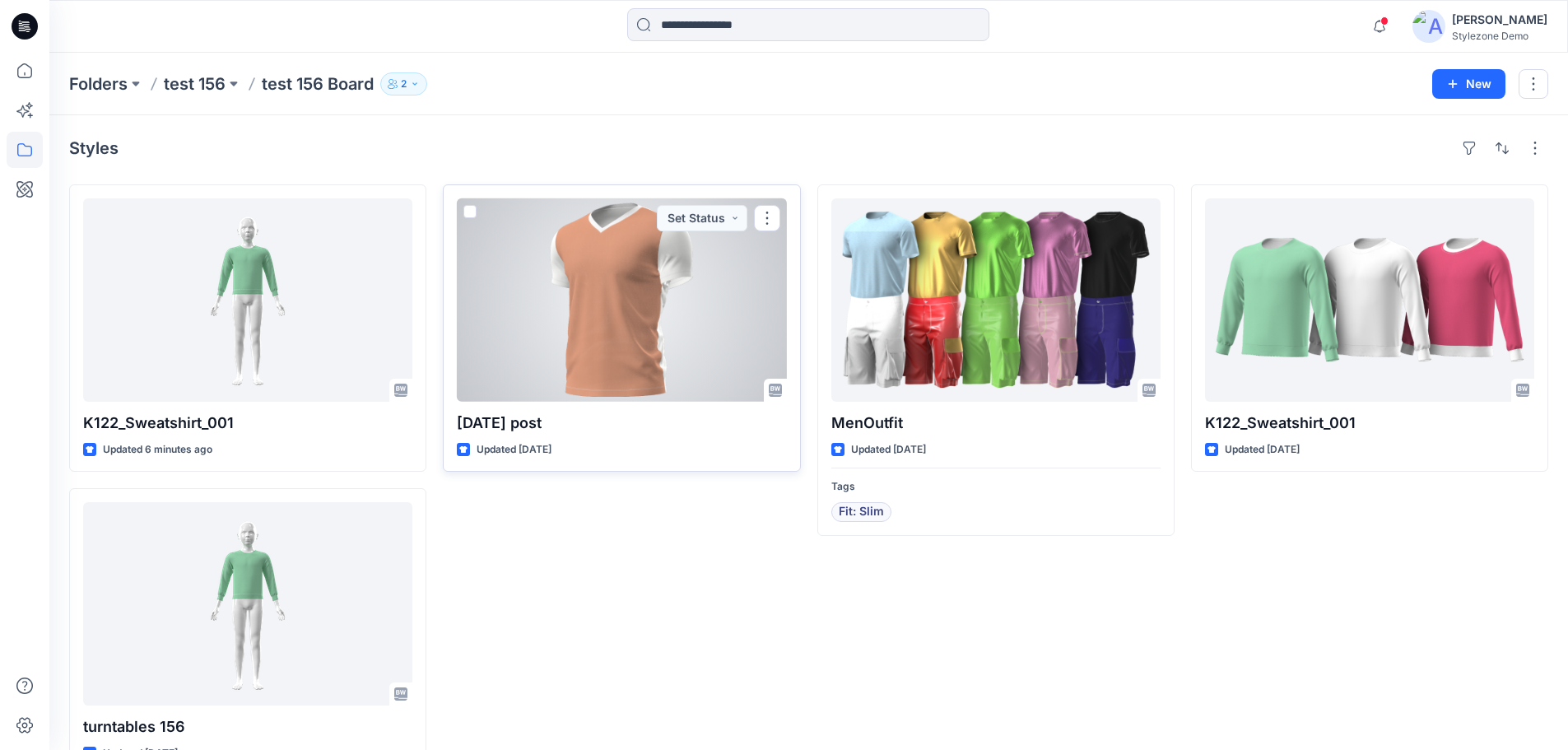
click at [466, 216] on span at bounding box center [469, 211] width 13 height 13
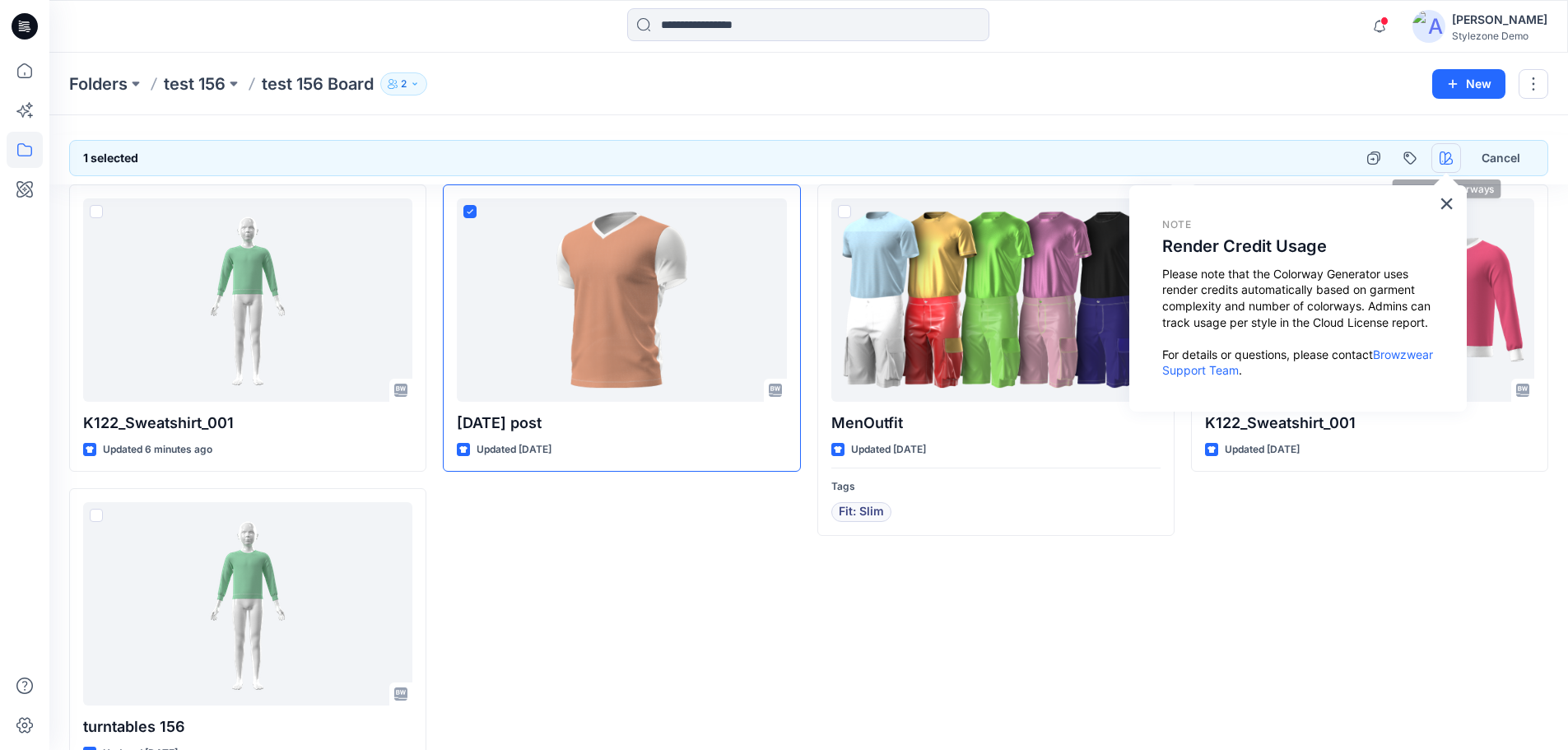
click at [1442, 154] on icon "button" at bounding box center [1446, 157] width 13 height 13
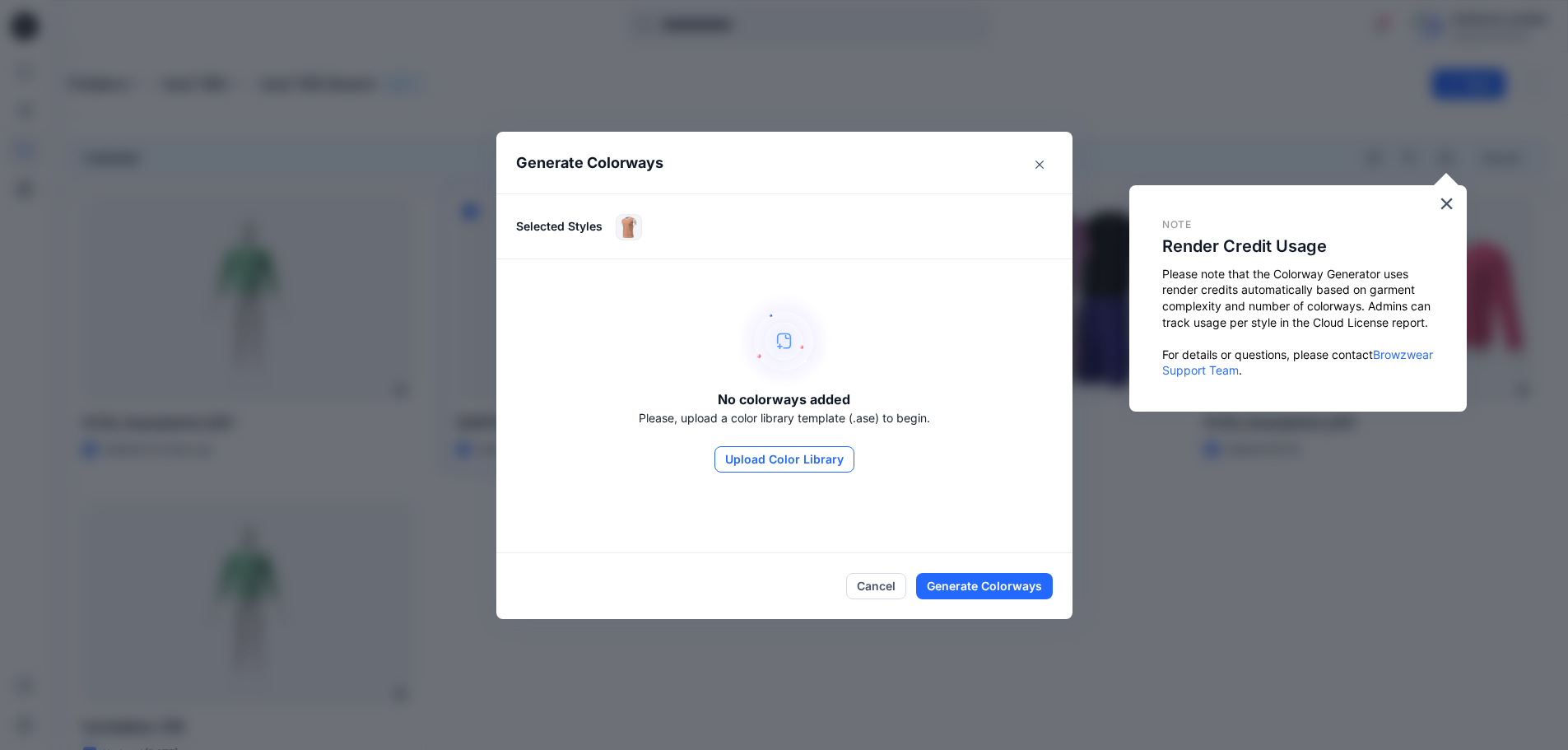
click at [803, 449] on button "Upload Color Library" at bounding box center [784, 459] width 140 height 26
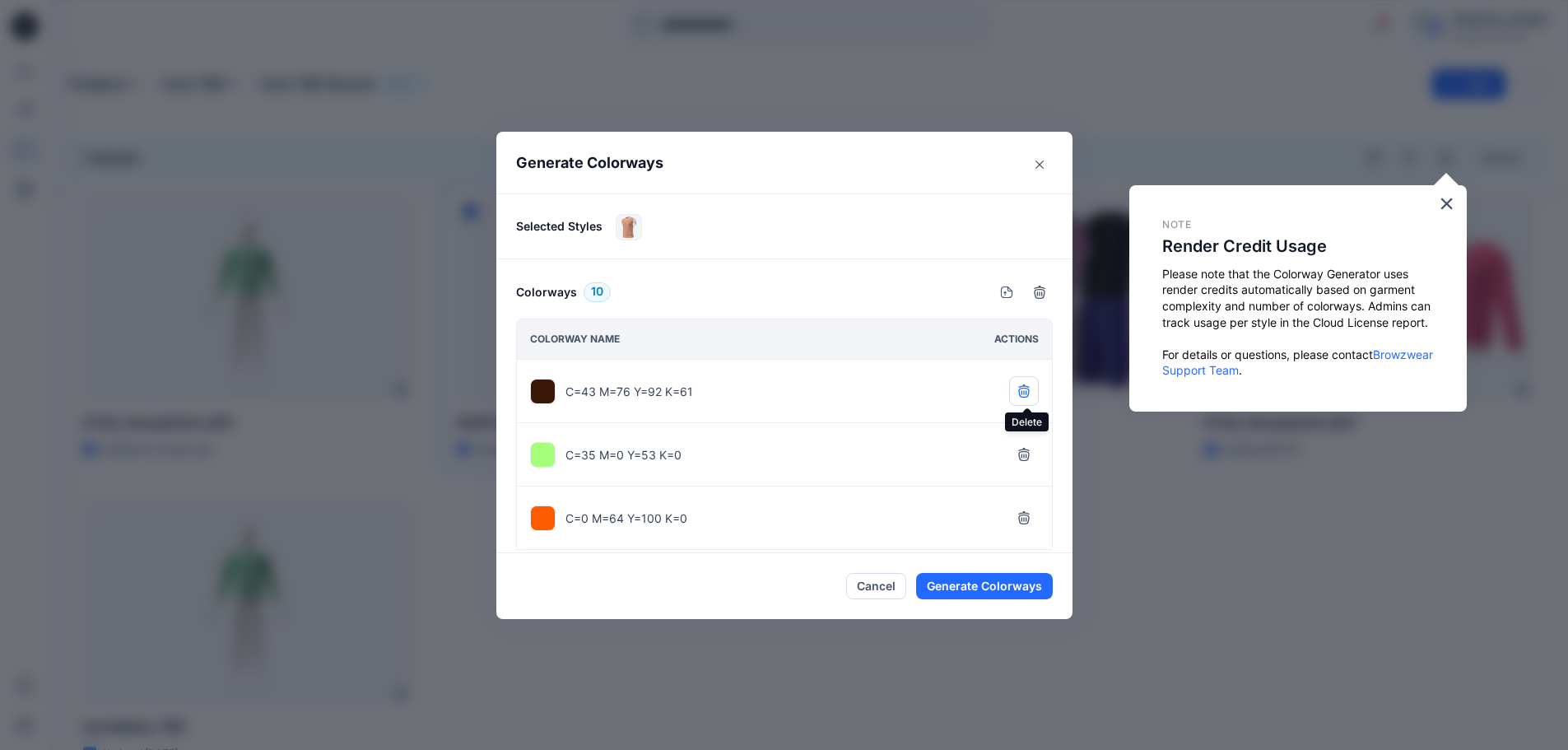
click at [1023, 388] on icon "button" at bounding box center [1023, 392] width 11 height 10
click at [1023, 521] on icon "button" at bounding box center [1023, 520] width 13 height 13
click at [1028, 456] on icon "button" at bounding box center [1023, 455] width 13 height 13
click at [1025, 390] on icon "button" at bounding box center [1023, 394] width 11 height 10
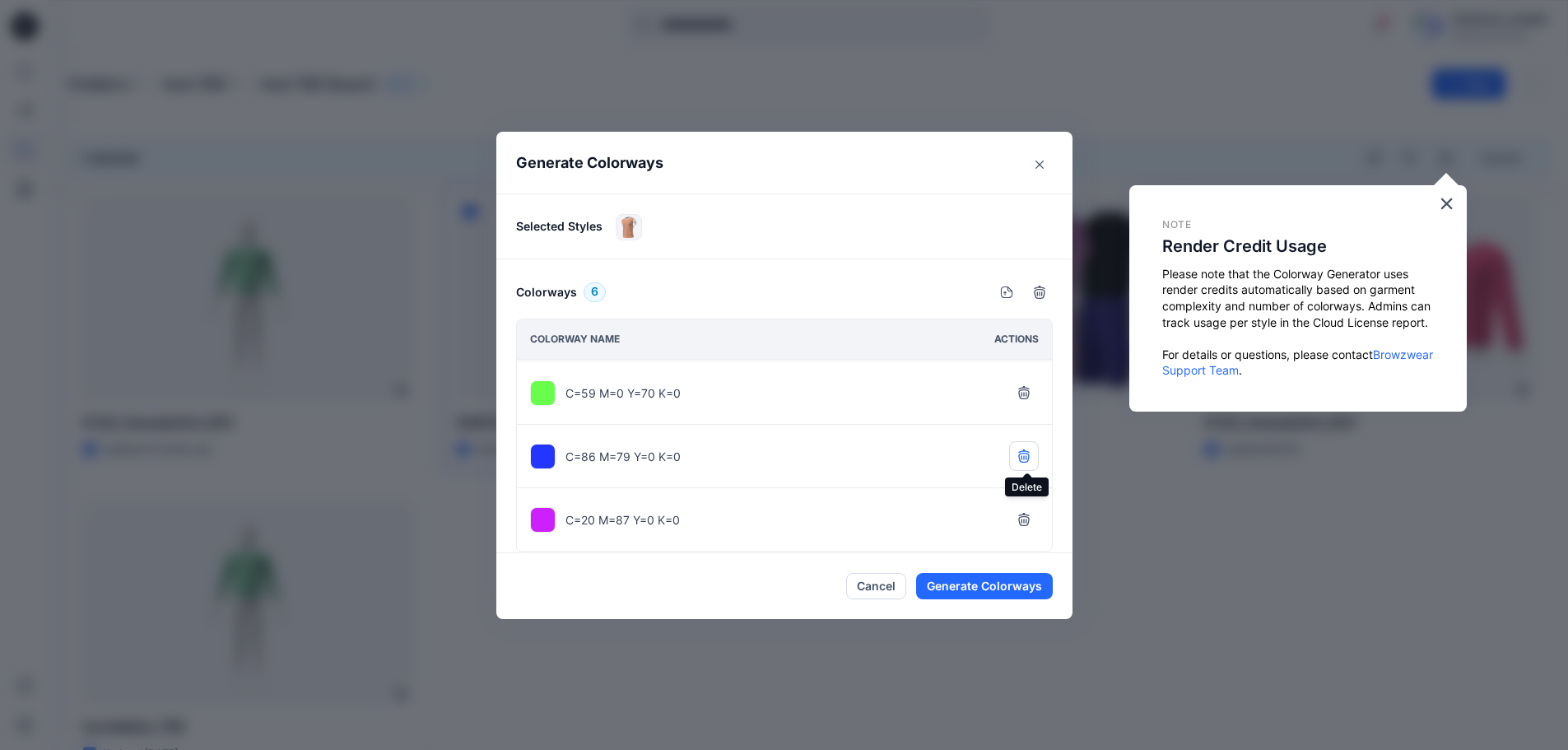
click at [1029, 455] on icon "button" at bounding box center [1023, 455] width 13 height 13
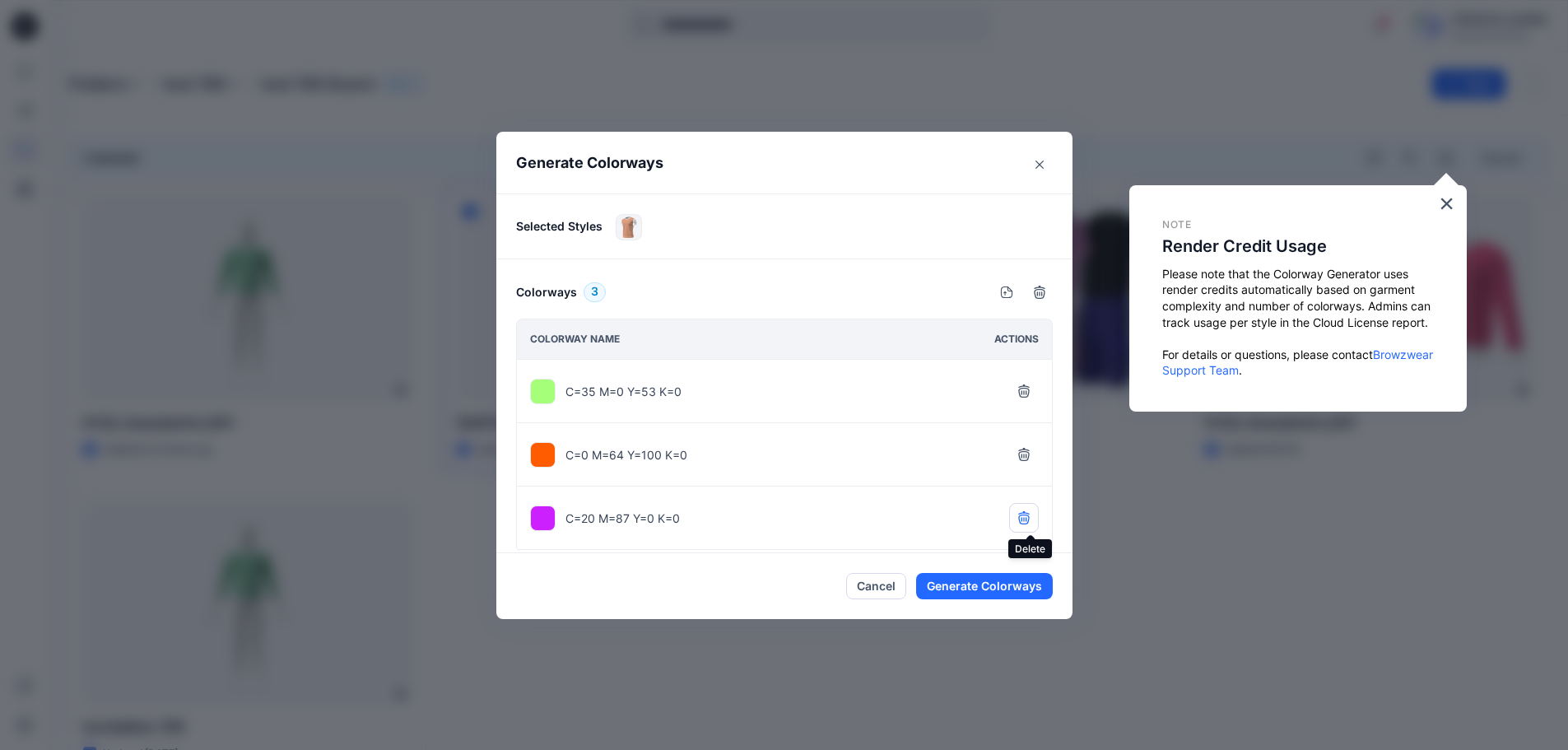
click at [1033, 531] on button "button" at bounding box center [1024, 518] width 30 height 30
click at [969, 587] on button "Generate Colorways" at bounding box center [984, 586] width 136 height 26
